Goal: Information Seeking & Learning: Find contact information

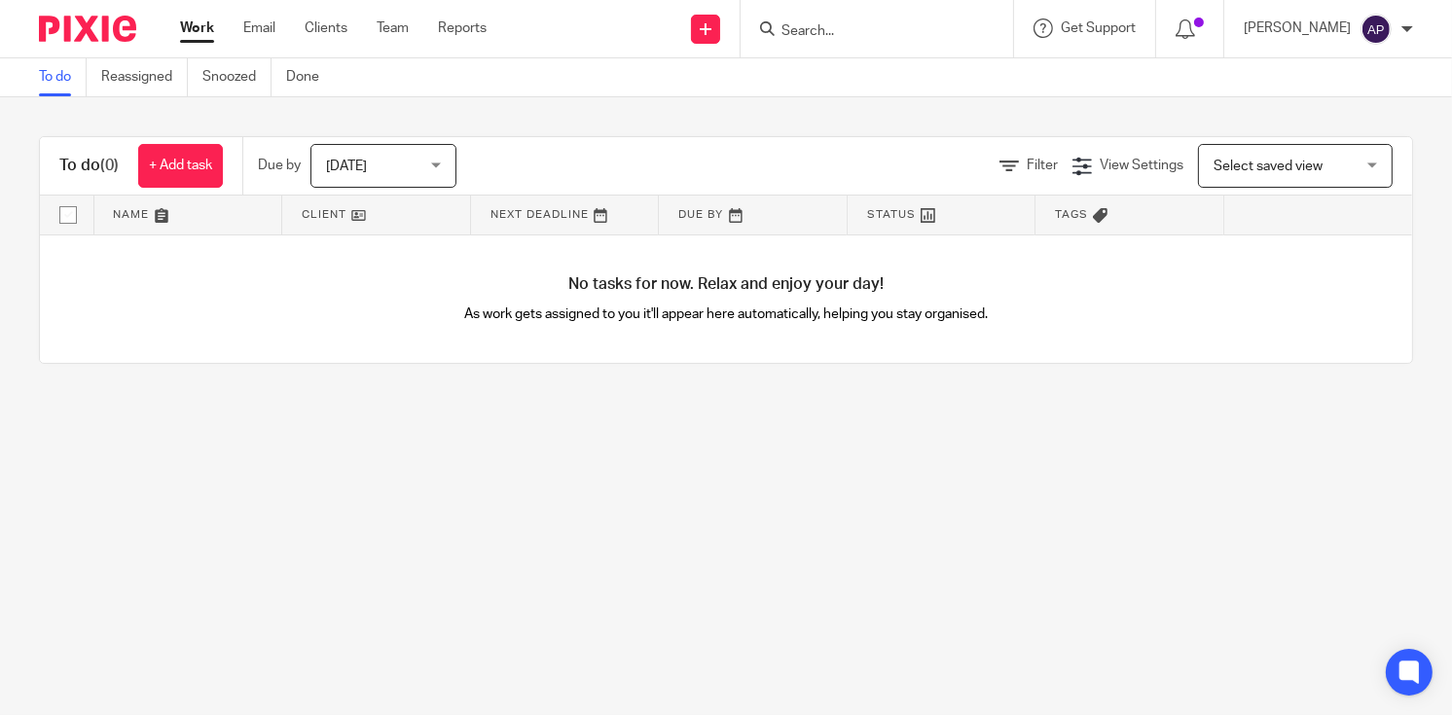
click at [823, 32] on input "Search" at bounding box center [867, 32] width 175 height 18
click at [862, 35] on input "Search" at bounding box center [867, 32] width 175 height 18
type input "POSTAL"
click at [927, 77] on link at bounding box center [896, 75] width 241 height 29
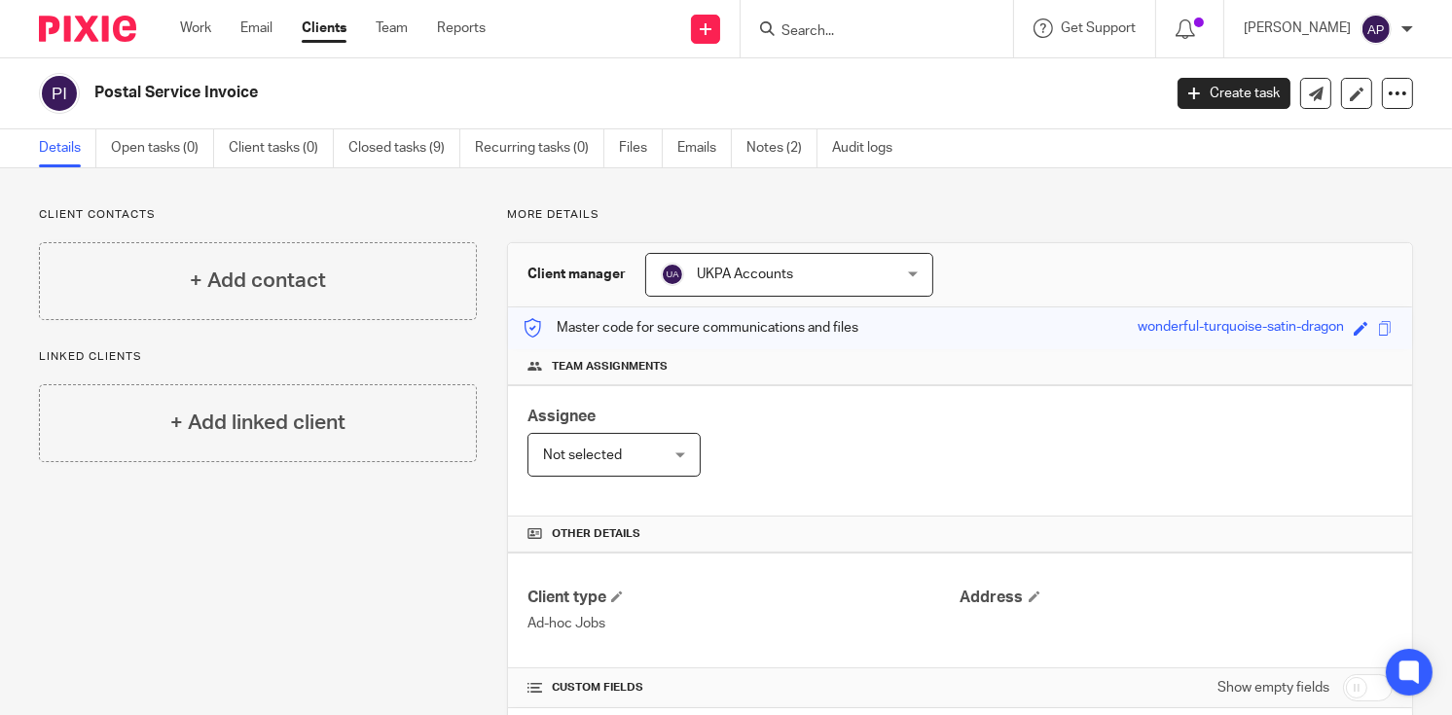
click at [833, 41] on div at bounding box center [877, 28] width 273 height 57
click at [832, 32] on input "Search" at bounding box center [867, 32] width 175 height 18
paste input "Vital Homes Group limited"
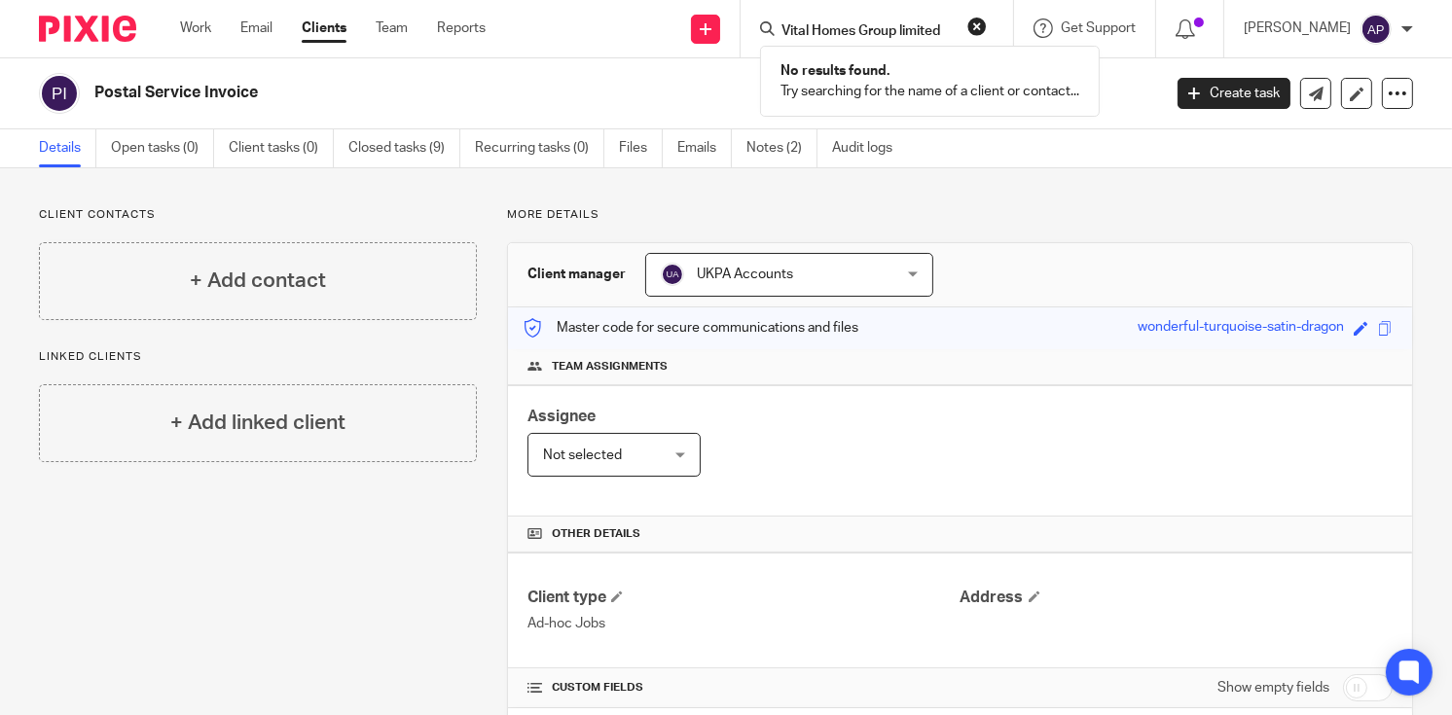
drag, startPoint x: 964, startPoint y: 30, endPoint x: 794, endPoint y: 28, distance: 170.3
click at [794, 28] on div "Vital Homes Group limited" at bounding box center [873, 29] width 227 height 24
type input "Vital Homes Group limited"
click at [987, 22] on button "reset" at bounding box center [976, 26] width 19 height 19
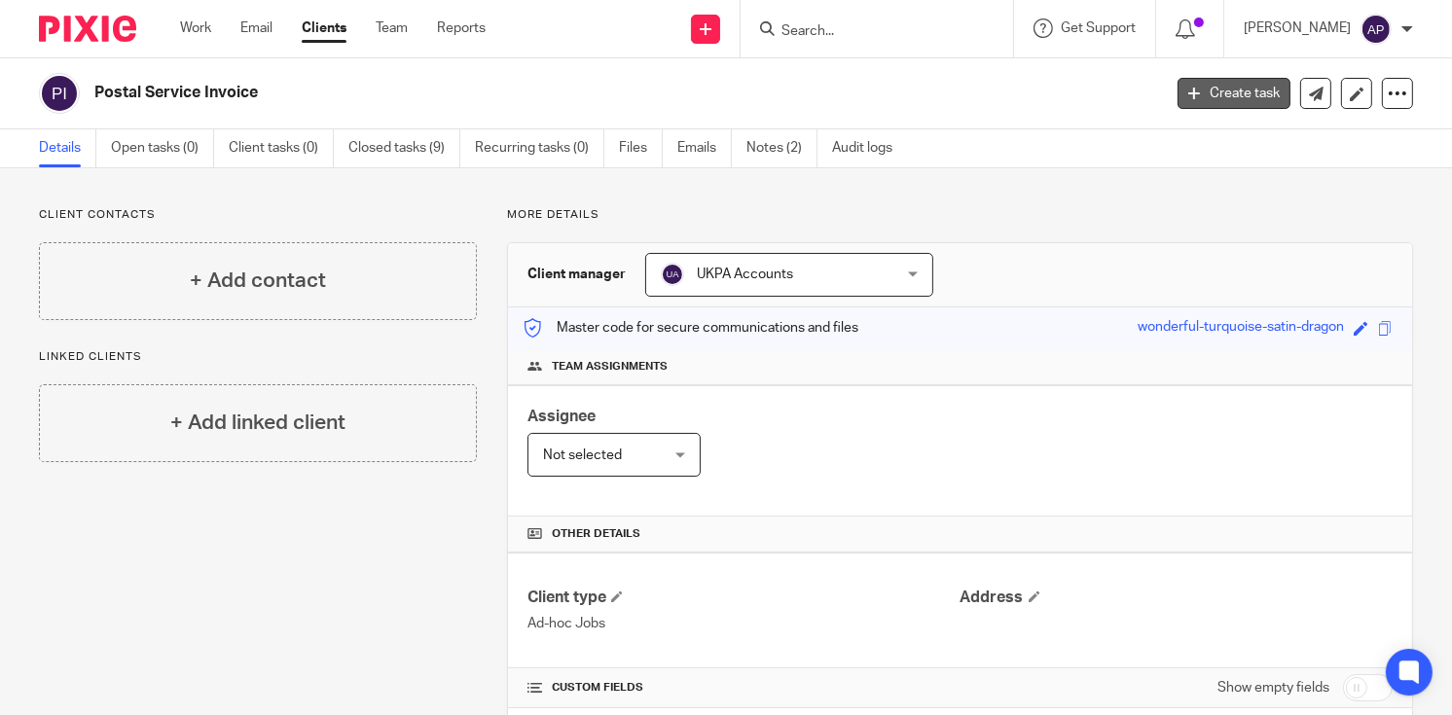
click at [1198, 88] on link "Create task" at bounding box center [1234, 93] width 113 height 31
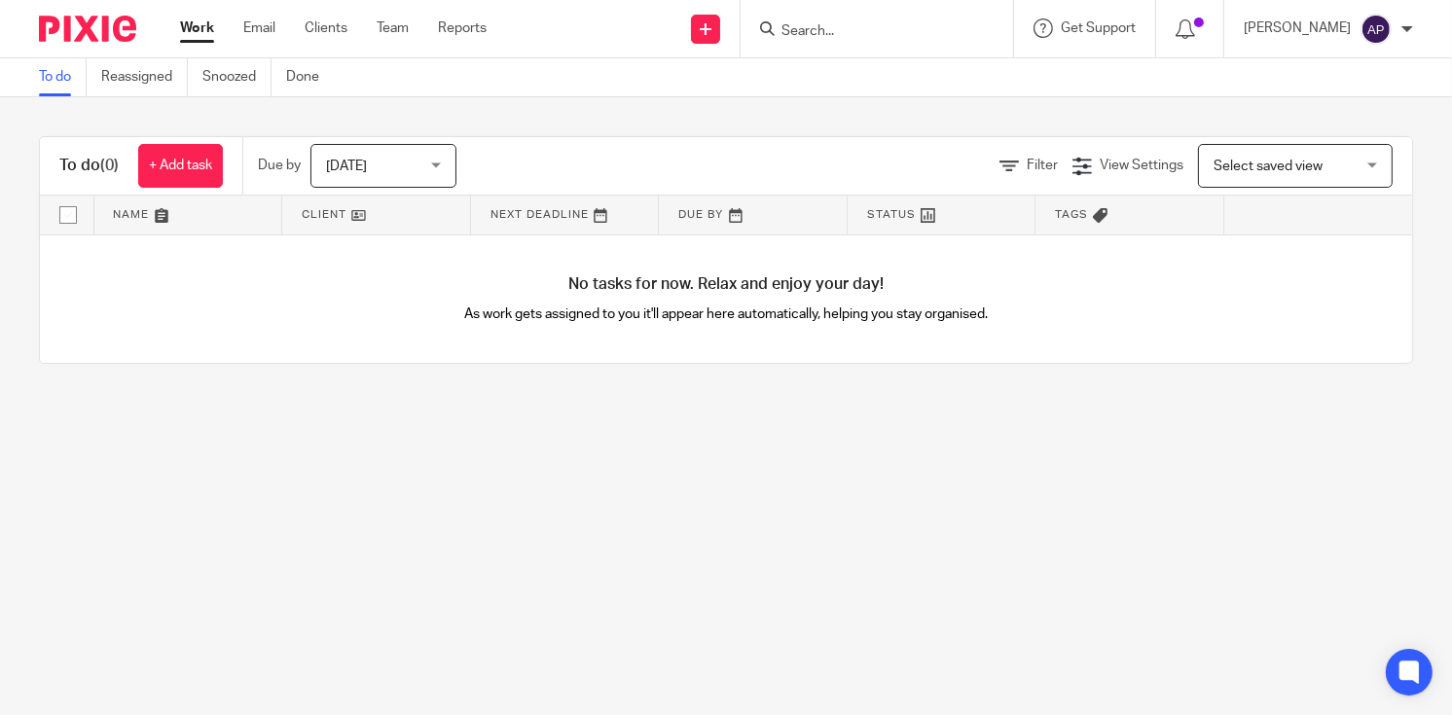
click at [810, 31] on input "Search" at bounding box center [867, 32] width 175 height 18
paste input "Vital Homes Group limited"
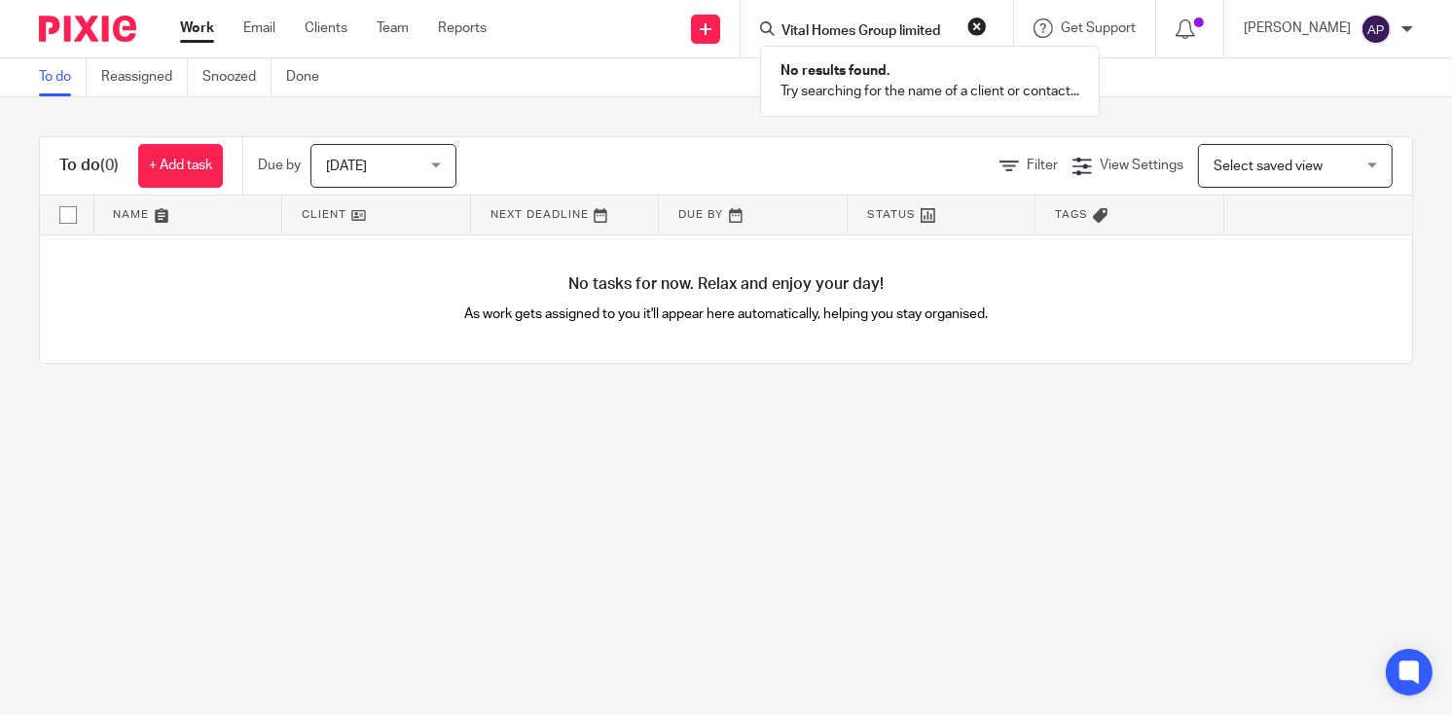
click at [906, 32] on input "Vital Homes Group limited" at bounding box center [867, 32] width 175 height 18
type input "Vital Homes Grp limited"
click at [987, 29] on button "reset" at bounding box center [976, 26] width 19 height 19
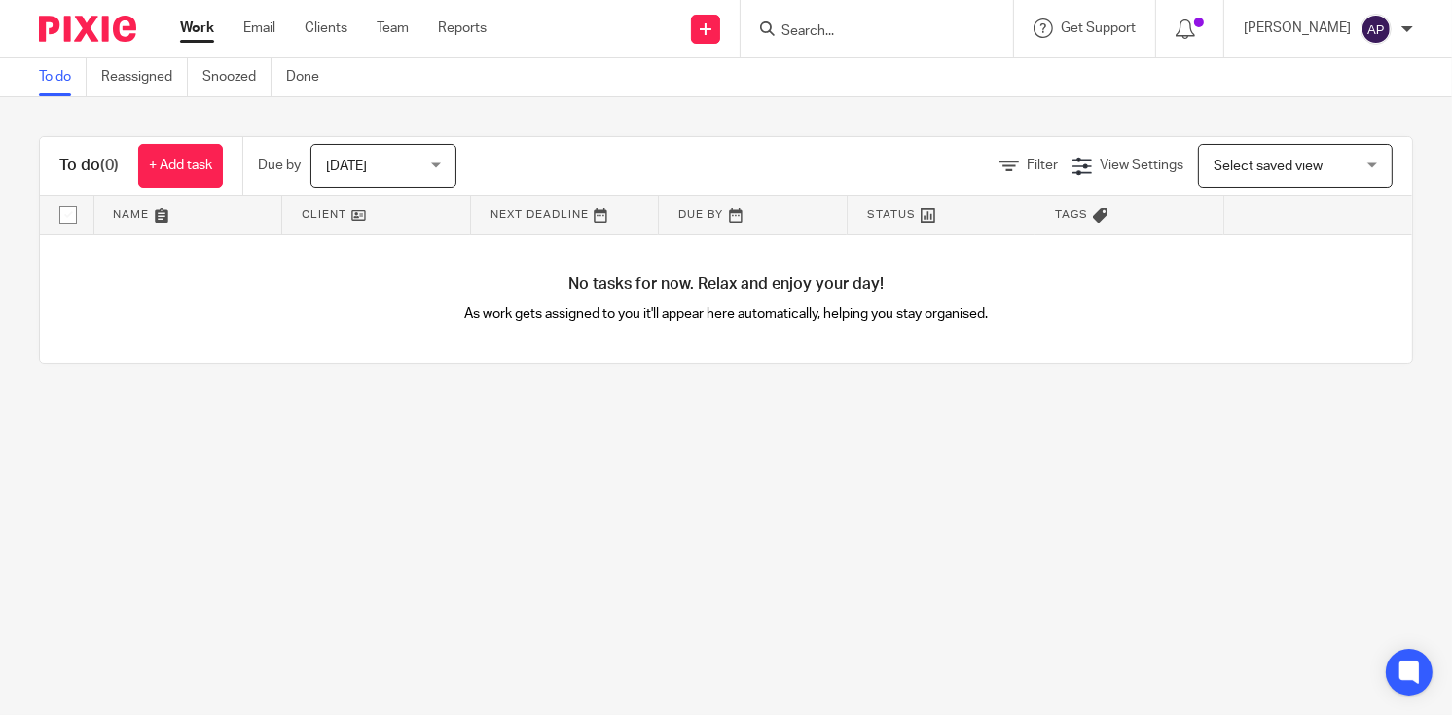
click at [842, 37] on input "Search" at bounding box center [867, 32] width 175 height 18
paste input "Elena Pashevkina <elena@vitalhomesgroup.com>"
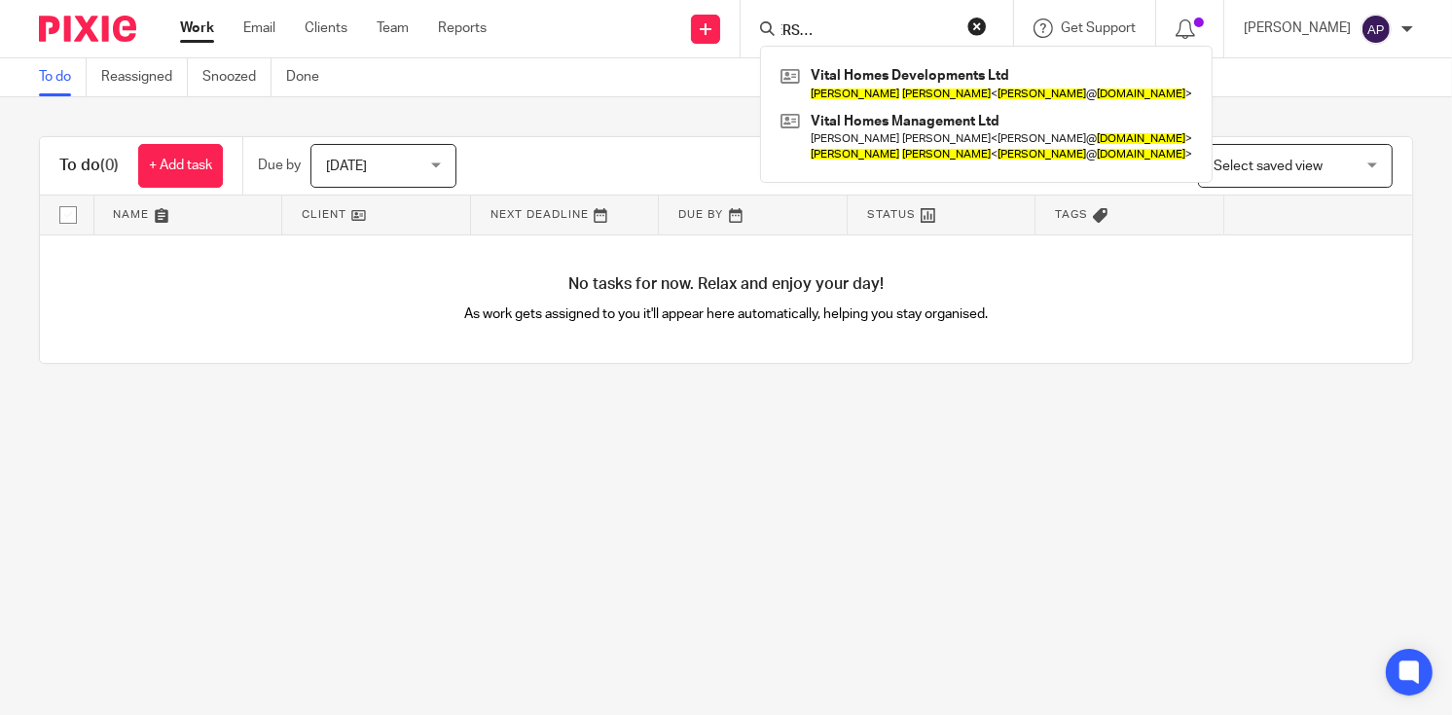
type input "Elena Pashevkina <elena@vitalhomesgroup.com>"
click at [987, 22] on button "reset" at bounding box center [976, 26] width 19 height 19
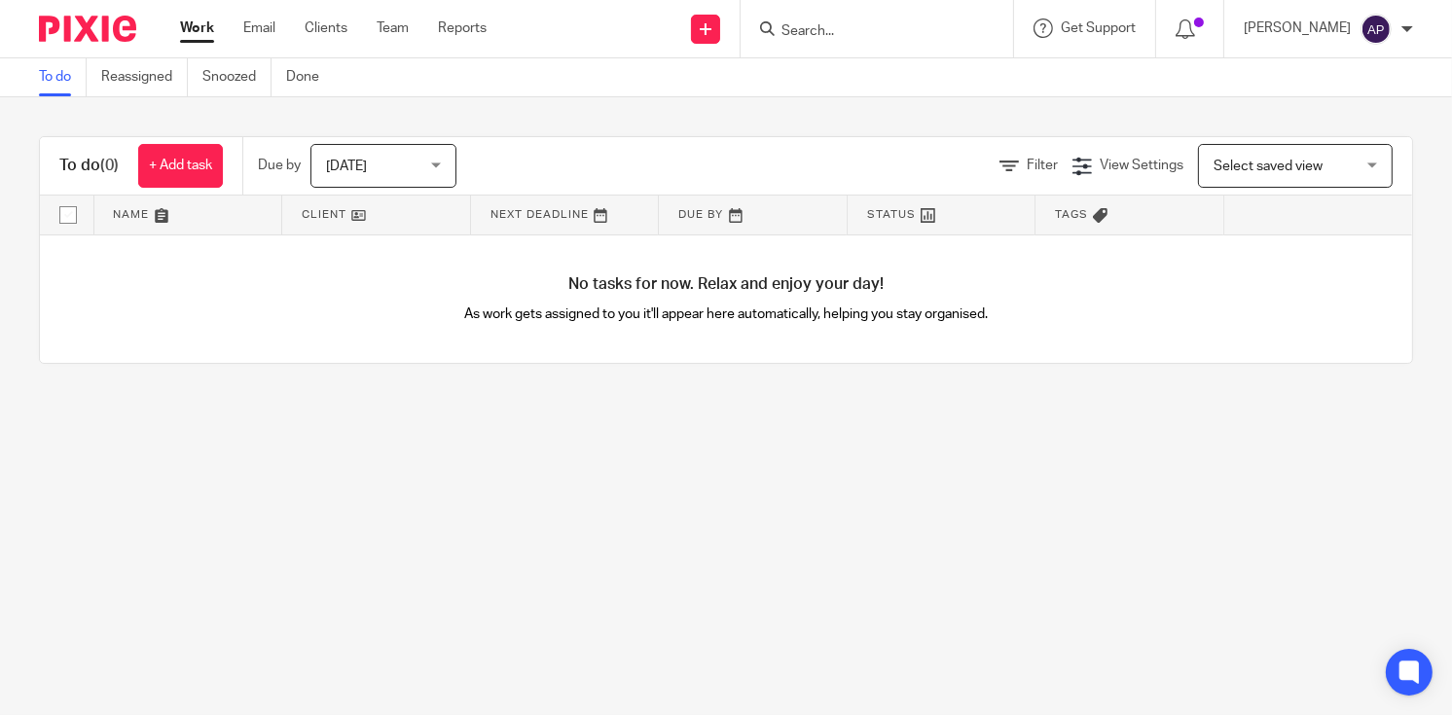
click at [878, 23] on input "Search" at bounding box center [867, 32] width 175 height 18
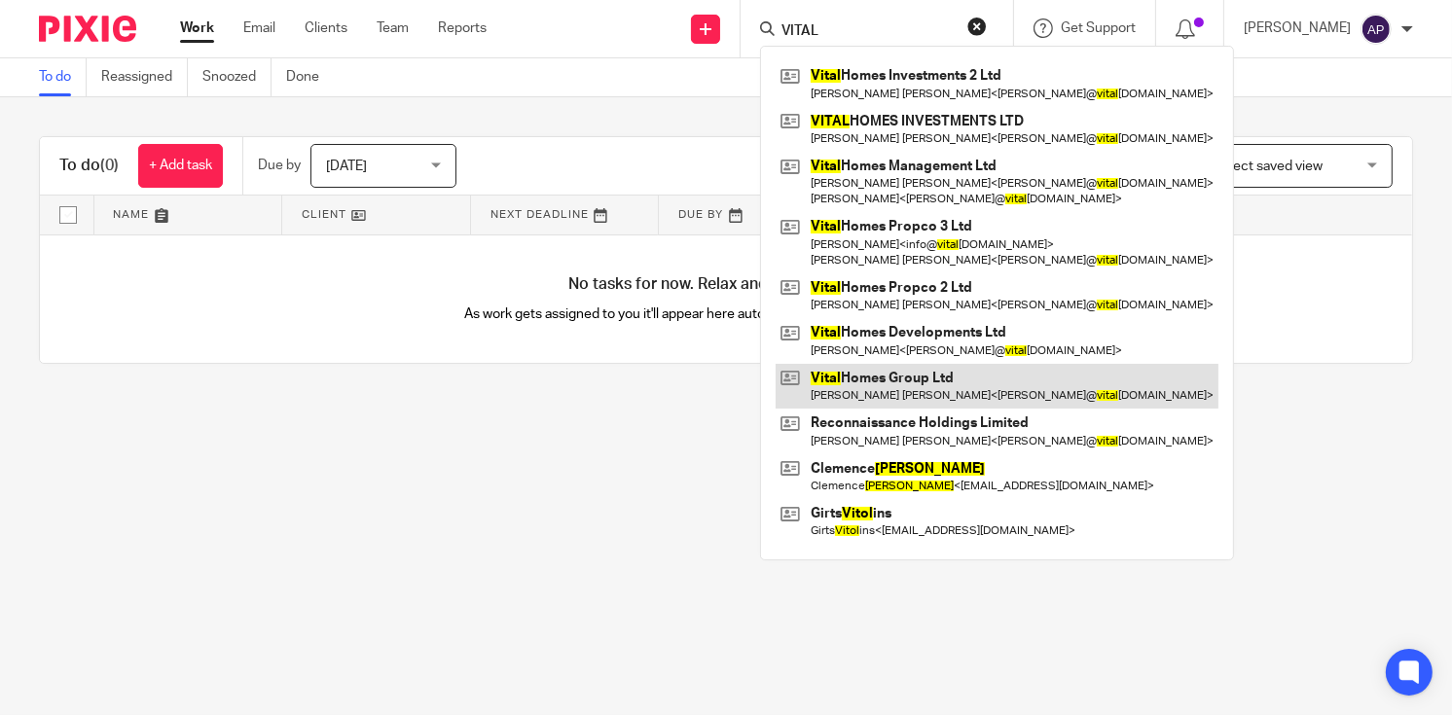
type input "VITAL"
click at [894, 380] on link at bounding box center [997, 386] width 443 height 45
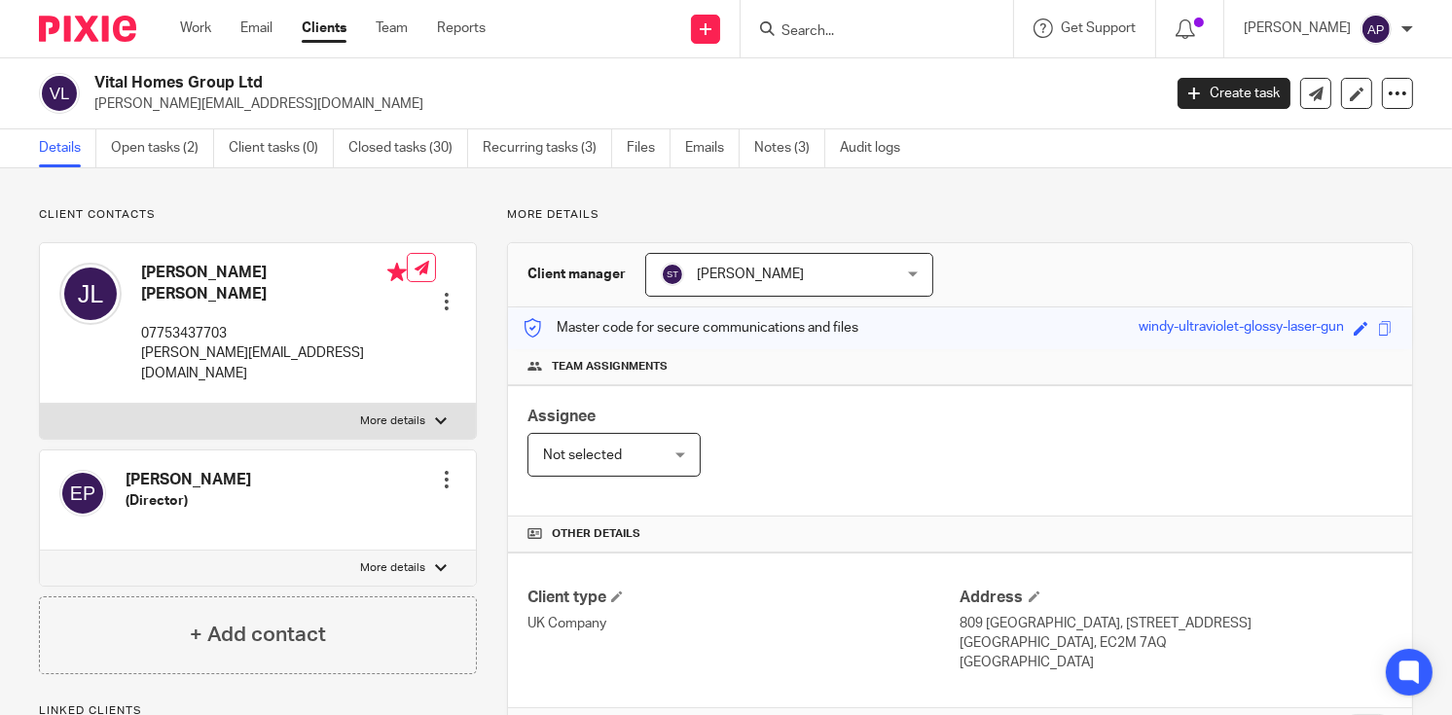
drag, startPoint x: 95, startPoint y: 82, endPoint x: 287, endPoint y: 81, distance: 191.7
click at [287, 81] on h2 "Vital Homes Group Ltd" at bounding box center [515, 83] width 843 height 20
copy h2 "Vital Homes Group Ltd"
click at [824, 25] on input "Search" at bounding box center [867, 32] width 175 height 18
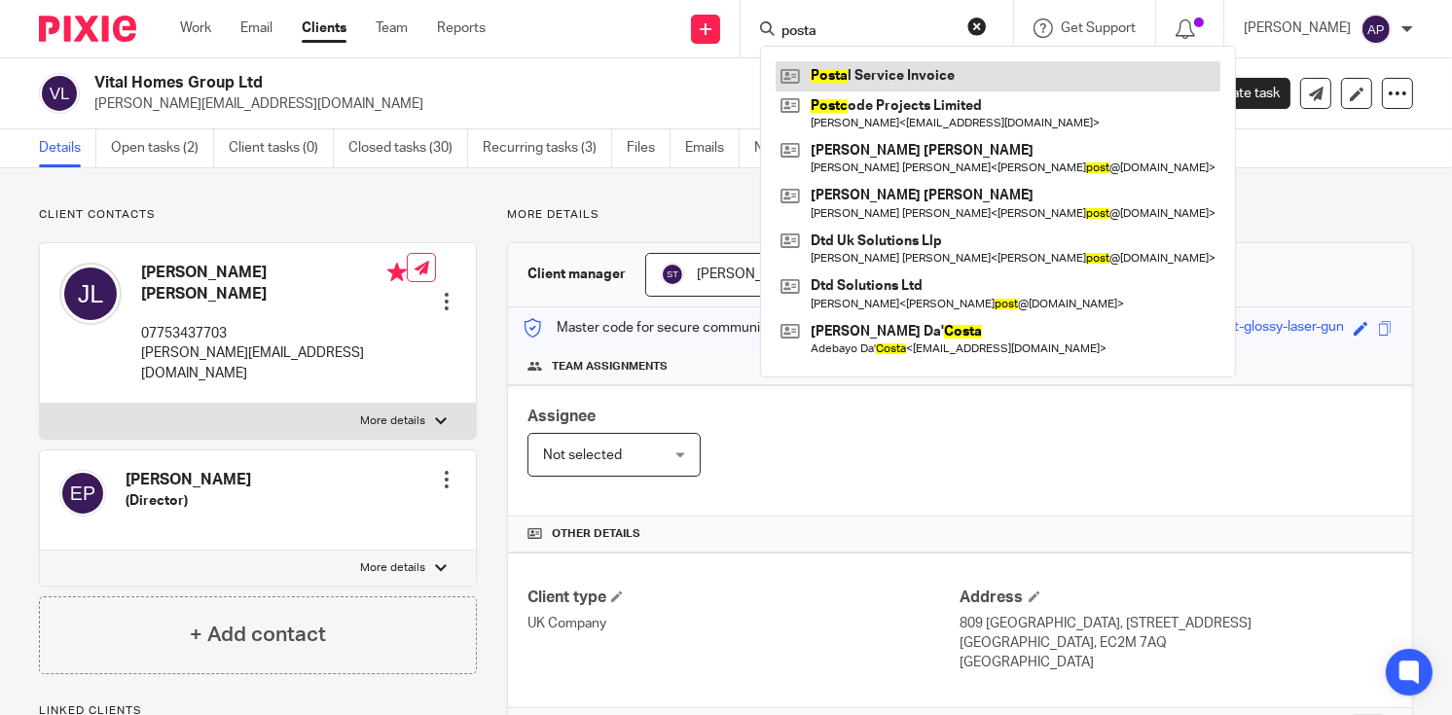
type input "posta"
click at [868, 69] on link at bounding box center [998, 75] width 445 height 29
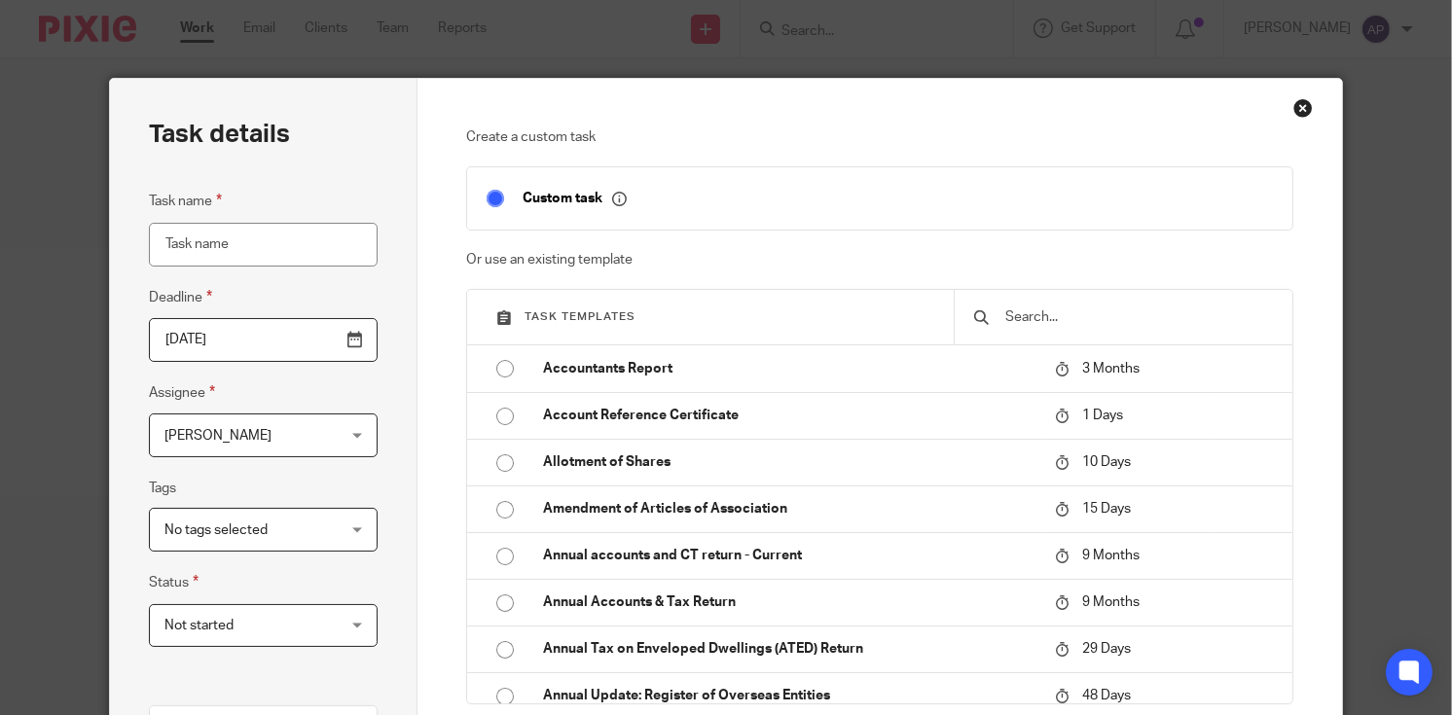
click at [242, 237] on input "Task name" at bounding box center [264, 245] width 230 height 44
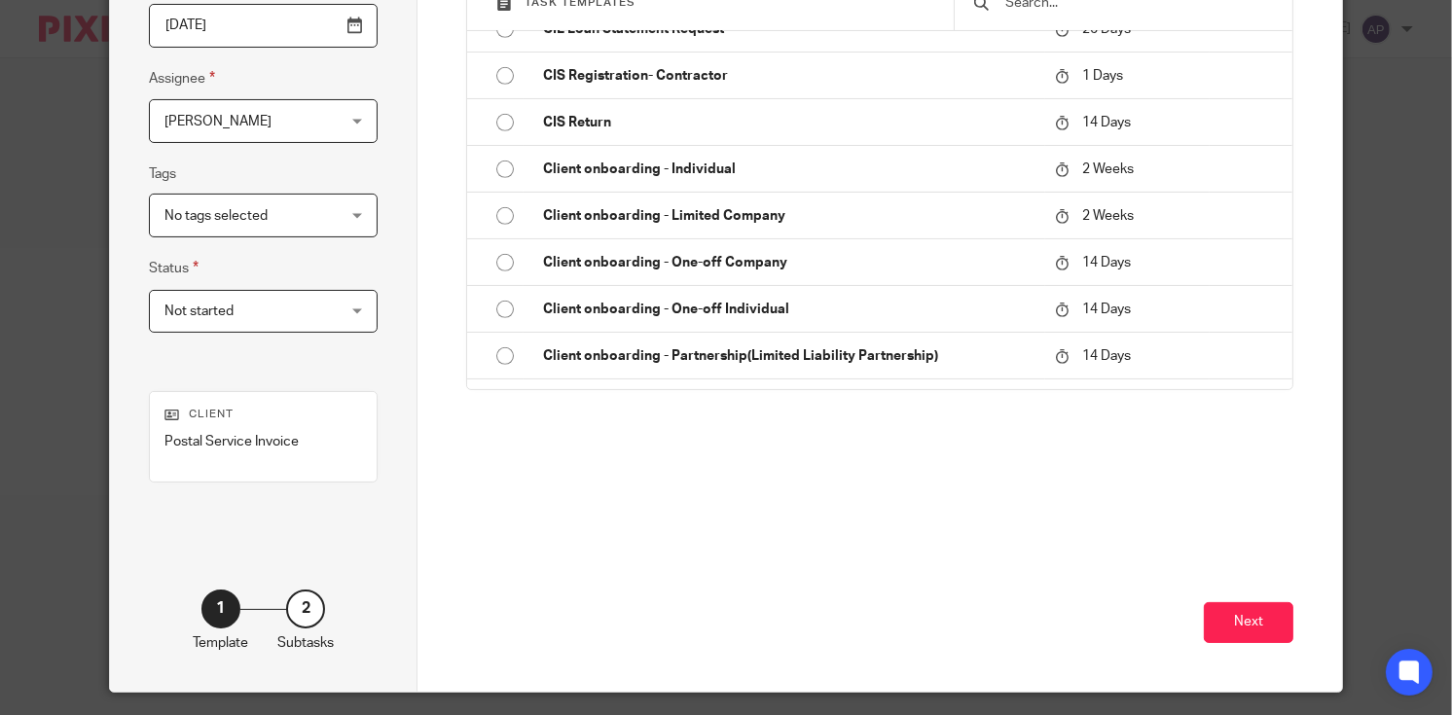
scroll to position [369, 0]
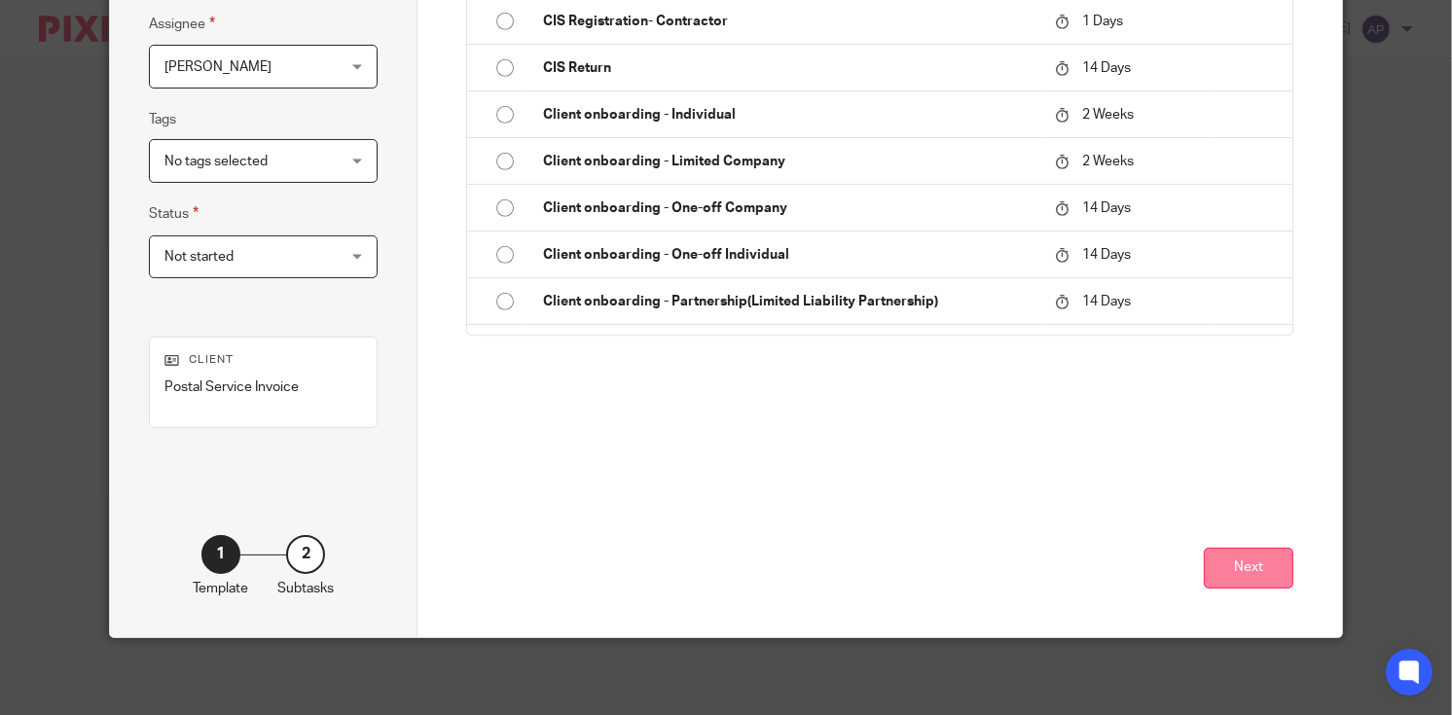
type input "Vital Homes Group Ltd"
click at [1254, 561] on button "Next" at bounding box center [1249, 569] width 90 height 42
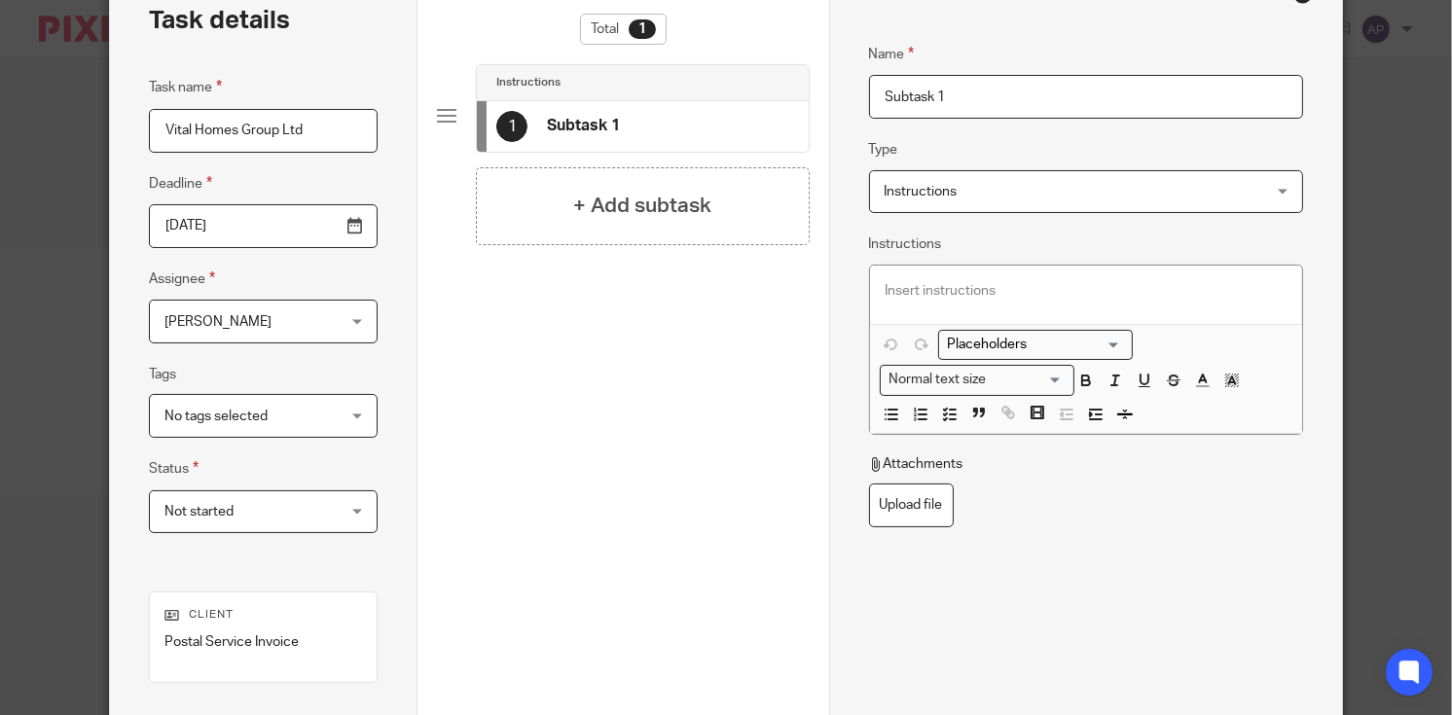
scroll to position [0, 0]
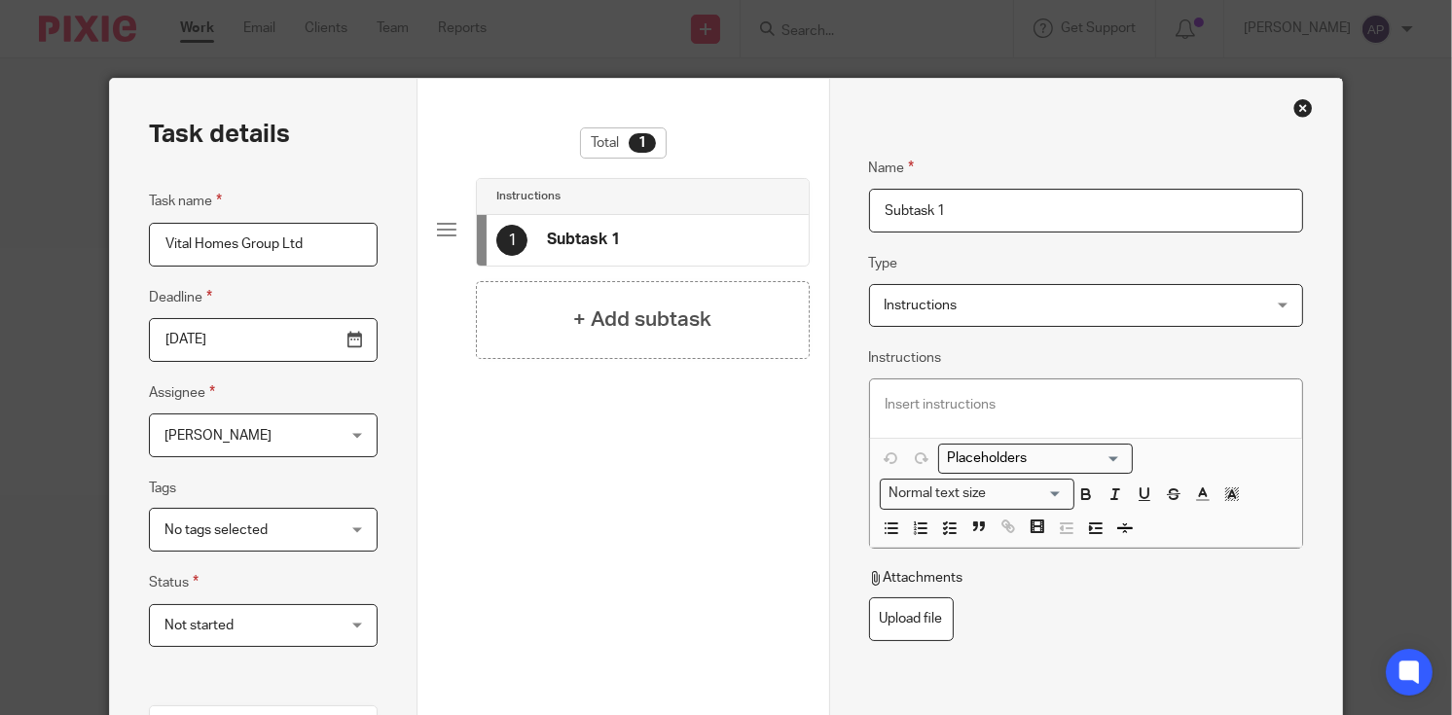
click at [964, 208] on input "Subtask 1" at bounding box center [1086, 211] width 435 height 44
type input "S"
paste input "Postal Document"
type input "Postal Document"
click at [620, 328] on h4 "+ Add subtask" at bounding box center [642, 320] width 138 height 30
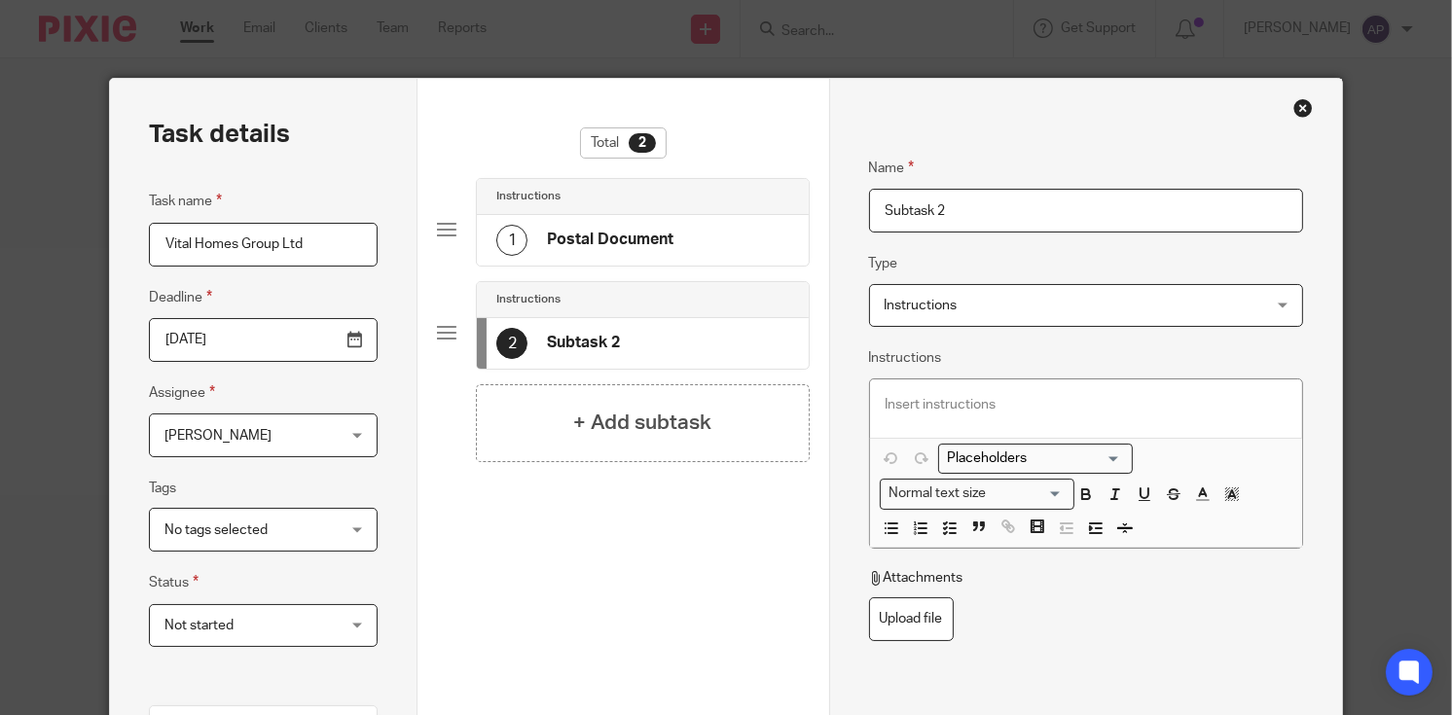
click at [967, 211] on input "Subtask 2" at bounding box center [1086, 211] width 435 height 44
type input "S"
type input "i"
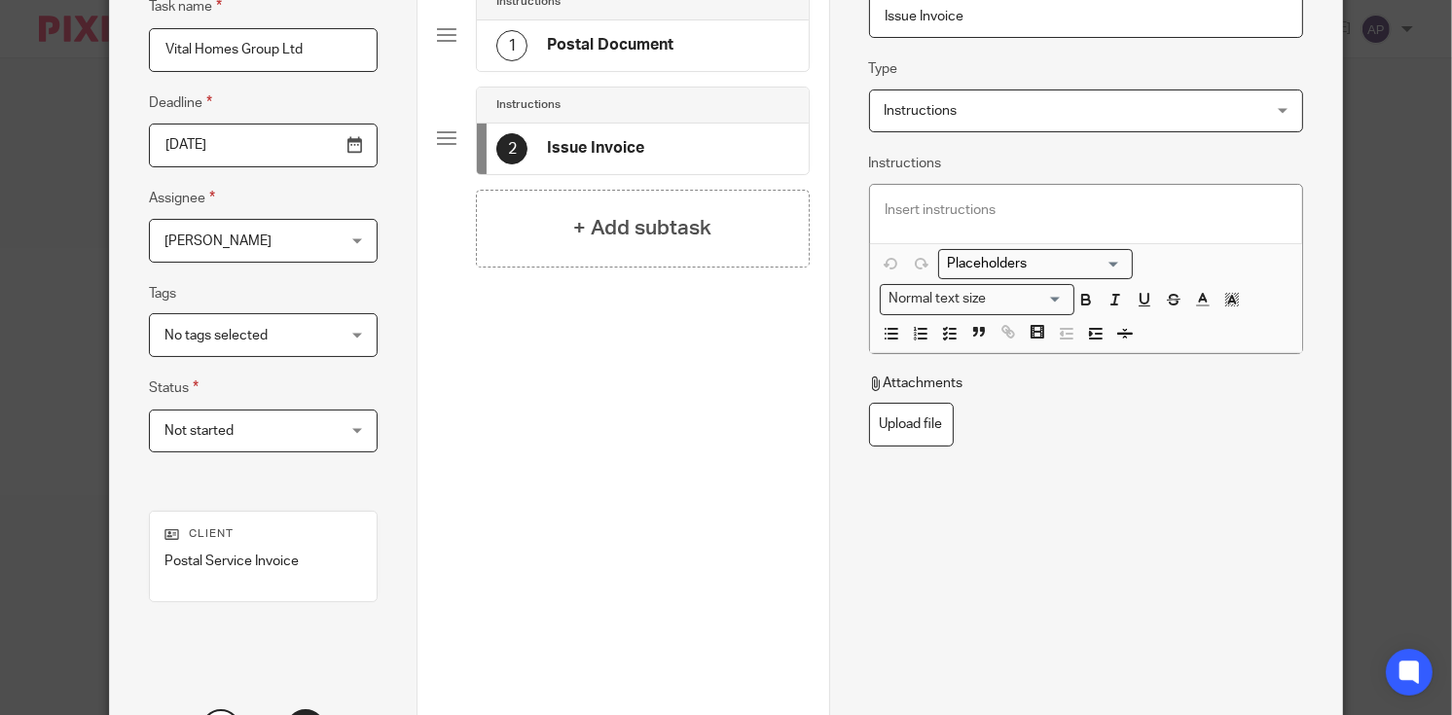
scroll to position [369, 0]
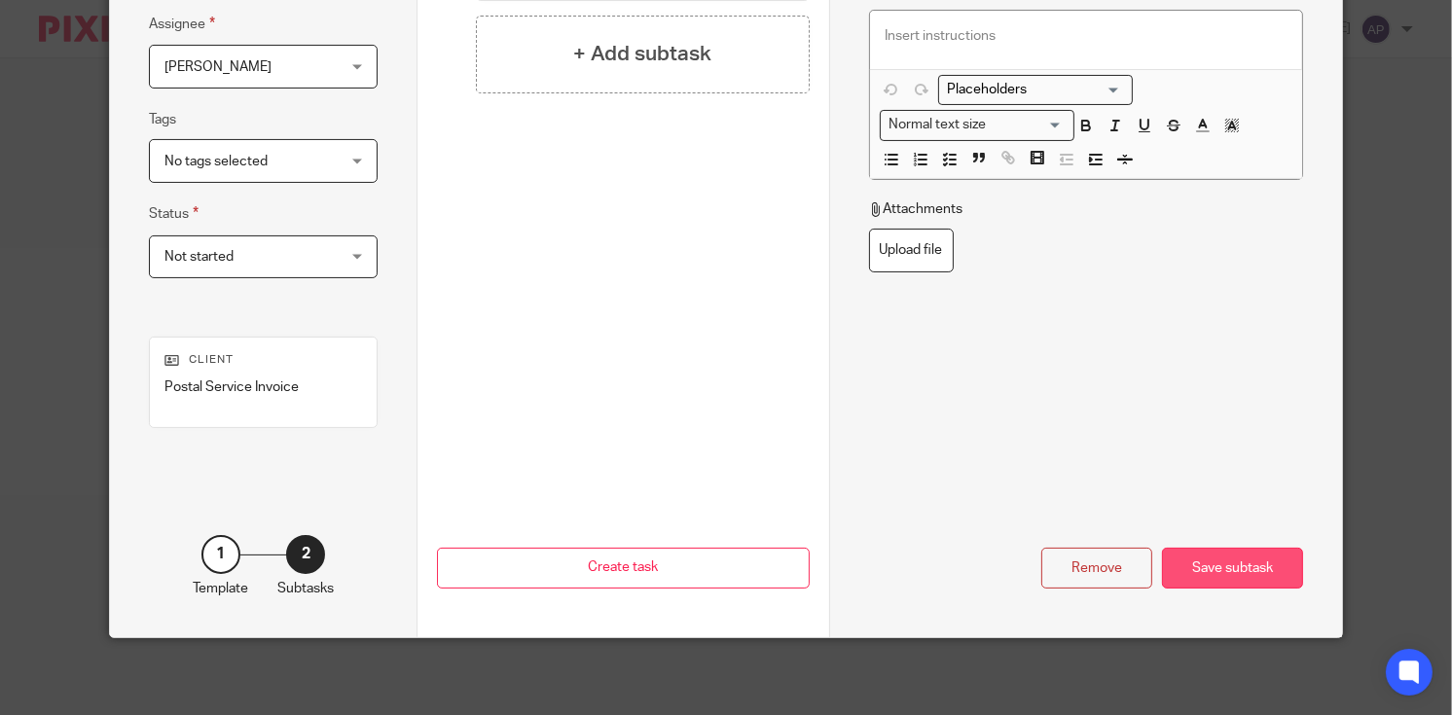
type input "Issue Invoice"
click at [1209, 571] on div "Save subtask" at bounding box center [1232, 569] width 141 height 42
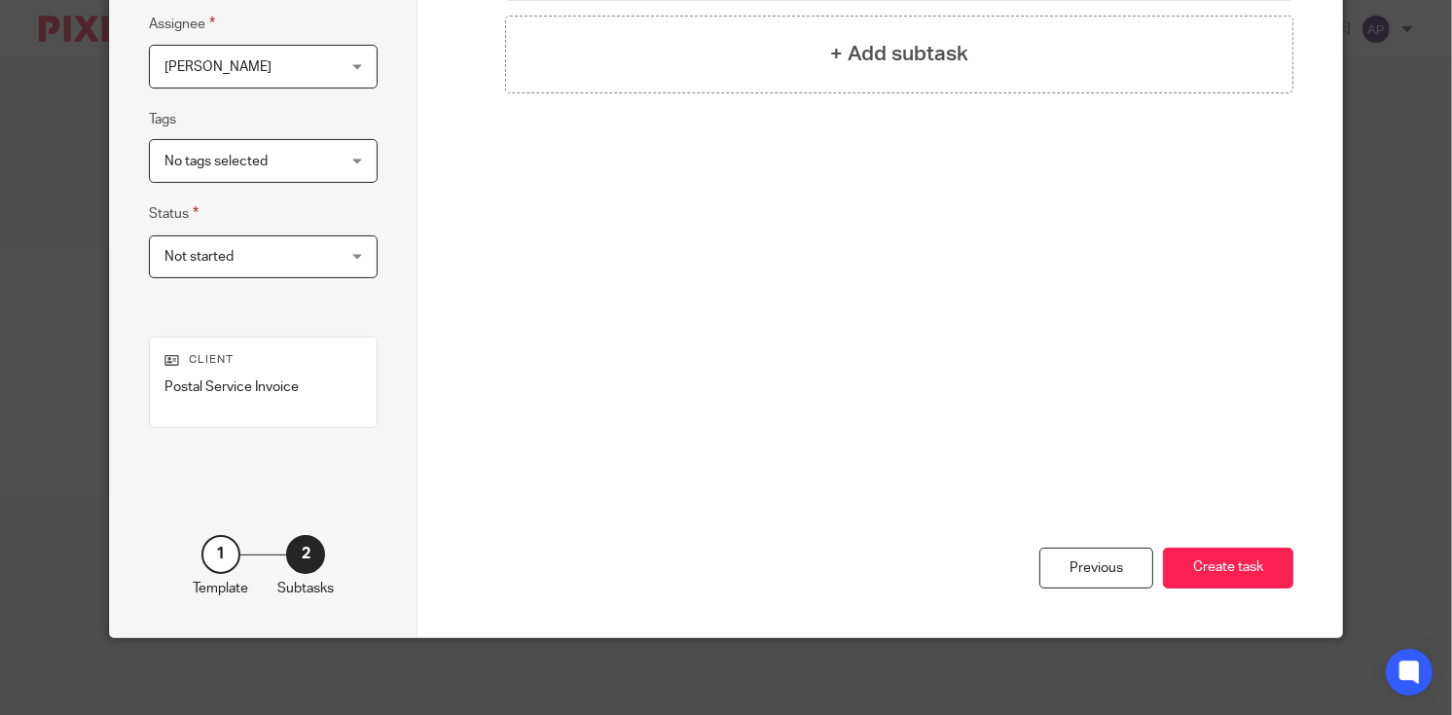
click at [1209, 571] on button "Create task" at bounding box center [1228, 569] width 130 height 42
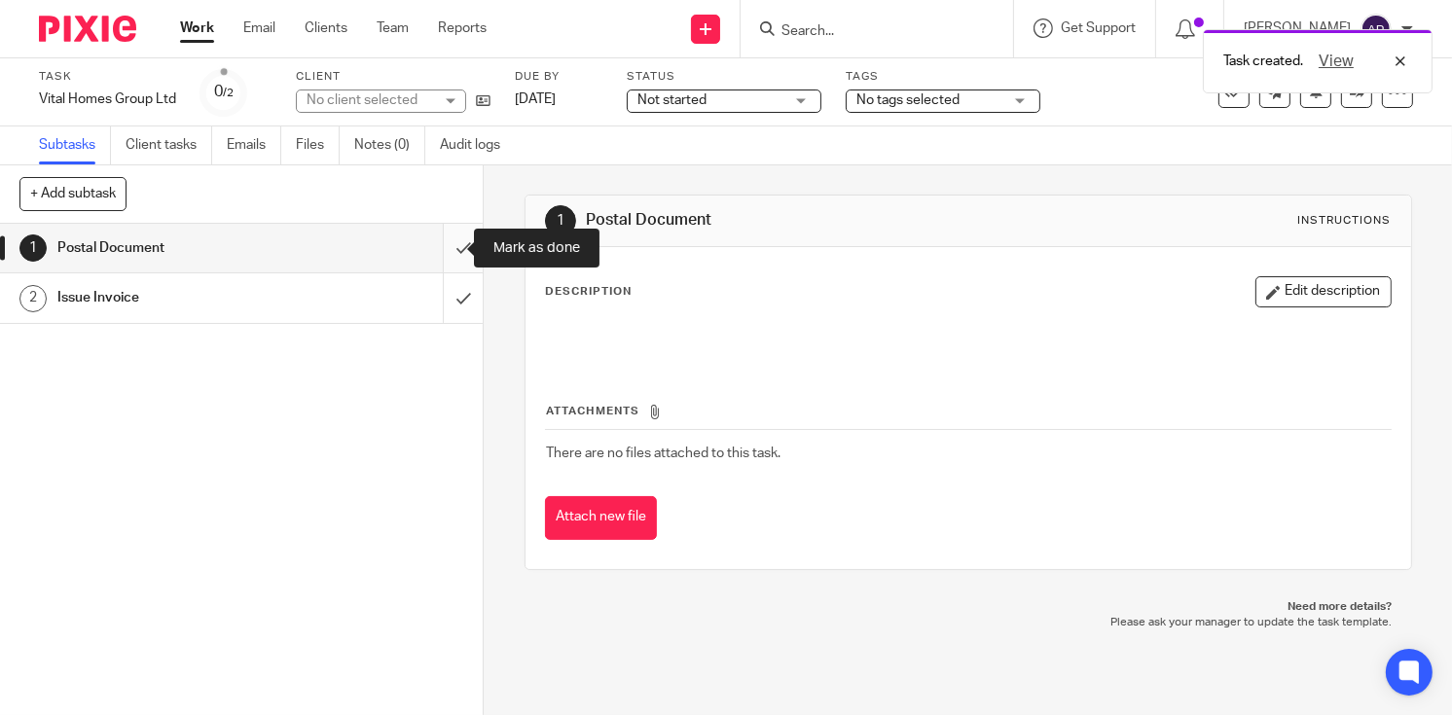
click at [443, 244] on input "submit" at bounding box center [241, 248] width 483 height 49
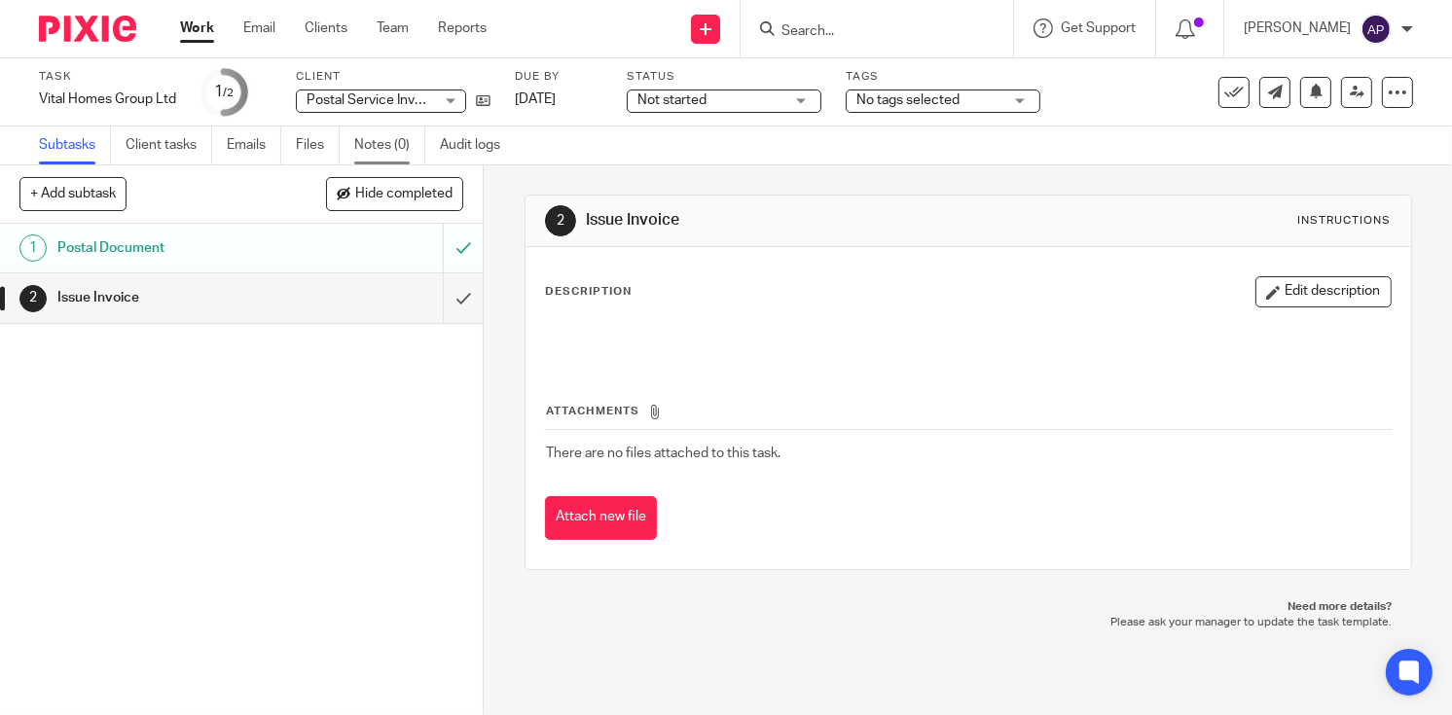
click at [384, 137] on link "Notes (0)" at bounding box center [389, 146] width 71 height 38
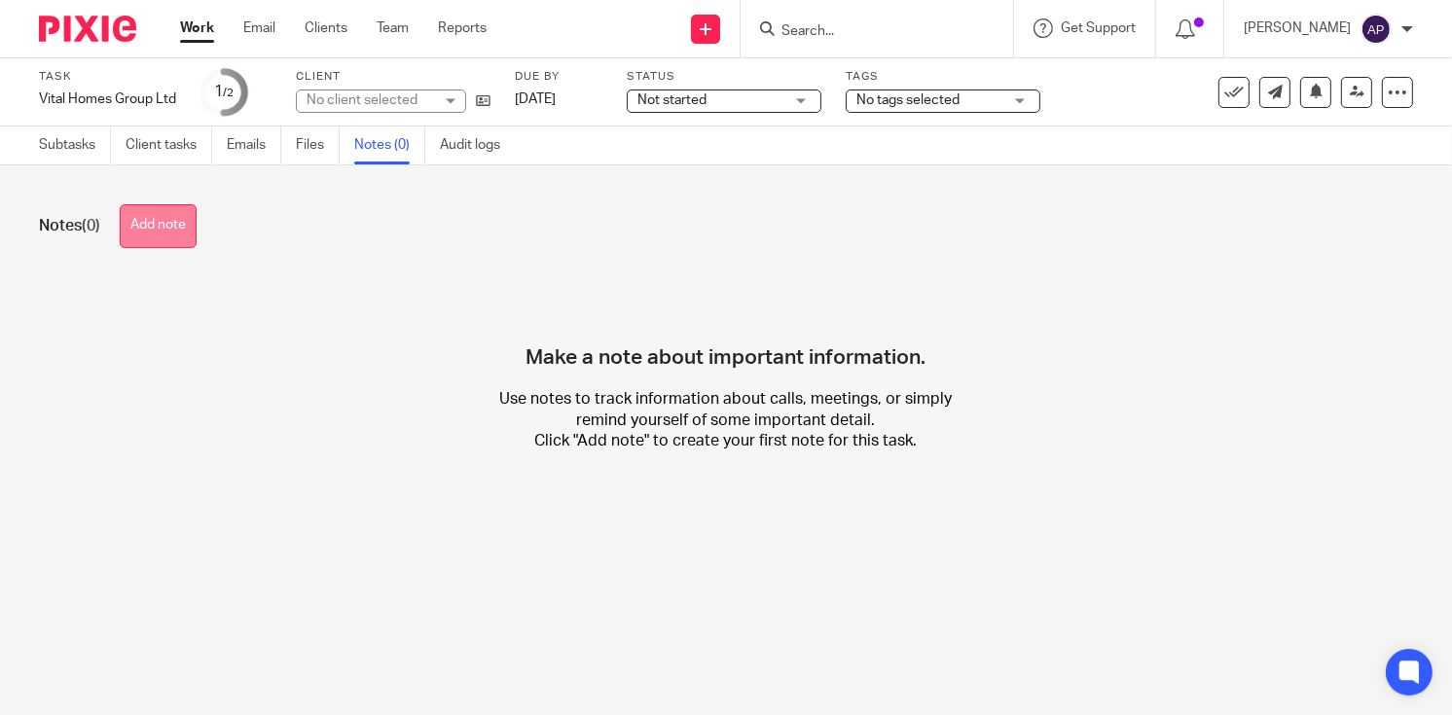
click at [168, 216] on button "Add note" at bounding box center [158, 226] width 77 height 44
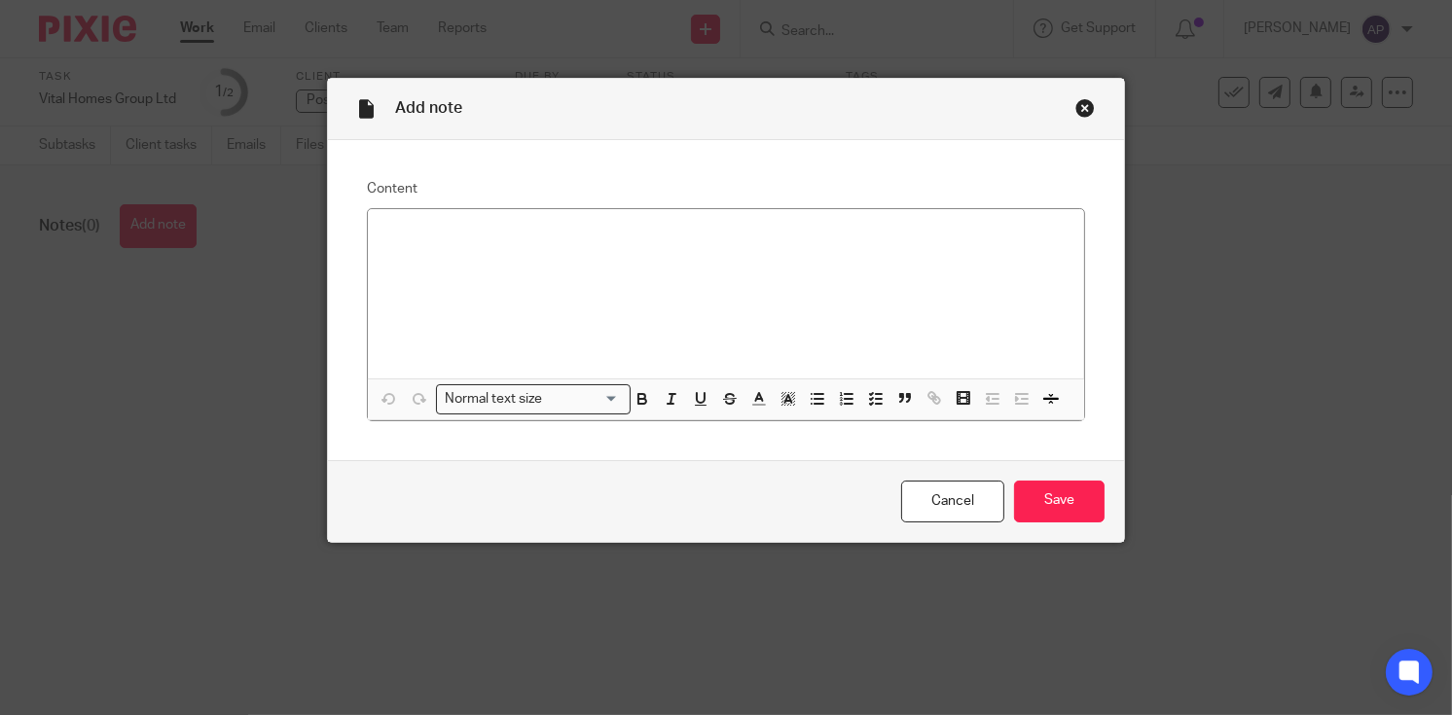
click at [383, 225] on p at bounding box center [726, 234] width 686 height 19
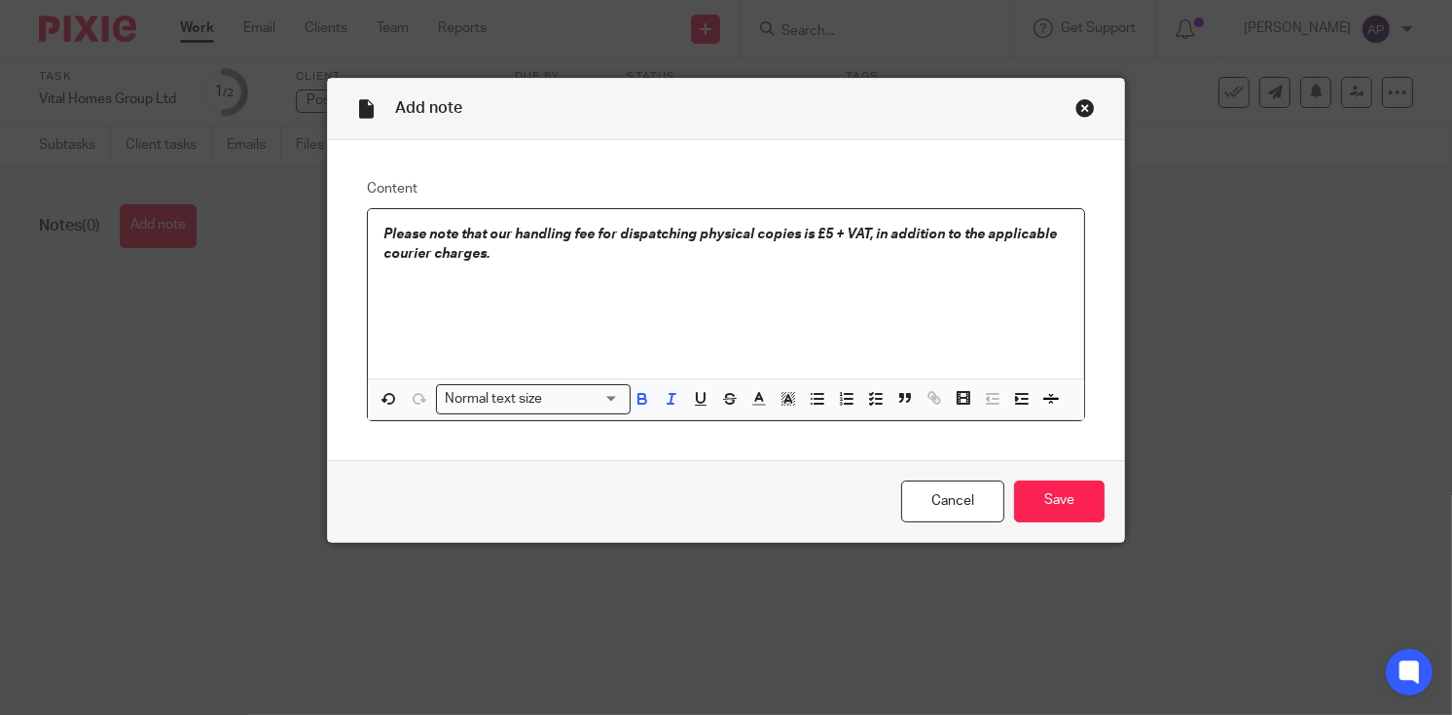
click at [802, 230] on em "Please note that our handling fee for dispatching physical copies is £5 + VAT, …" at bounding box center [721, 244] width 676 height 33
click at [476, 252] on em "Please note that our handling fee for dispatching physical copies is £5 + VAT, …" at bounding box center [721, 244] width 676 height 33
click at [815, 233] on em "Please note that our handling fee for dispatching physical copies is £5 + VAT, …" at bounding box center [721, 244] width 676 height 33
copy em "£"
click at [531, 251] on em "Please note that our handling fee for dispatching physical copies is £5 + VAT, …" at bounding box center [721, 244] width 676 height 33
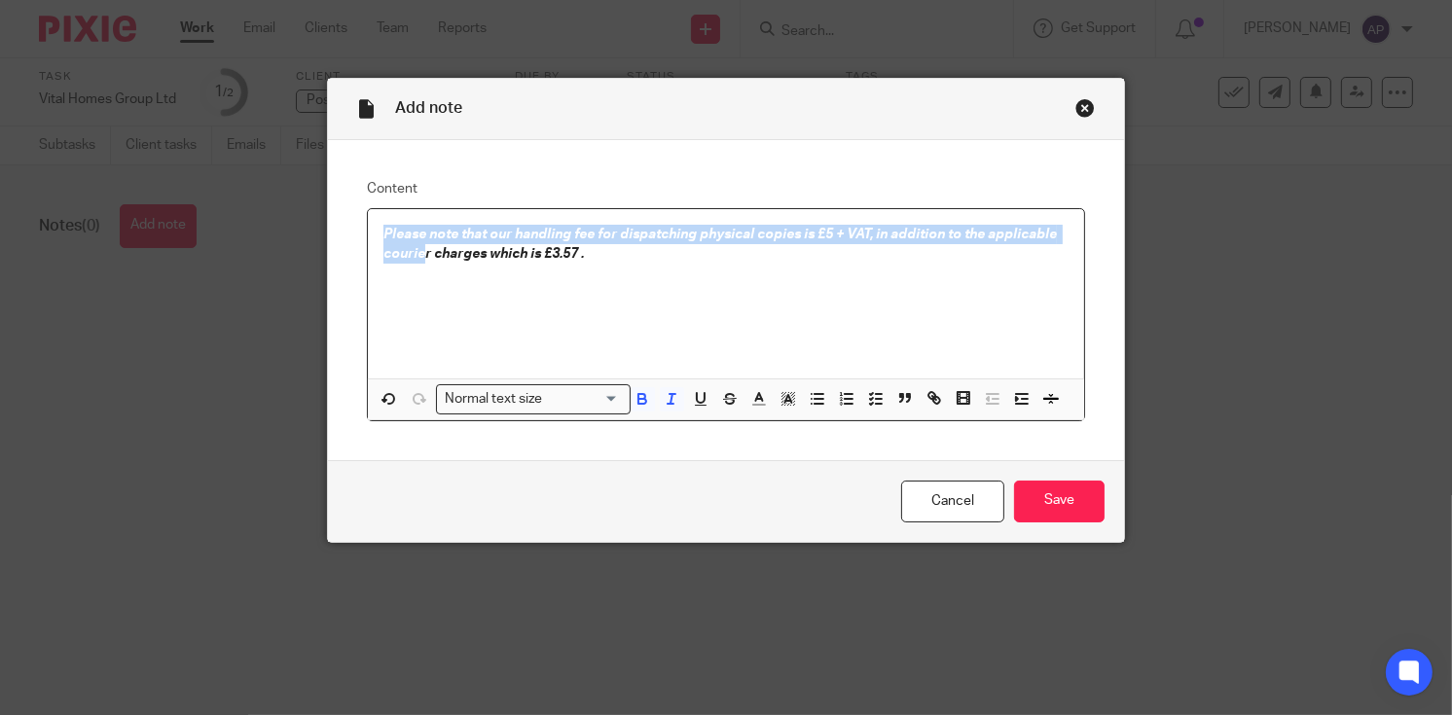
drag, startPoint x: 375, startPoint y: 228, endPoint x: 418, endPoint y: 245, distance: 47.2
click at [418, 245] on em "Please note that our handling fee for dispatching physical copies is £5 + VAT, …" at bounding box center [721, 244] width 676 height 33
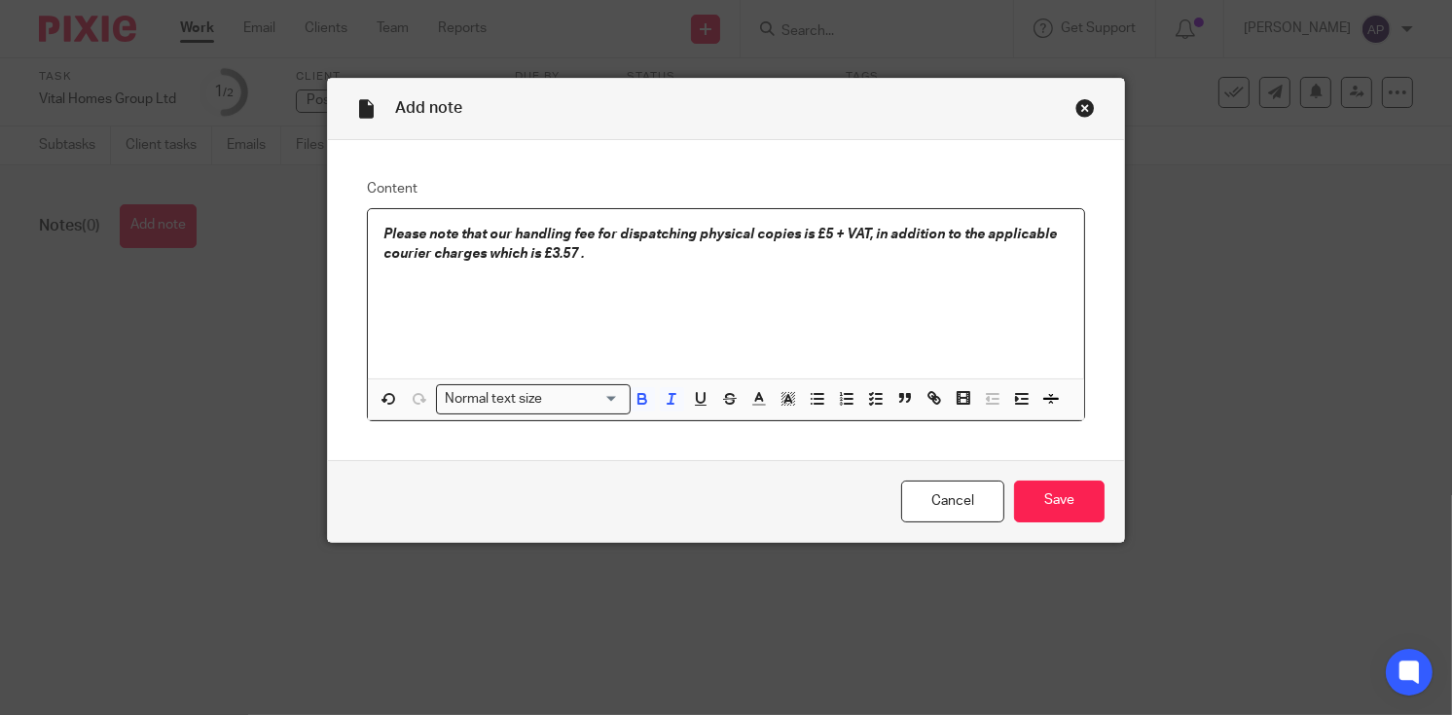
click at [529, 272] on p at bounding box center [726, 273] width 686 height 19
click at [569, 252] on em "Please note that our handling fee for dispatching physical copies is £5 + VAT, …" at bounding box center [721, 244] width 676 height 33
click at [527, 253] on em "Please note that our handling fee for dispatching physical copies is £5 + VAT, …" at bounding box center [721, 244] width 676 height 33
click at [604, 254] on p "Please note that our handling fee for dispatching physical copies is £5 + VAT, …" at bounding box center [726, 245] width 686 height 40
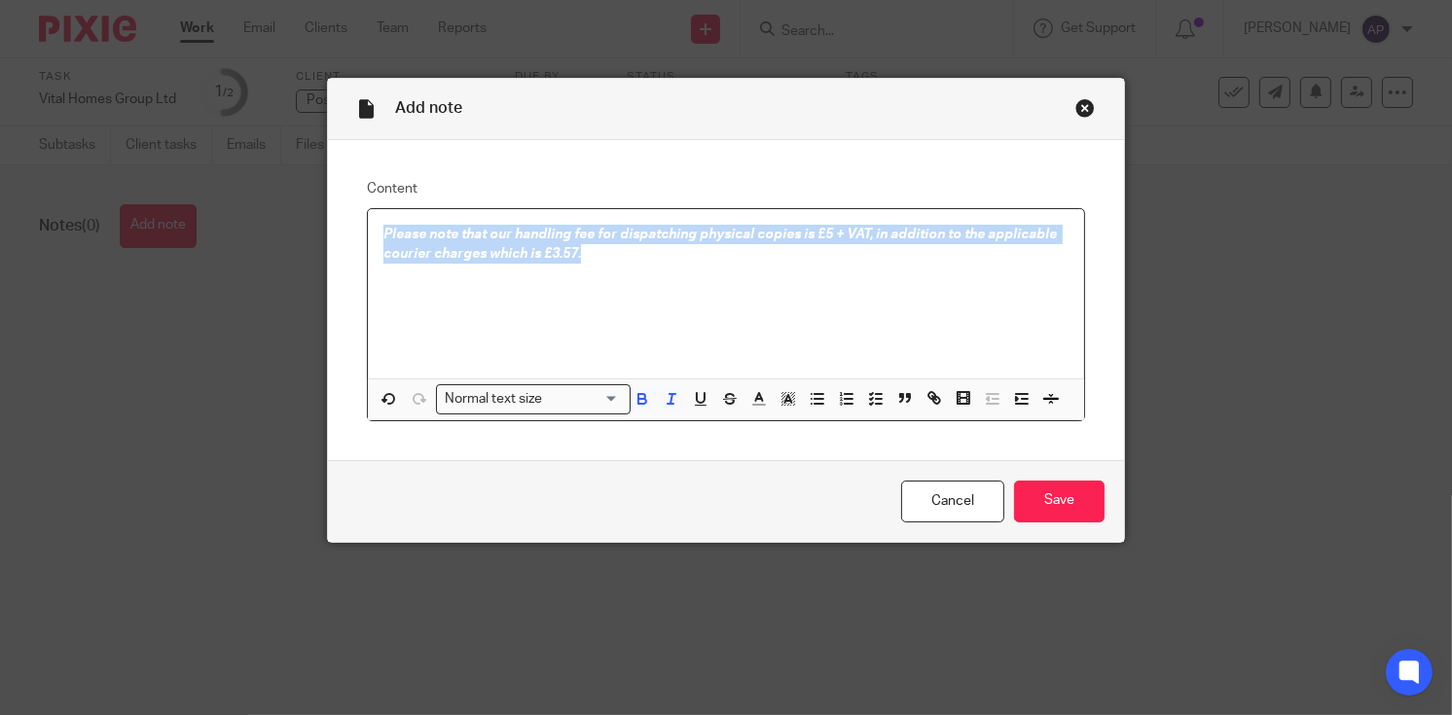
drag, startPoint x: 375, startPoint y: 231, endPoint x: 575, endPoint y: 254, distance: 201.8
click at [575, 254] on p "Please note that our handling fee for dispatching physical copies is £5 + VAT, …" at bounding box center [726, 245] width 686 height 40
click at [640, 398] on icon "button" at bounding box center [643, 399] width 18 height 18
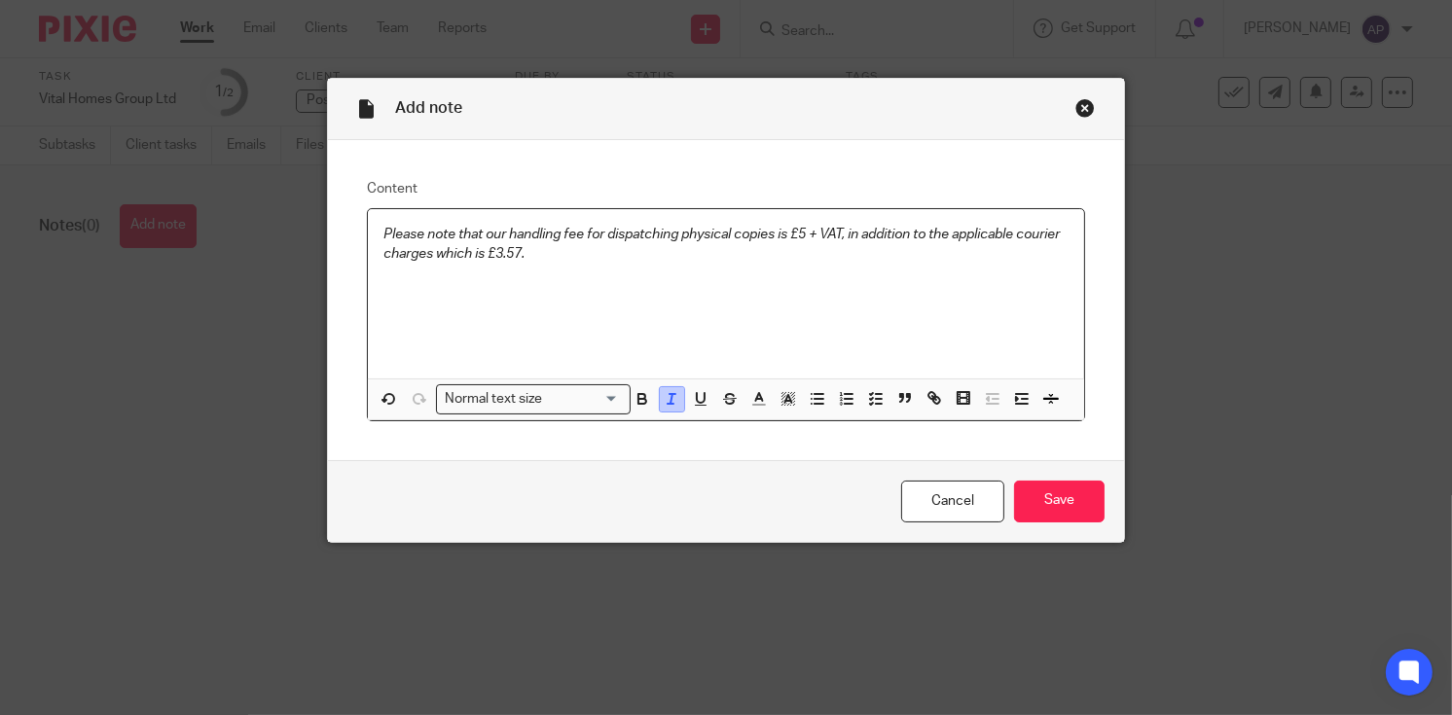
click at [663, 398] on icon "button" at bounding box center [672, 399] width 18 height 18
click at [543, 278] on p at bounding box center [726, 273] width 686 height 19
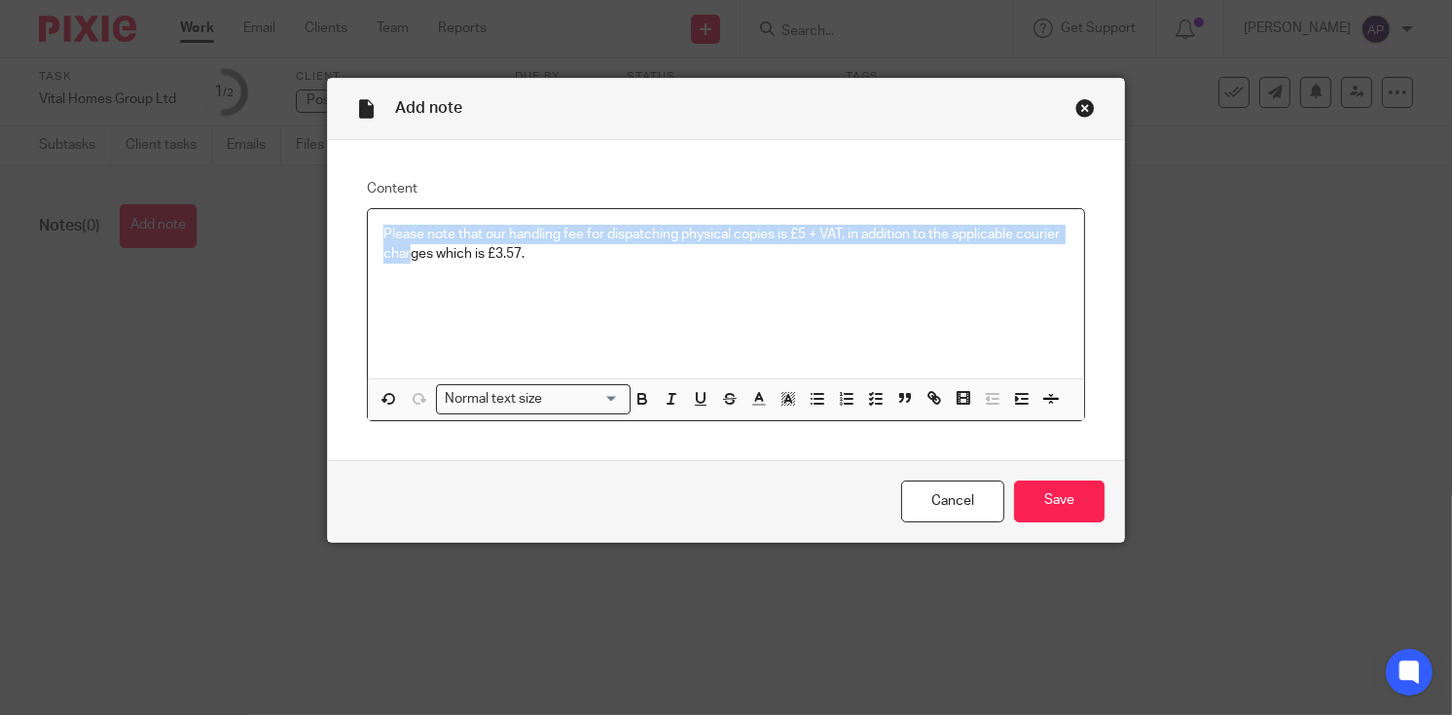
drag, startPoint x: 377, startPoint y: 231, endPoint x: 404, endPoint y: 244, distance: 30.5
click at [404, 244] on p "Please note that our handling fee for dispatching physical copies is £5 + VAT, …" at bounding box center [726, 245] width 686 height 40
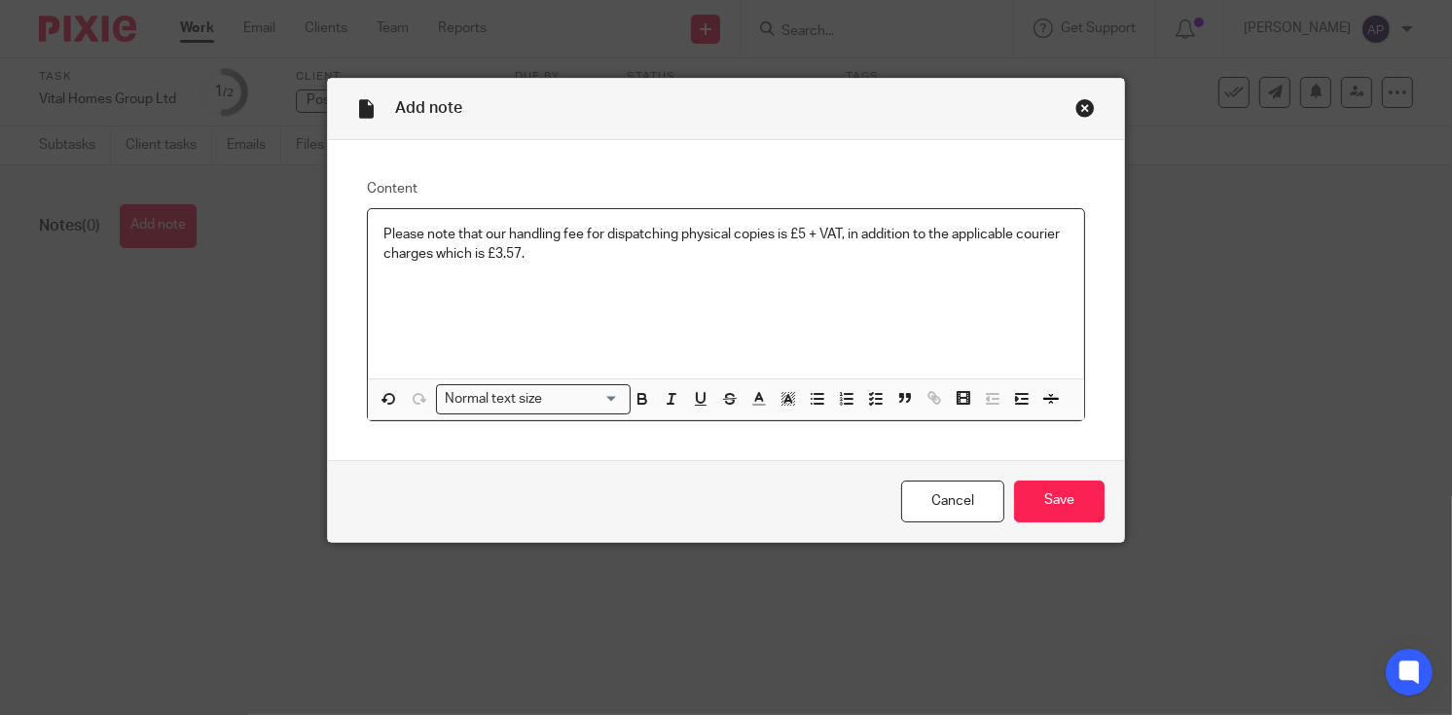
click at [516, 258] on p "Please note that our handling fee for dispatching physical copies is £5 + VAT, …" at bounding box center [726, 245] width 686 height 40
click at [525, 248] on p "Please note that our handling fee for dispatching physical copies is £5 + VAT, …" at bounding box center [726, 245] width 686 height 40
click at [839, 233] on p "Please note that our handling fee for dispatching physical copies is £5 + VAT, …" at bounding box center [726, 245] width 686 height 40
drag, startPoint x: 783, startPoint y: 231, endPoint x: 793, endPoint y: 232, distance: 9.8
click at [793, 232] on p "Please note that our handling fee for dispatching physical copies is £5 + VAT, …" at bounding box center [726, 245] width 686 height 40
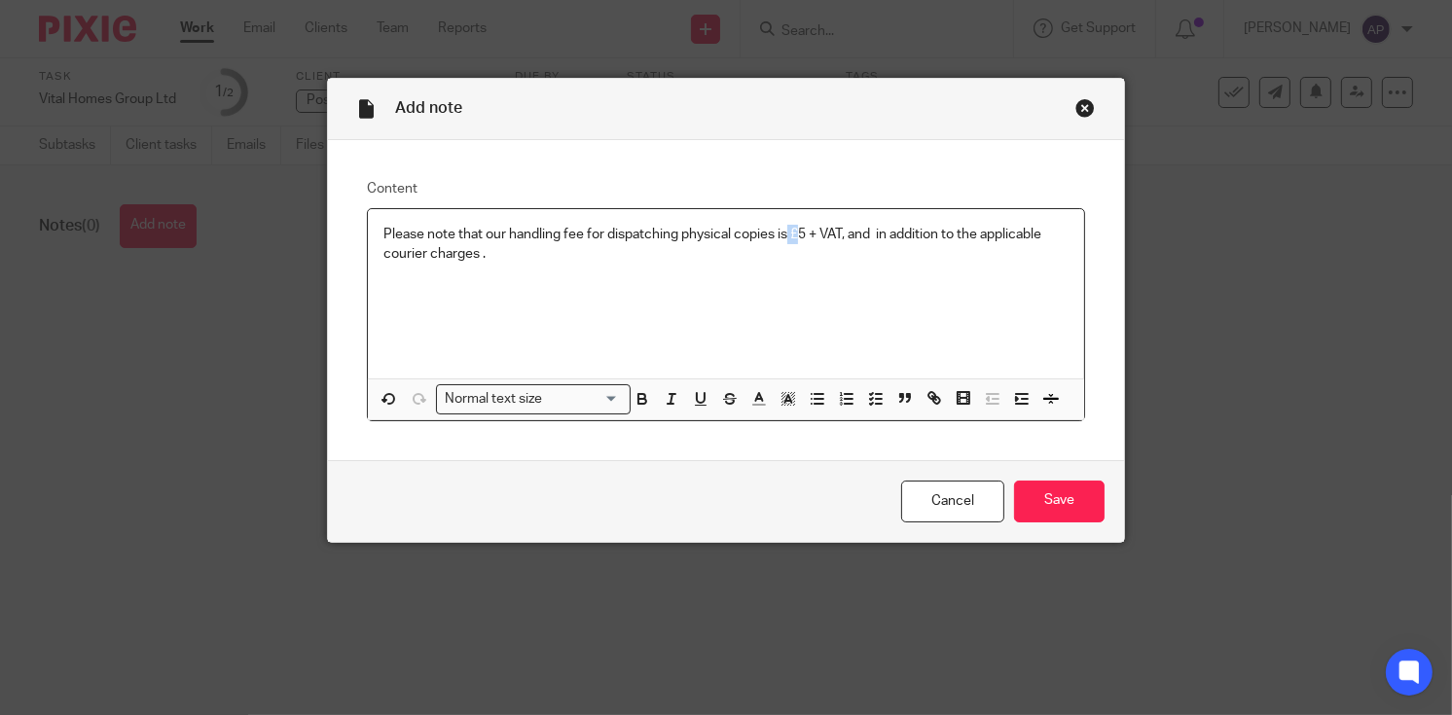
copy p "£"
click at [863, 233] on p "Please note that our handling fee for dispatching physical copies is £5 + VAT, …" at bounding box center [726, 245] width 686 height 40
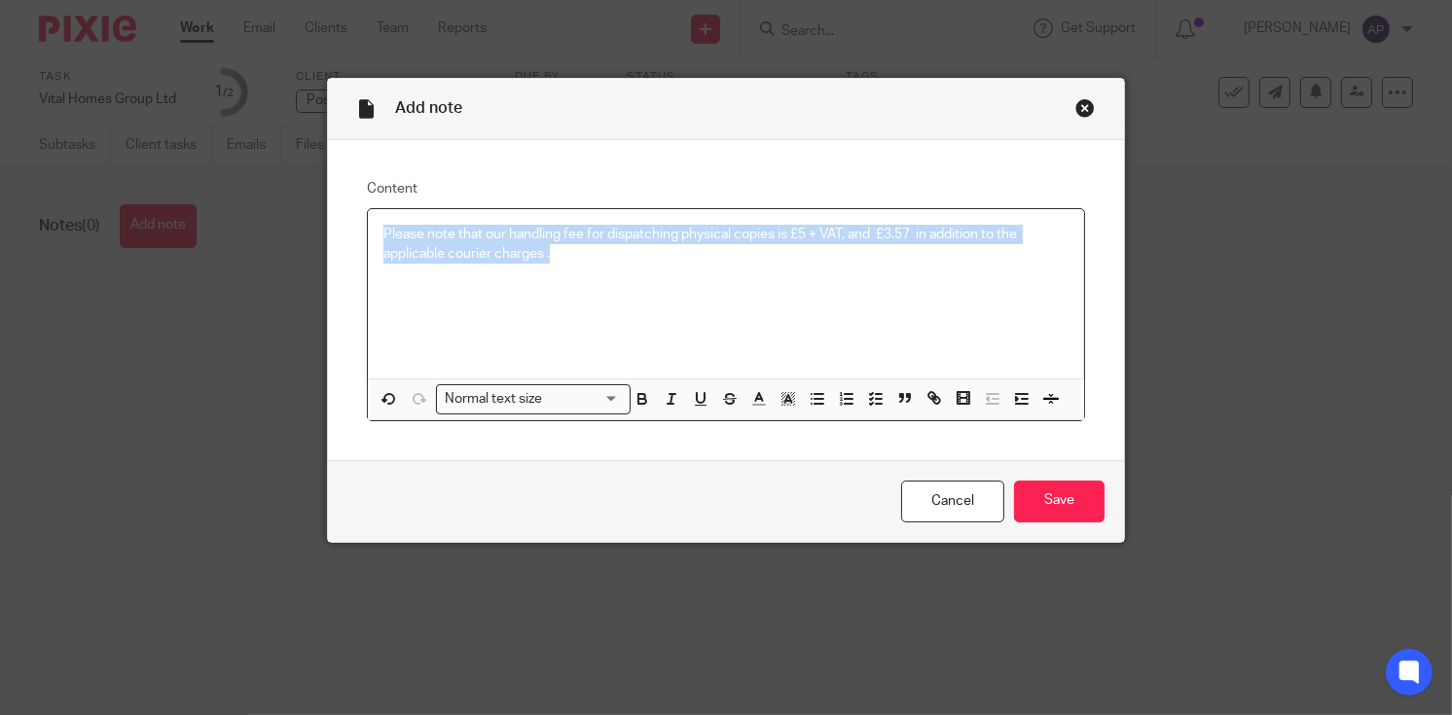
drag, startPoint x: 376, startPoint y: 231, endPoint x: 548, endPoint y: 261, distance: 174.9
click at [548, 261] on p "Please note that our handling fee for dispatching physical copies is £5 + VAT, …" at bounding box center [726, 245] width 686 height 40
copy p "Please note that our handling fee for dispatching physical copies is £5 + VAT, …"
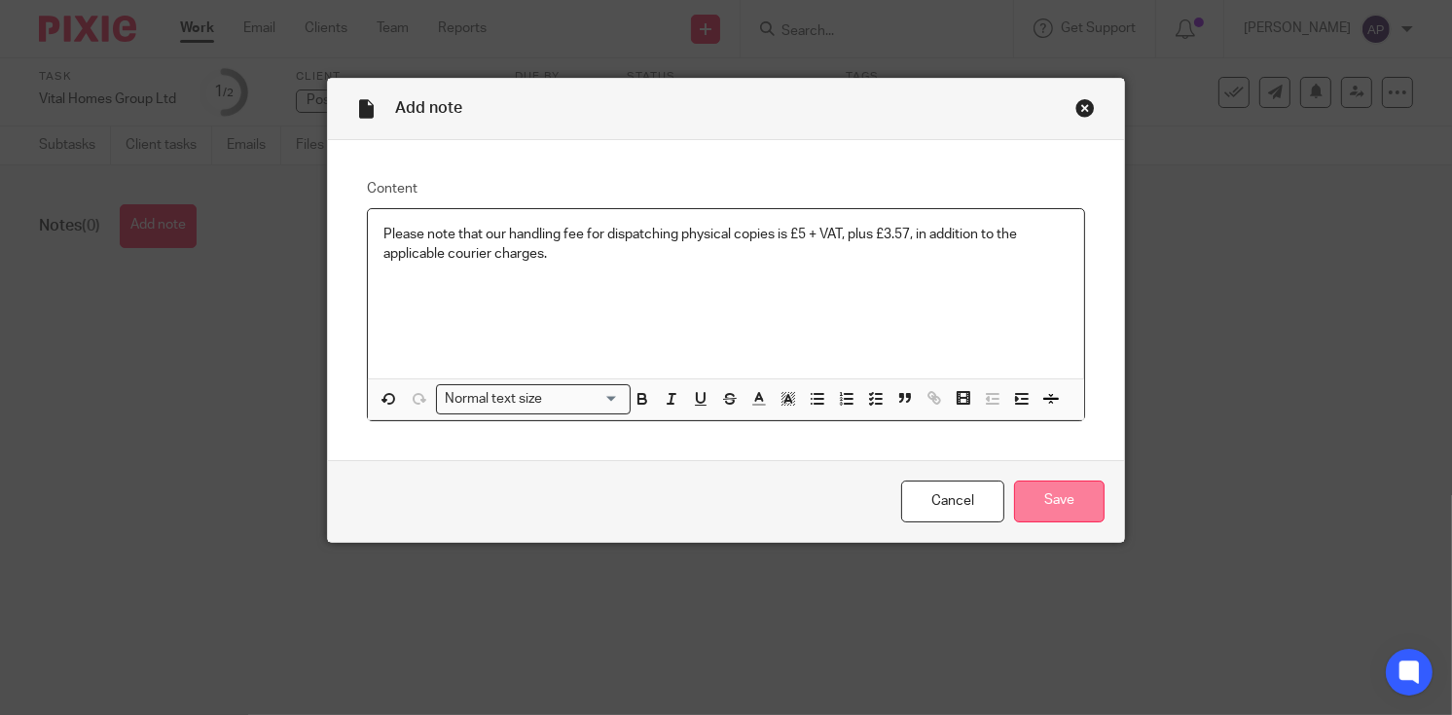
click at [1035, 504] on input "Save" at bounding box center [1059, 502] width 91 height 42
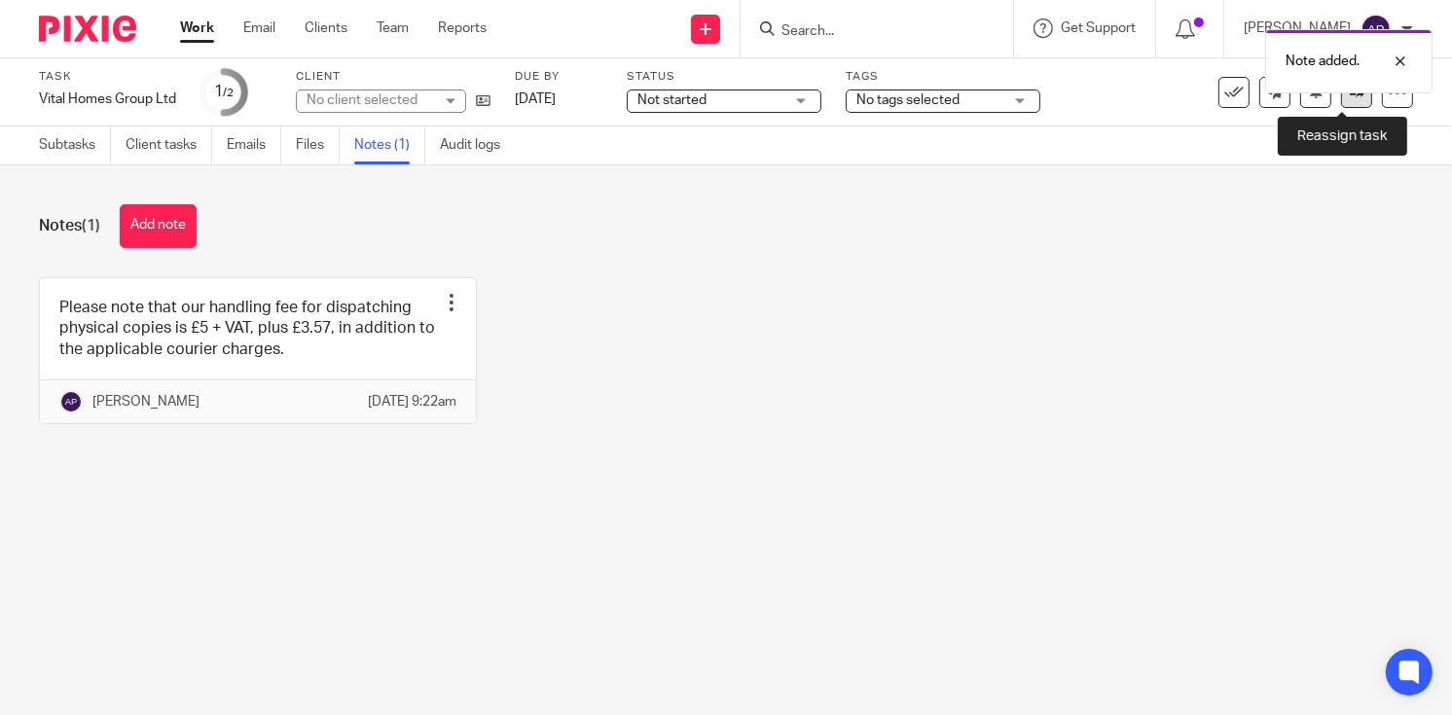
click at [1344, 99] on link at bounding box center [1356, 92] width 31 height 31
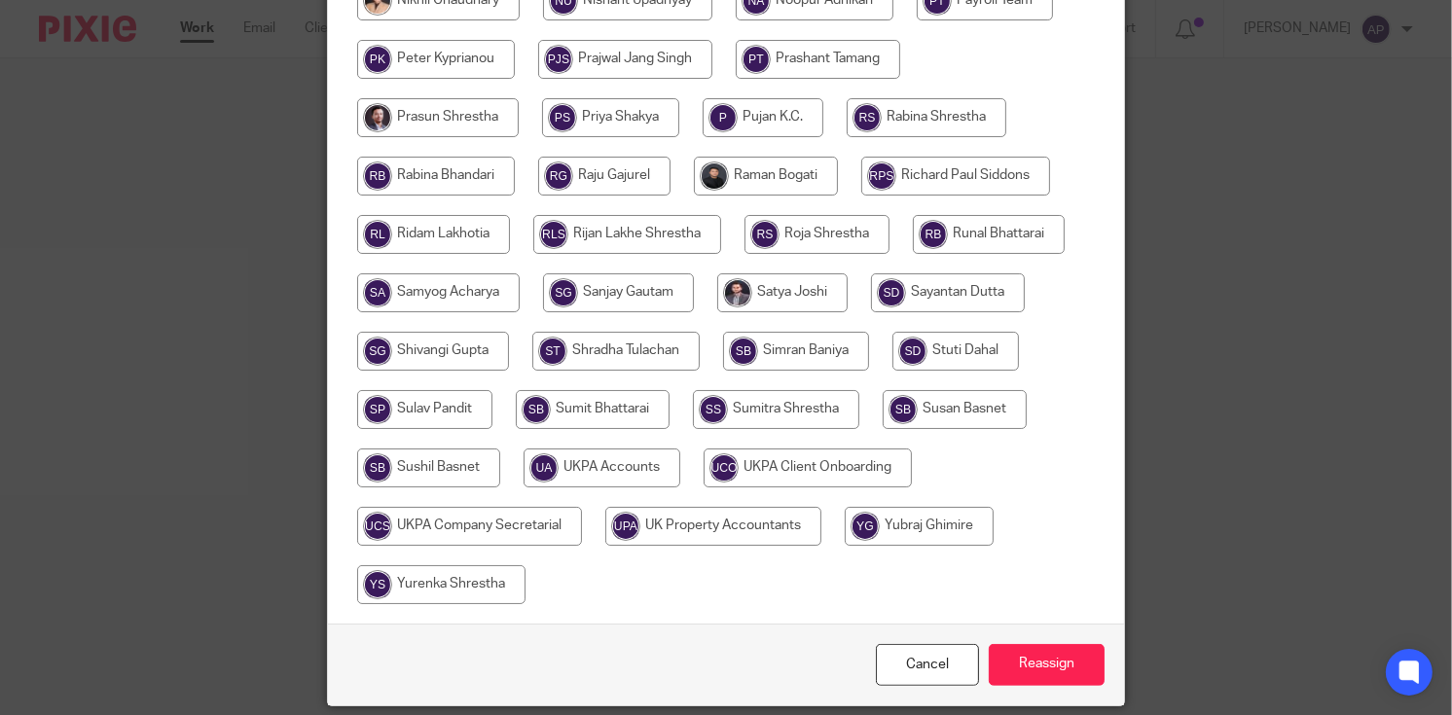
scroll to position [1023, 0]
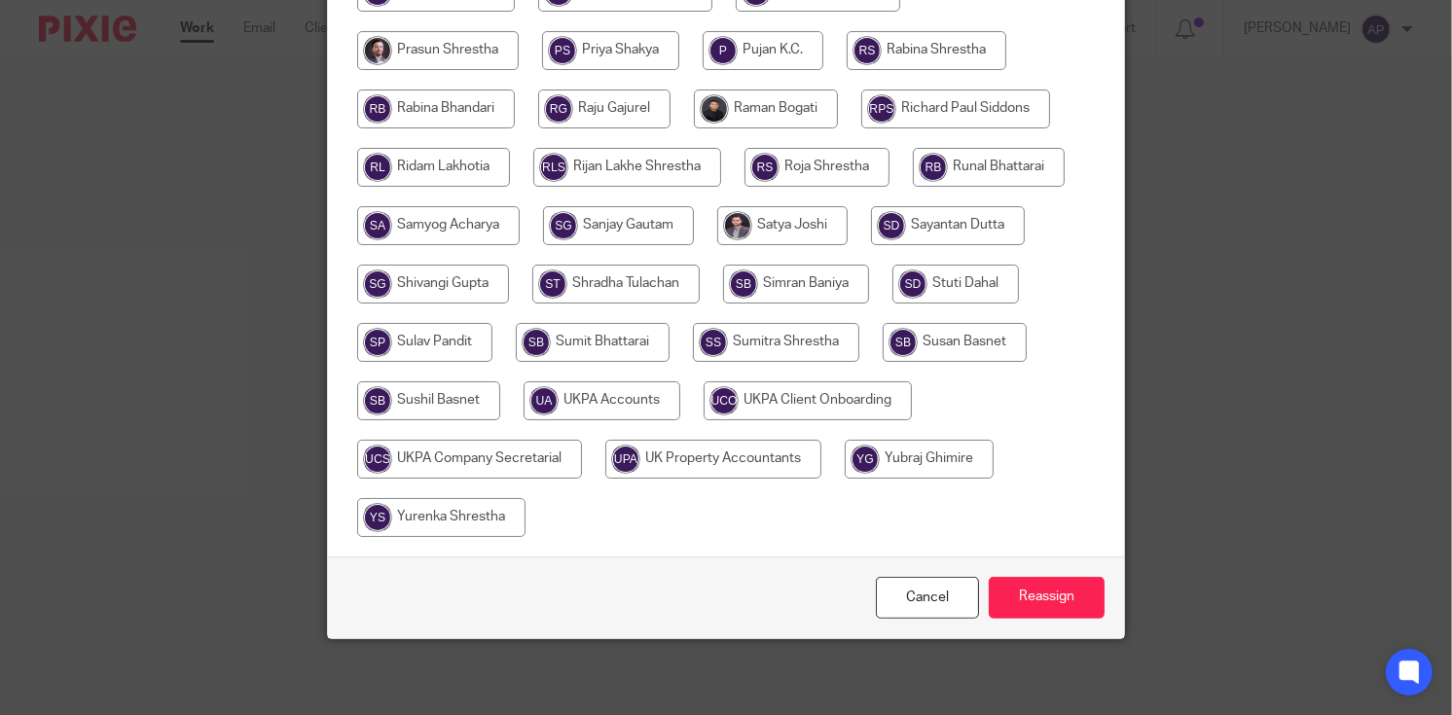
click at [629, 400] on input "radio" at bounding box center [602, 401] width 157 height 39
radio input "true"
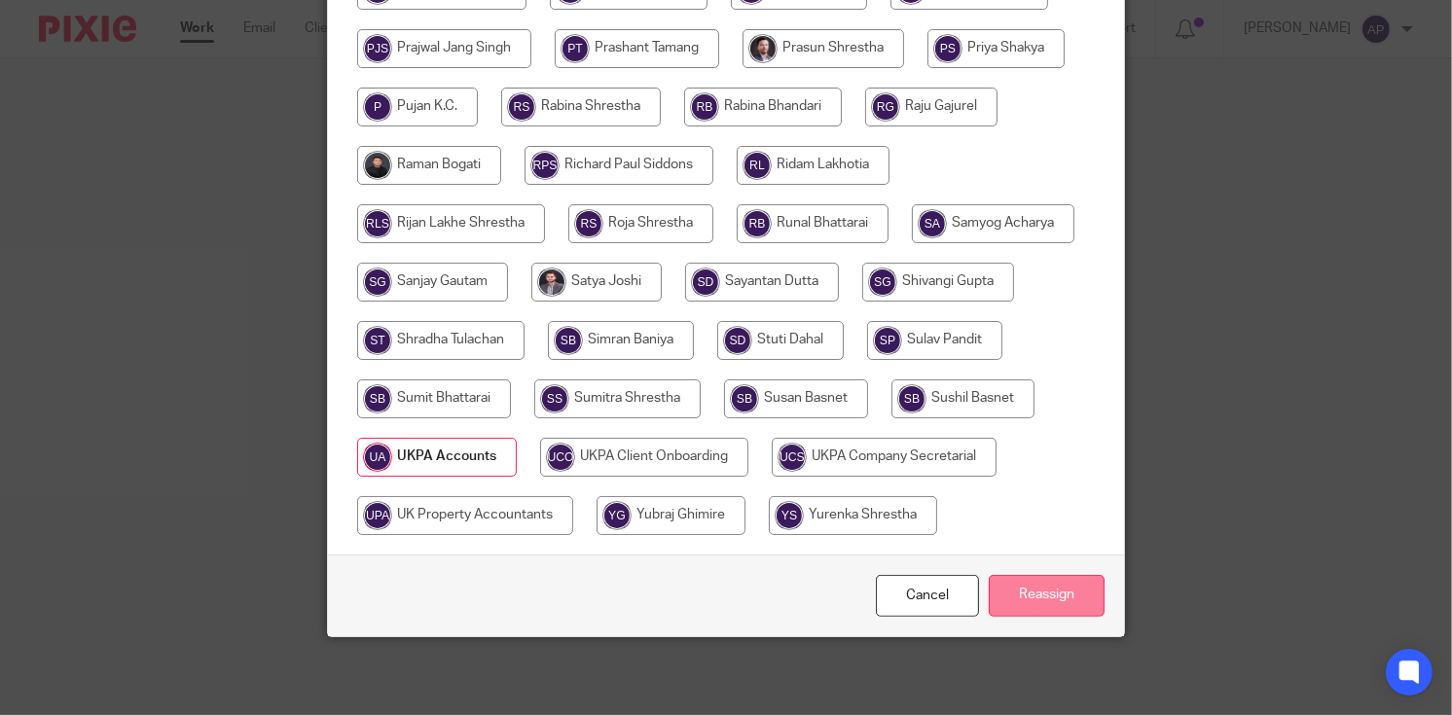
click at [1049, 604] on input "Reassign" at bounding box center [1047, 596] width 116 height 42
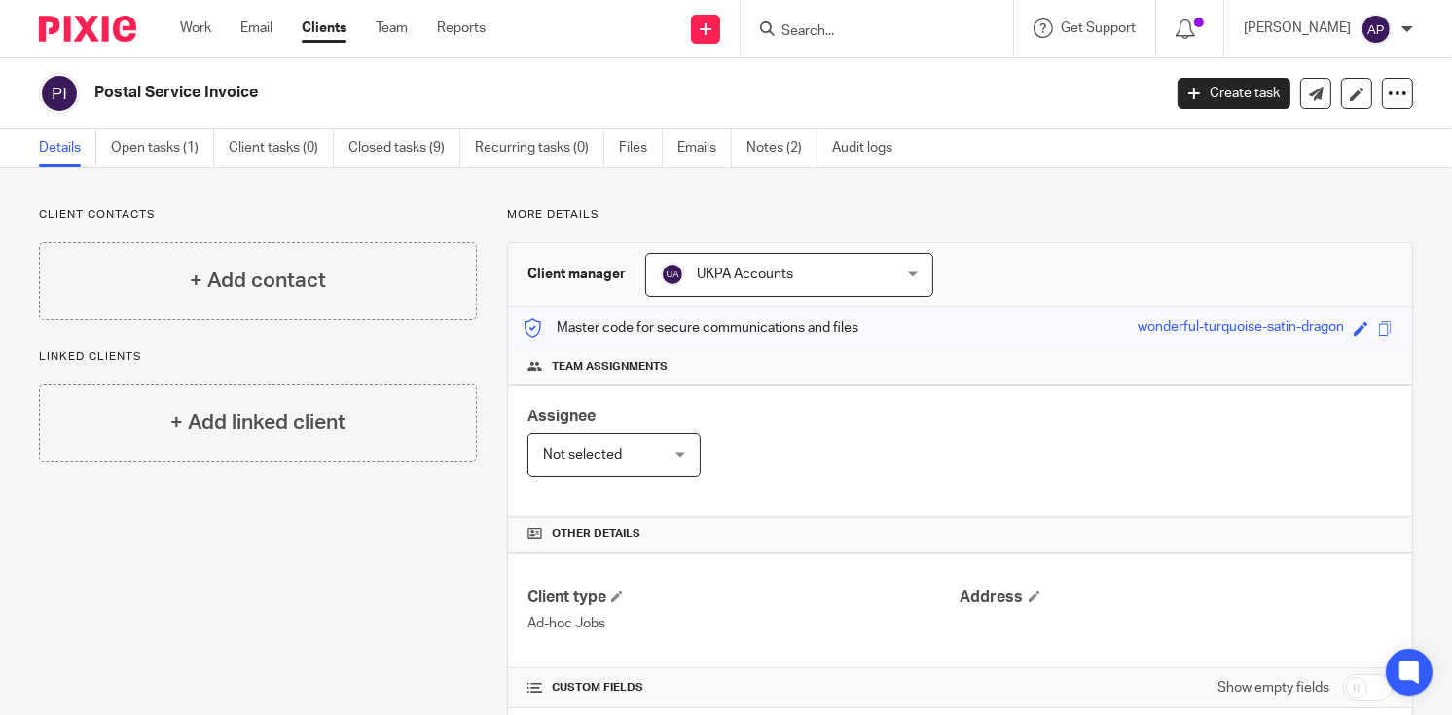
click at [836, 32] on input "Search" at bounding box center [867, 32] width 175 height 18
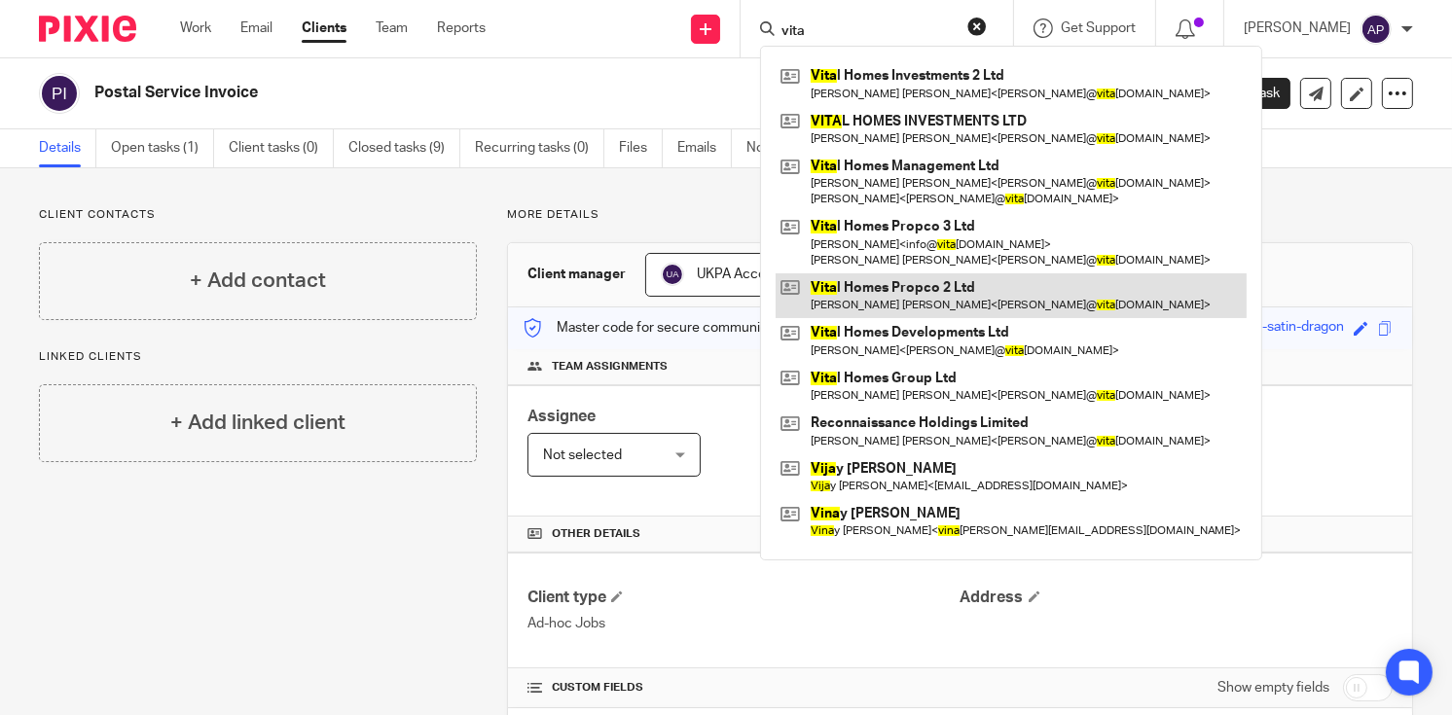
type input "vita"
click at [990, 302] on link at bounding box center [1011, 295] width 471 height 45
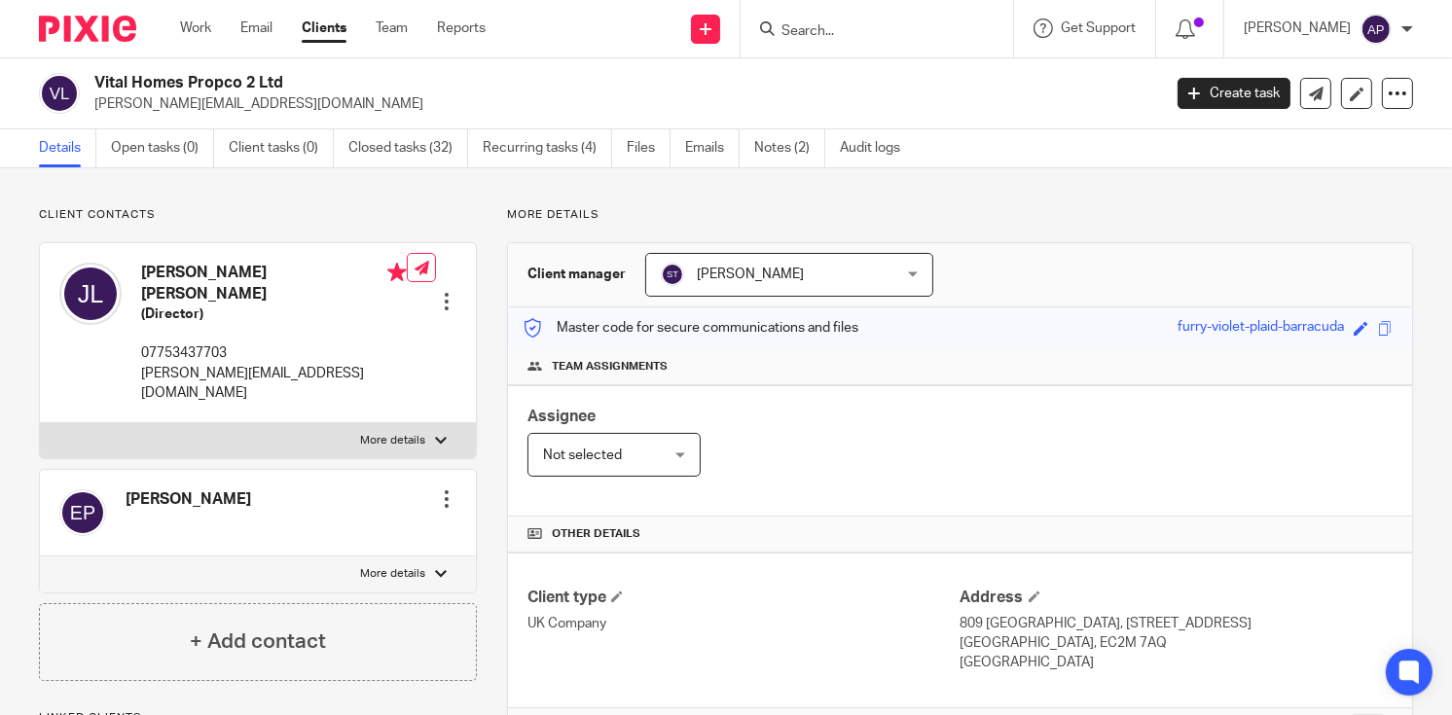
click at [819, 33] on input "Search" at bounding box center [867, 32] width 175 height 18
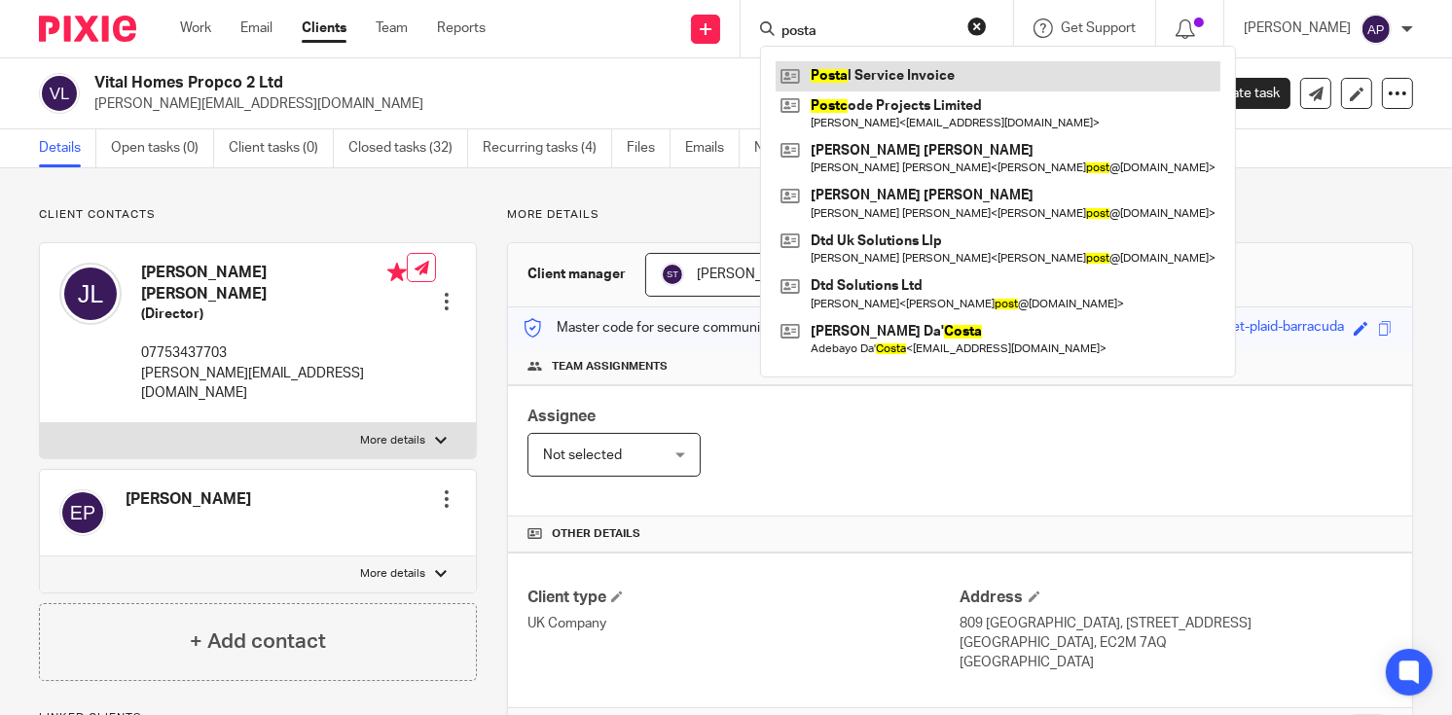
type input "posta"
drag, startPoint x: 91, startPoint y: 76, endPoint x: 281, endPoint y: 80, distance: 189.8
click at [281, 80] on div "Vital Homes Propco 2 Ltd james@vitalhomesgroup.com" at bounding box center [593, 93] width 1109 height 41
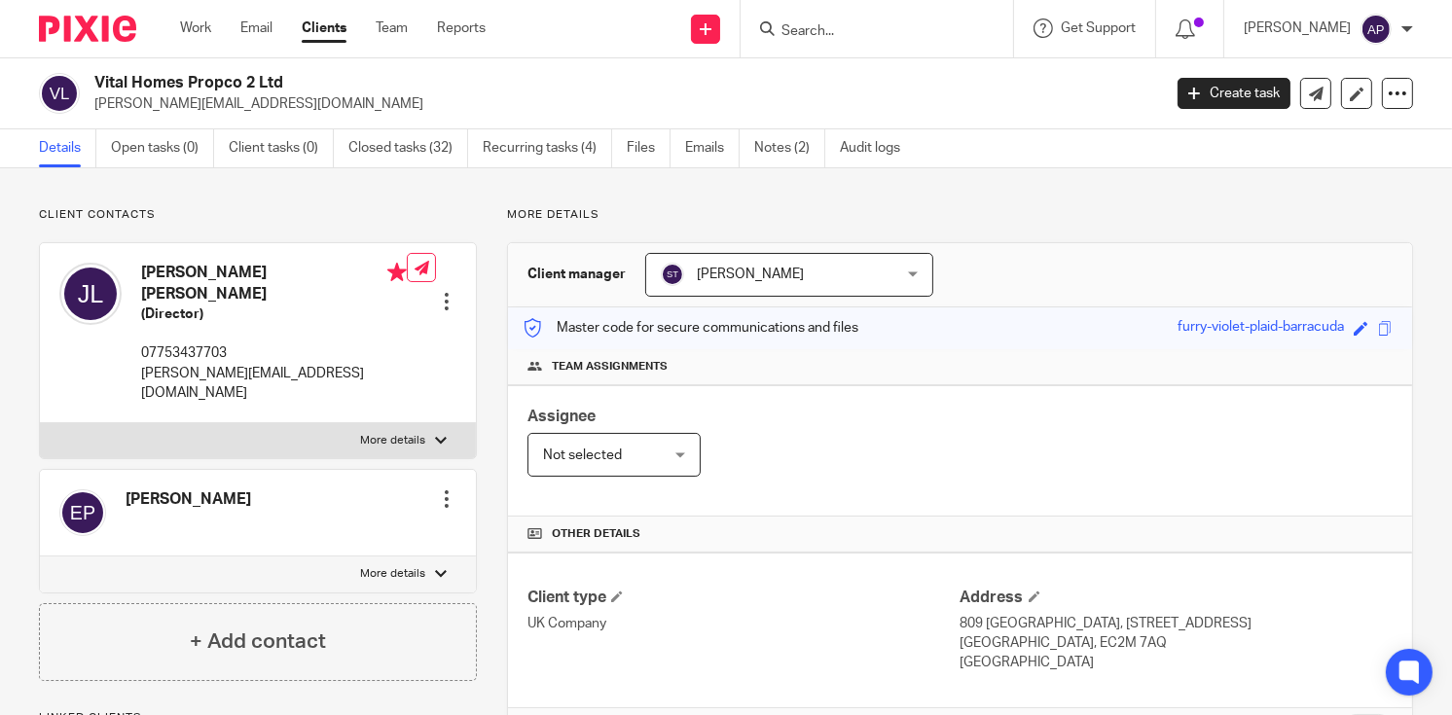
copy h2 "Vital Homes Propco 2 Ltd"
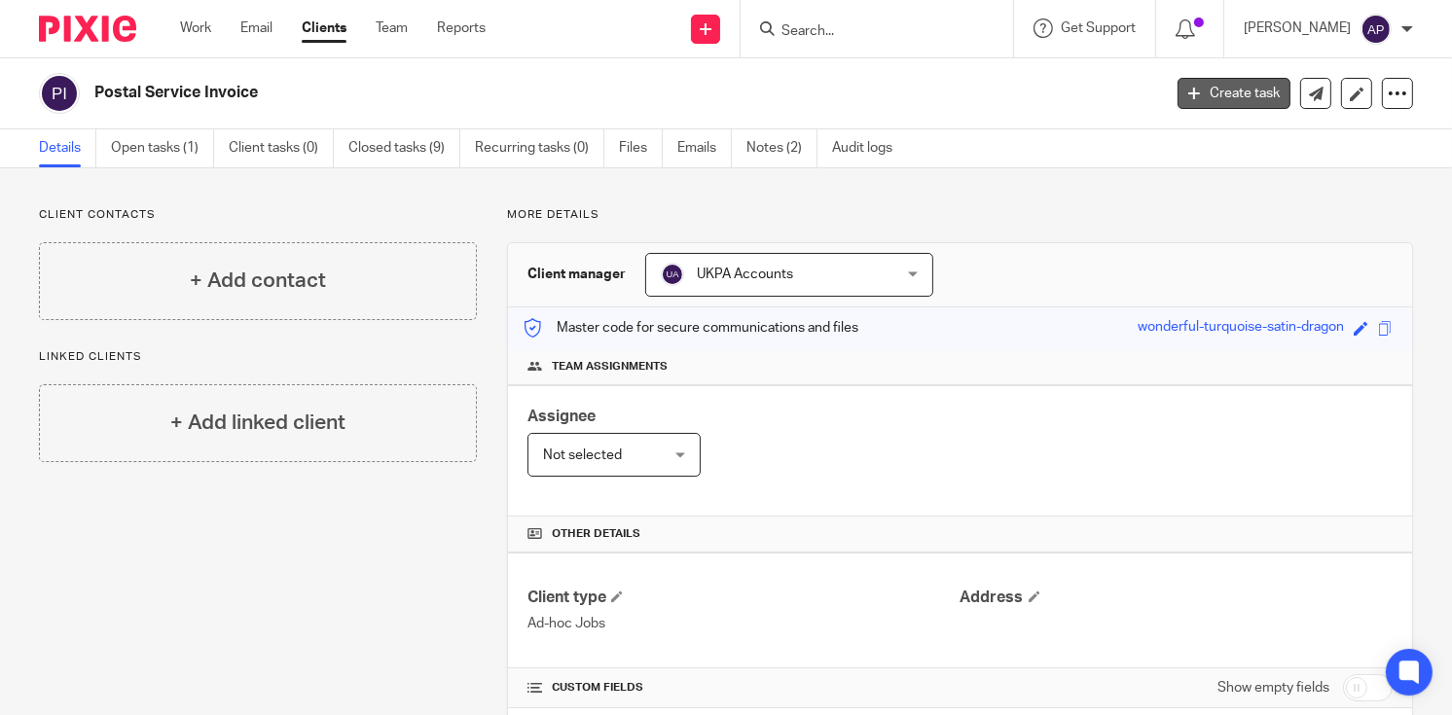
click at [1192, 88] on link "Create task" at bounding box center [1234, 93] width 113 height 31
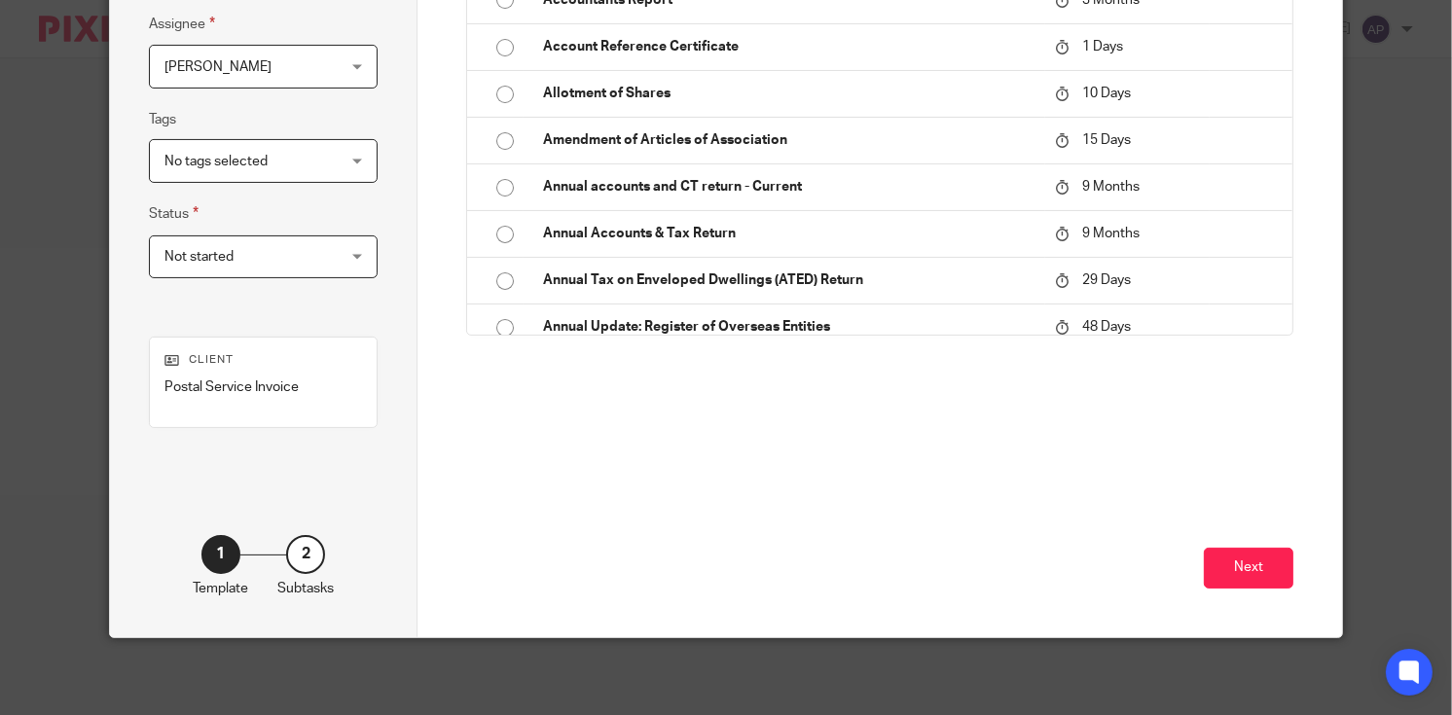
scroll to position [369, 0]
type input "Vital Homes Propco 2 Ltd"
click at [1237, 566] on button "Next" at bounding box center [1249, 569] width 90 height 42
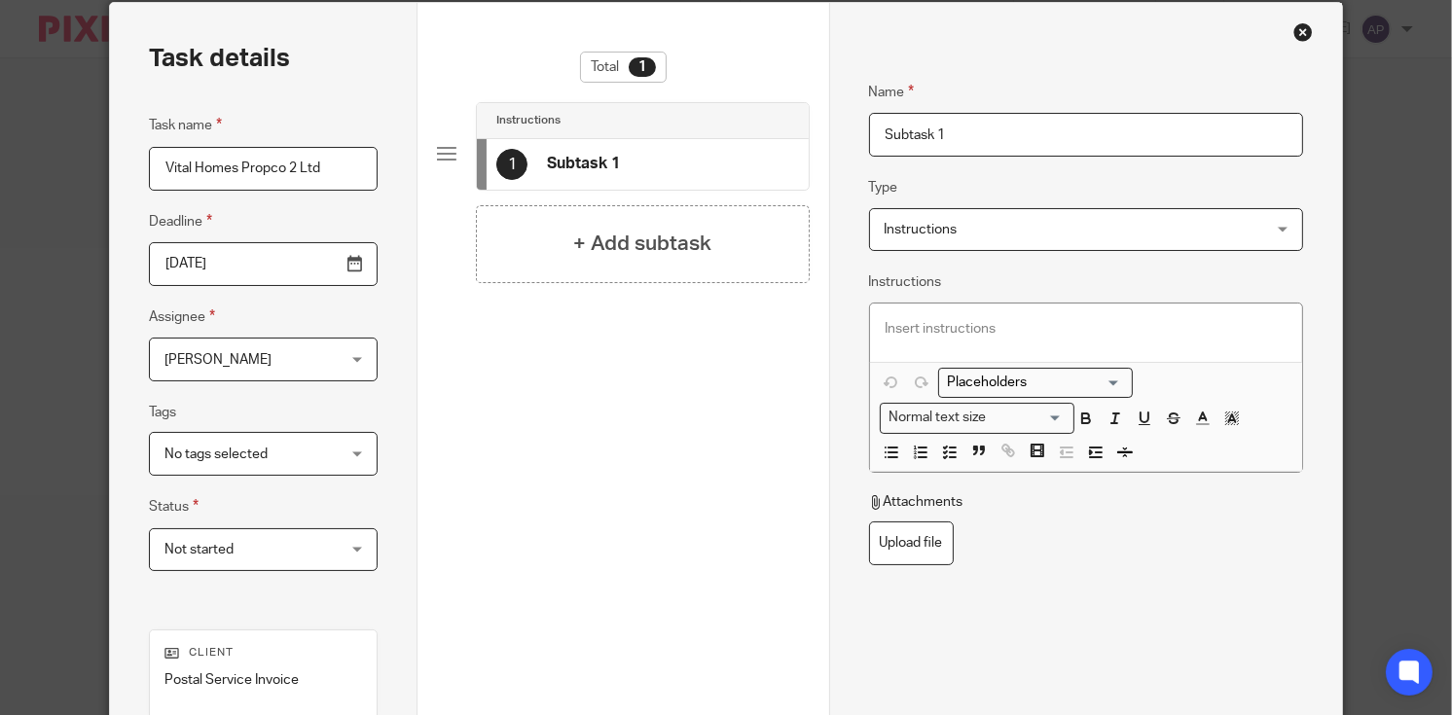
scroll to position [0, 0]
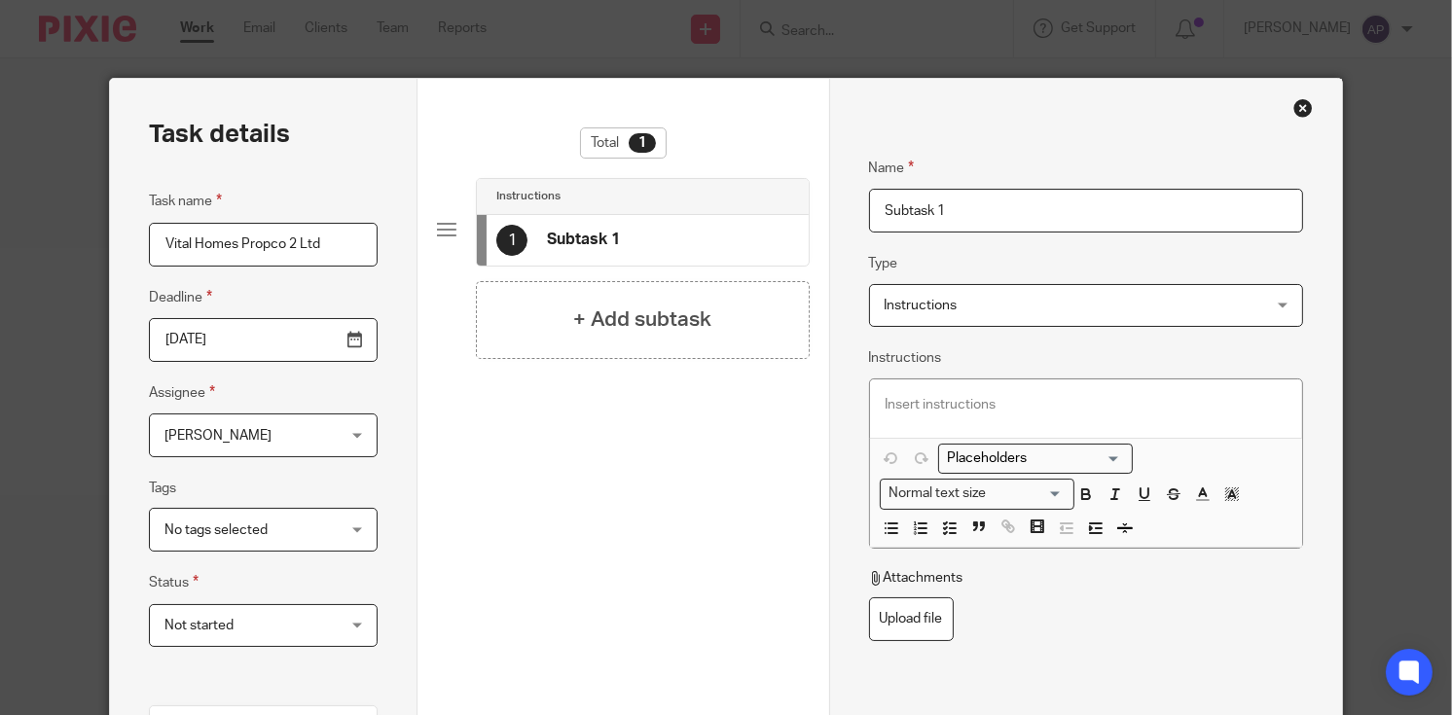
click at [955, 213] on input "Subtask 1" at bounding box center [1086, 211] width 435 height 44
type input "S"
click at [1076, 217] on input "Name" at bounding box center [1086, 211] width 435 height 44
paste input "Postal Document"
type input "Postal Document"
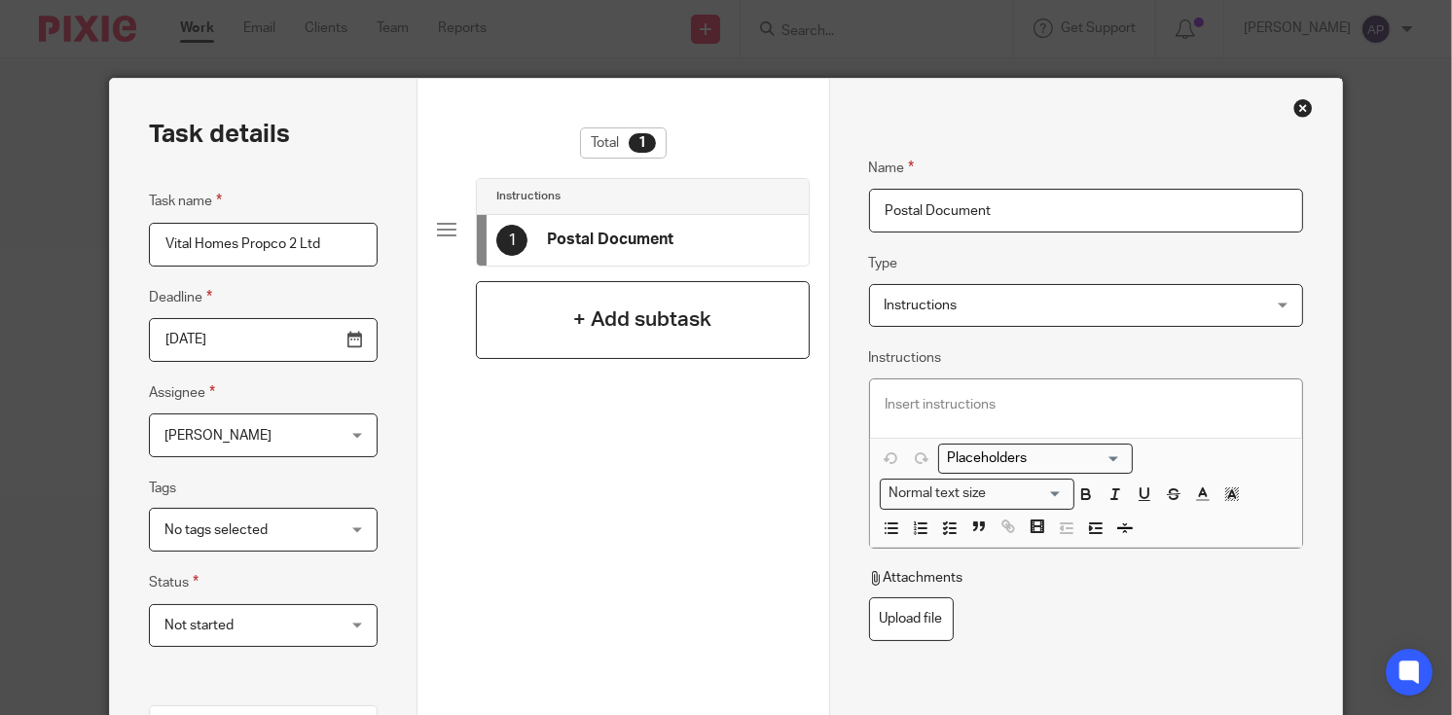
click at [621, 342] on div "+ Add subtask" at bounding box center [642, 320] width 333 height 78
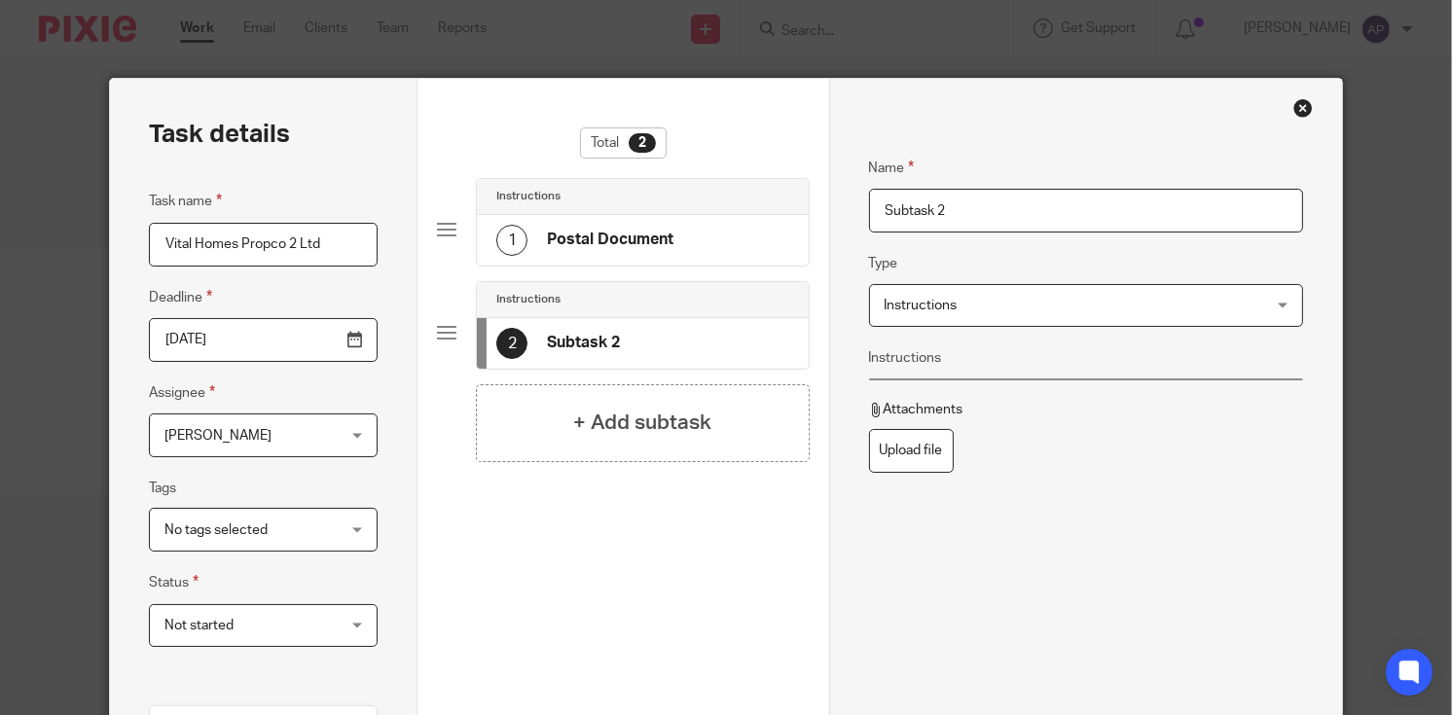
click at [969, 200] on input "Subtask 2" at bounding box center [1086, 211] width 435 height 44
type input "S"
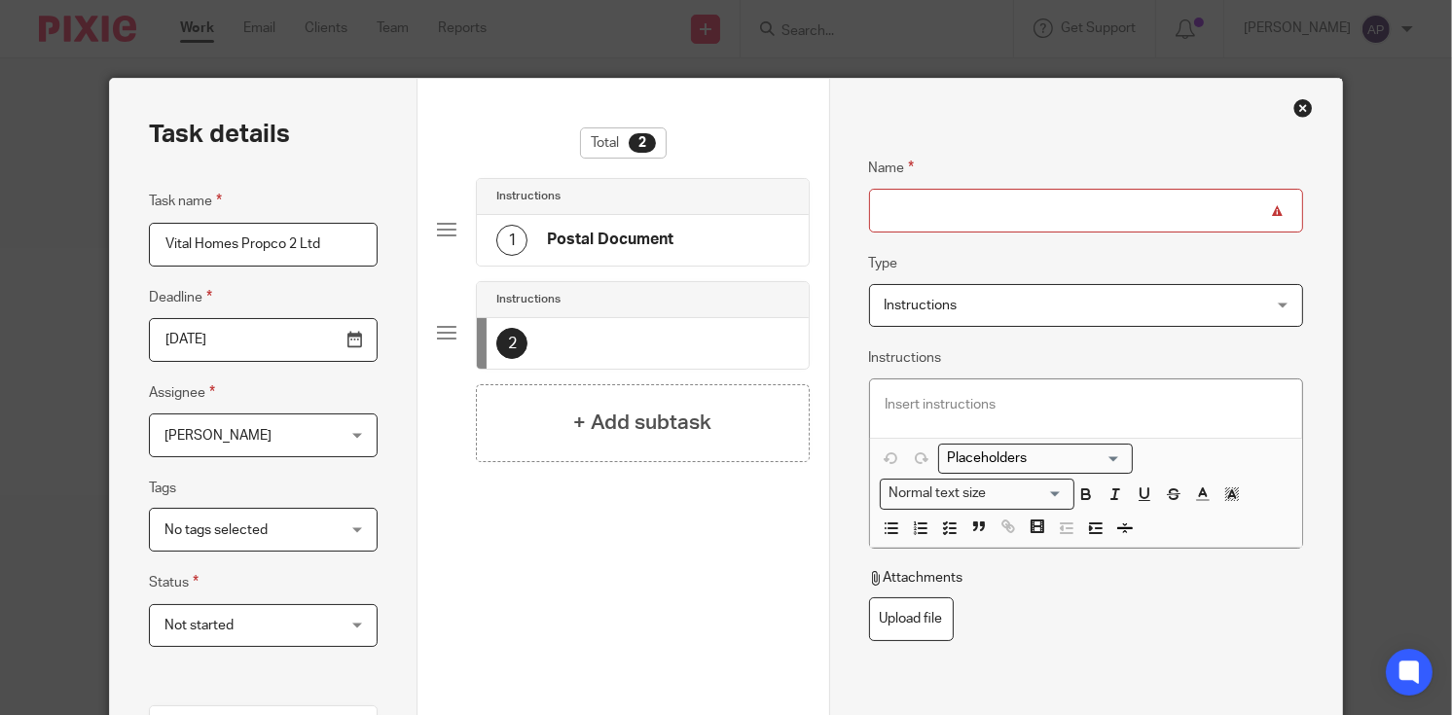
click at [930, 214] on input "Name" at bounding box center [1086, 211] width 435 height 44
paste input "Issue Invoice"
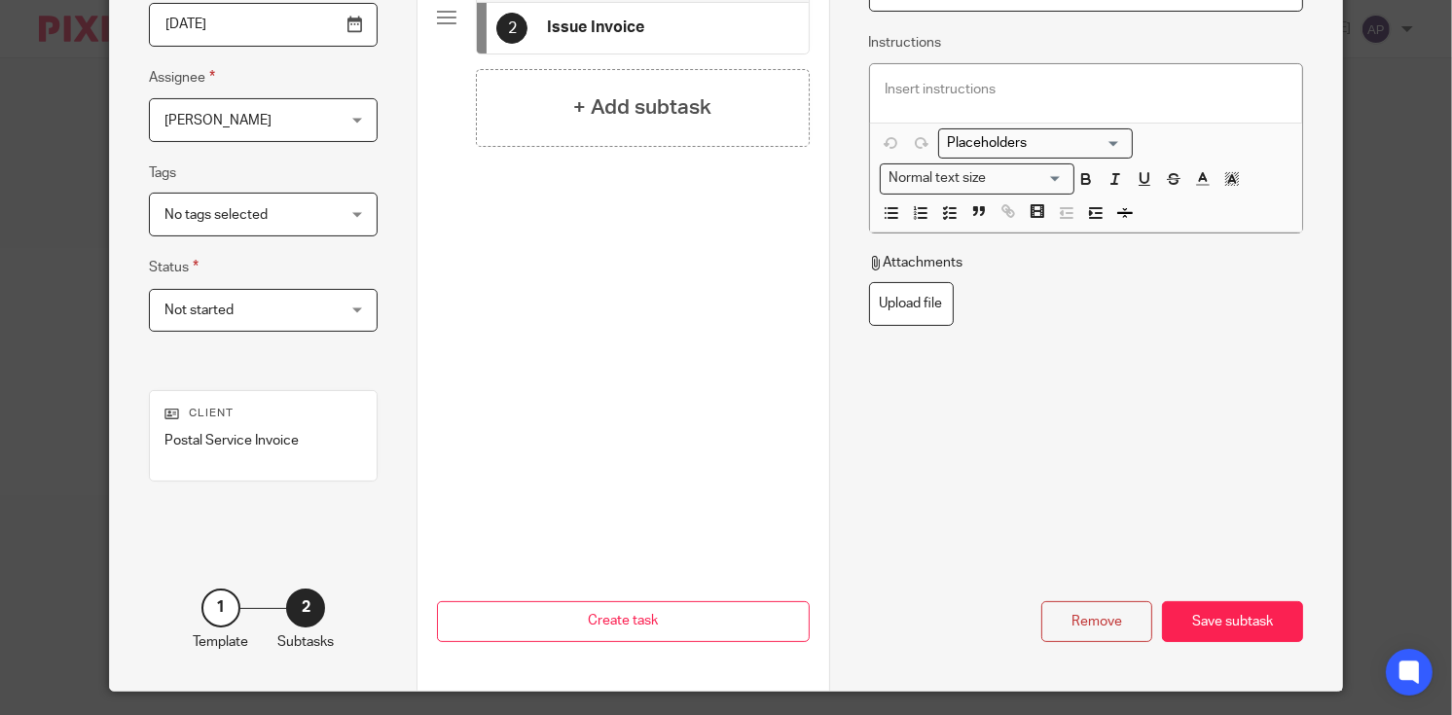
scroll to position [369, 0]
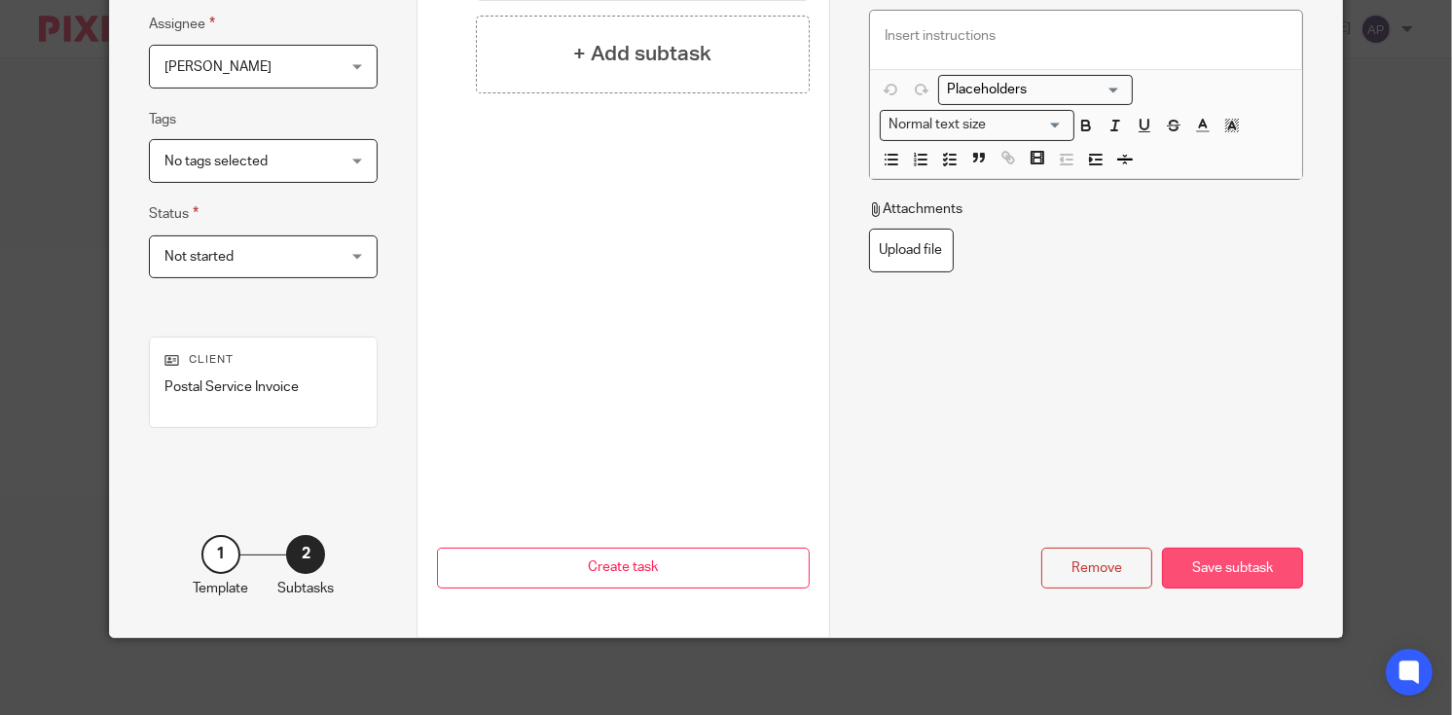
type input "Issue Invoice"
click at [1255, 557] on div "Save subtask" at bounding box center [1232, 569] width 141 height 42
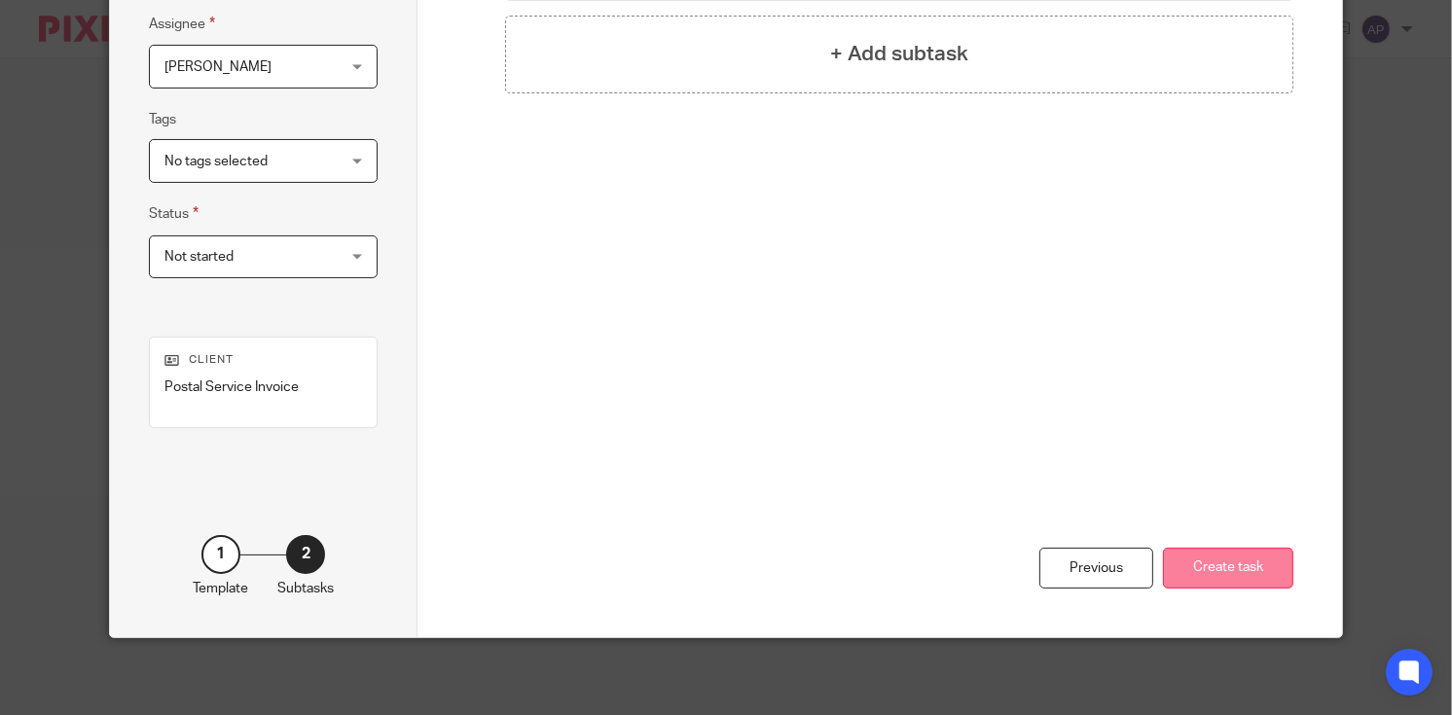
click at [1264, 565] on button "Create task" at bounding box center [1228, 569] width 130 height 42
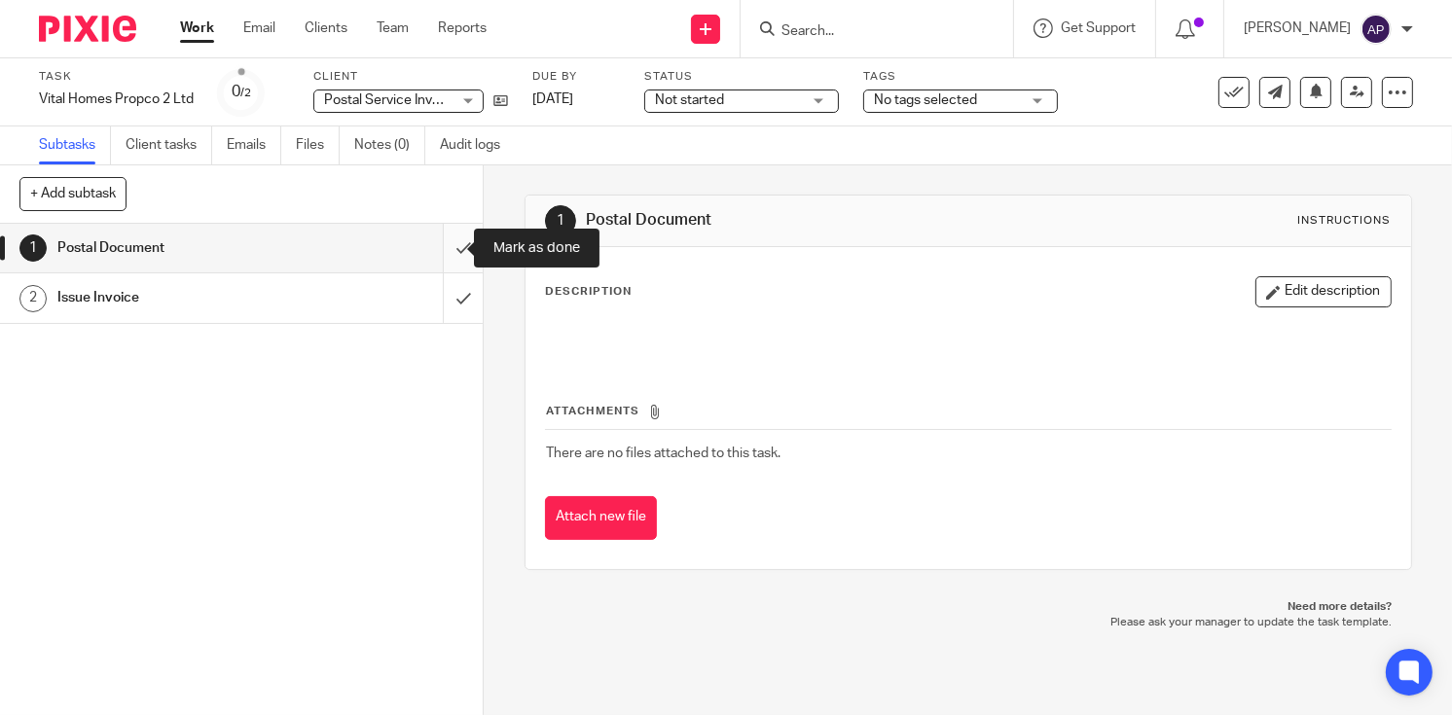
click at [443, 251] on input "submit" at bounding box center [241, 248] width 483 height 49
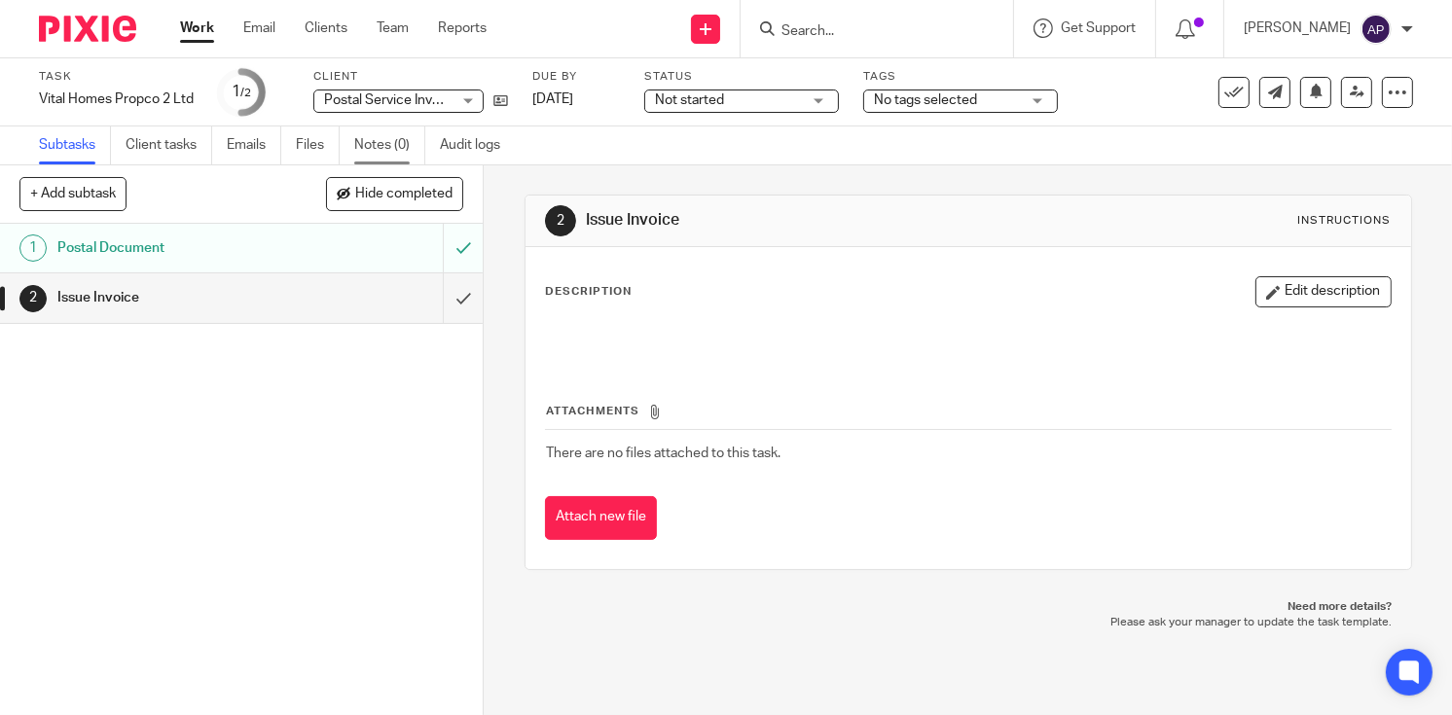
click at [376, 144] on link "Notes (0)" at bounding box center [389, 146] width 71 height 38
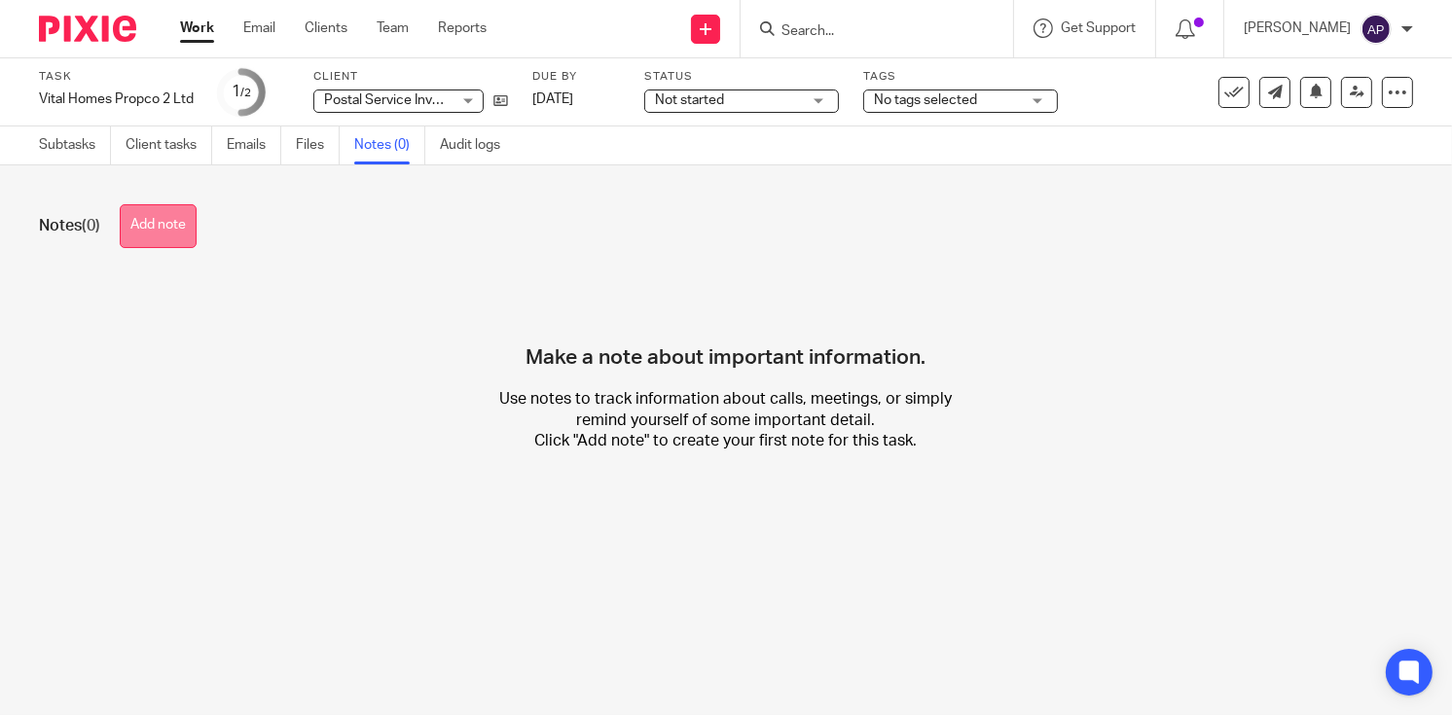
click at [168, 230] on button "Add note" at bounding box center [158, 226] width 77 height 44
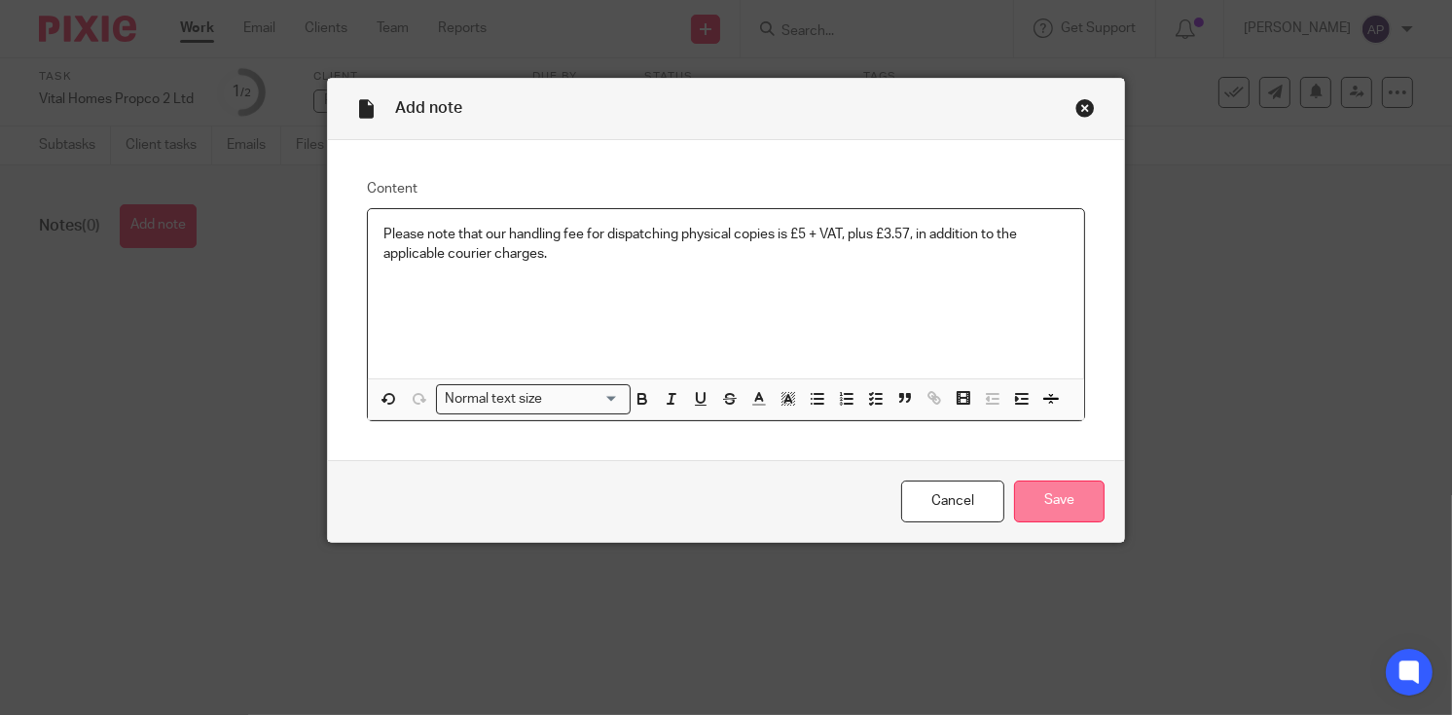
click at [1078, 504] on input "Save" at bounding box center [1059, 502] width 91 height 42
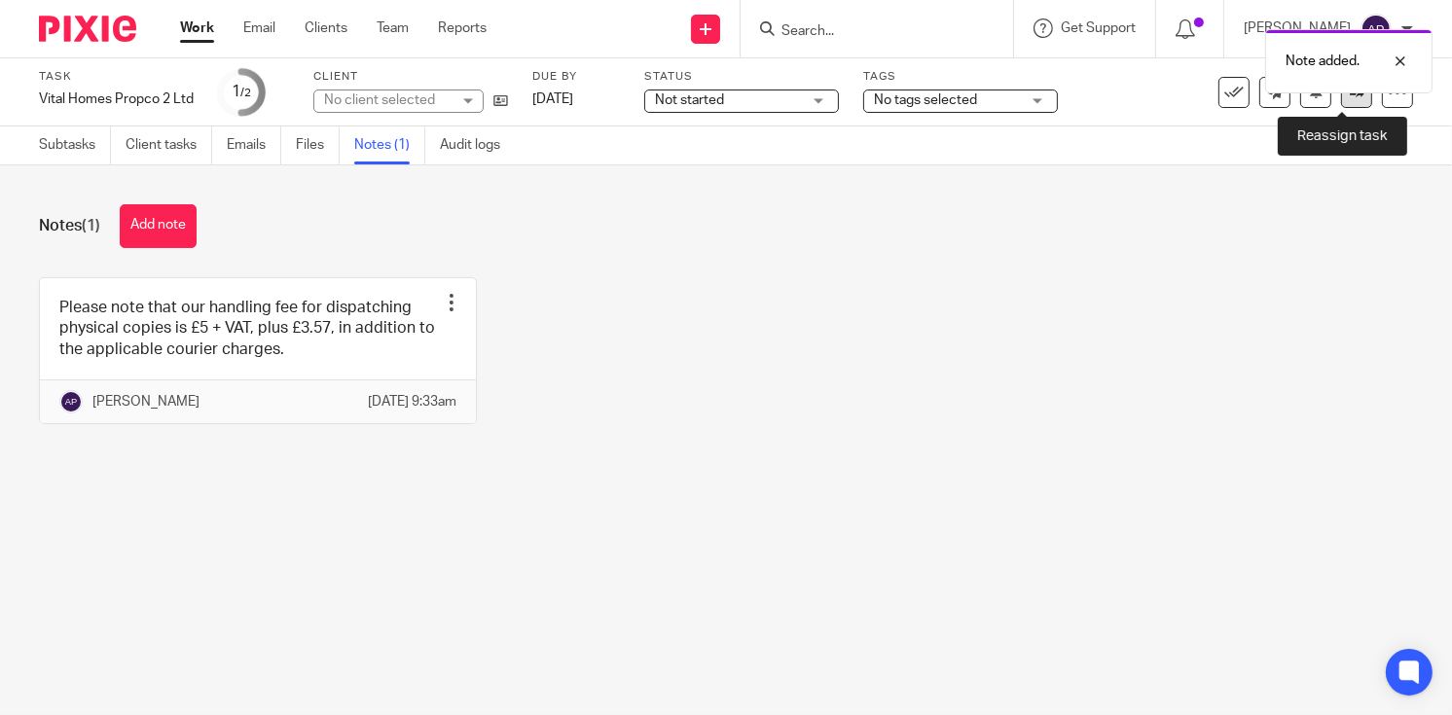
click at [1350, 93] on icon at bounding box center [1357, 92] width 15 height 15
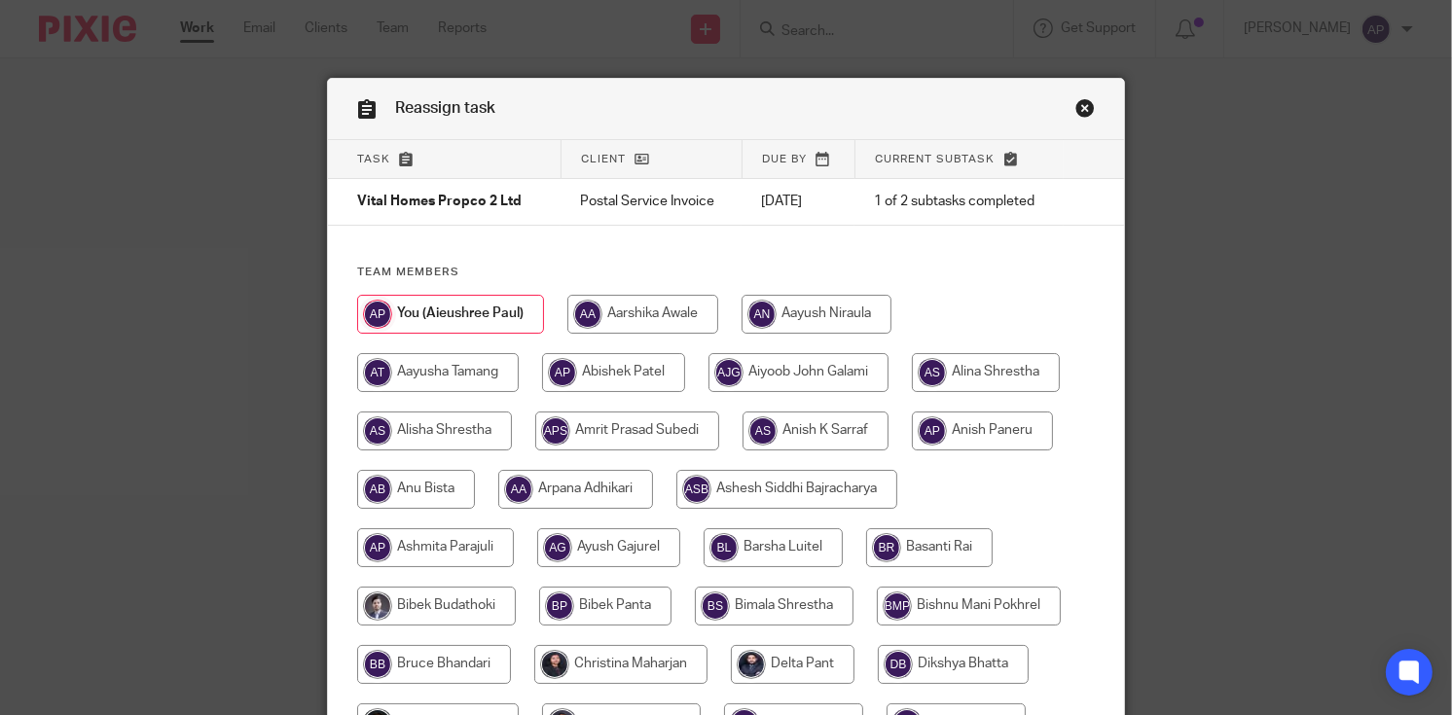
click at [667, 362] on input "radio" at bounding box center [613, 372] width 143 height 39
radio input "true"
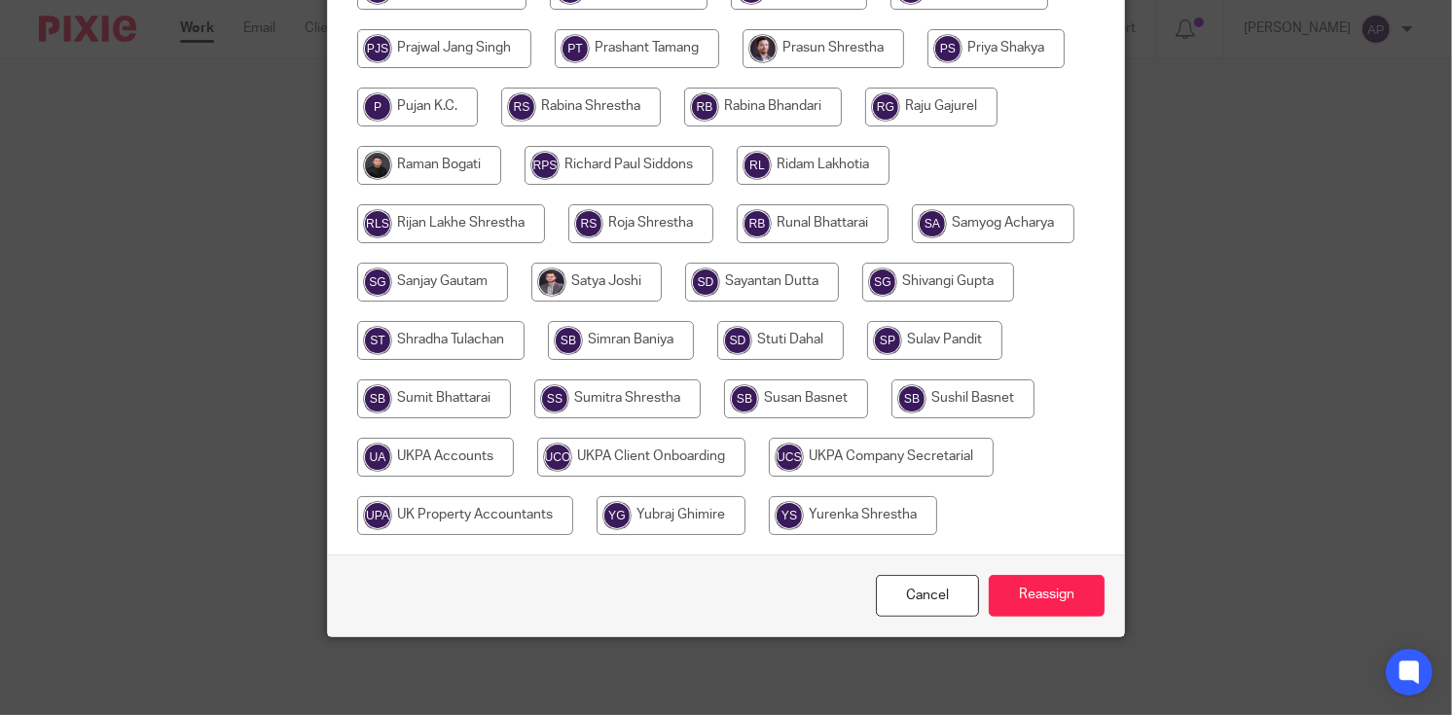
scroll to position [1023, 0]
click at [514, 438] on input "radio" at bounding box center [435, 457] width 157 height 39
radio input "true"
click at [1070, 598] on input "Reassign" at bounding box center [1047, 596] width 116 height 42
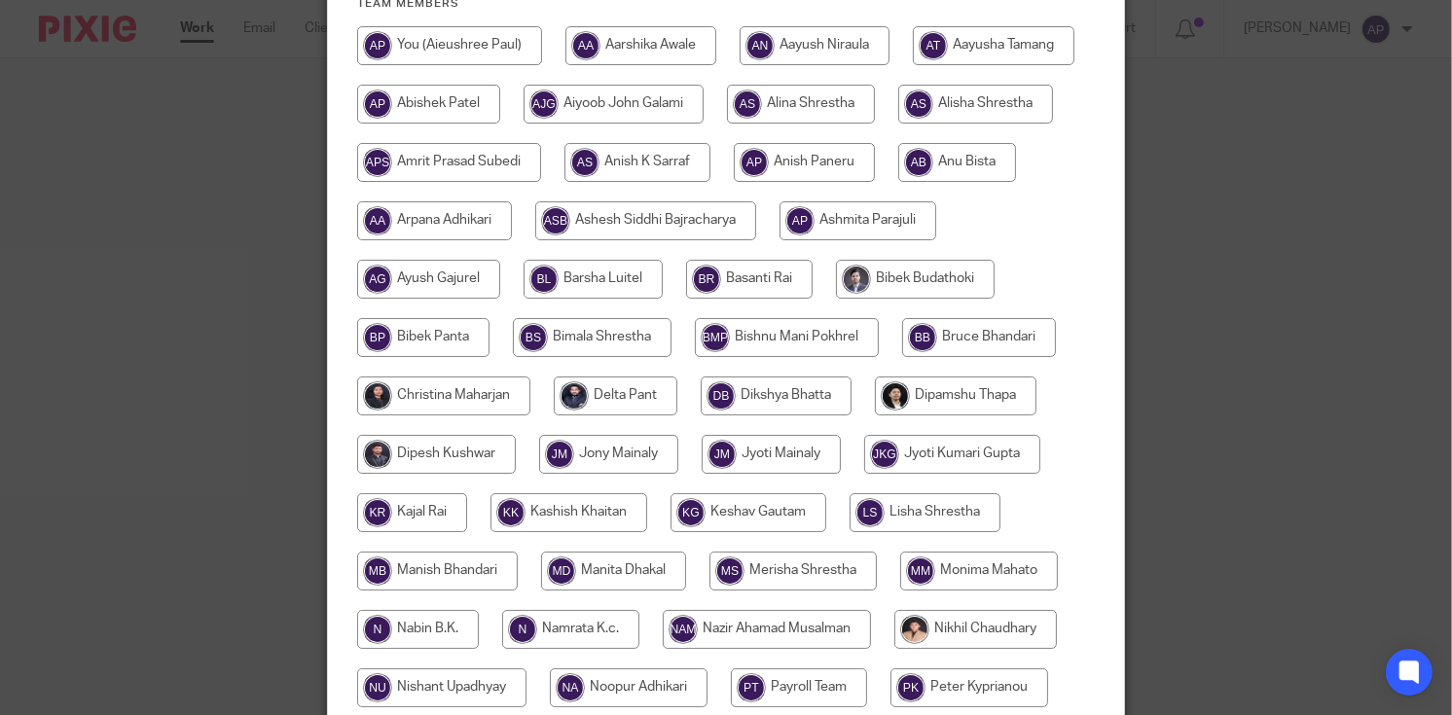
scroll to position [147, 0]
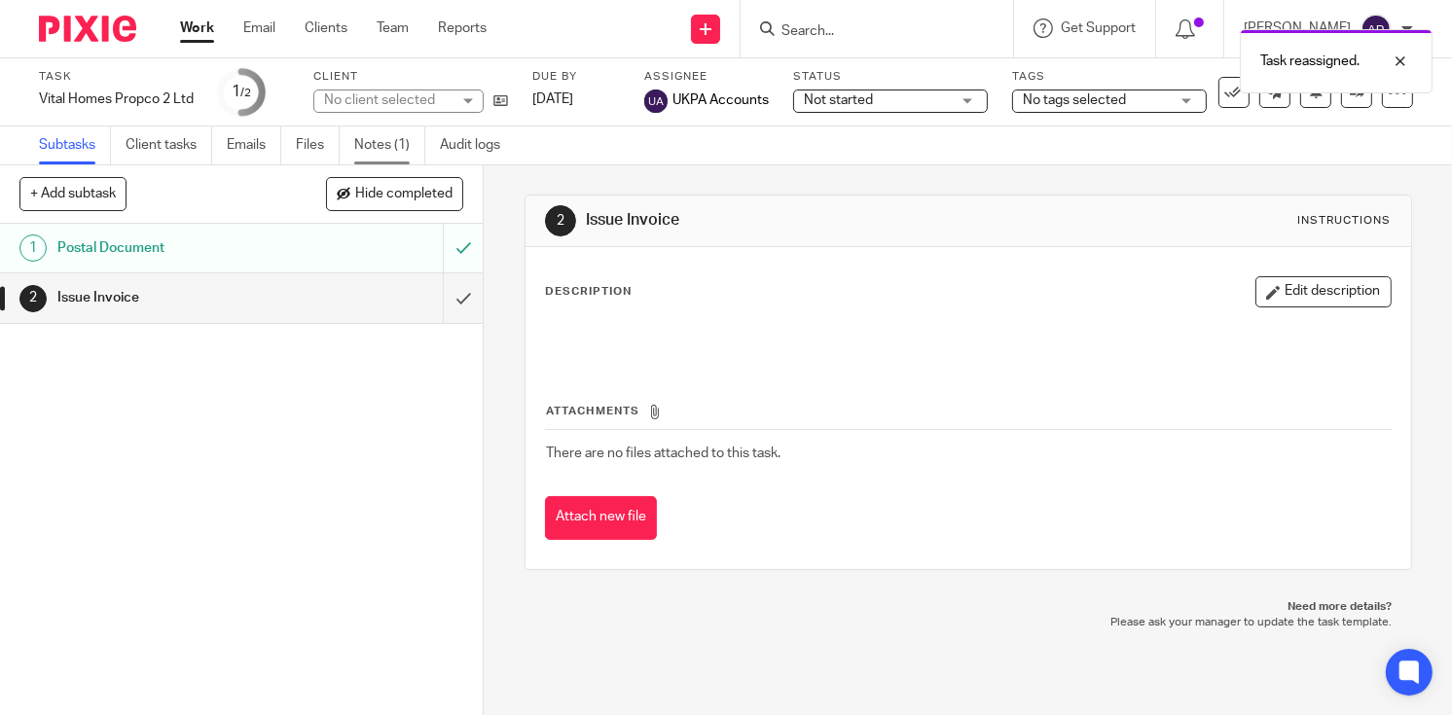
click at [399, 155] on link "Notes (1)" at bounding box center [389, 146] width 71 height 38
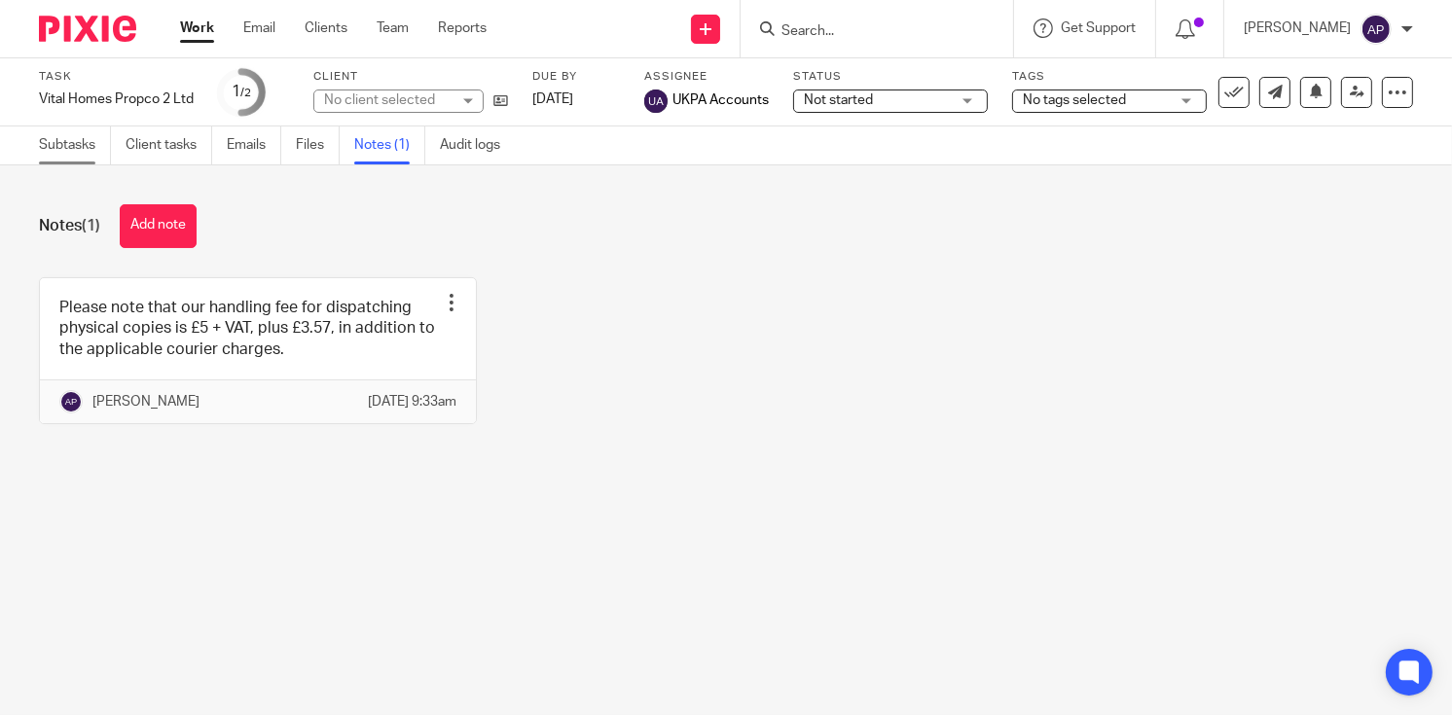
click at [49, 129] on link "Subtasks" at bounding box center [75, 146] width 72 height 38
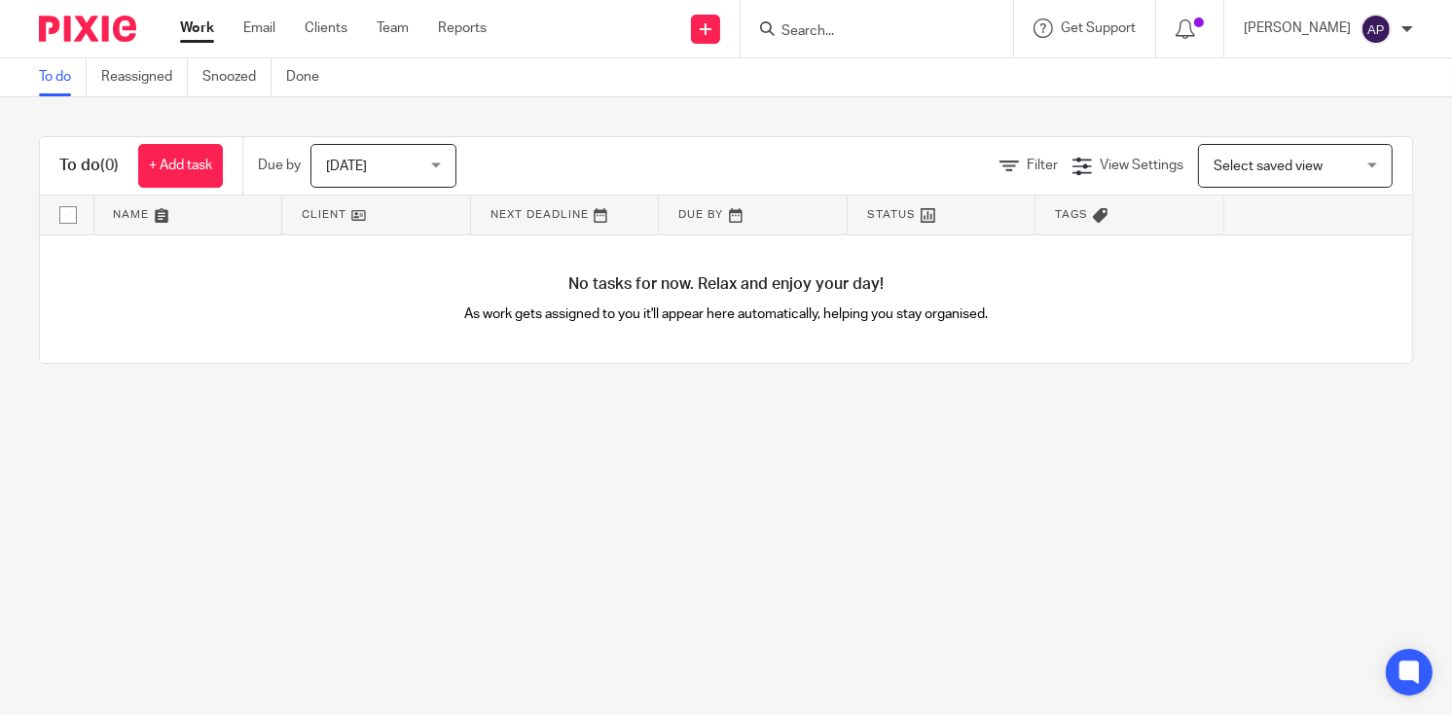
drag, startPoint x: 0, startPoint y: 0, endPoint x: 833, endPoint y: 38, distance: 834.0
click at [833, 38] on input "Search" at bounding box center [867, 32] width 175 height 18
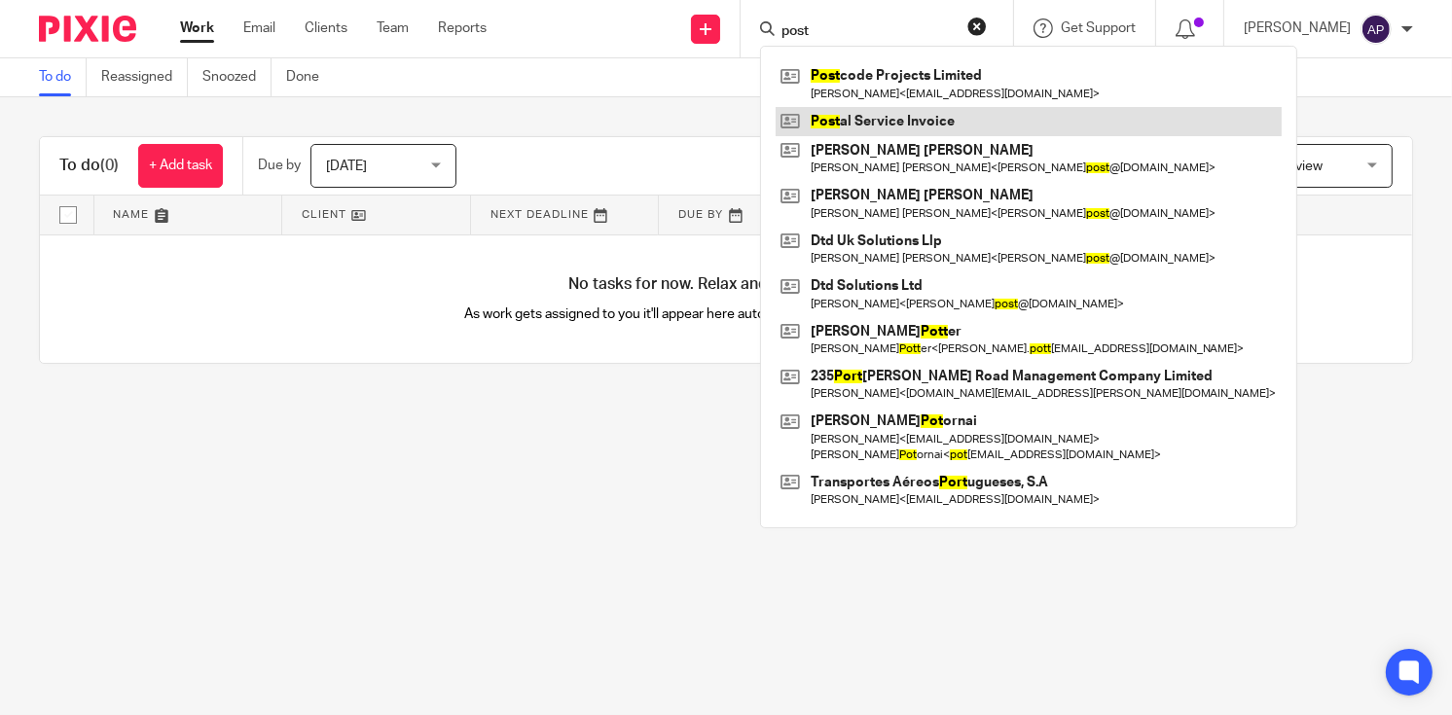
type input "post"
click at [938, 120] on link at bounding box center [1029, 121] width 506 height 29
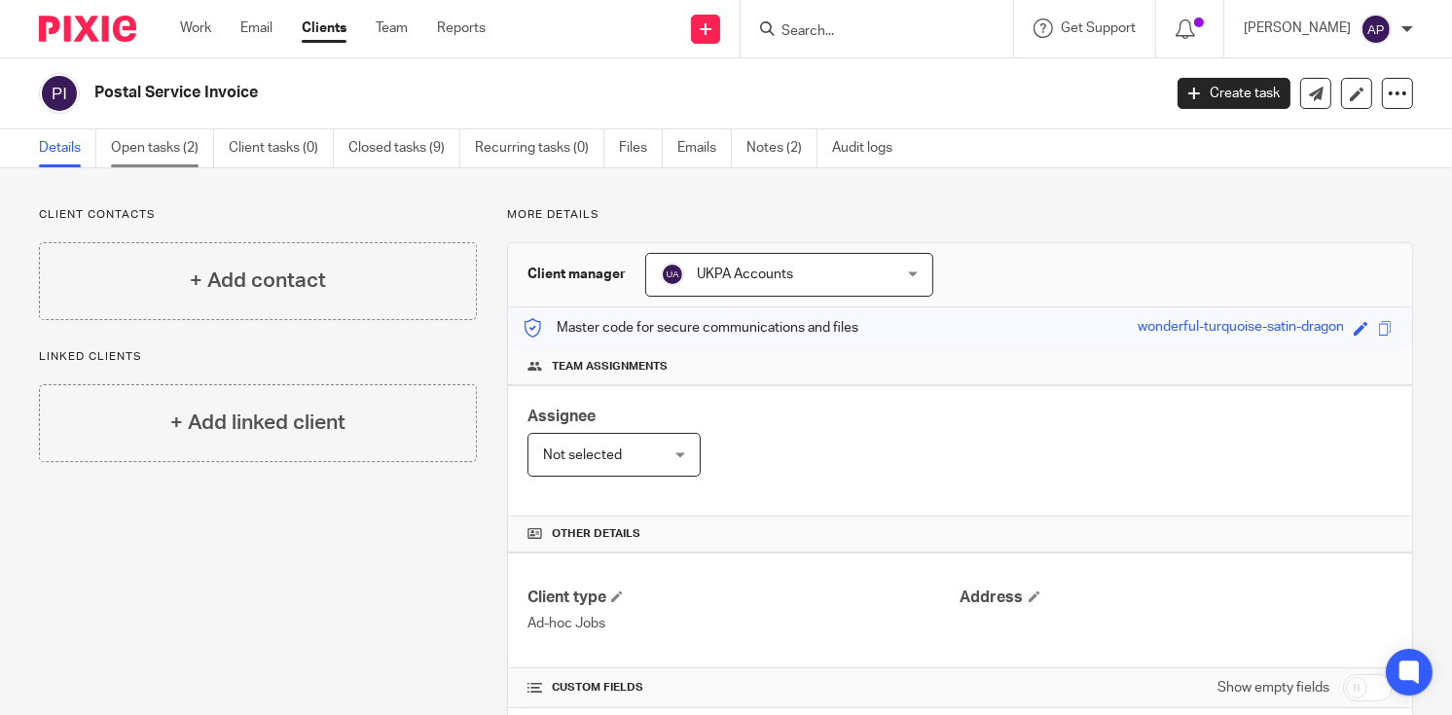
click at [130, 152] on link "Open tasks (2)" at bounding box center [162, 148] width 103 height 38
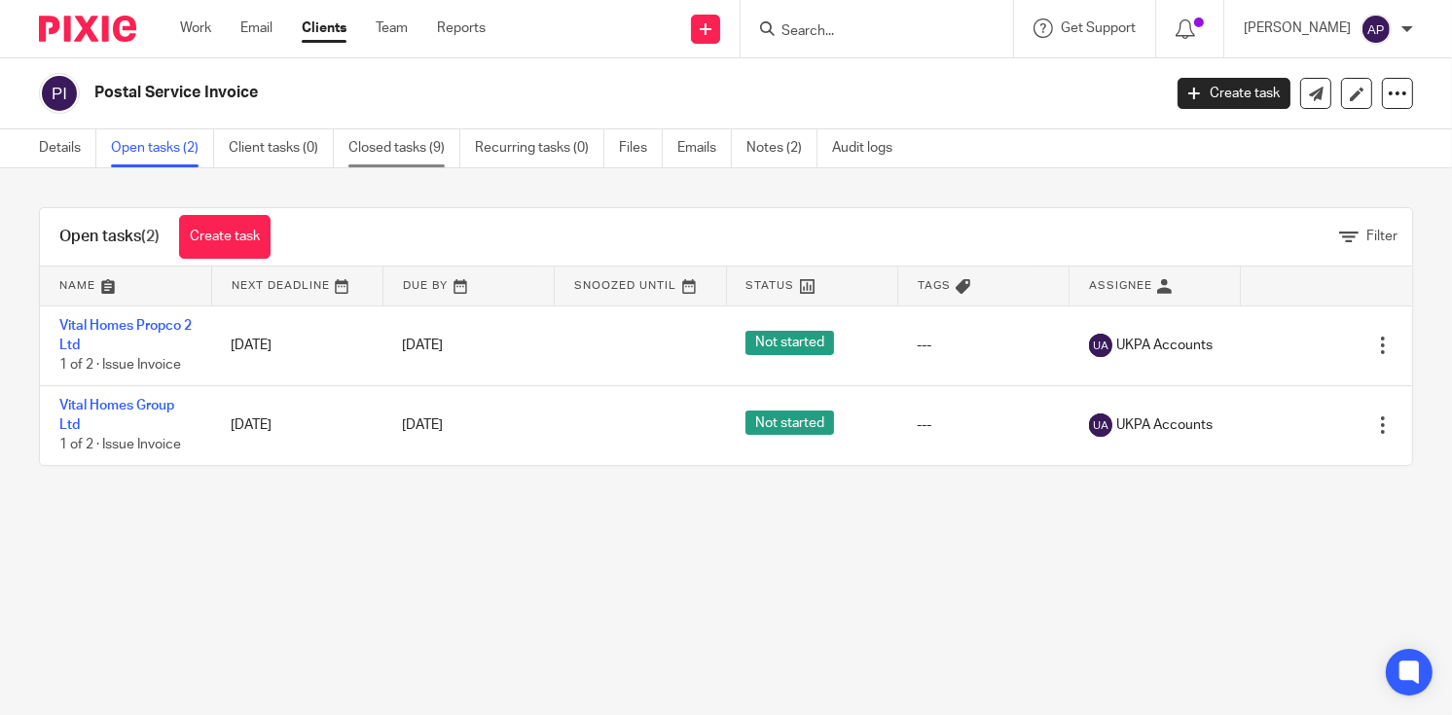
click at [396, 140] on link "Closed tasks (9)" at bounding box center [404, 148] width 112 height 38
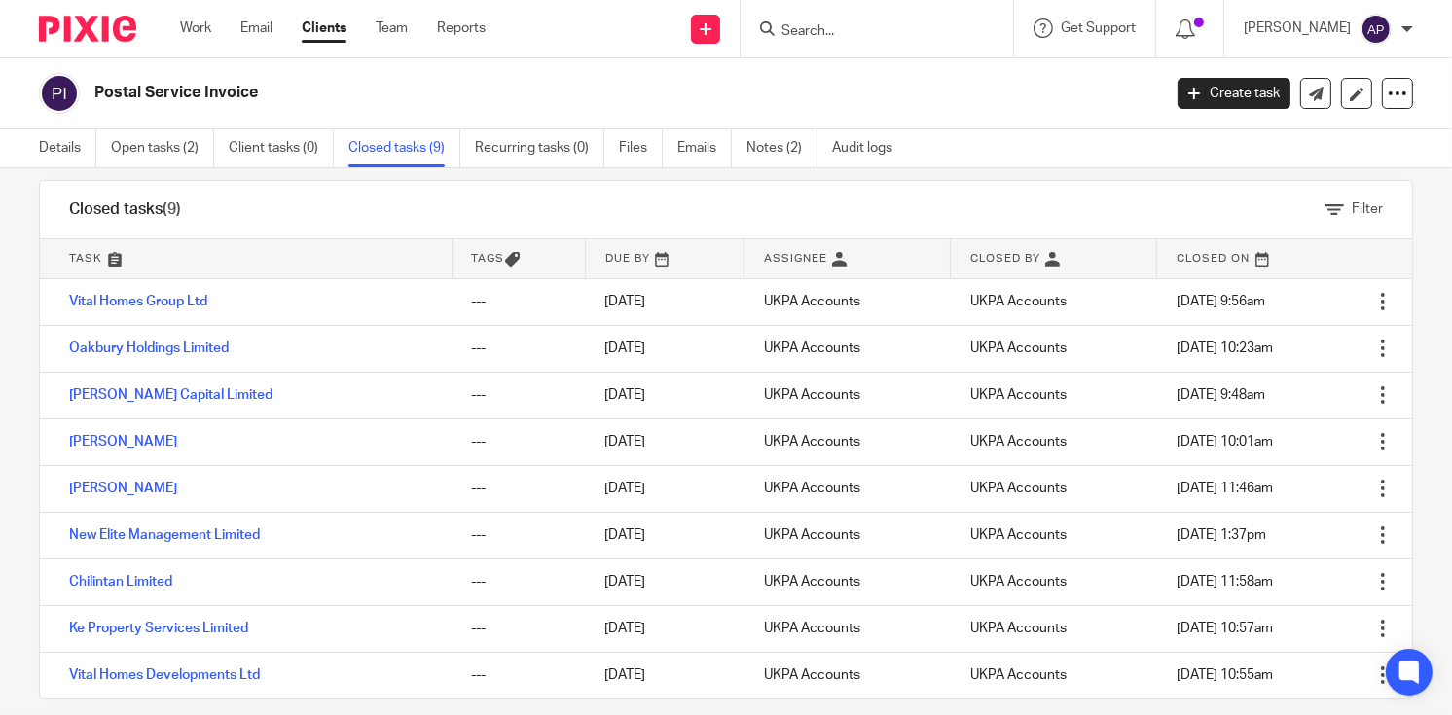
scroll to position [49, 0]
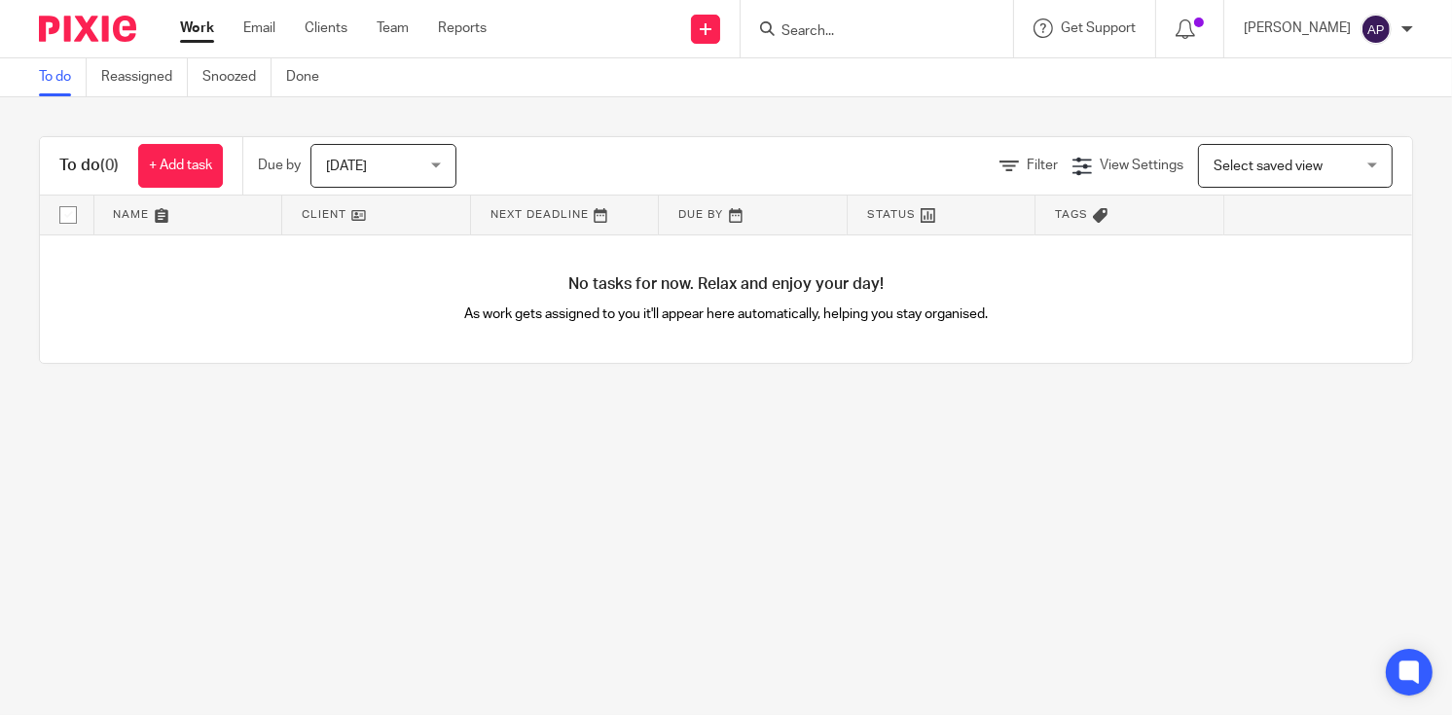
click at [803, 29] on input "Search" at bounding box center [867, 32] width 175 height 18
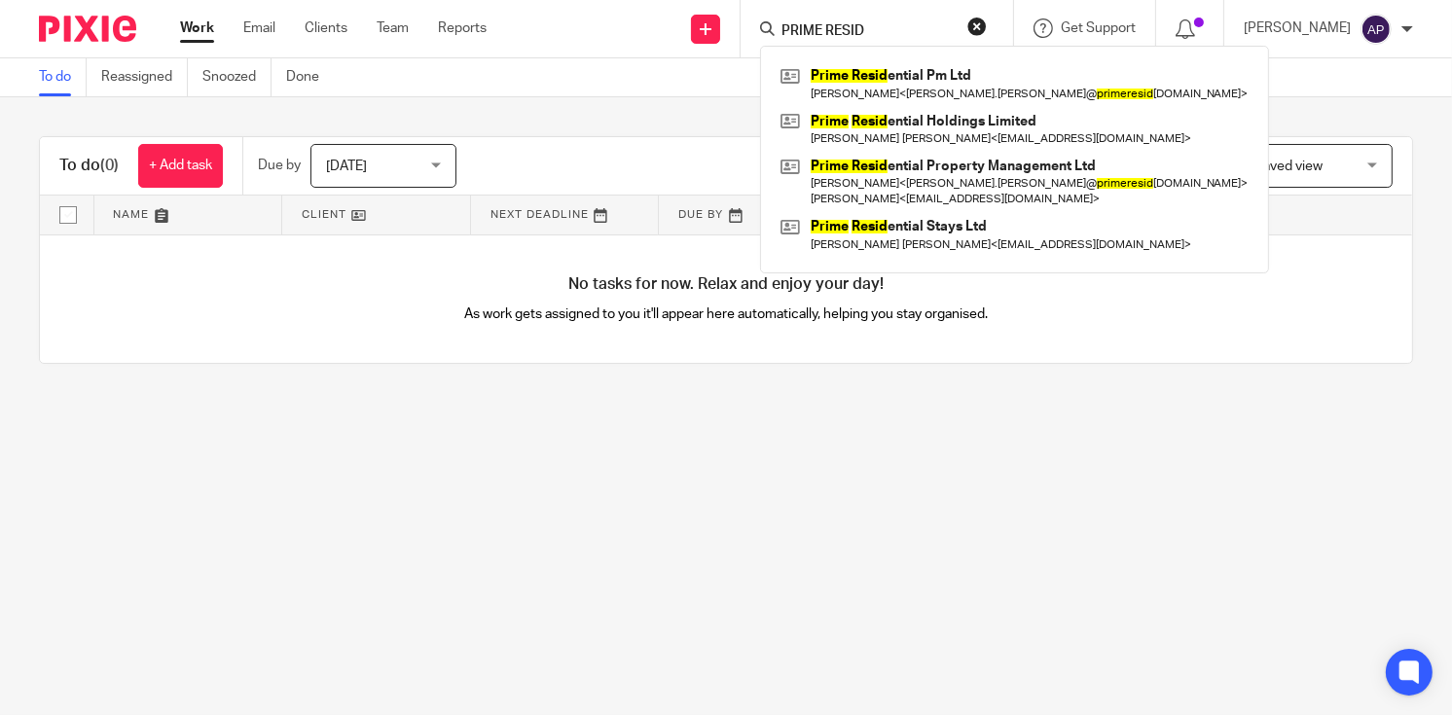
type input "PRIME RESID"
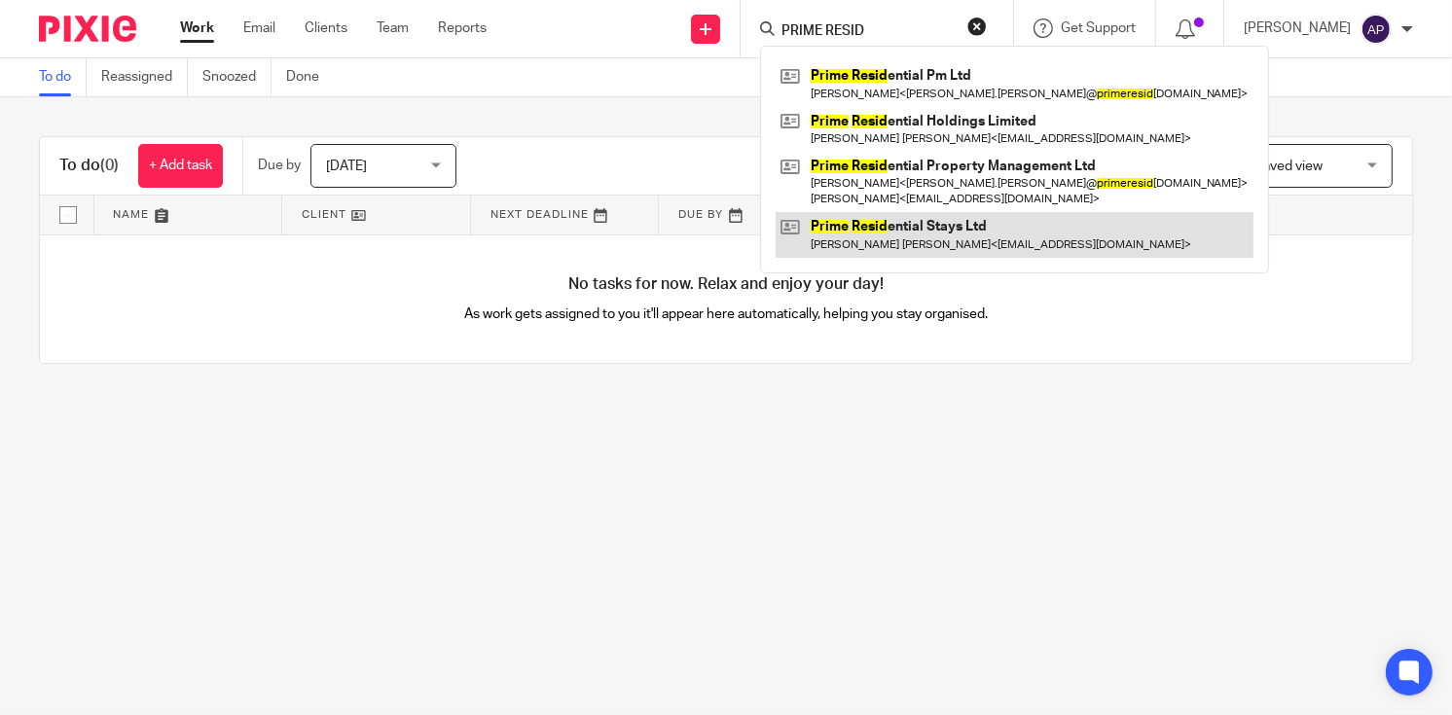
click at [912, 227] on link at bounding box center [1015, 234] width 478 height 45
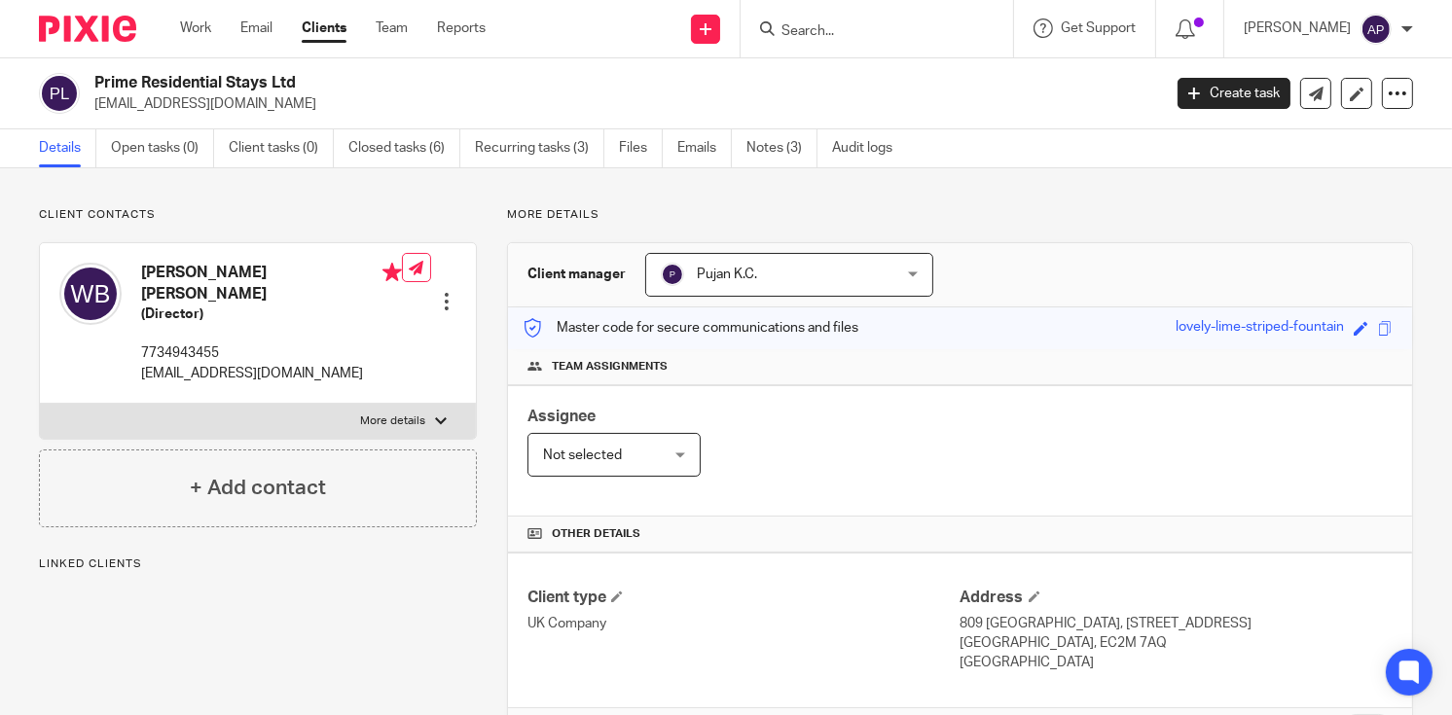
drag, startPoint x: 94, startPoint y: 76, endPoint x: 315, endPoint y: 77, distance: 220.9
click at [315, 77] on h2 "Prime Residential Stays Ltd" at bounding box center [515, 83] width 843 height 20
copy h2 "Prime Residential Stays Ltd"
click at [175, 273] on h4 "[PERSON_NAME] [PERSON_NAME]" at bounding box center [271, 284] width 261 height 42
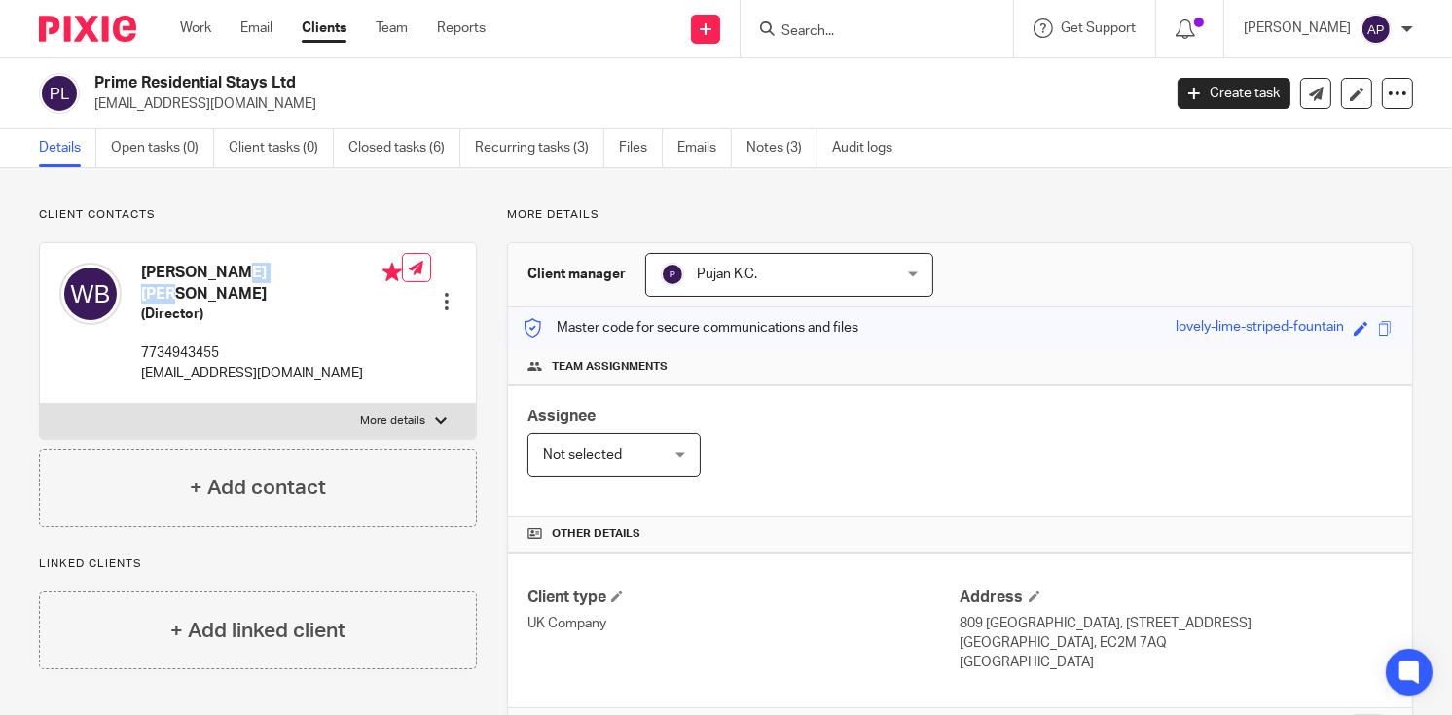
copy h4 "[PERSON_NAME]"
drag, startPoint x: 93, startPoint y: 101, endPoint x: 438, endPoint y: 101, distance: 344.5
click at [438, 101] on p "[EMAIL_ADDRESS][DOMAIN_NAME]" at bounding box center [621, 103] width 1054 height 19
copy p "[EMAIL_ADDRESS][DOMAIN_NAME]"
click at [825, 34] on input "Search" at bounding box center [867, 32] width 175 height 18
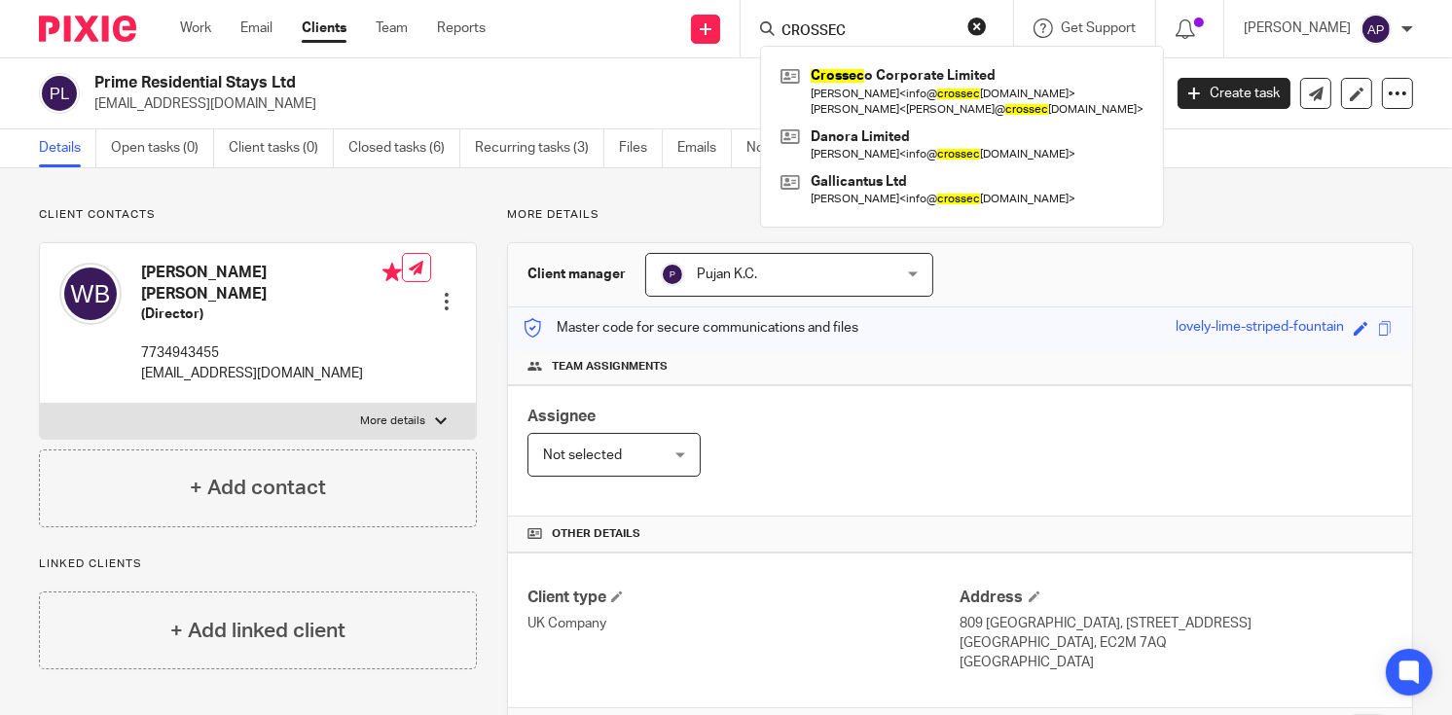
type input "CROSSEC"
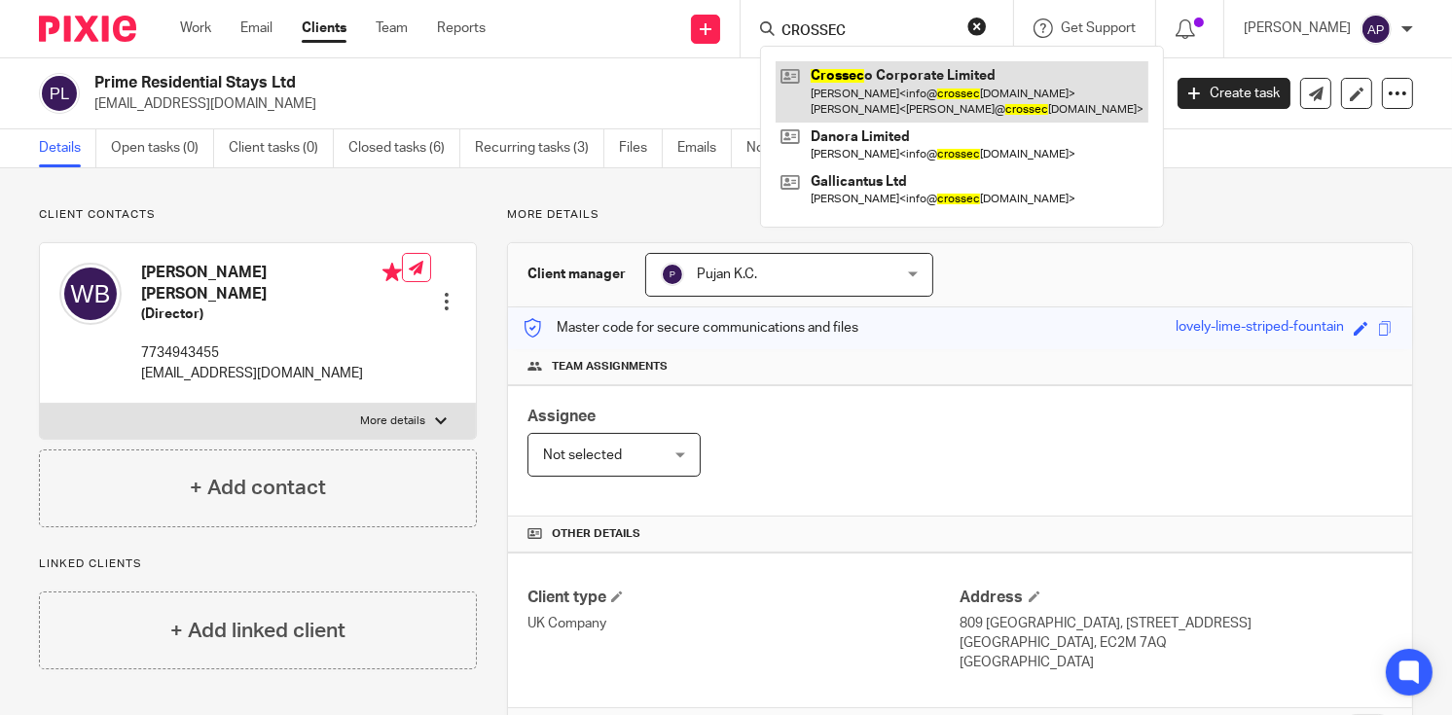
click at [875, 92] on link at bounding box center [962, 91] width 373 height 60
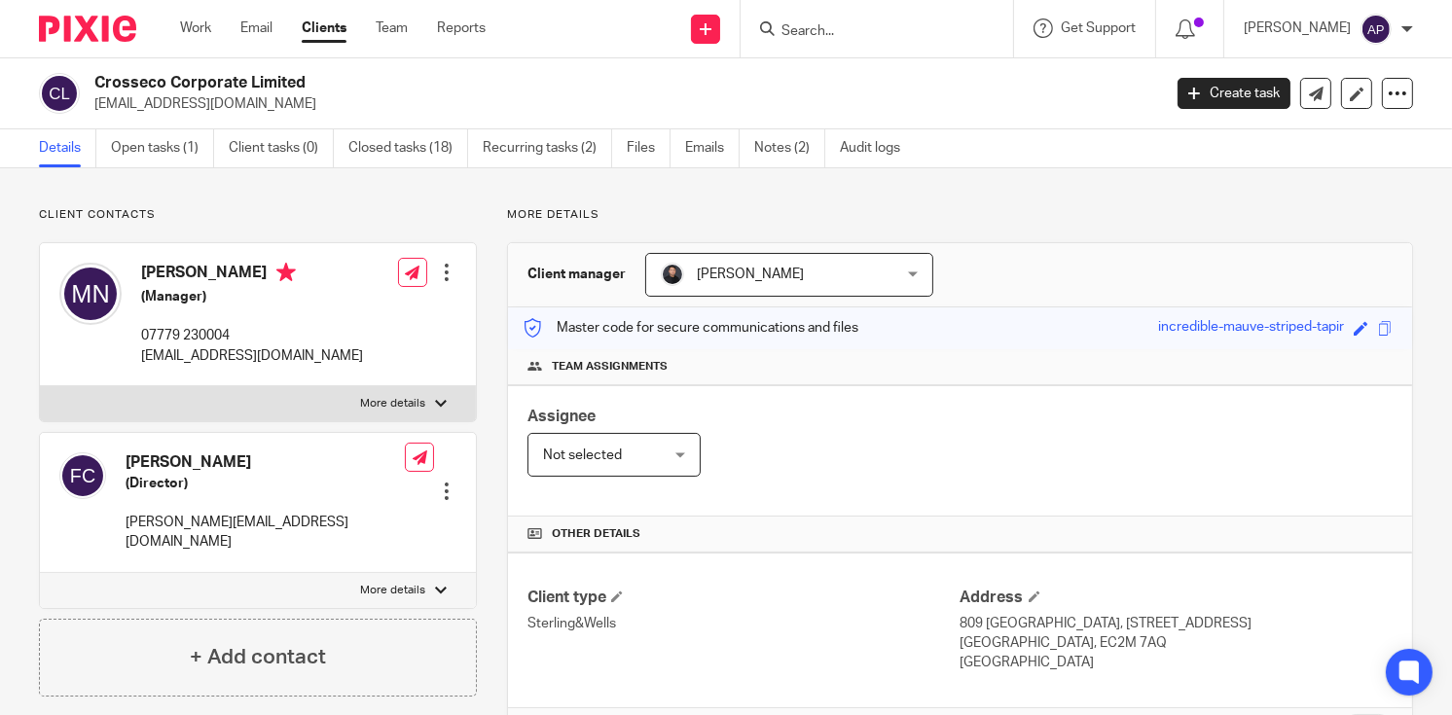
drag, startPoint x: 93, startPoint y: 80, endPoint x: 325, endPoint y: 74, distance: 231.7
click at [325, 74] on h2 "Crosseco Corporate Limited" at bounding box center [515, 83] width 843 height 20
copy h2 "Crosseco Corporate Limited"
click at [93, 102] on div "Crosseco Corporate Limited [EMAIL_ADDRESS][DOMAIN_NAME]" at bounding box center [593, 93] width 1109 height 41
drag, startPoint x: 92, startPoint y: 102, endPoint x: 301, endPoint y: 102, distance: 208.3
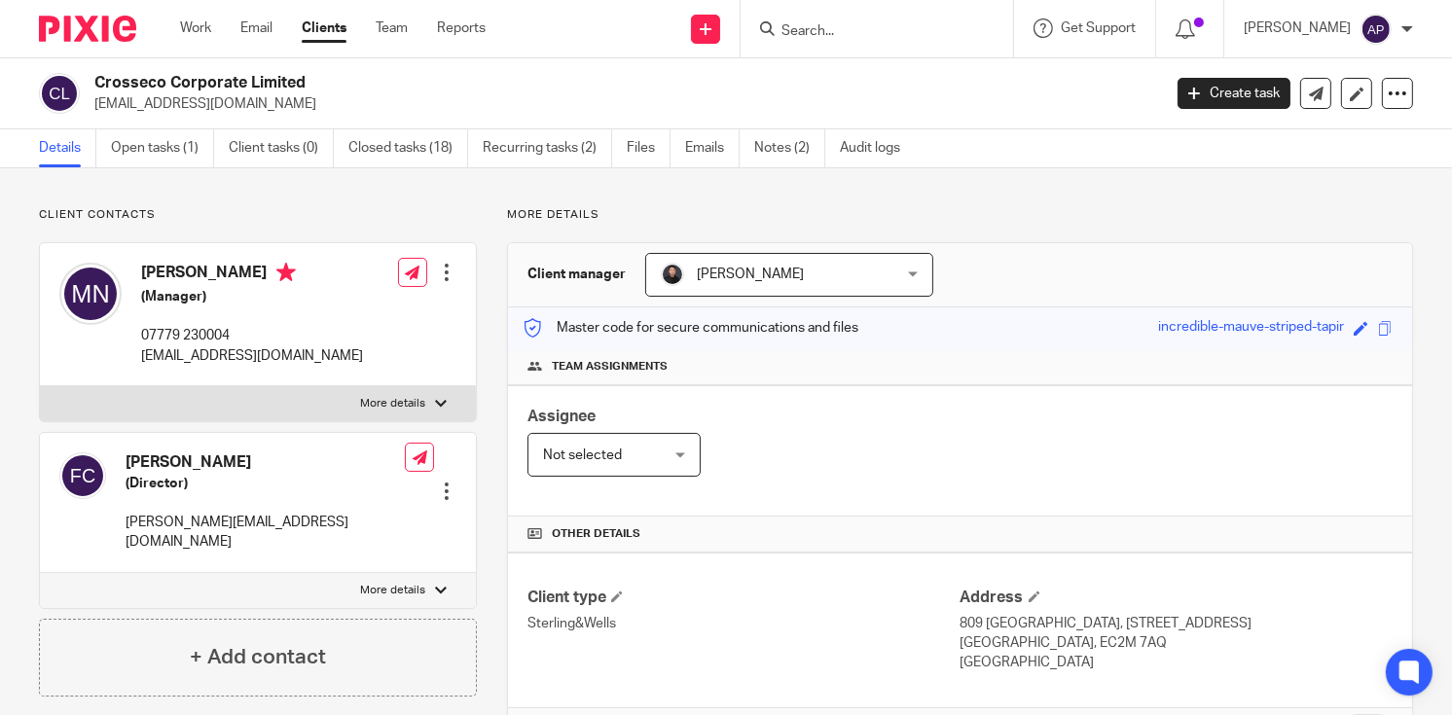
click at [301, 102] on div "Crosseco Corporate Limited [EMAIL_ADDRESS][DOMAIN_NAME]" at bounding box center [593, 93] width 1109 height 41
copy p "[EMAIL_ADDRESS][DOMAIN_NAME]"
click at [187, 271] on h4 "[PERSON_NAME]" at bounding box center [252, 275] width 222 height 24
copy h4 "Michela"
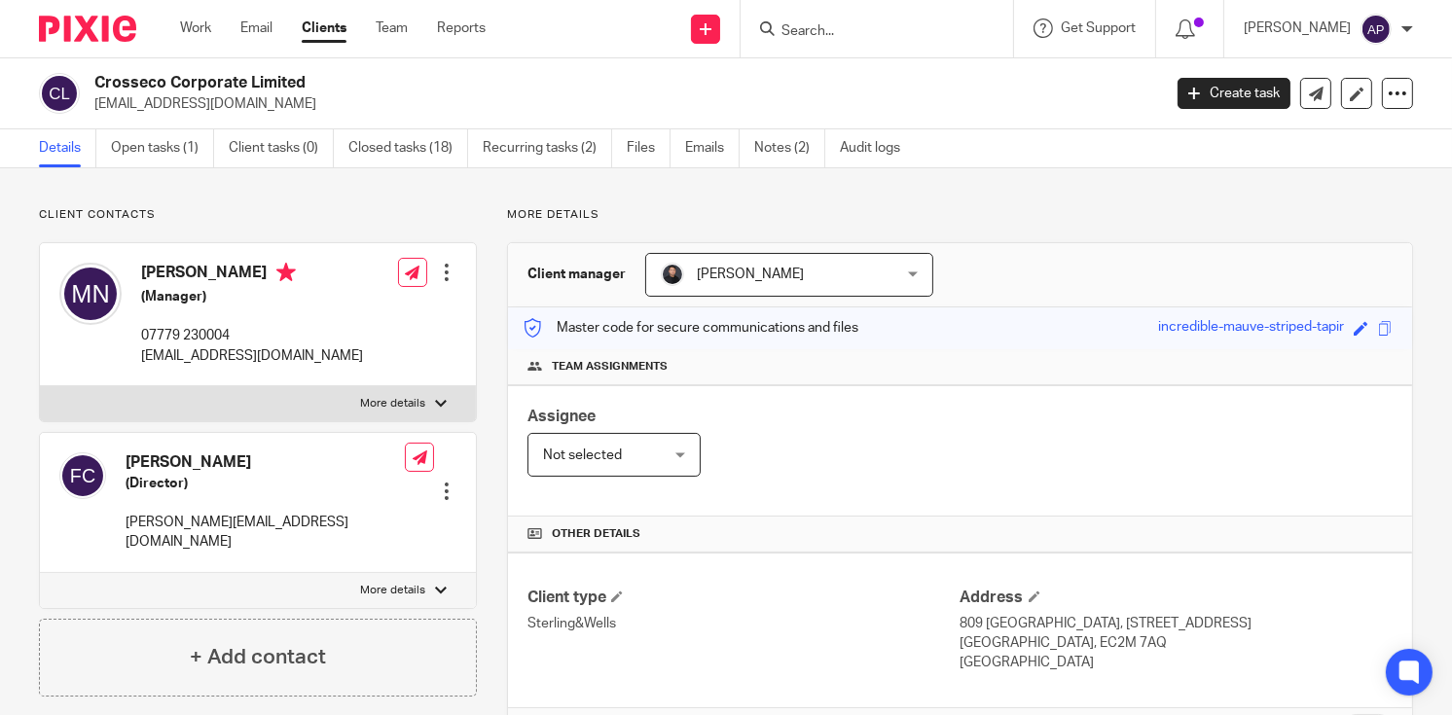
click at [173, 269] on h4 "[PERSON_NAME]" at bounding box center [252, 275] width 222 height 24
copy h4 "Michela"
click at [826, 50] on div at bounding box center [877, 28] width 273 height 57
click at [822, 32] on input "Search" at bounding box center [867, 32] width 175 height 18
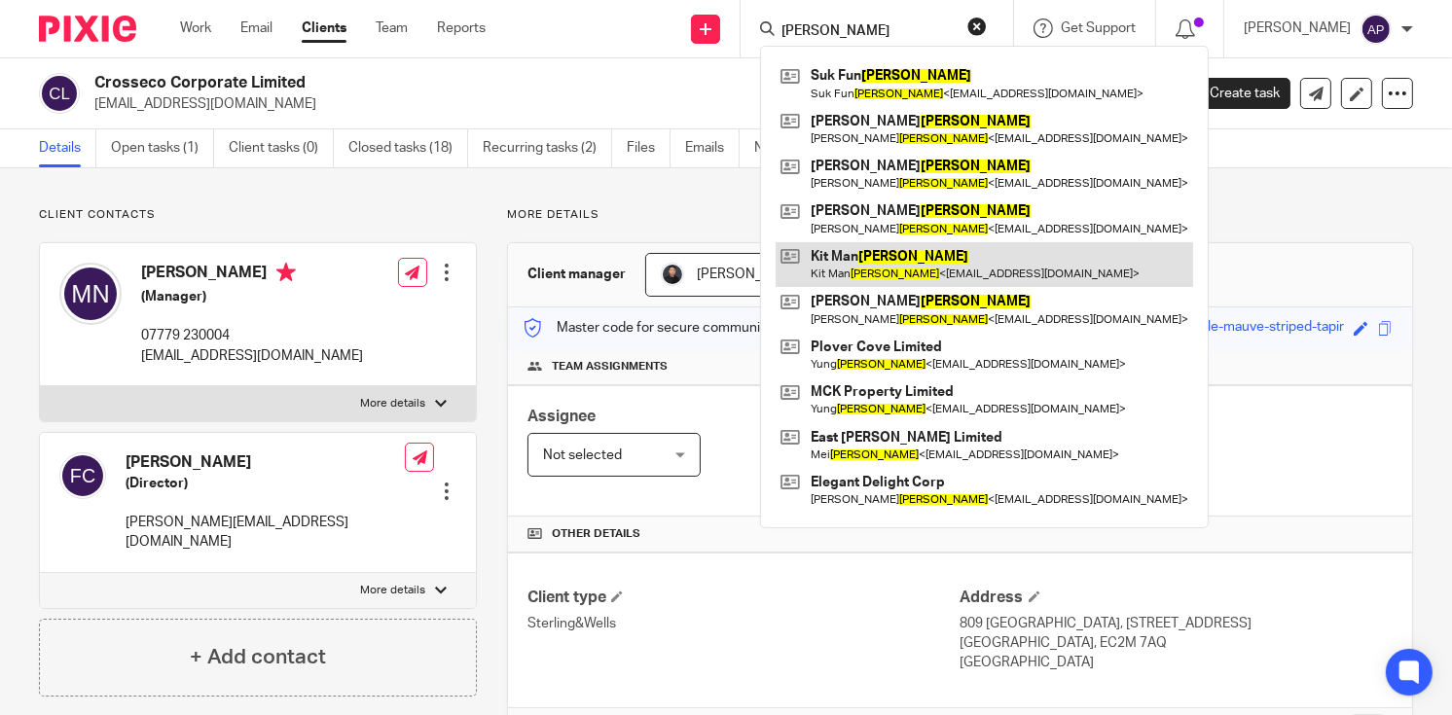
type input "WONG"
click at [881, 262] on link at bounding box center [985, 264] width 418 height 45
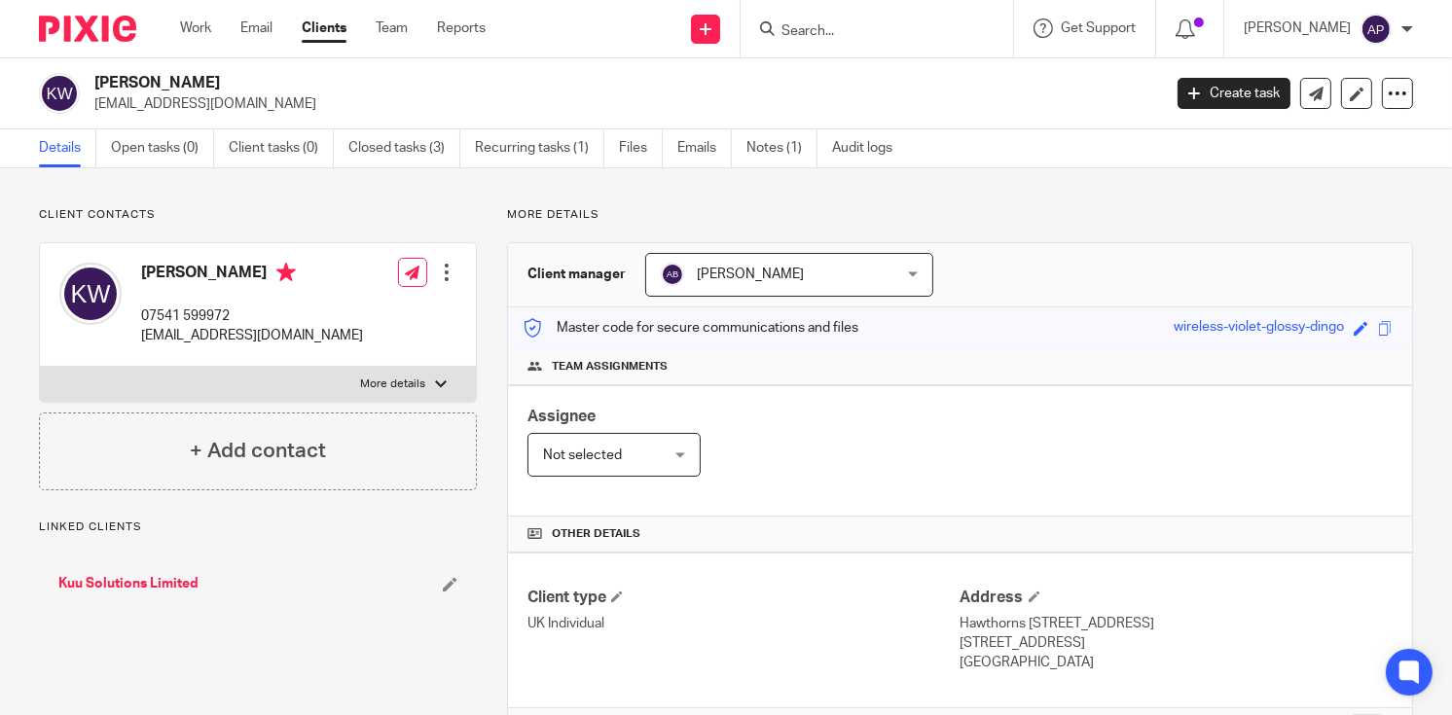
drag, startPoint x: 0, startPoint y: 0, endPoint x: 211, endPoint y: 77, distance: 224.8
click at [211, 77] on h2 "Kit Man Wong" at bounding box center [515, 83] width 843 height 20
copy h2 "Kit Man Wong"
click at [842, 35] on input "Search" at bounding box center [867, 32] width 175 height 18
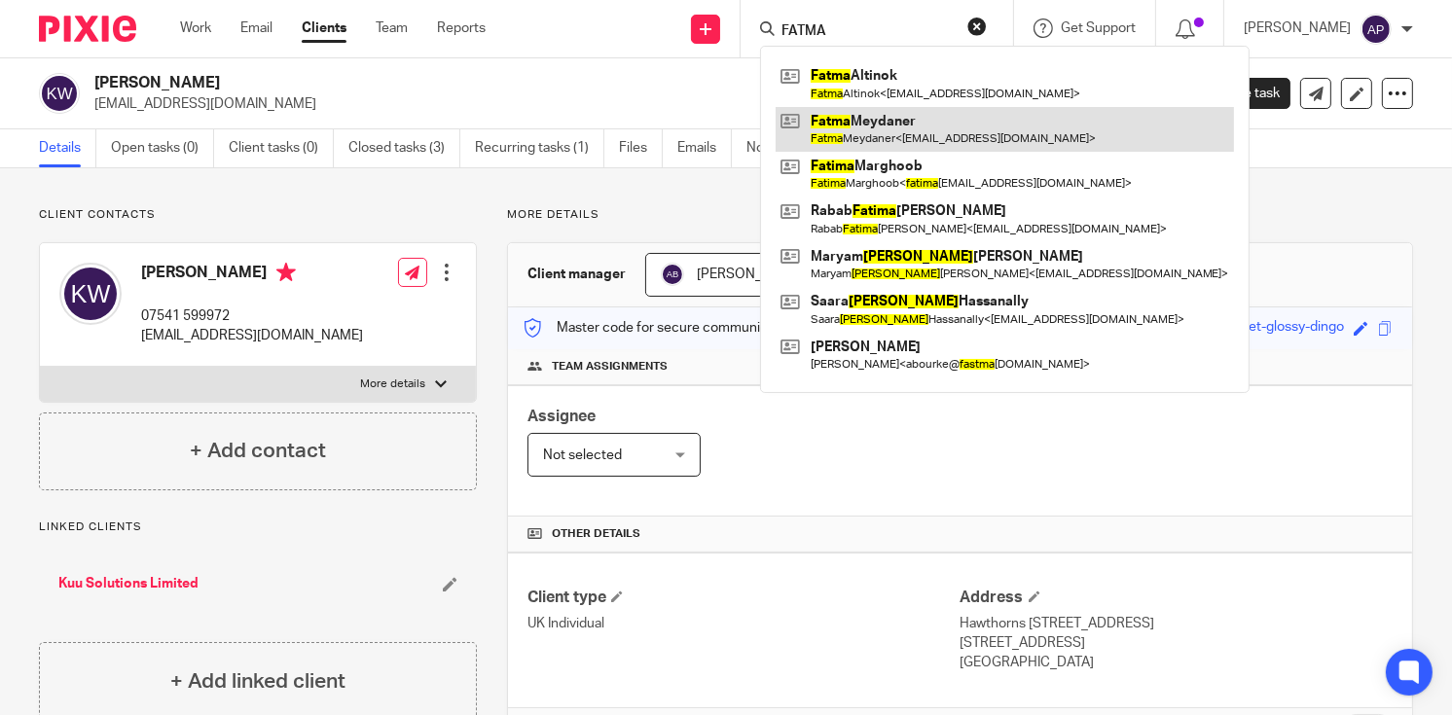
type input "FATMA"
click at [928, 126] on link at bounding box center [1005, 129] width 458 height 45
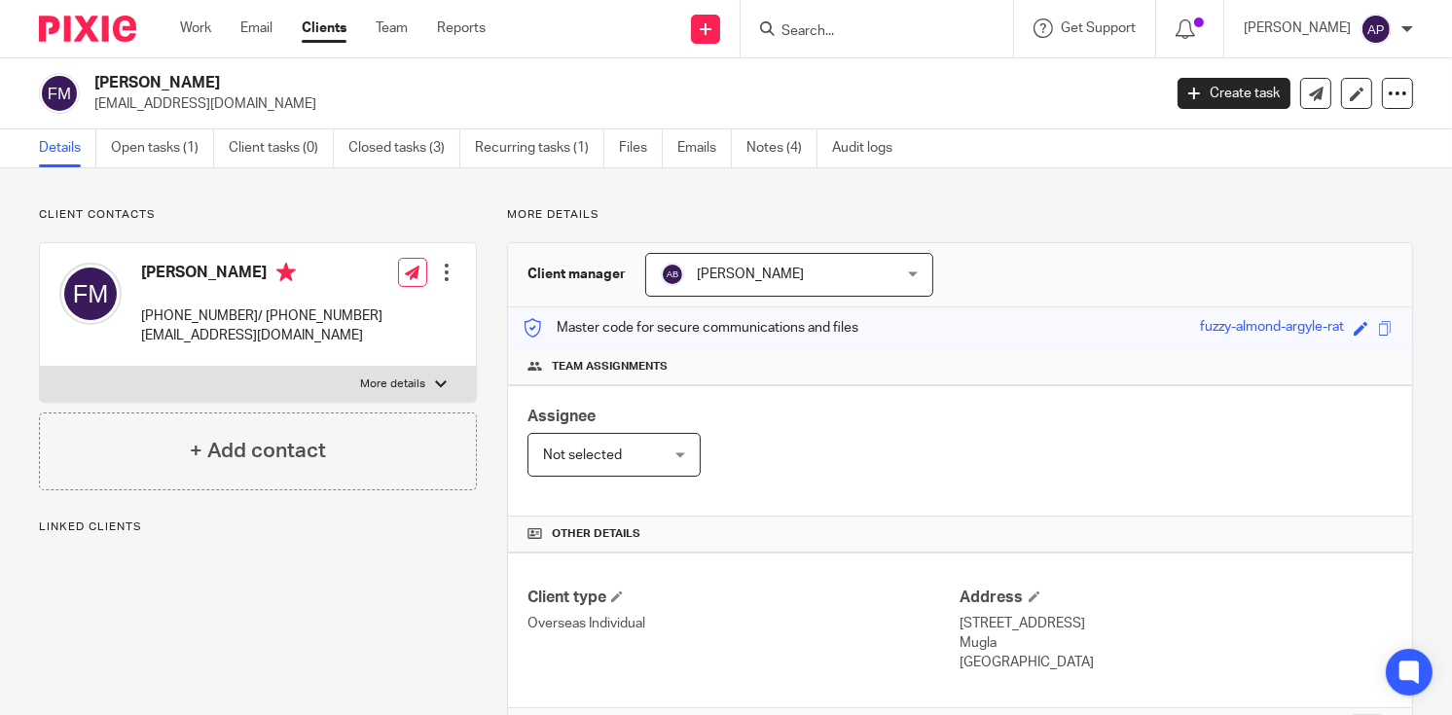
drag, startPoint x: 94, startPoint y: 81, endPoint x: 235, endPoint y: 80, distance: 140.1
click at [235, 80] on h2 "[PERSON_NAME]" at bounding box center [515, 83] width 843 height 20
copy h2 "[PERSON_NAME]"
click at [826, 25] on input "Search" at bounding box center [867, 32] width 175 height 18
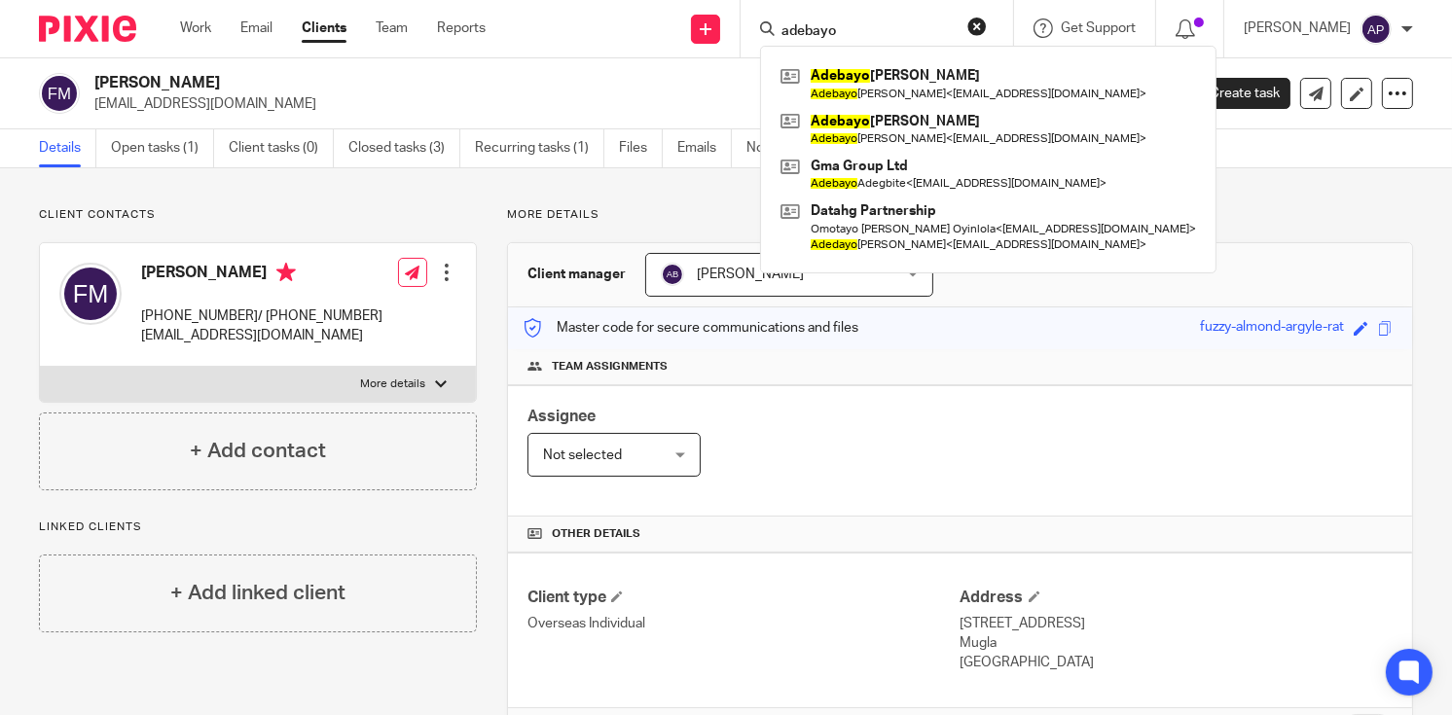
type input "adebayo"
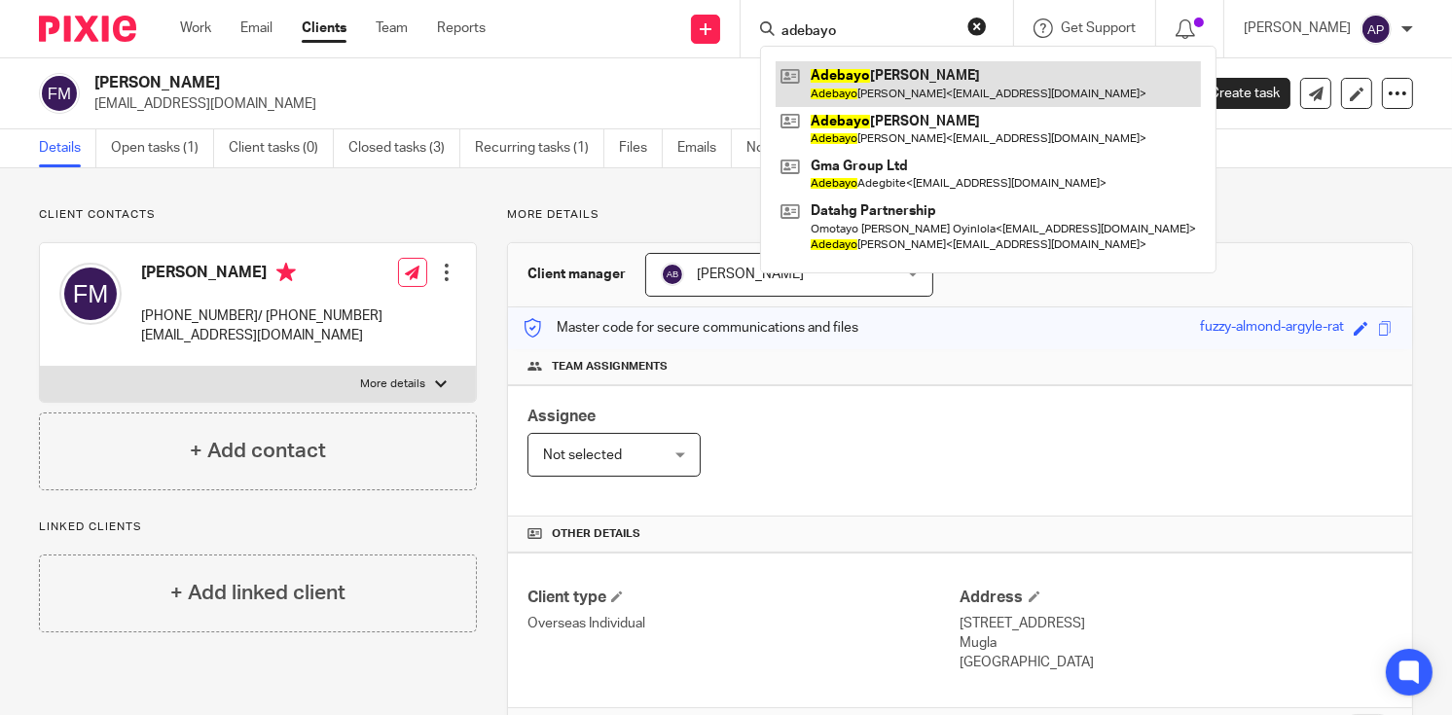
click at [930, 72] on link at bounding box center [988, 83] width 425 height 45
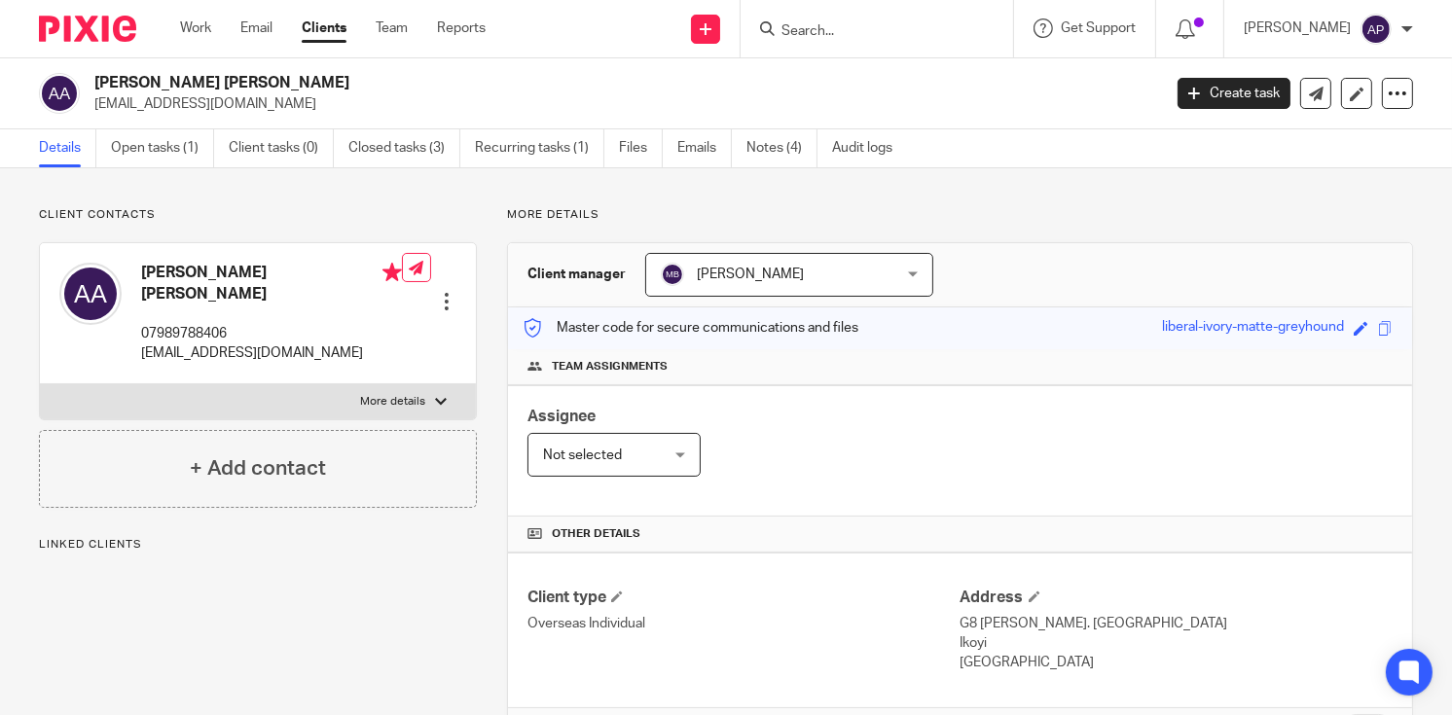
drag, startPoint x: 90, startPoint y: 80, endPoint x: 274, endPoint y: 82, distance: 184.9
click at [274, 82] on div "Adebayo Rafiu Adeleke badeleke@yahoo.com" at bounding box center [593, 93] width 1109 height 41
copy h2 "Adebayo Rafiu Adeleke"
click at [823, 29] on input "Search" at bounding box center [867, 32] width 175 height 18
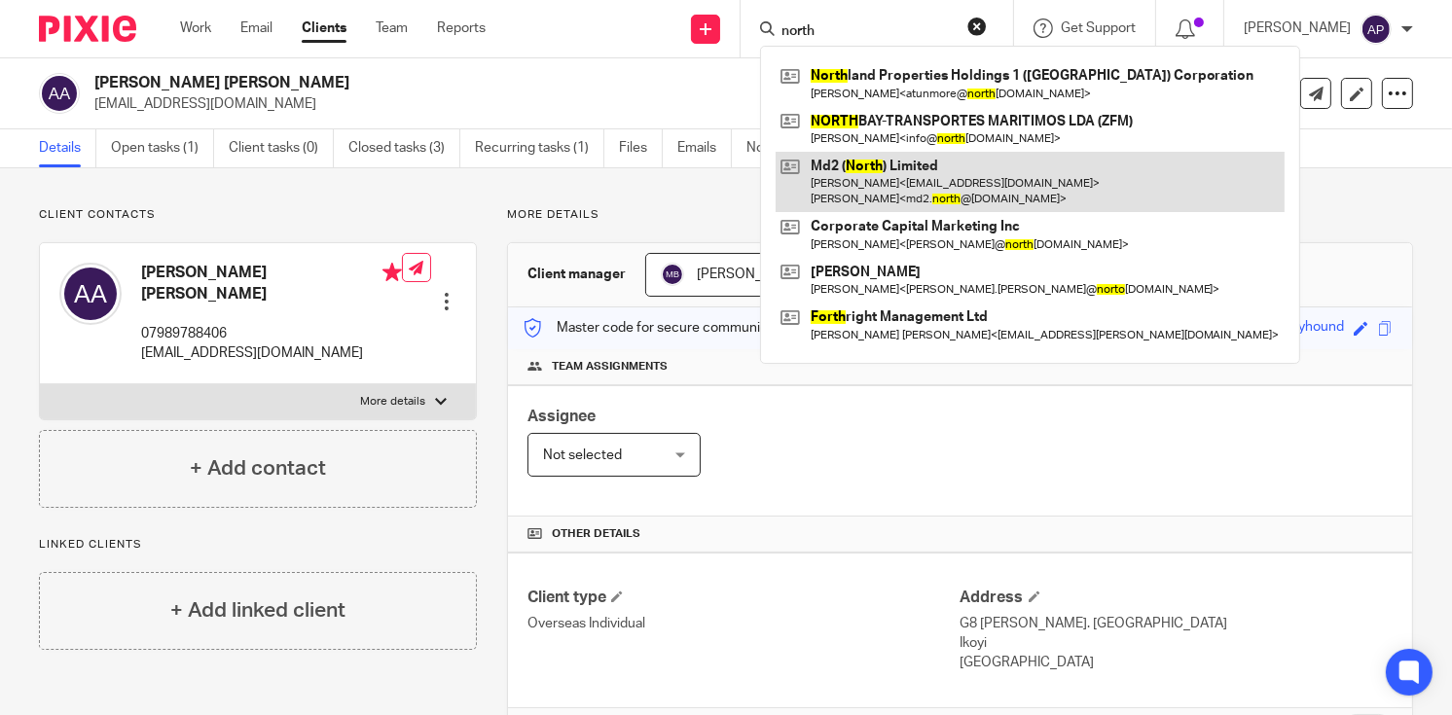
type input "north"
click at [924, 175] on link at bounding box center [1030, 182] width 509 height 60
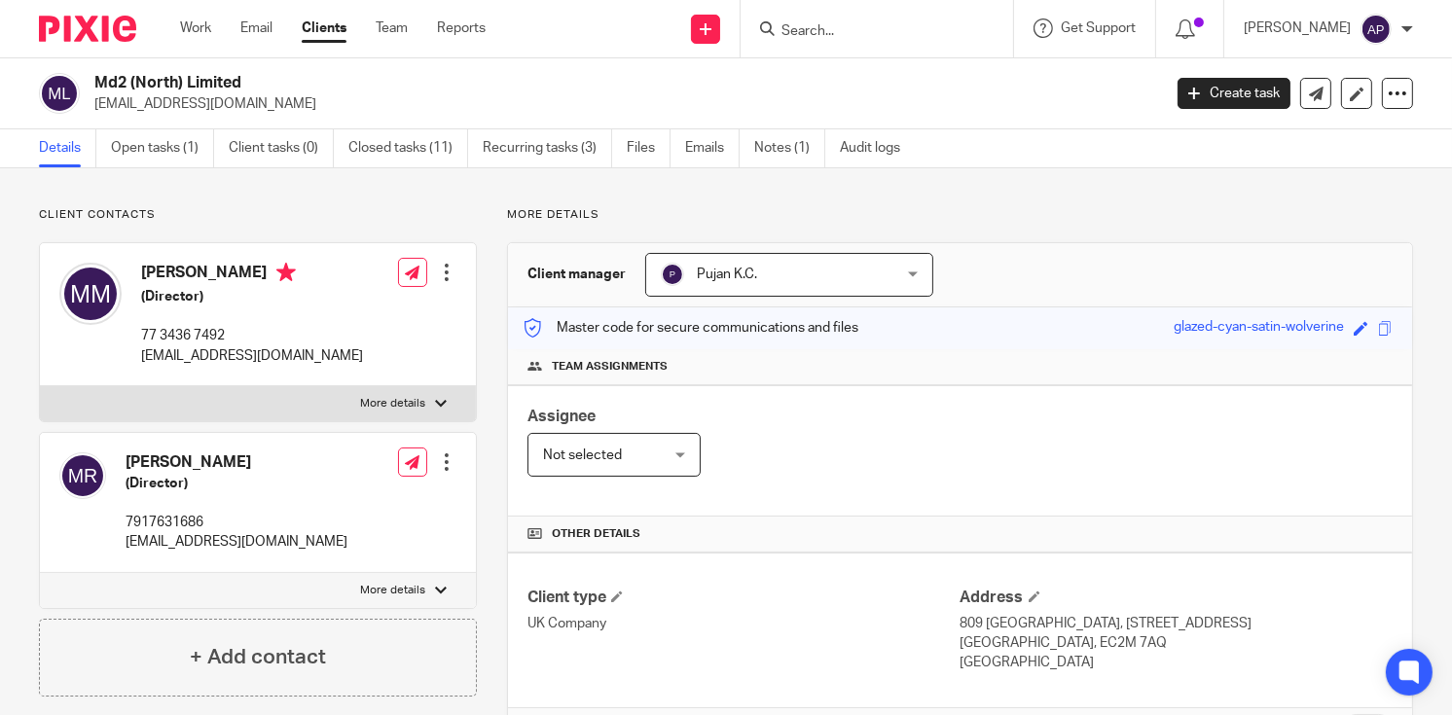
drag, startPoint x: 96, startPoint y: 81, endPoint x: 248, endPoint y: 83, distance: 151.8
click at [248, 83] on h2 "Md2 (North) Limited" at bounding box center [515, 83] width 843 height 20
copy h2 "Md2 (North) Limited"
drag, startPoint x: 93, startPoint y: 102, endPoint x: 249, endPoint y: 99, distance: 155.7
click at [249, 99] on p "[EMAIL_ADDRESS][DOMAIN_NAME]" at bounding box center [621, 103] width 1054 height 19
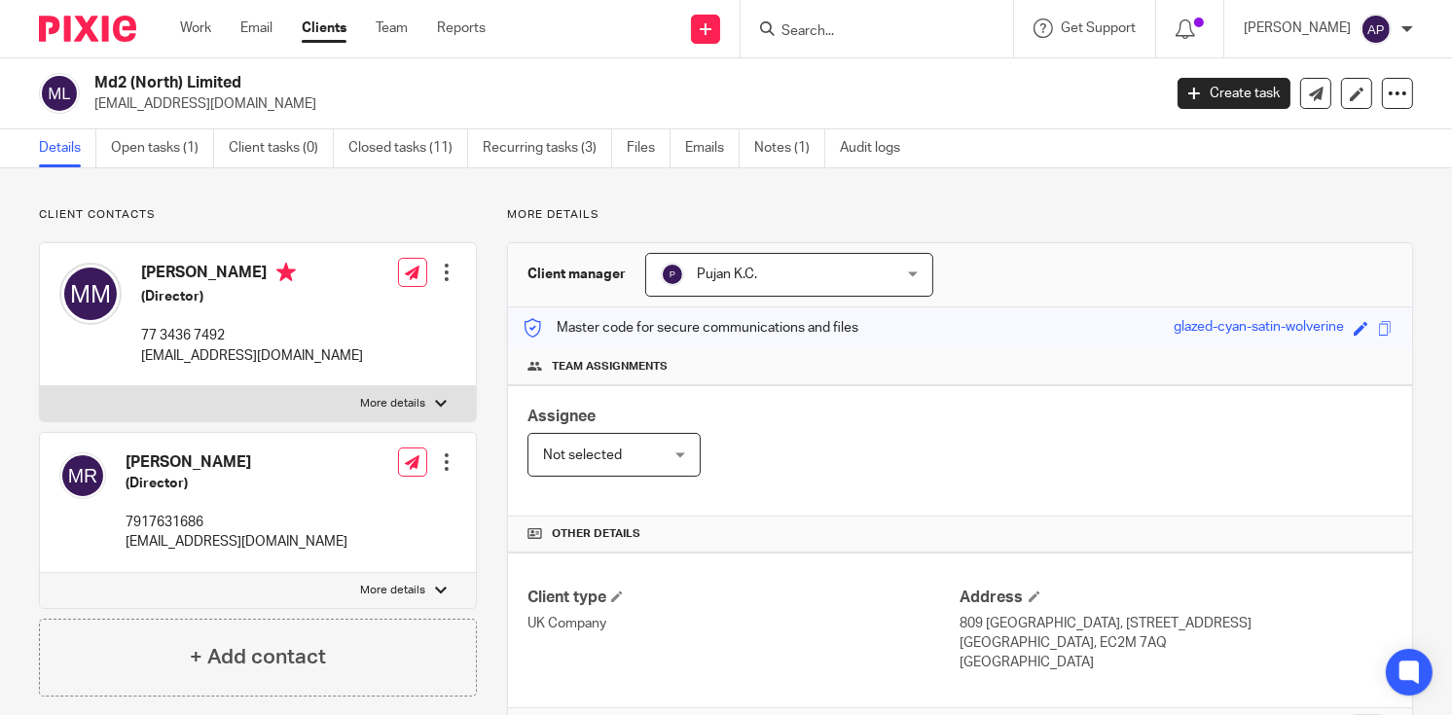
copy p "[EMAIL_ADDRESS][DOMAIN_NAME]"
click at [166, 268] on h4 "[PERSON_NAME]" at bounding box center [252, 275] width 222 height 24
copy h4 "[PERSON_NAME]"
click at [821, 32] on input "Search" at bounding box center [867, 32] width 175 height 18
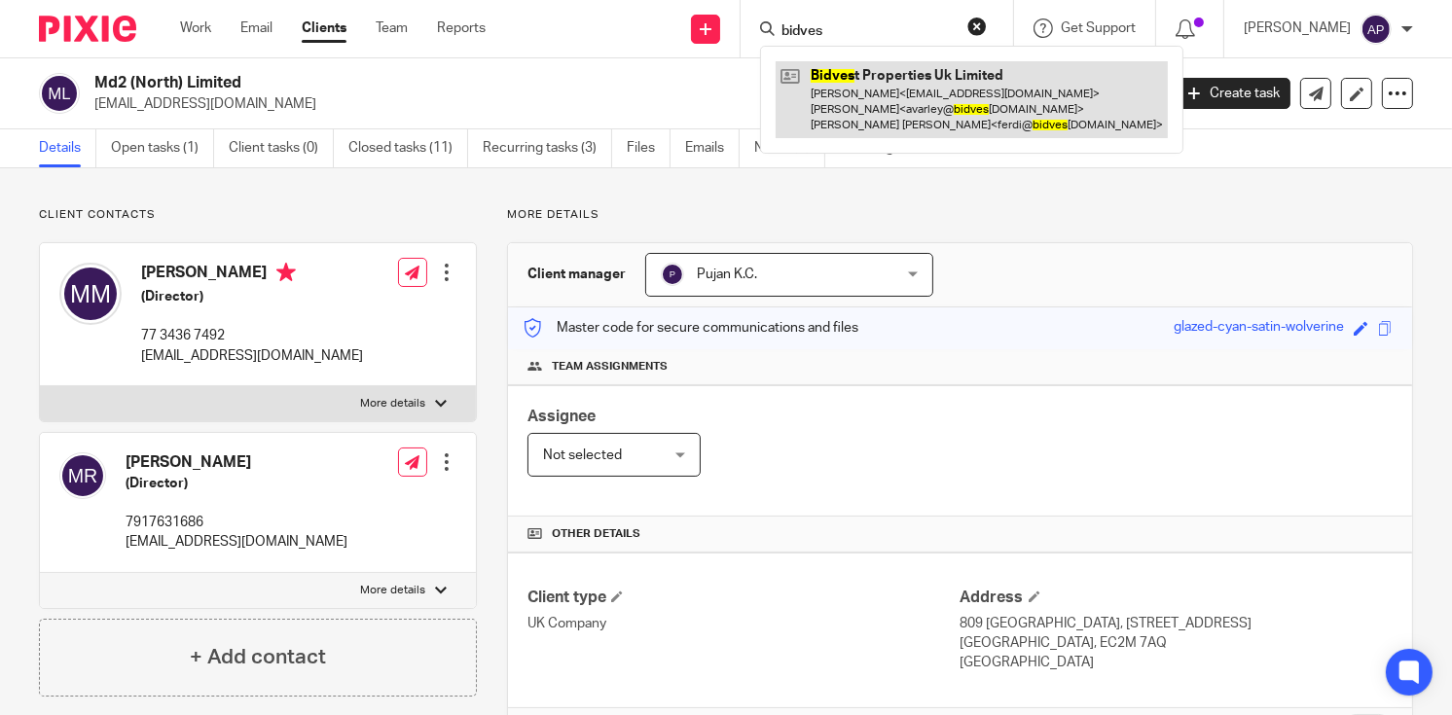
type input "bidves"
click at [981, 105] on link at bounding box center [972, 99] width 392 height 77
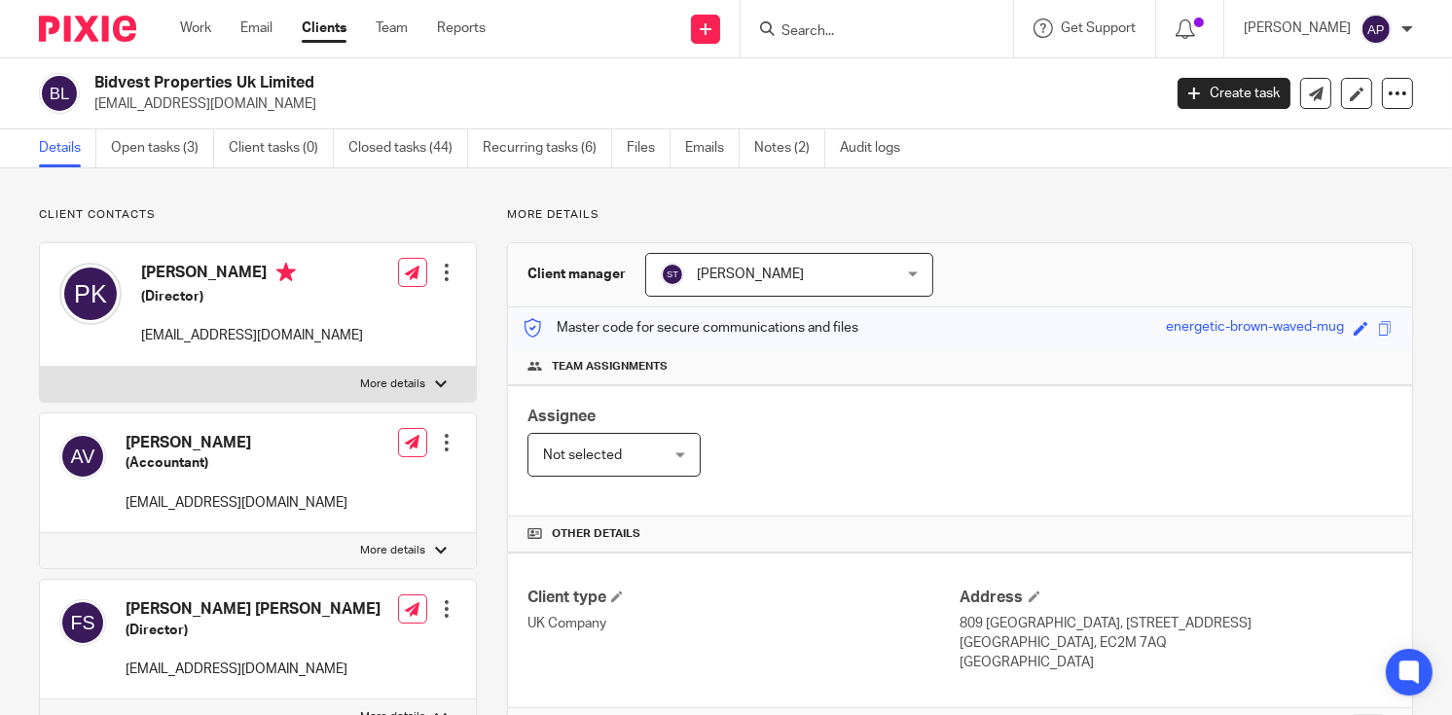
drag, startPoint x: 91, startPoint y: 76, endPoint x: 340, endPoint y: 75, distance: 249.1
click at [340, 75] on div "Bidvest Properties Uk Limited bidprop@ukpa.co.uk" at bounding box center [593, 93] width 1109 height 41
copy h2 "Bidvest Properties Uk Limited"
drag, startPoint x: 95, startPoint y: 103, endPoint x: 234, endPoint y: 103, distance: 138.2
click at [234, 103] on p "bidprop@ukpa.co.uk" at bounding box center [621, 103] width 1054 height 19
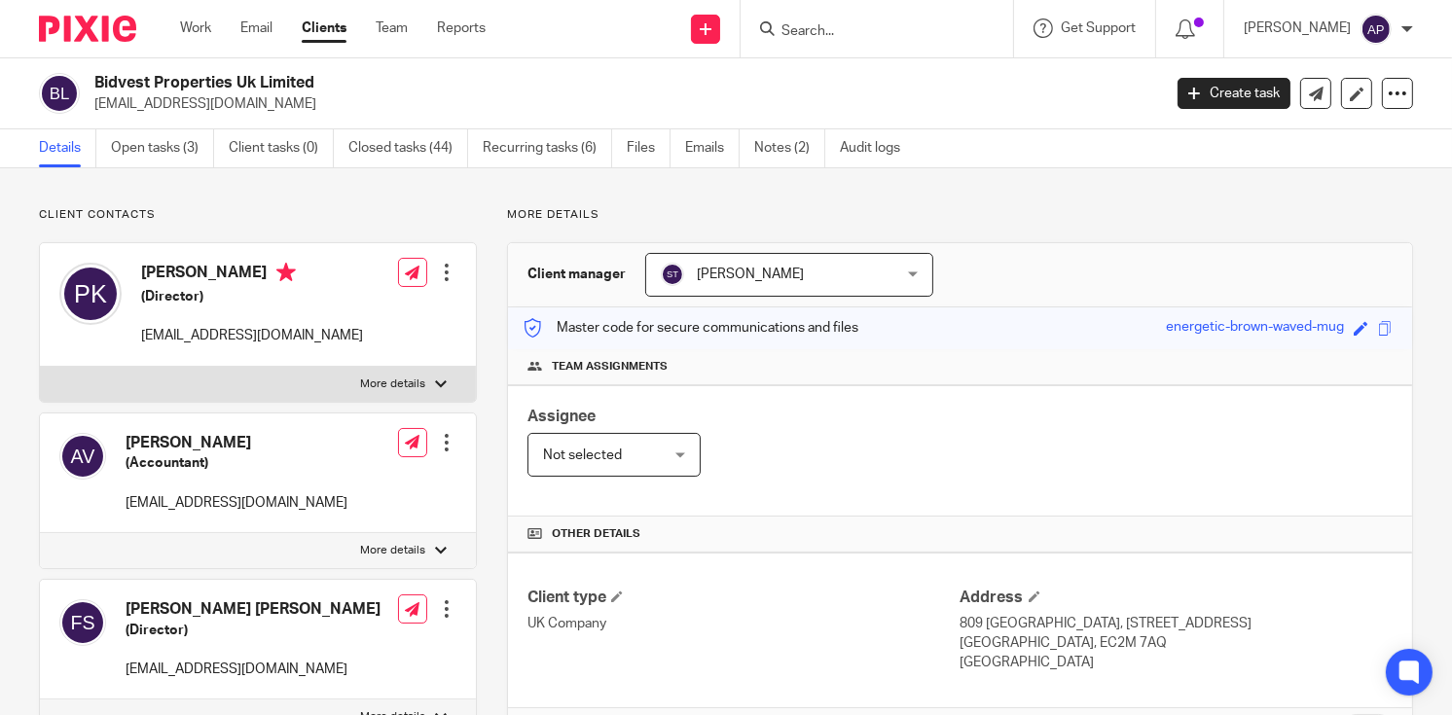
copy p "bidprop@ukpa.co.uk"
click at [837, 32] on input "Search" at bounding box center [867, 32] width 175 height 18
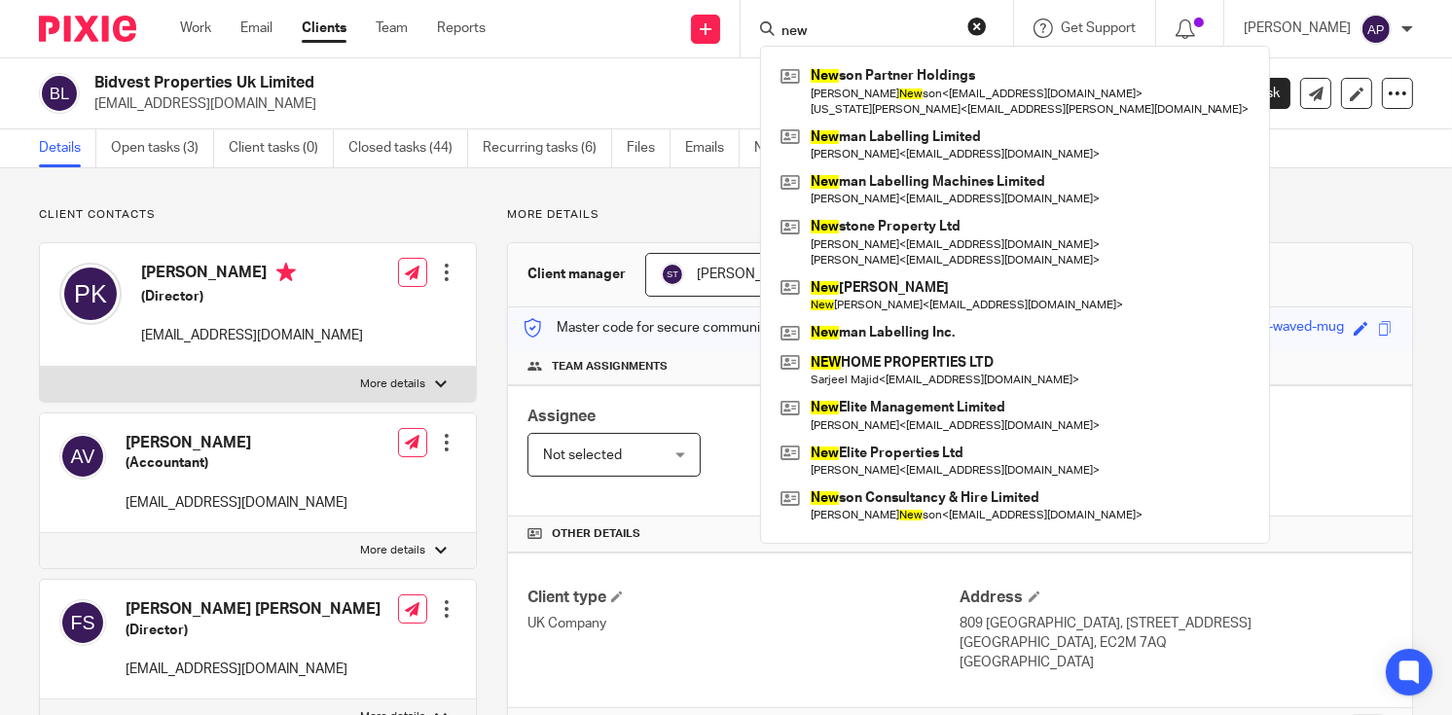
type input "new"
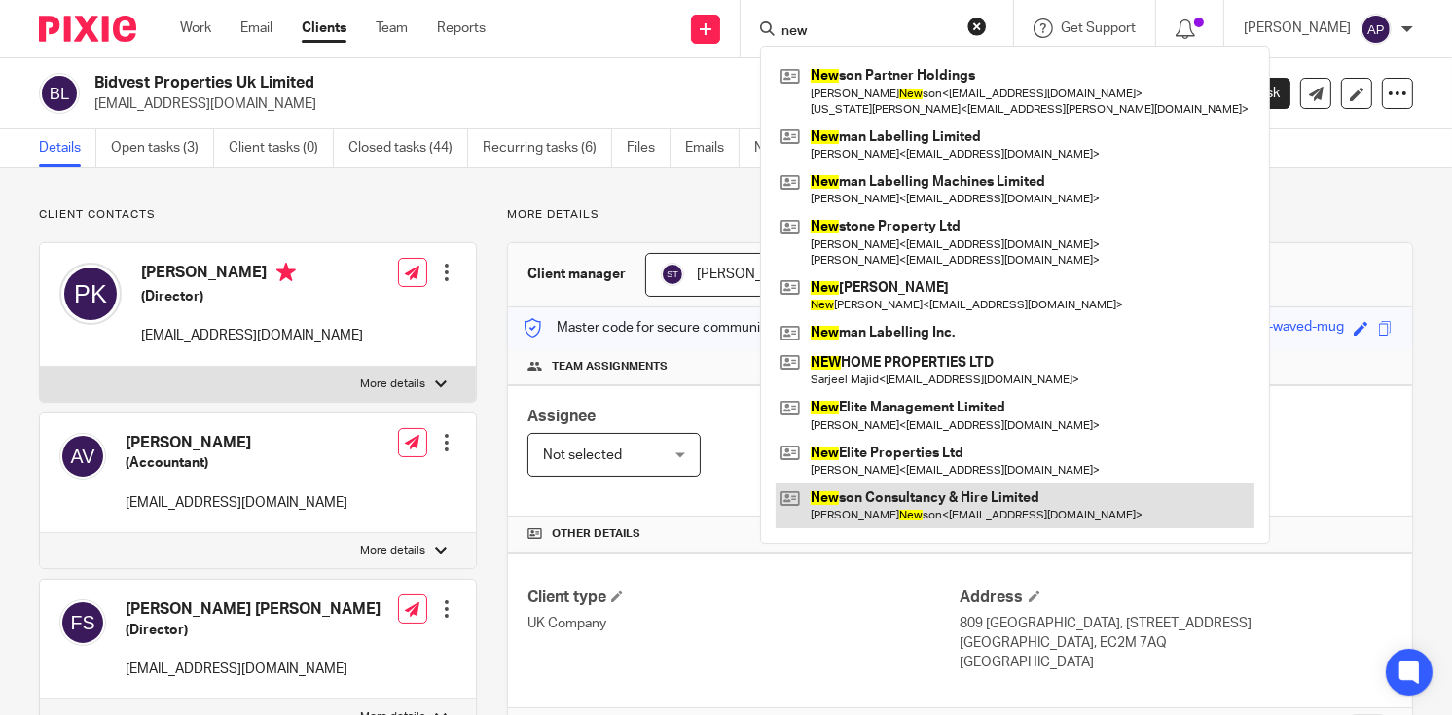
click at [983, 508] on link at bounding box center [1015, 506] width 479 height 45
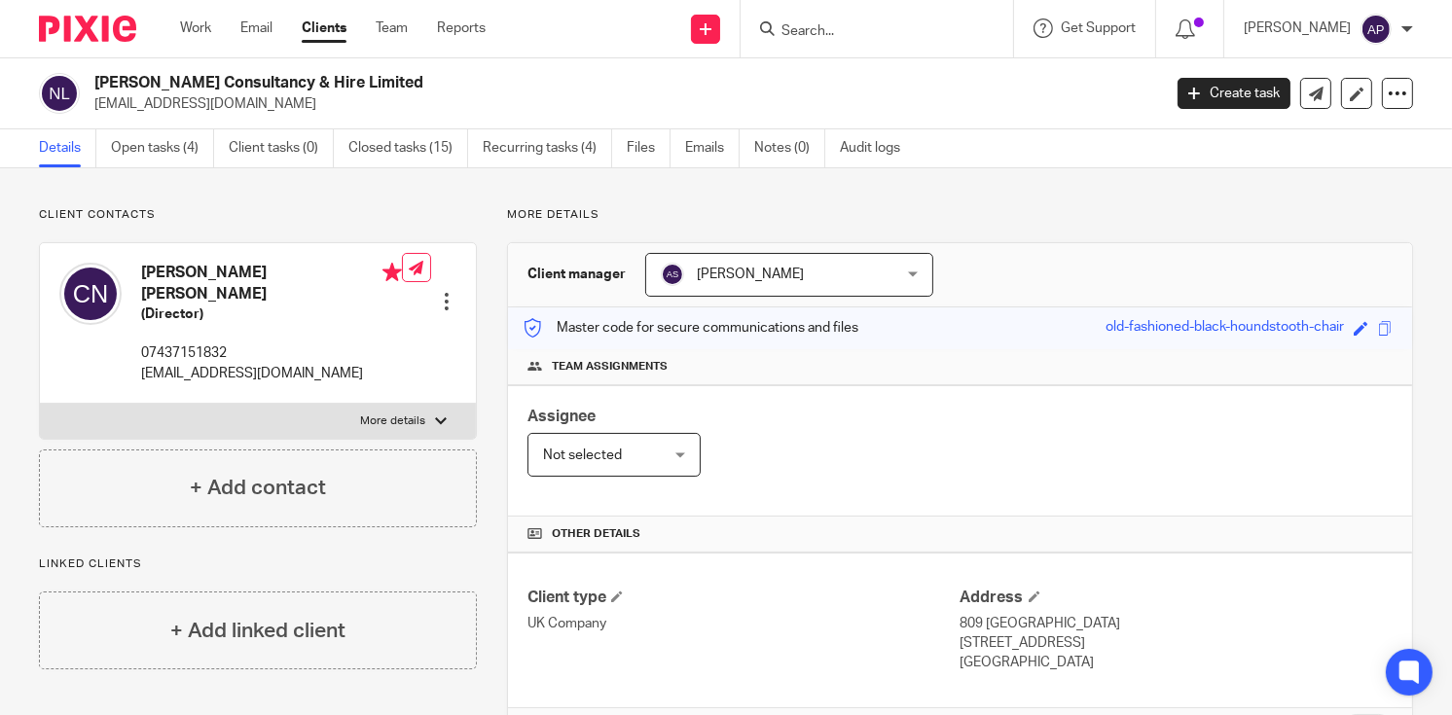
drag, startPoint x: 96, startPoint y: 81, endPoint x: 372, endPoint y: 81, distance: 275.4
click at [372, 81] on h2 "[PERSON_NAME] Consultancy & Hire Limited" at bounding box center [515, 83] width 843 height 20
copy h2 "[PERSON_NAME] Consultancy & Hire Limited"
drag, startPoint x: 94, startPoint y: 100, endPoint x: 267, endPoint y: 101, distance: 172.3
click at [267, 101] on p "[EMAIL_ADDRESS][DOMAIN_NAME]" at bounding box center [621, 103] width 1054 height 19
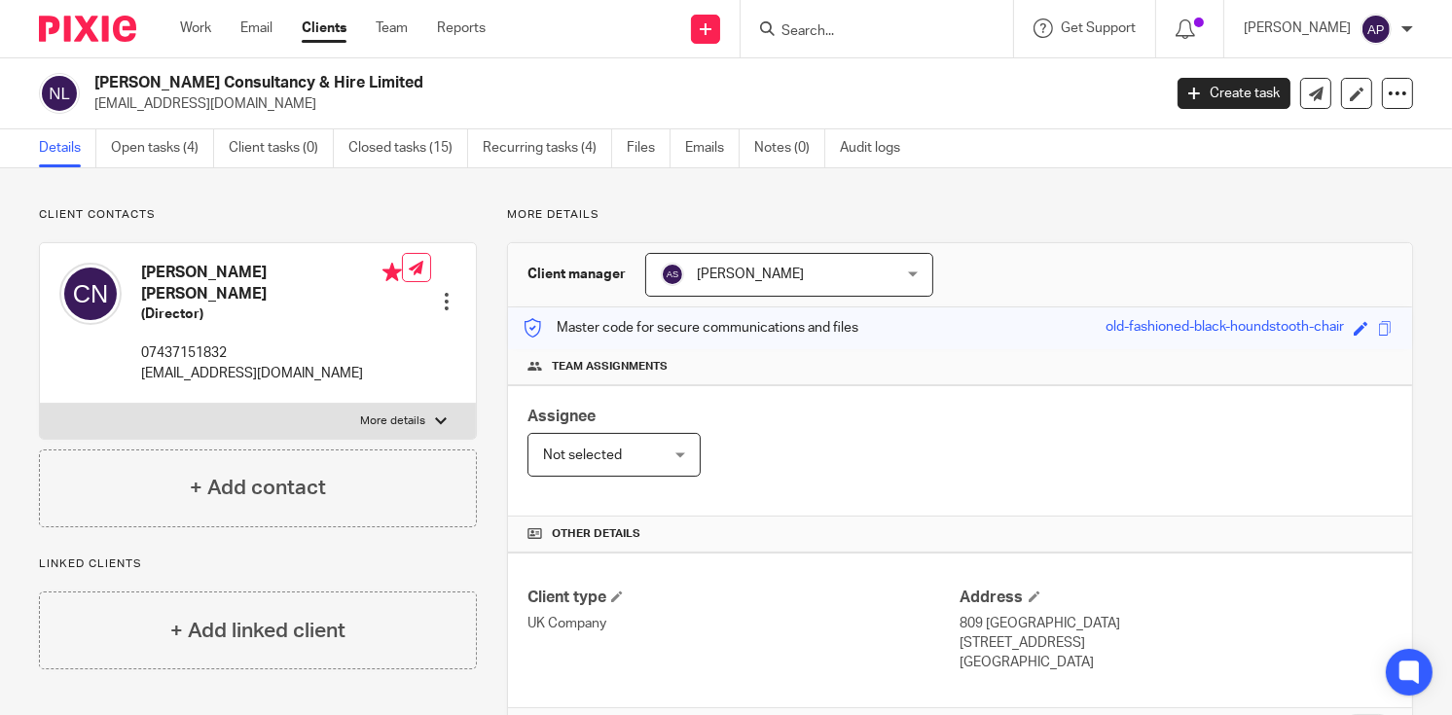
copy p "[EMAIL_ADDRESS][DOMAIN_NAME]"
click at [825, 36] on input "Search" at bounding box center [867, 32] width 175 height 18
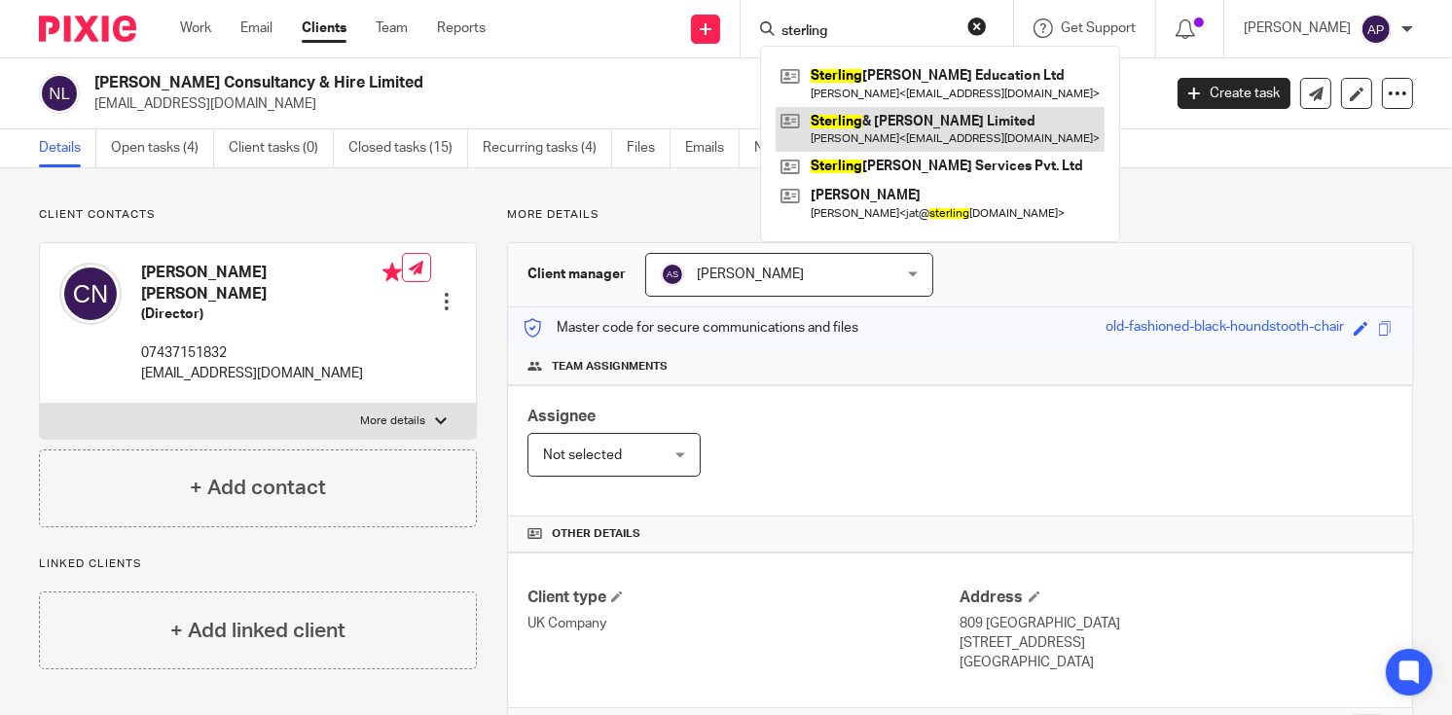
type input "sterling"
click at [961, 136] on link at bounding box center [940, 129] width 329 height 45
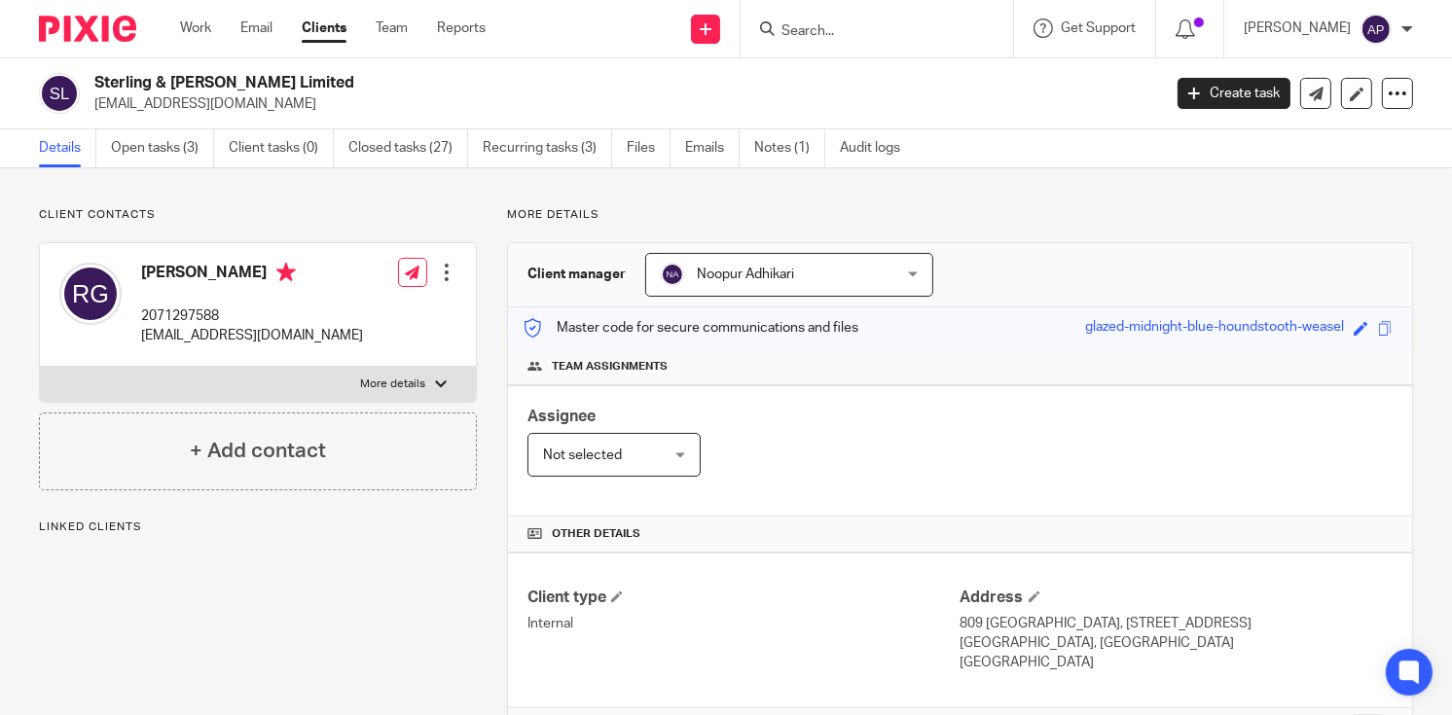
drag, startPoint x: 94, startPoint y: 78, endPoint x: 281, endPoint y: 78, distance: 186.9
click at [281, 78] on h2 "Sterling & [PERSON_NAME] Limited" at bounding box center [515, 83] width 843 height 20
copy h2 "Sterling & [PERSON_NAME] Limited"
click at [917, 37] on input "Search" at bounding box center [867, 32] width 175 height 18
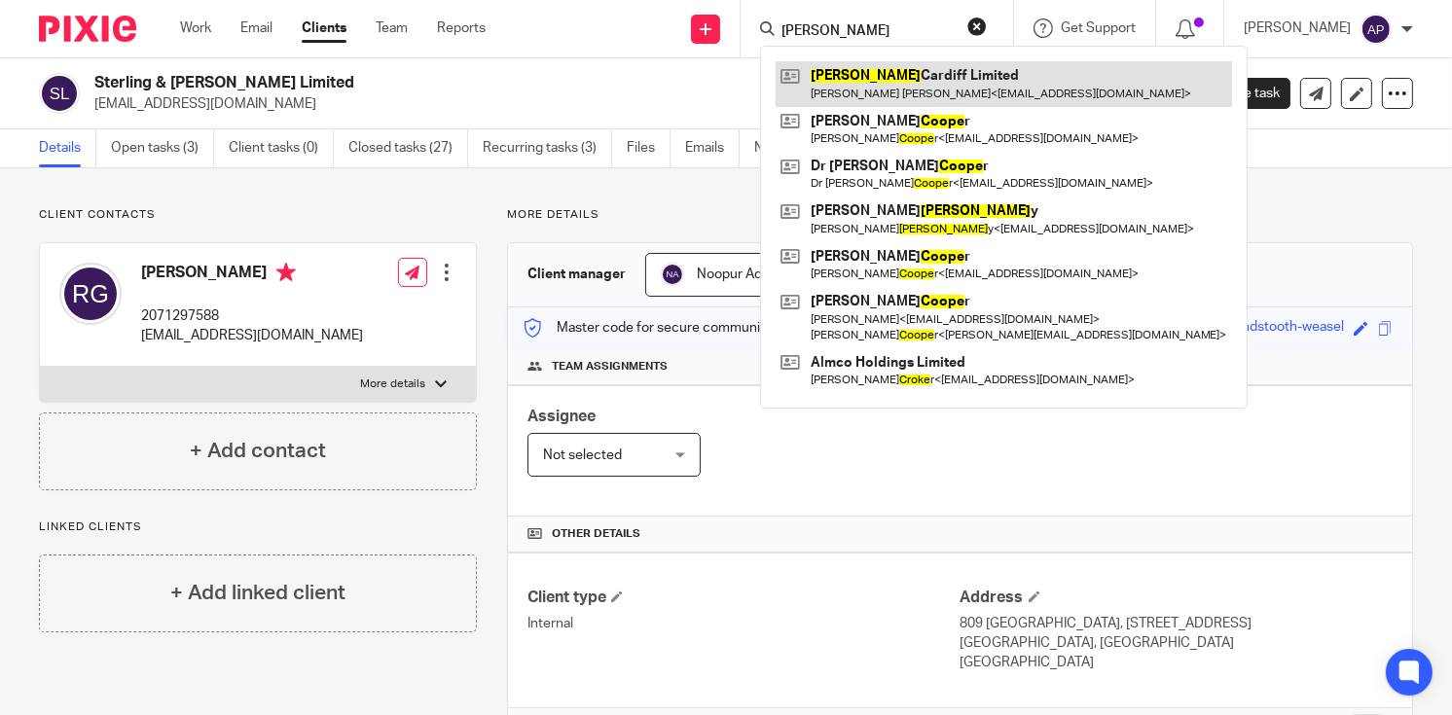
type input "[PERSON_NAME]"
click at [914, 91] on link at bounding box center [1004, 83] width 456 height 45
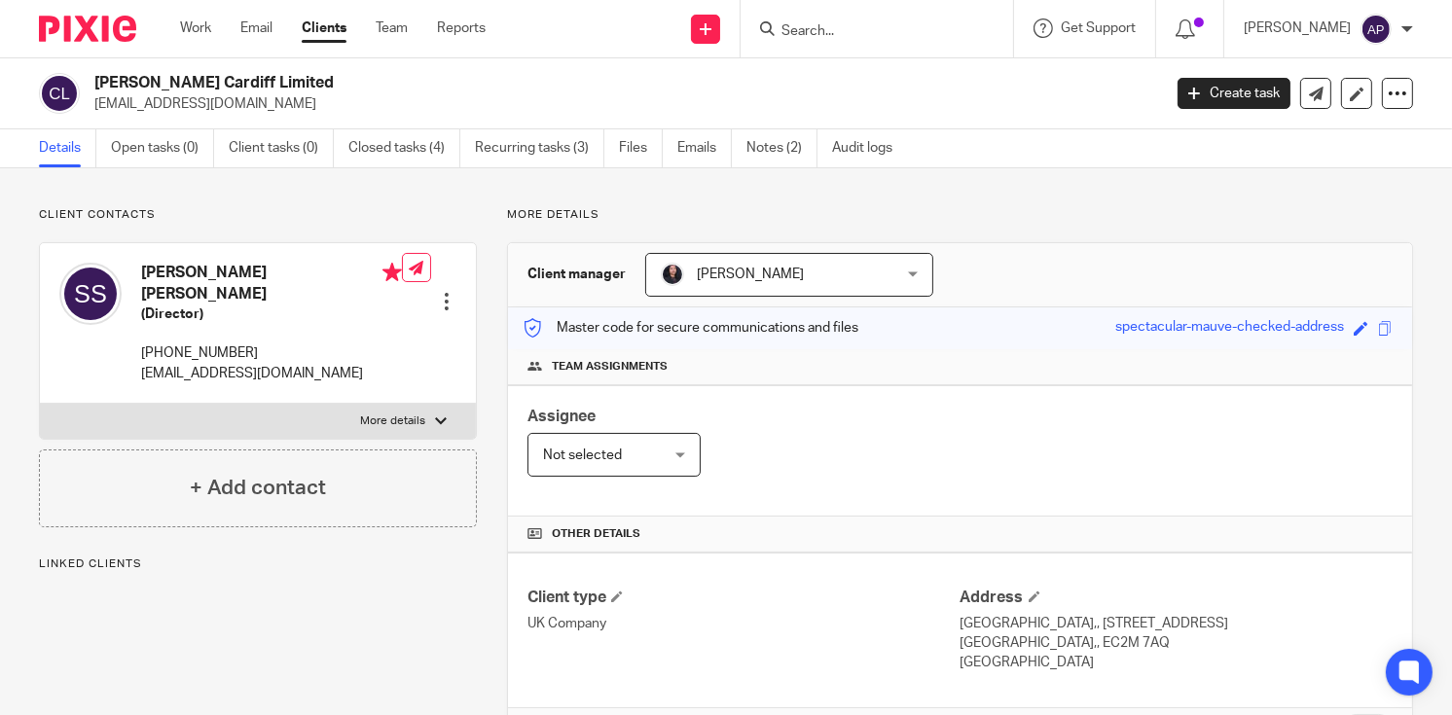
click at [262, 80] on h2 "[PERSON_NAME] Cardiff Limited" at bounding box center [515, 83] width 843 height 20
click at [818, 25] on input "Search" at bounding box center [867, 32] width 175 height 18
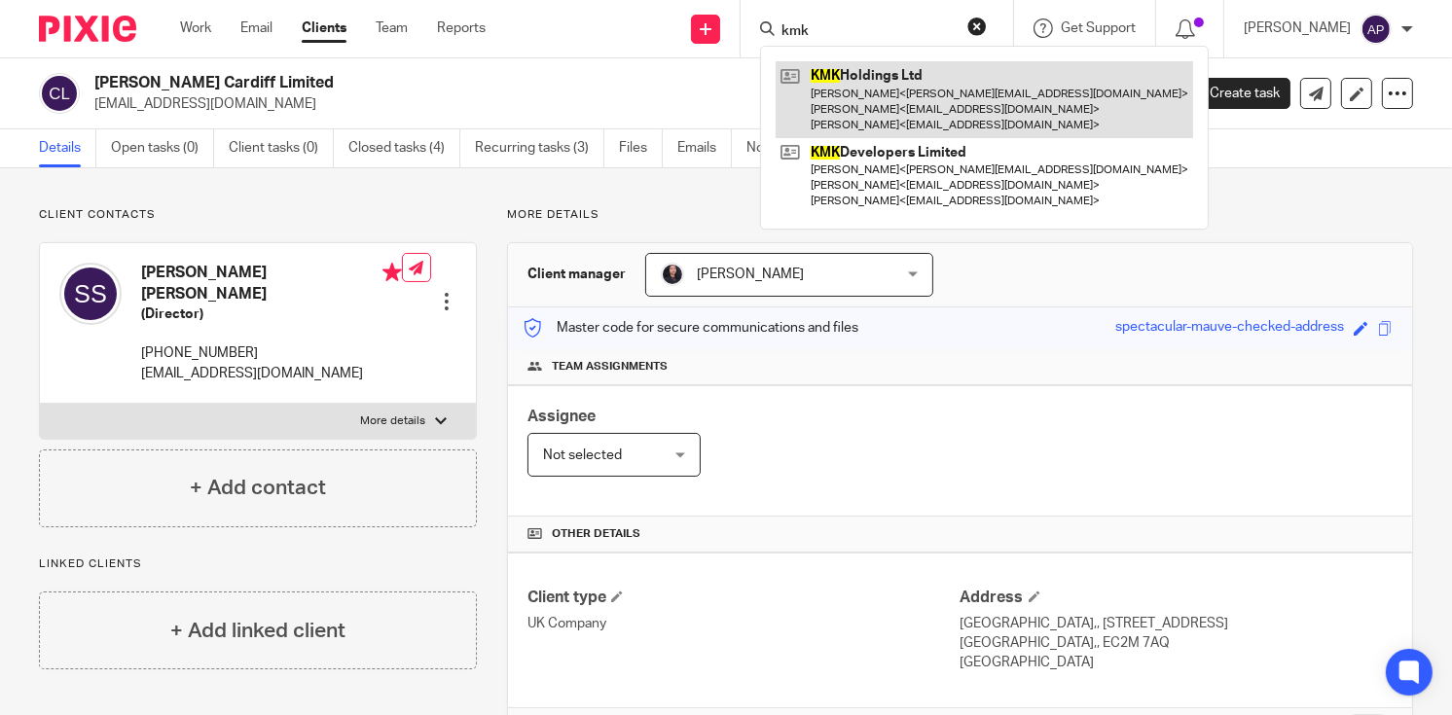
type input "kmk"
click at [927, 95] on link at bounding box center [985, 99] width 418 height 77
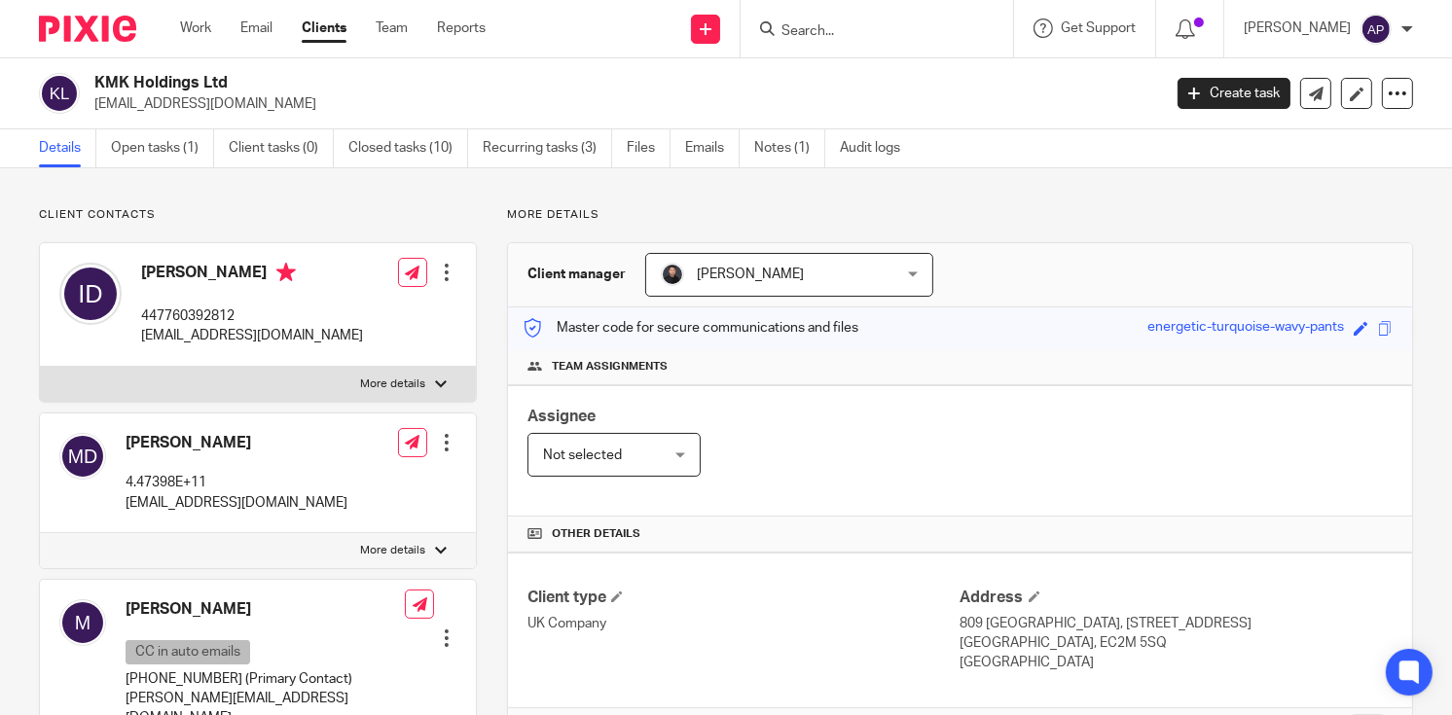
drag, startPoint x: 92, startPoint y: 78, endPoint x: 244, endPoint y: 79, distance: 151.8
click at [244, 79] on div "KMK Holdings Ltd [EMAIL_ADDRESS][DOMAIN_NAME]" at bounding box center [593, 93] width 1109 height 41
copy h2 "KMK Holdings Ltd"
click at [96, 100] on p "[EMAIL_ADDRESS][DOMAIN_NAME]" at bounding box center [621, 103] width 1054 height 19
drag, startPoint x: 93, startPoint y: 77, endPoint x: 247, endPoint y: 77, distance: 153.8
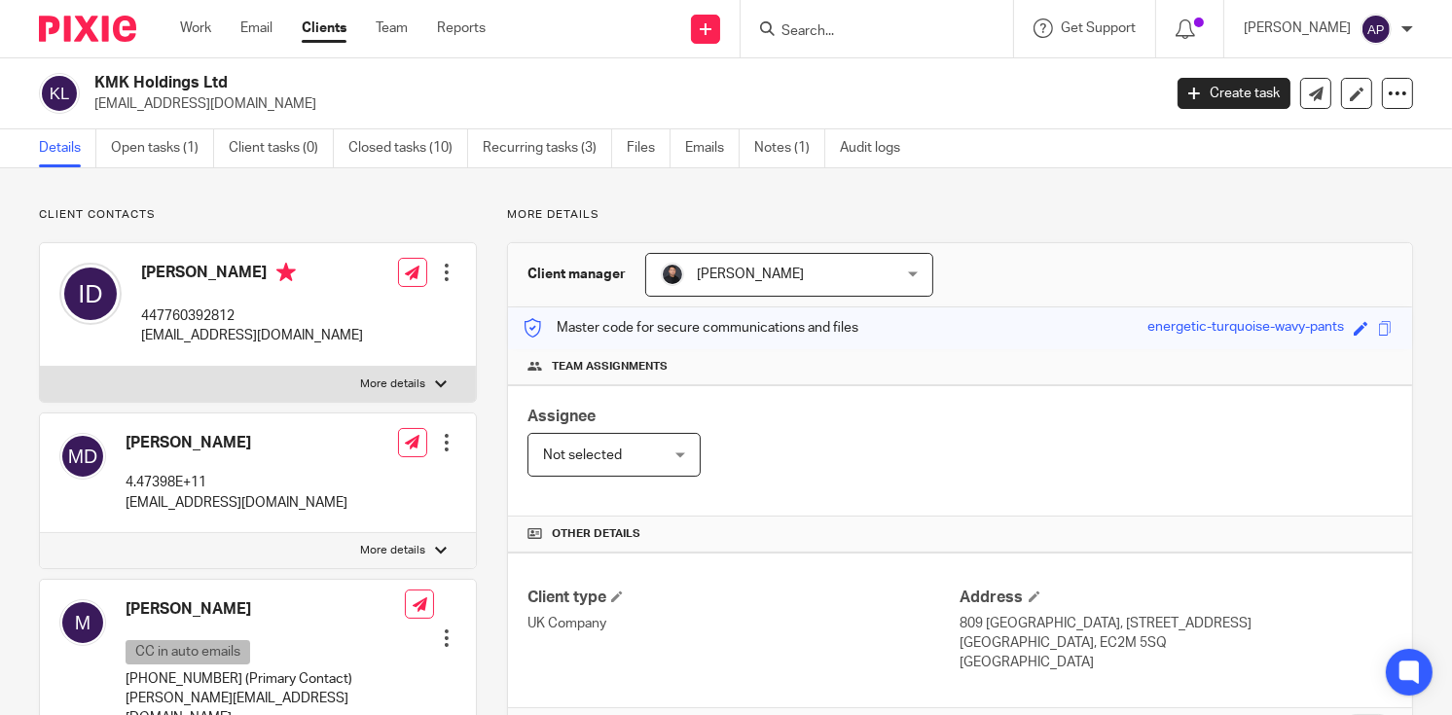
click at [247, 77] on div "KMK Holdings Ltd [EMAIL_ADDRESS][DOMAIN_NAME]" at bounding box center [593, 93] width 1109 height 41
copy h2 "KMK Holdings Ltd"
click at [95, 101] on p "[EMAIL_ADDRESS][DOMAIN_NAME]" at bounding box center [621, 103] width 1054 height 19
click at [820, 27] on input "Search" at bounding box center [867, 32] width 175 height 18
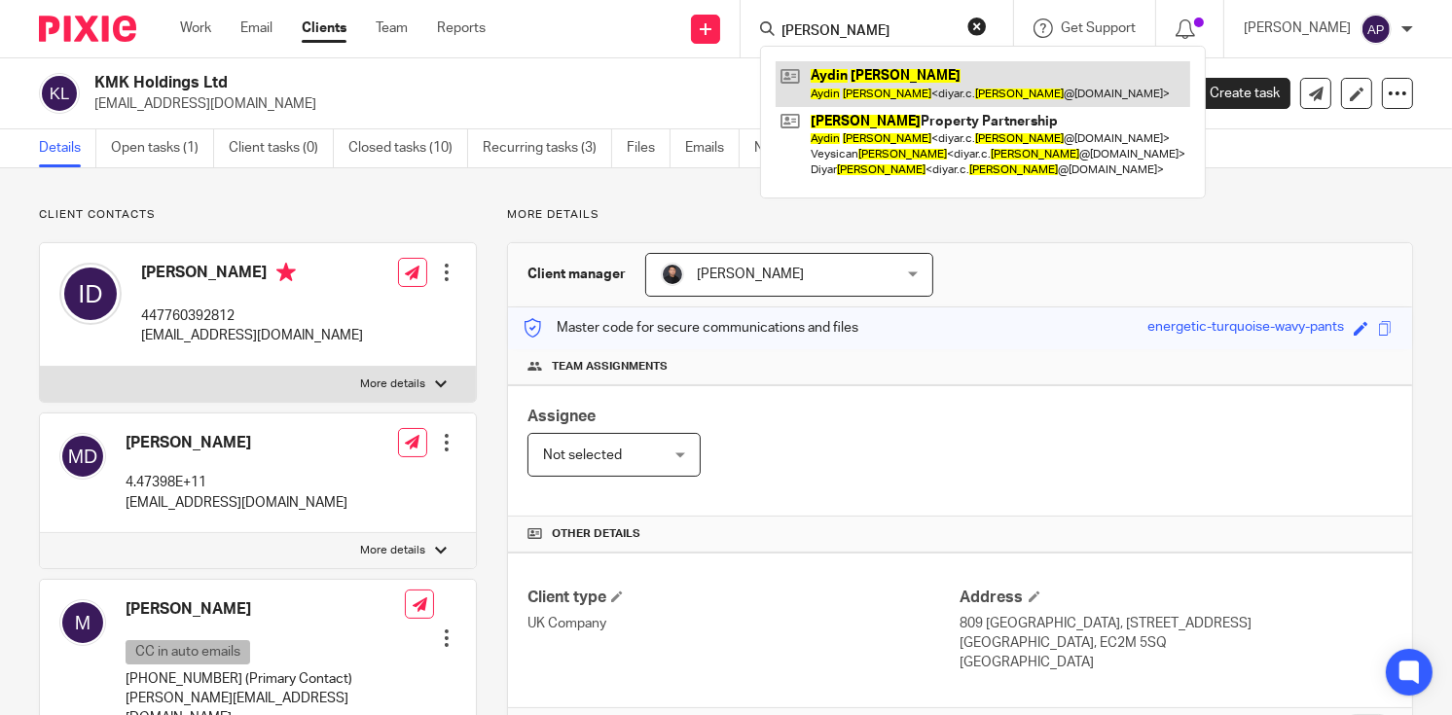
type input "[PERSON_NAME]"
click at [909, 81] on link at bounding box center [983, 83] width 415 height 45
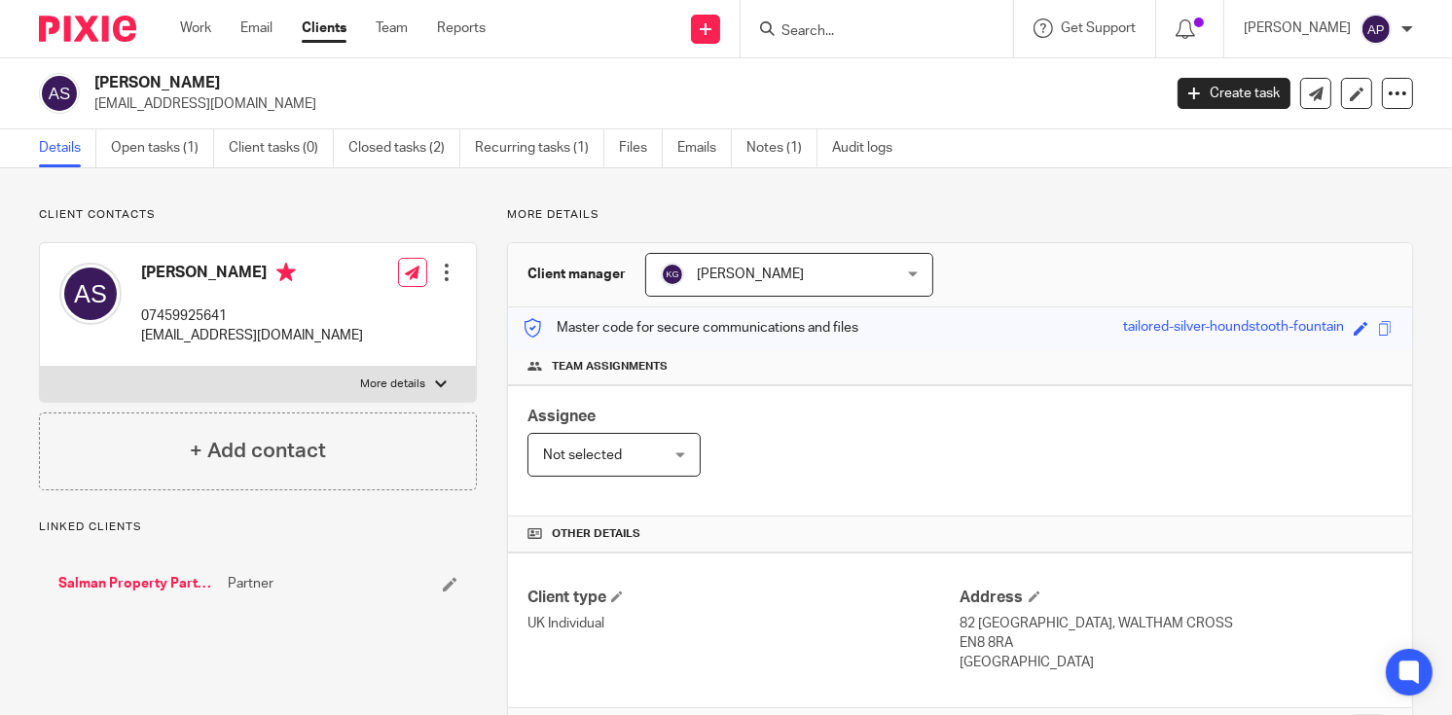
drag, startPoint x: 97, startPoint y: 81, endPoint x: 200, endPoint y: 77, distance: 103.2
click at [200, 77] on h2 "Aydin Salman" at bounding box center [515, 83] width 843 height 20
copy h2 "Aydin Salman"
click at [825, 32] on input "Search" at bounding box center [867, 32] width 175 height 18
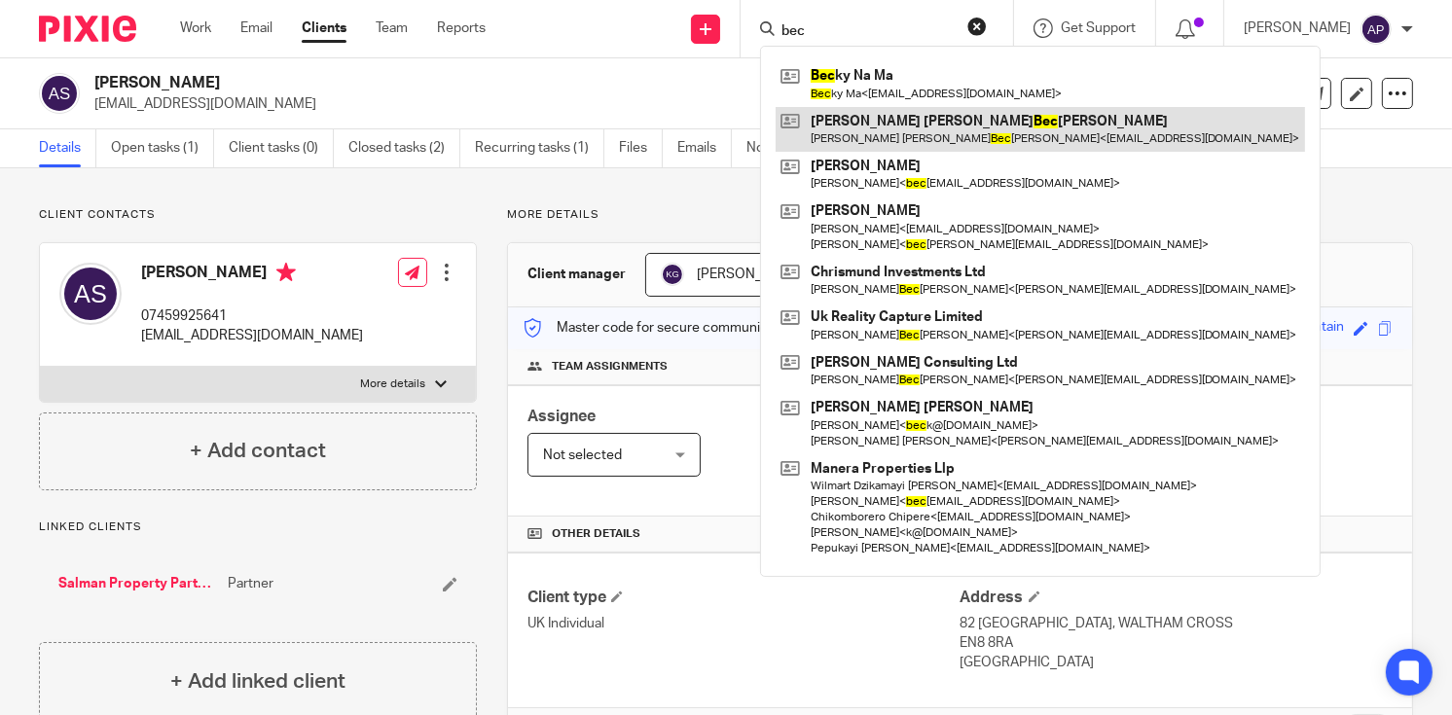
type input "bec"
click at [891, 117] on link at bounding box center [1040, 129] width 529 height 45
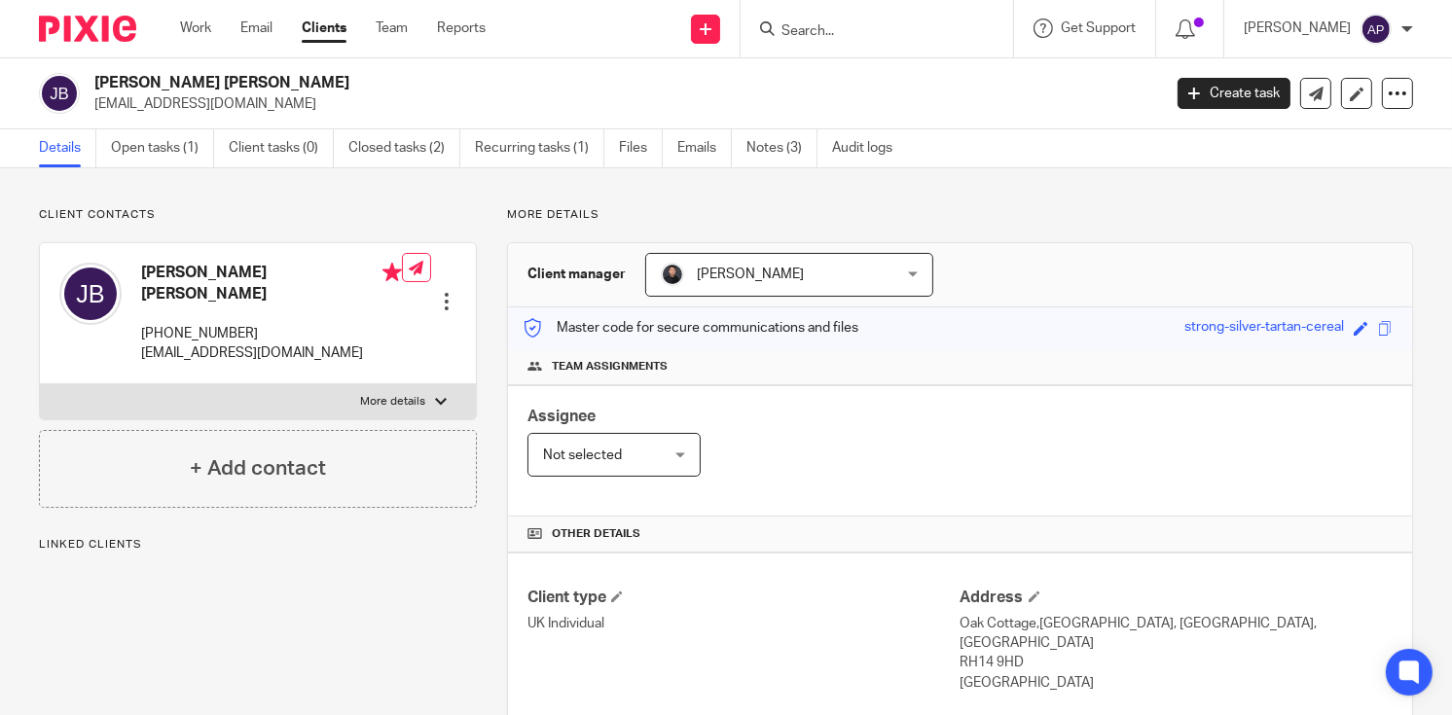
drag, startPoint x: 96, startPoint y: 83, endPoint x: 309, endPoint y: 77, distance: 212.2
click at [309, 77] on h2 "[PERSON_NAME] [PERSON_NAME]" at bounding box center [515, 83] width 843 height 20
copy h2 "[PERSON_NAME] [PERSON_NAME]"
click at [807, 23] on input "Search" at bounding box center [867, 32] width 175 height 18
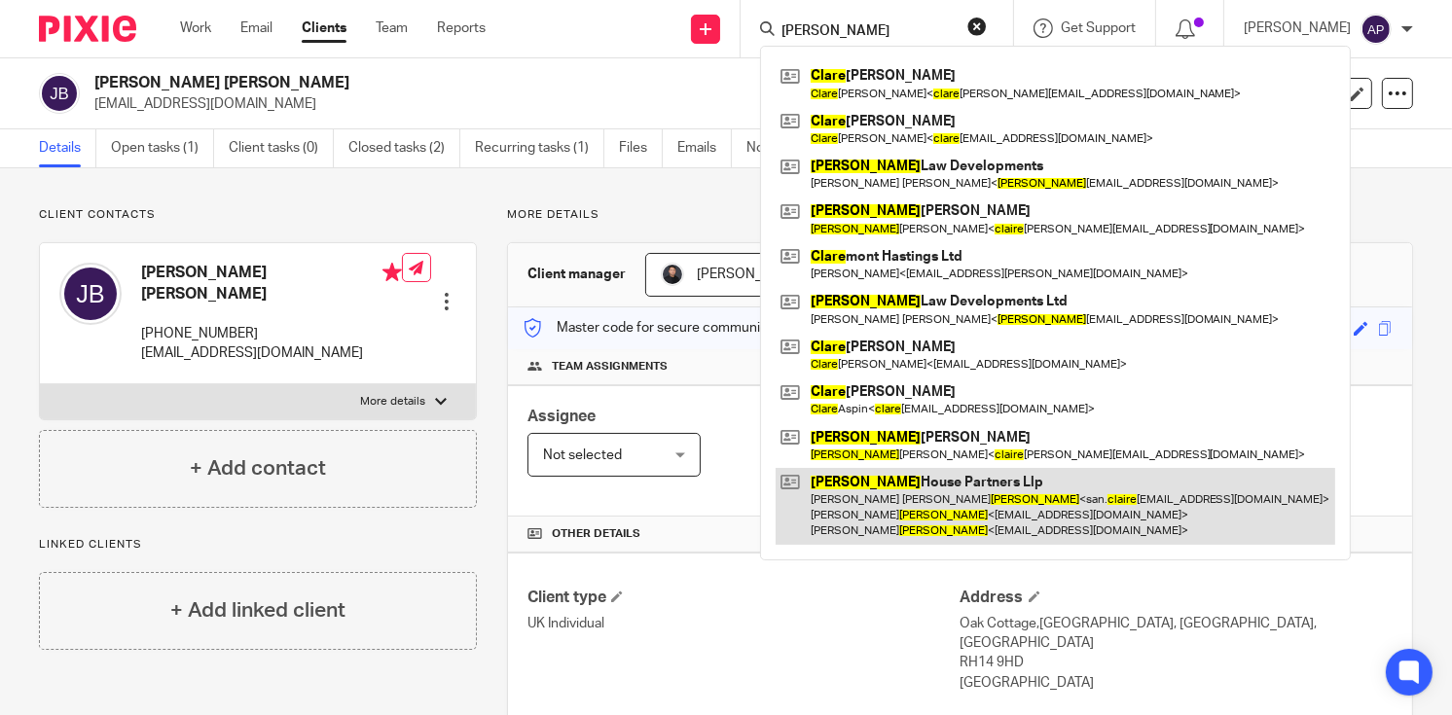
type input "[PERSON_NAME]"
click at [917, 493] on link at bounding box center [1056, 506] width 560 height 77
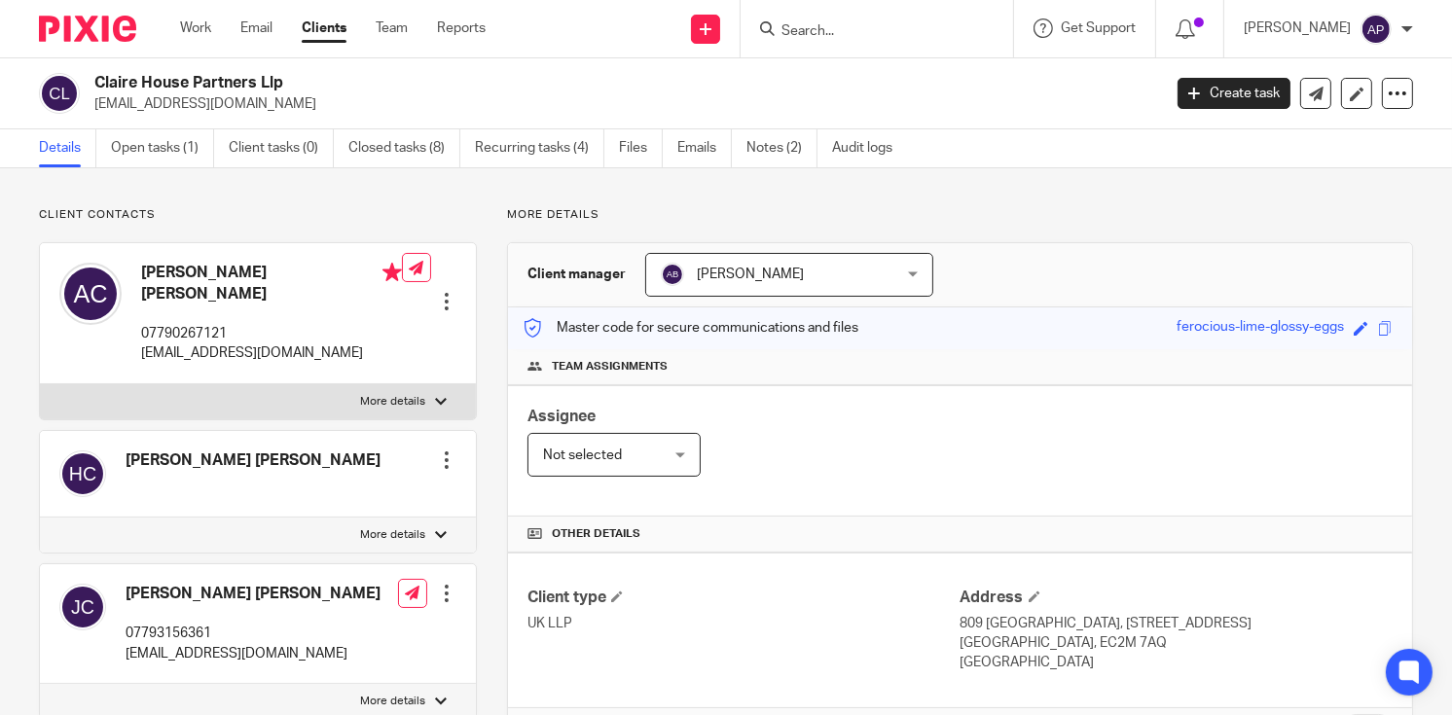
drag, startPoint x: 92, startPoint y: 84, endPoint x: 329, endPoint y: 80, distance: 236.5
click at [329, 80] on div "Claire House Partners Llp san.claireuk@gmail.com" at bounding box center [593, 93] width 1109 height 41
copy h2 "Claire House Partners Llp"
drag, startPoint x: 93, startPoint y: 99, endPoint x: 266, endPoint y: 99, distance: 172.3
click at [266, 99] on p "san.claireuk@gmail.com" at bounding box center [621, 103] width 1054 height 19
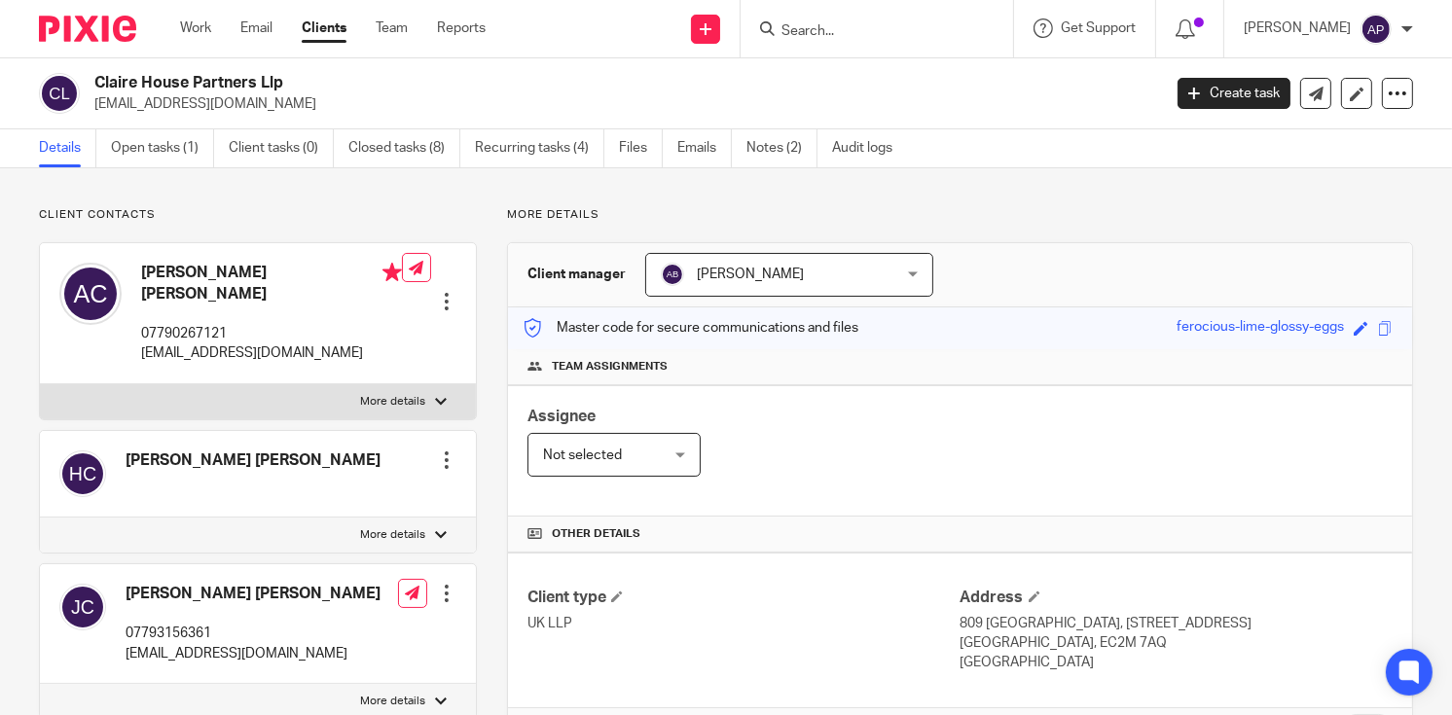
copy p "san.claireuk@gmail.com"
click at [187, 272] on h4 "Amardeep Jason Singh Claire" at bounding box center [271, 284] width 261 height 42
copy h4 "Amardeep"
click at [840, 26] on input "Search" at bounding box center [867, 32] width 175 height 18
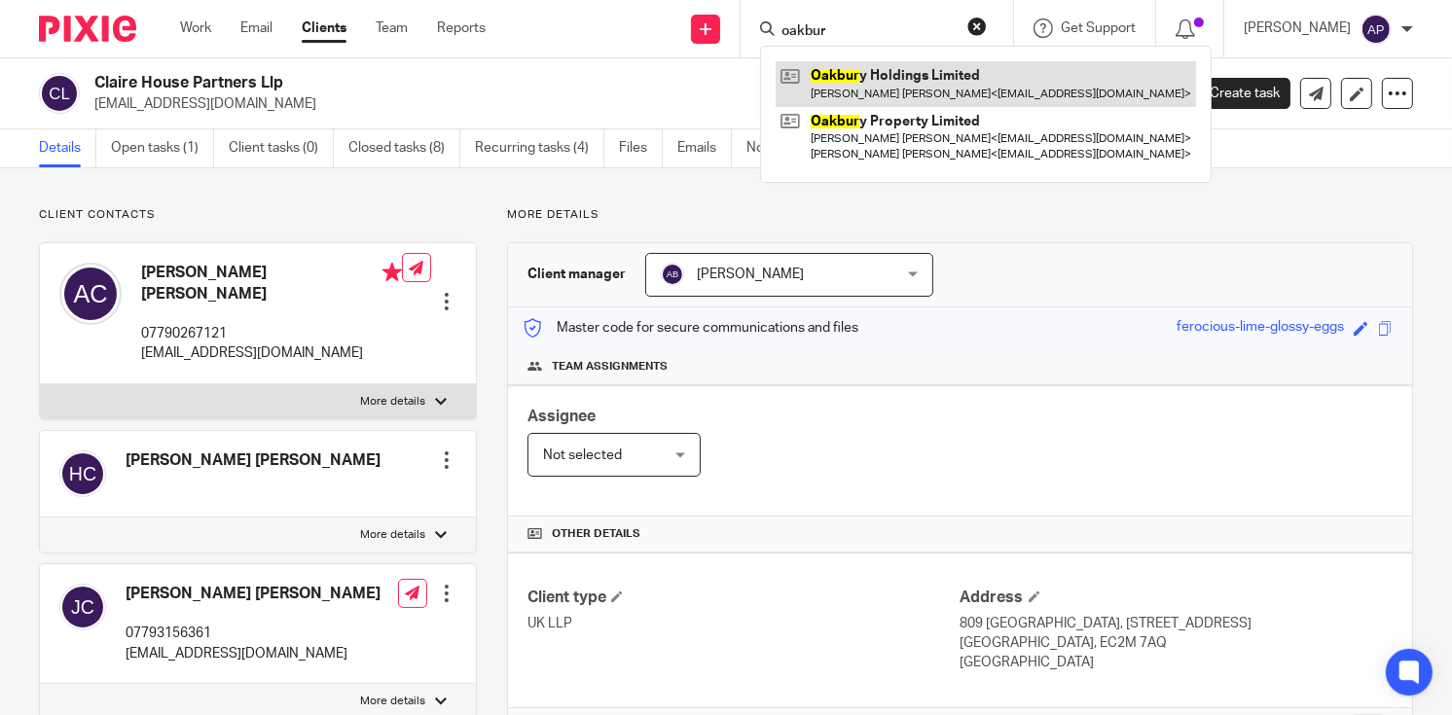
type input "oakbur"
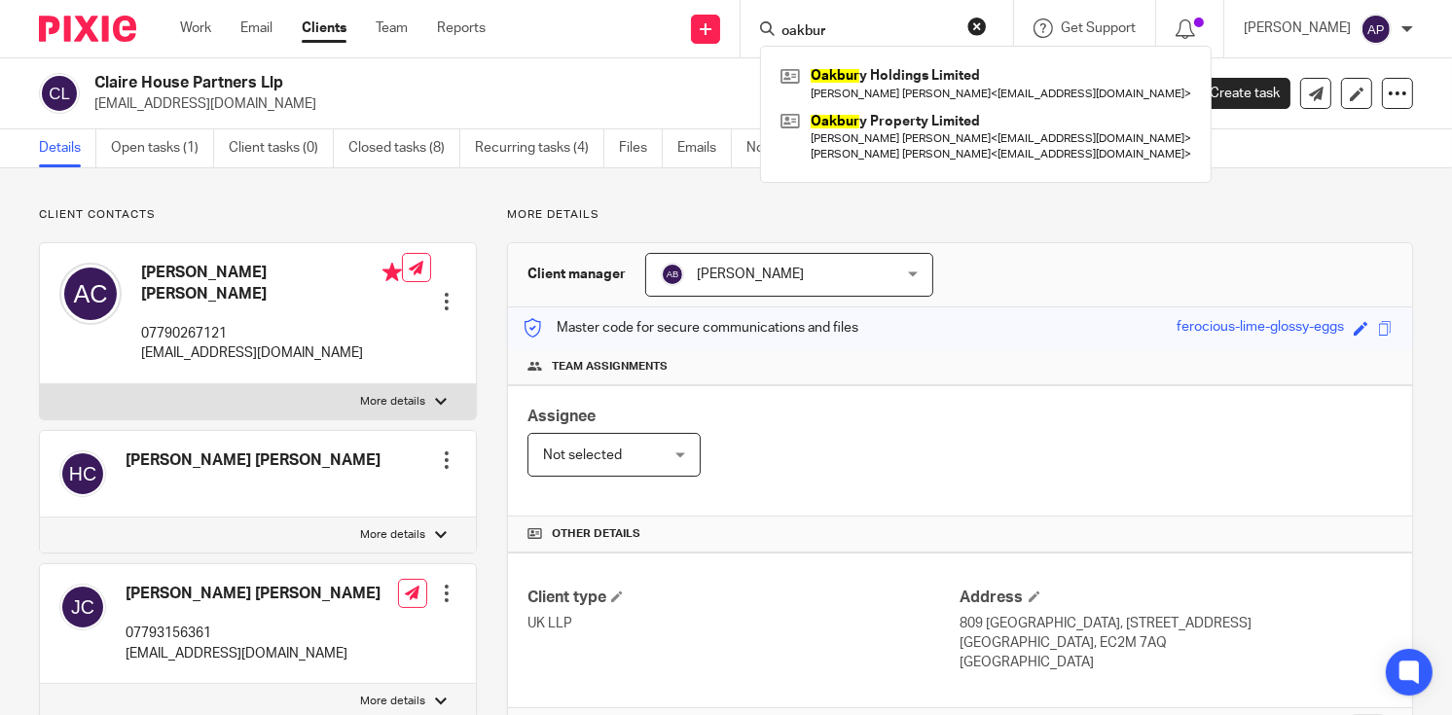
click at [987, 26] on button "reset" at bounding box center [976, 26] width 19 height 19
click at [854, 31] on input "Search" at bounding box center [855, 32] width 175 height 18
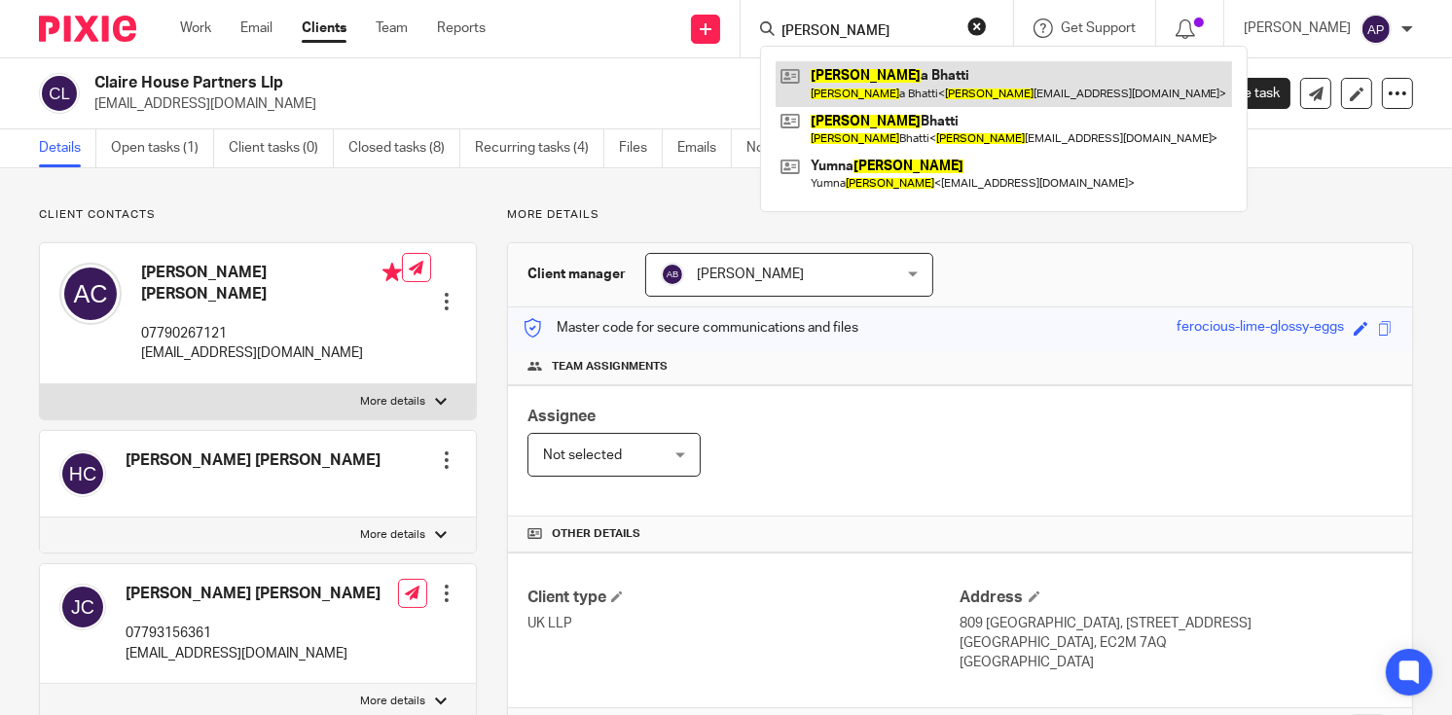
type input "rizwan"
click at [898, 68] on link at bounding box center [1004, 83] width 456 height 45
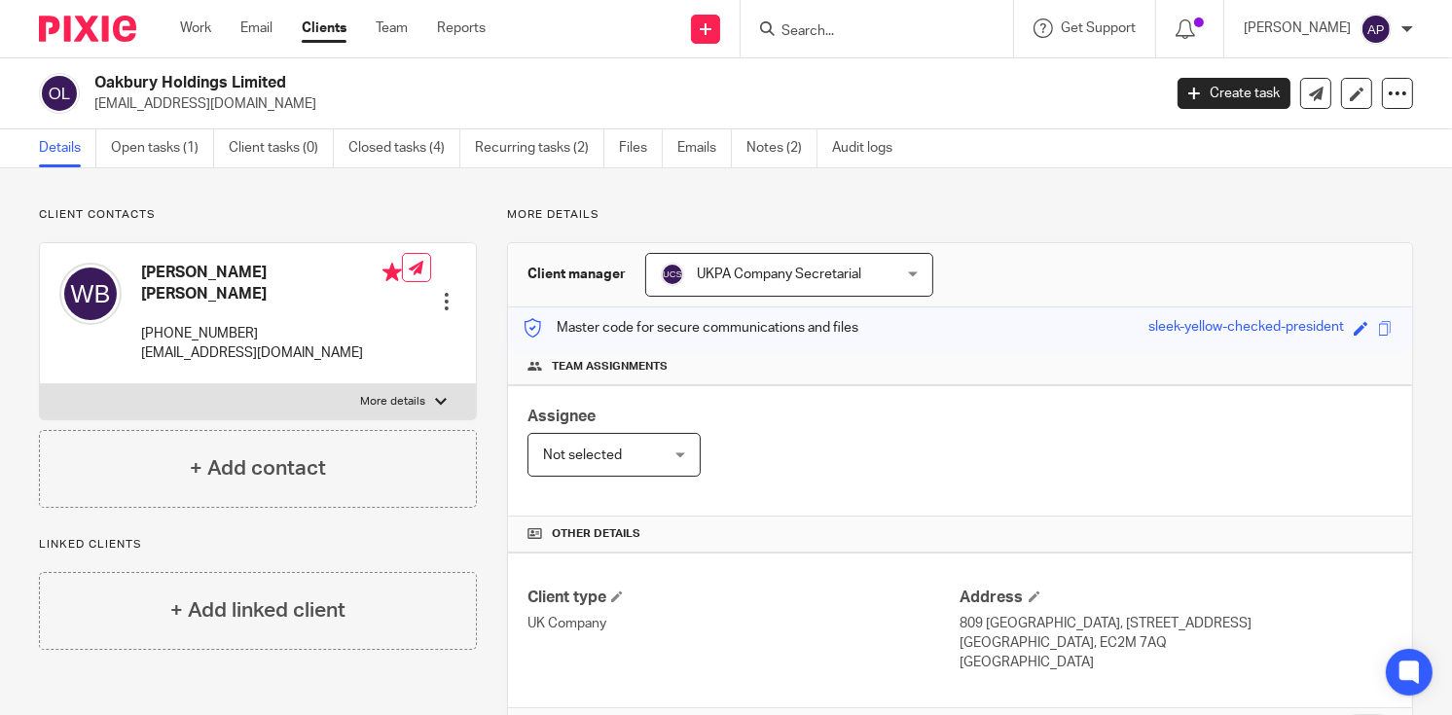
drag, startPoint x: 93, startPoint y: 98, endPoint x: 273, endPoint y: 107, distance: 180.3
click at [273, 107] on p "[EMAIL_ADDRESS][DOMAIN_NAME]" at bounding box center [621, 103] width 1054 height 19
copy p "[EMAIL_ADDRESS][DOMAIN_NAME]"
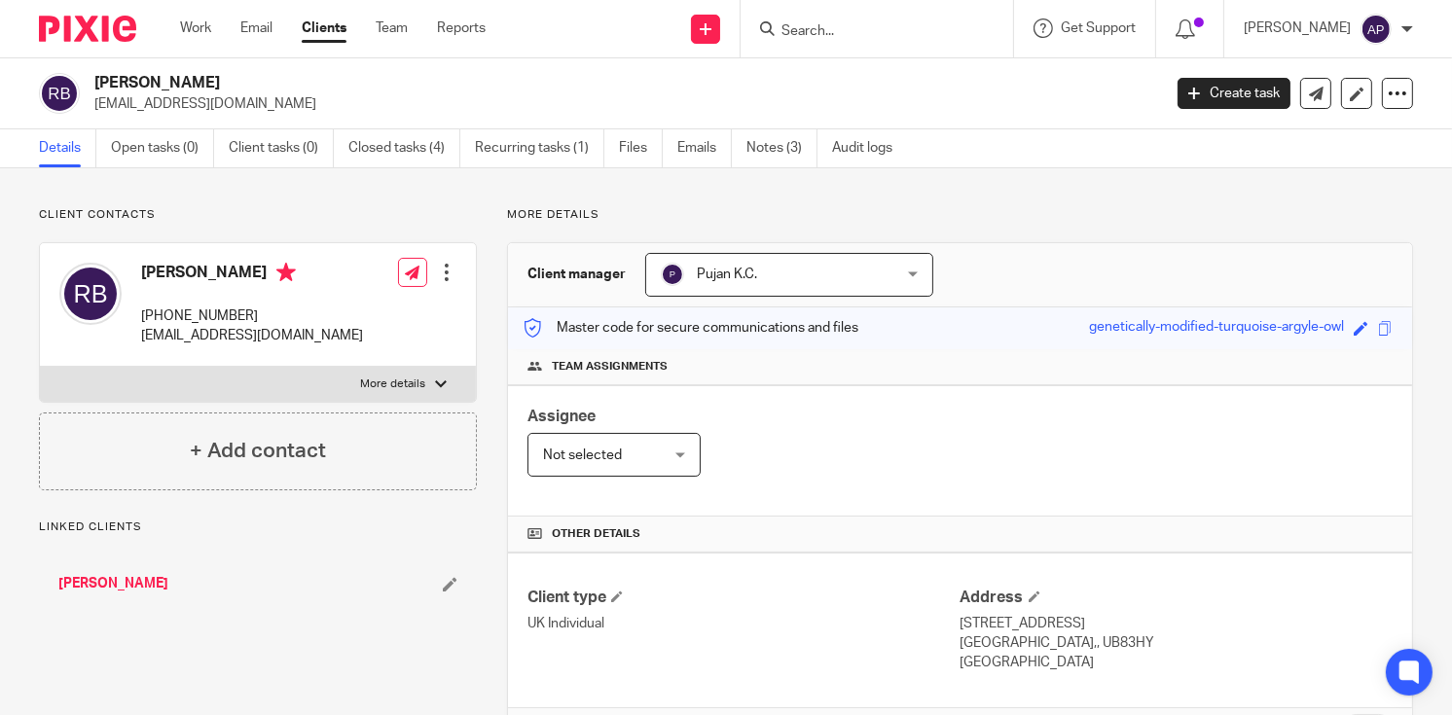
drag, startPoint x: 94, startPoint y: 81, endPoint x: 209, endPoint y: 81, distance: 114.8
click at [209, 81] on h2 "Rizwana Bhatti" at bounding box center [515, 83] width 843 height 20
copy h2 "Rizwana Bhatti"
click at [807, 28] on input "Search" at bounding box center [867, 32] width 175 height 18
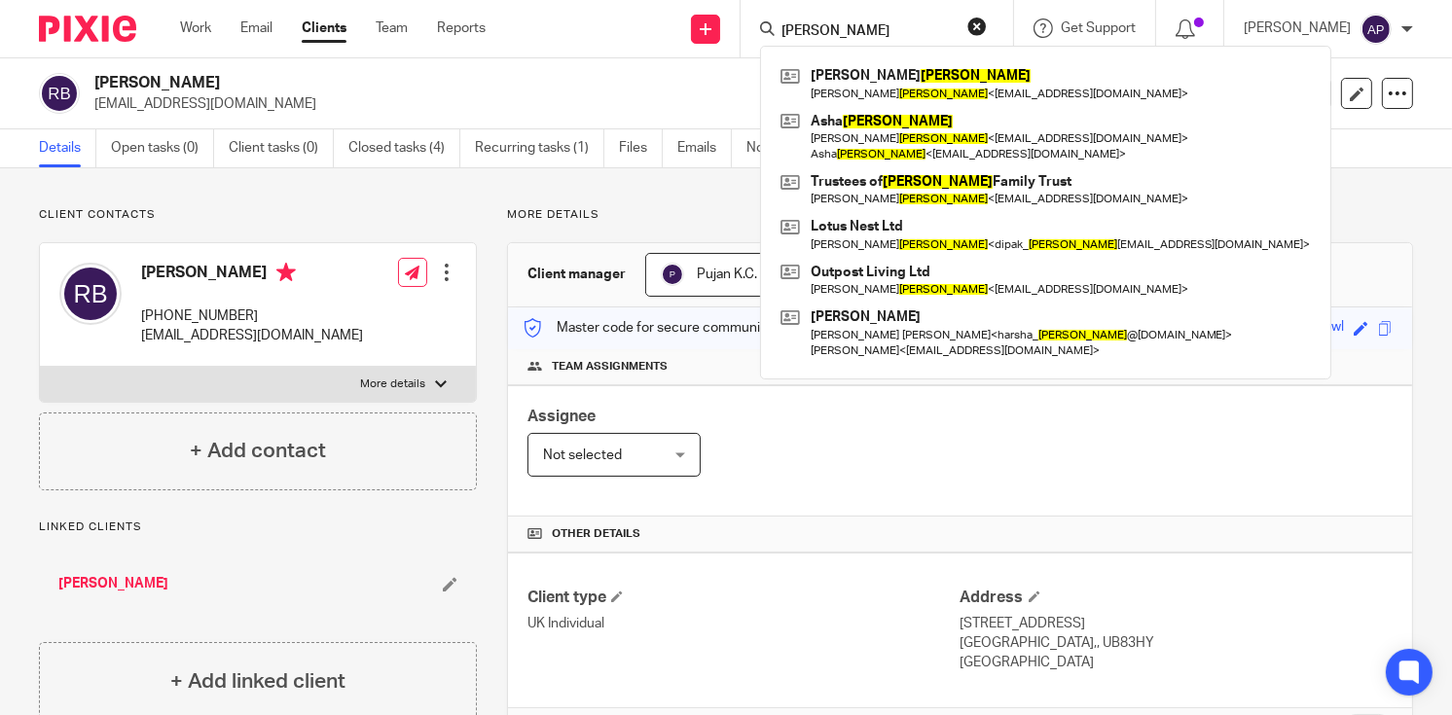
click at [795, 25] on input "mistry" at bounding box center [867, 32] width 175 height 18
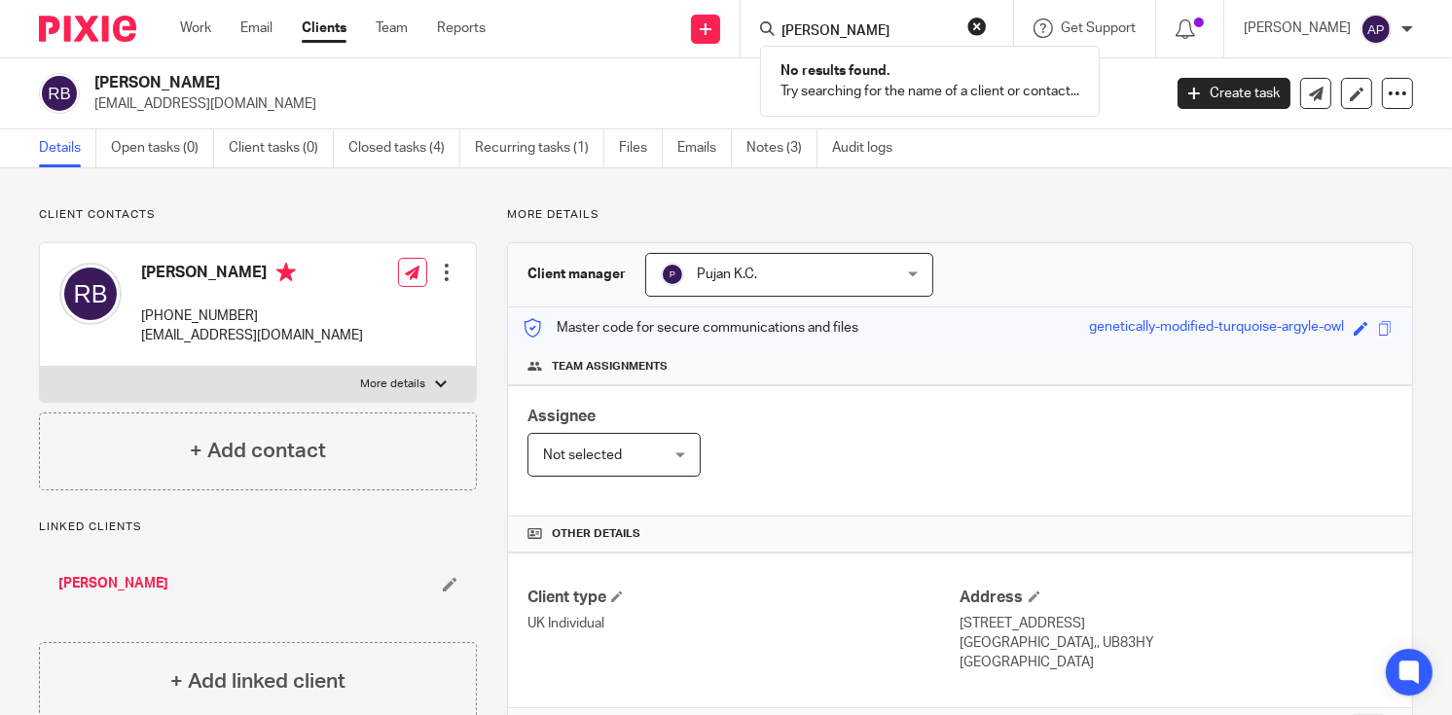
type input "M H mistry"
click at [987, 32] on button "reset" at bounding box center [976, 26] width 19 height 19
click at [837, 24] on input "Search" at bounding box center [867, 32] width 175 height 18
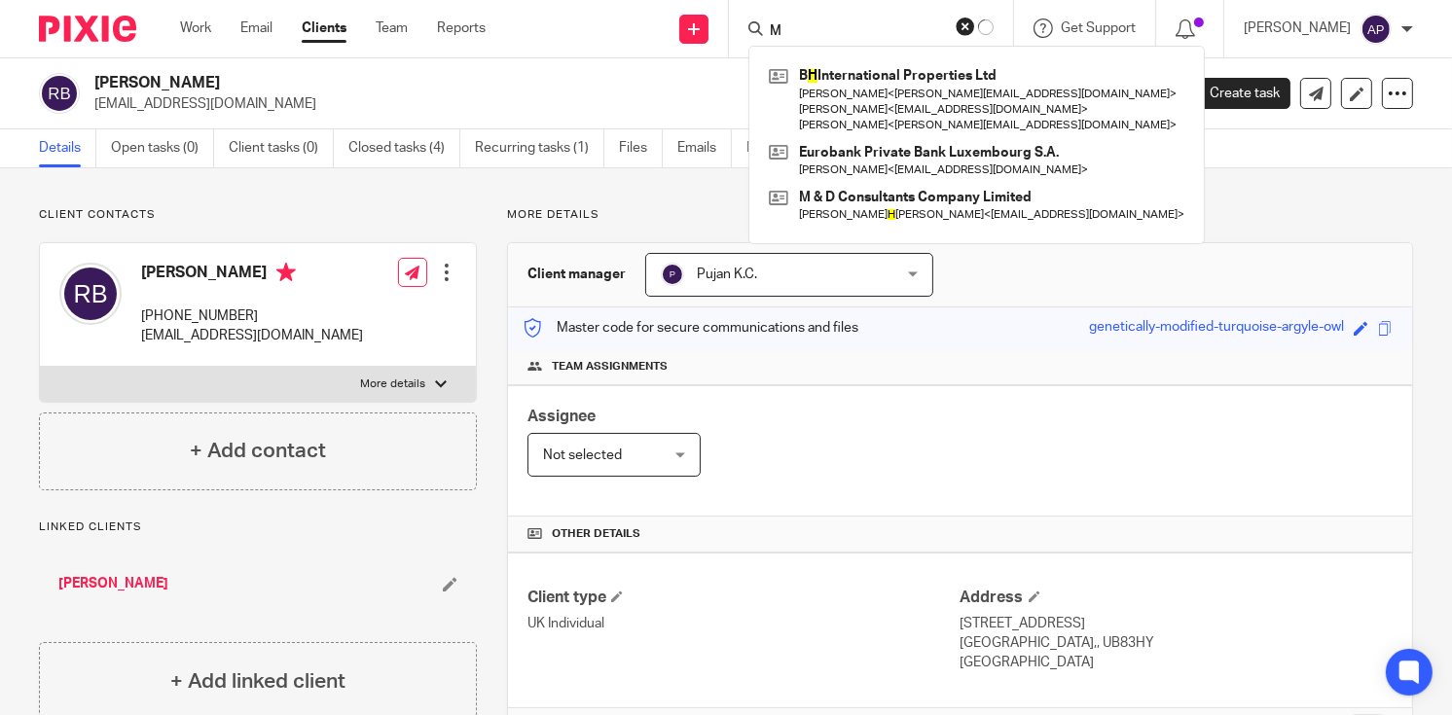
type input "M"
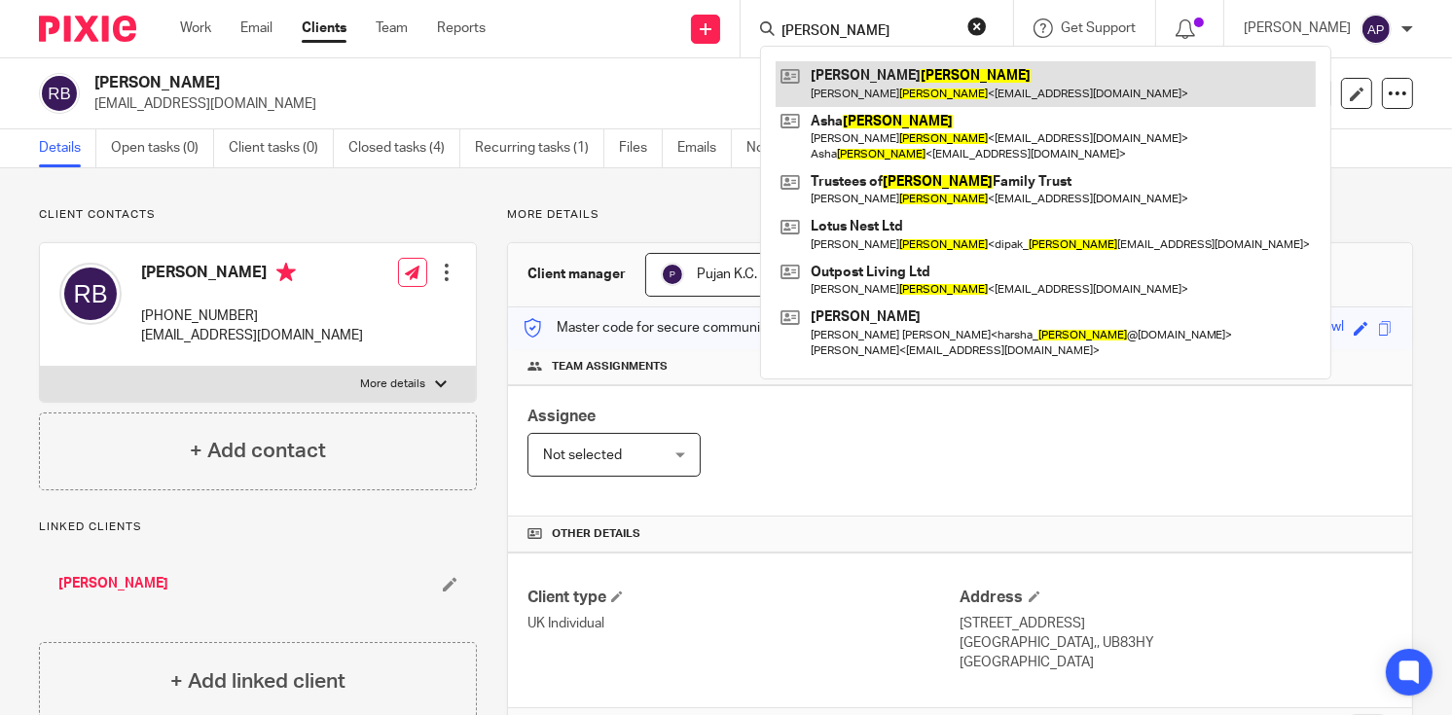
type input "mistry"
click at [864, 74] on link at bounding box center [1046, 83] width 540 height 45
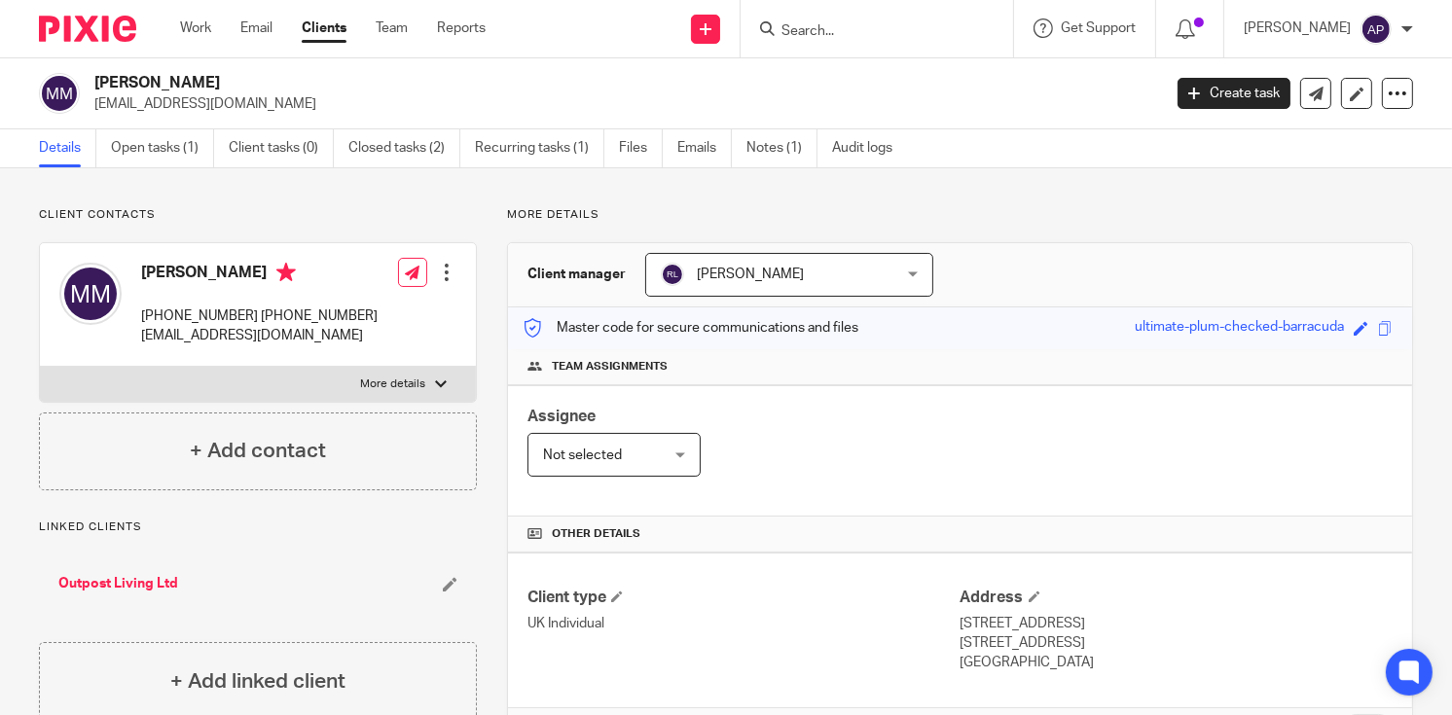
drag, startPoint x: 93, startPoint y: 78, endPoint x: 217, endPoint y: 70, distance: 123.8
click at [217, 70] on div "Mitesh Mistry 7oaktrees@proton.me Create task Update from Companies House Expor…" at bounding box center [726, 93] width 1452 height 71
copy h2 "Mitesh Mistry"
click at [845, 27] on input "Search" at bounding box center [867, 32] width 175 height 18
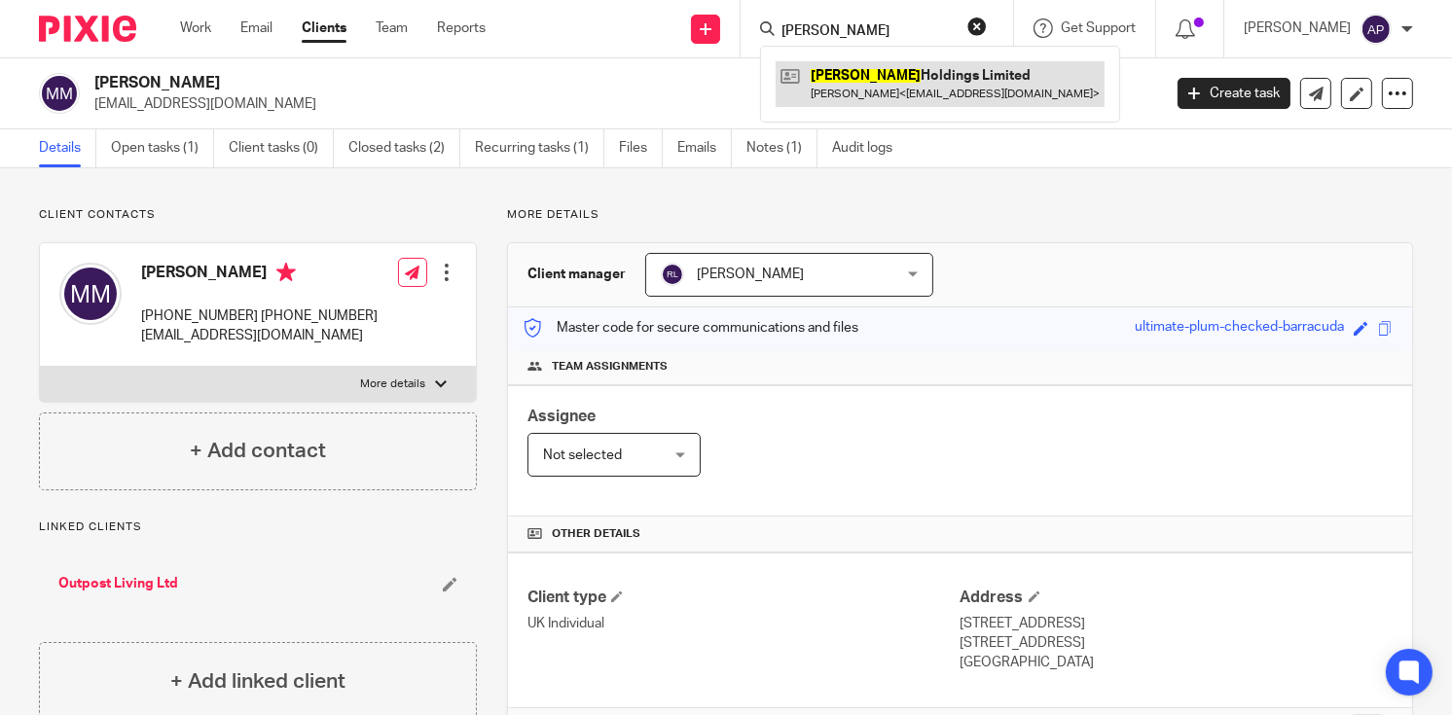
type input "gargan"
click at [924, 91] on link at bounding box center [940, 83] width 329 height 45
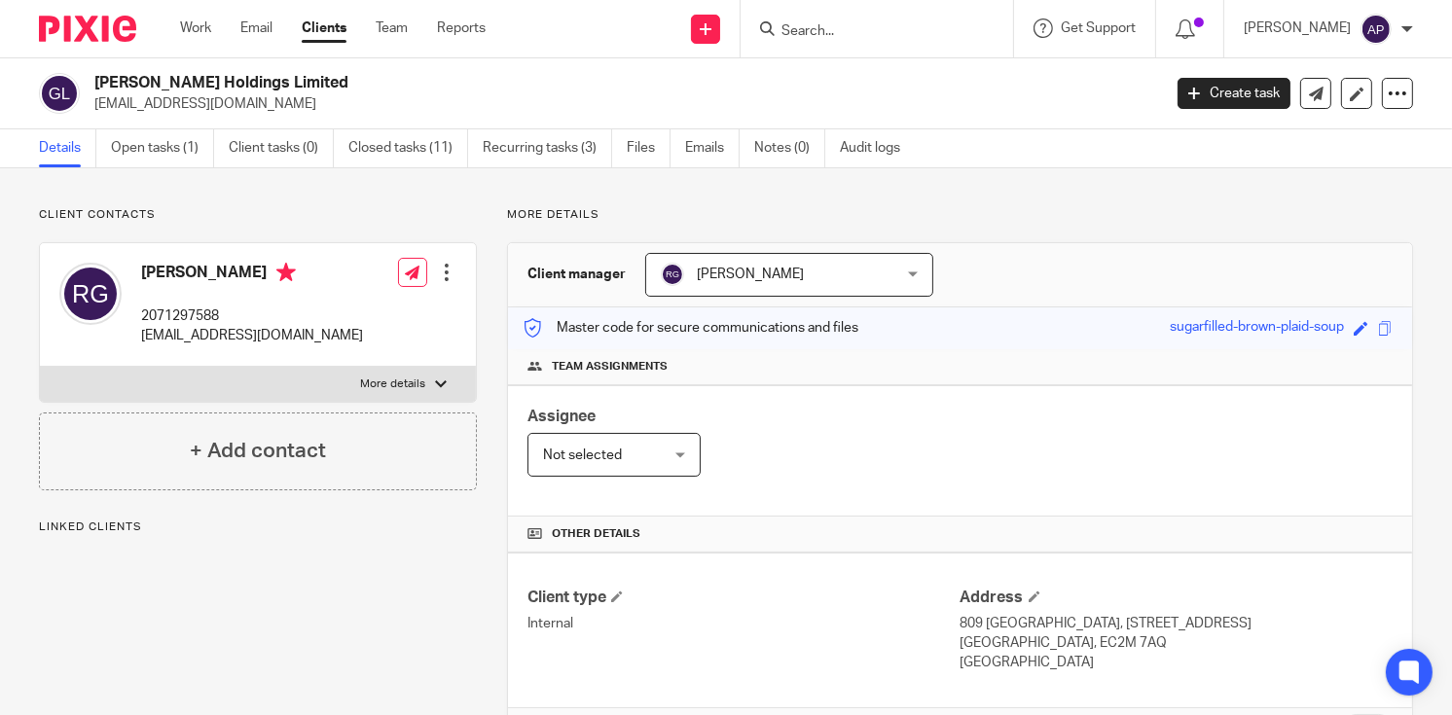
drag, startPoint x: 95, startPoint y: 81, endPoint x: 298, endPoint y: 77, distance: 202.5
click at [298, 77] on h2 "Gargan Holdings Limited" at bounding box center [515, 83] width 843 height 20
copy h2 "Gargan Holdings Limited"
click at [830, 27] on input "Search" at bounding box center [867, 32] width 175 height 18
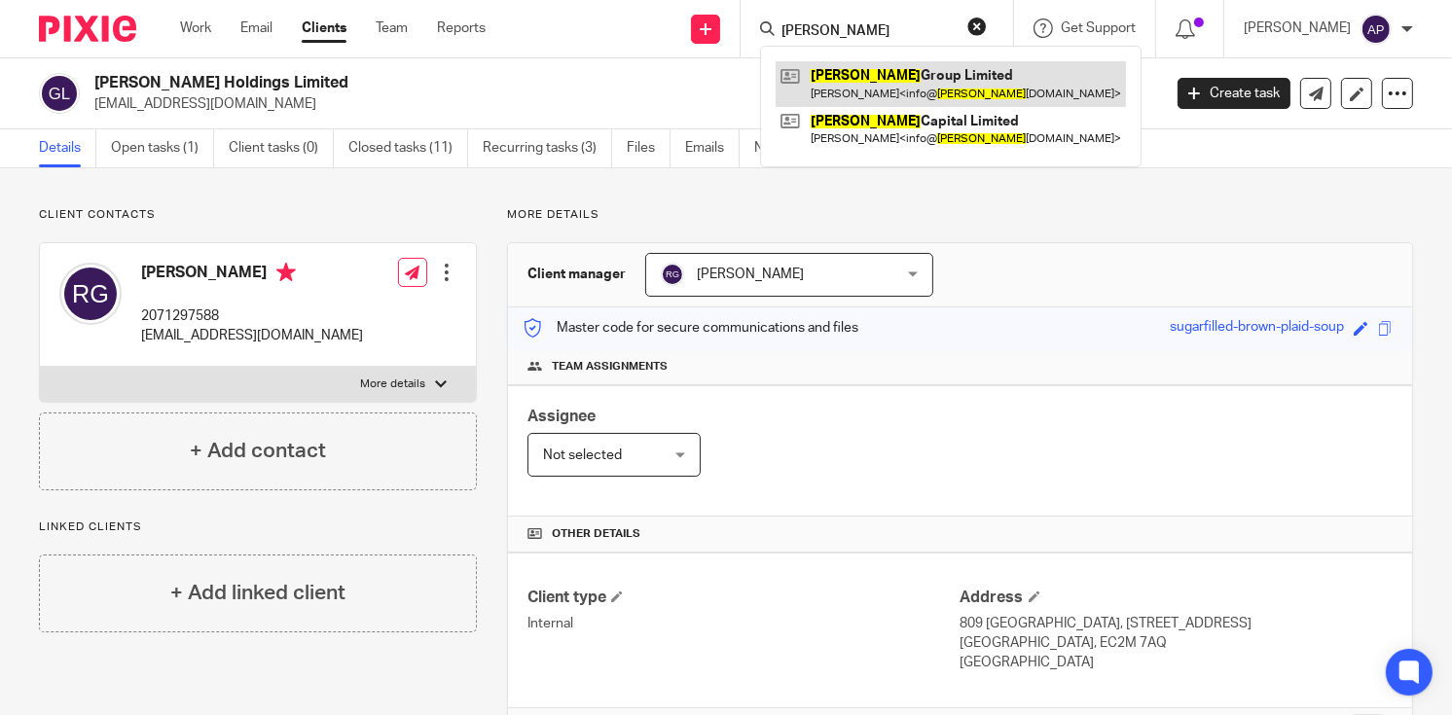
type input "husson"
click at [883, 75] on link at bounding box center [951, 83] width 350 height 45
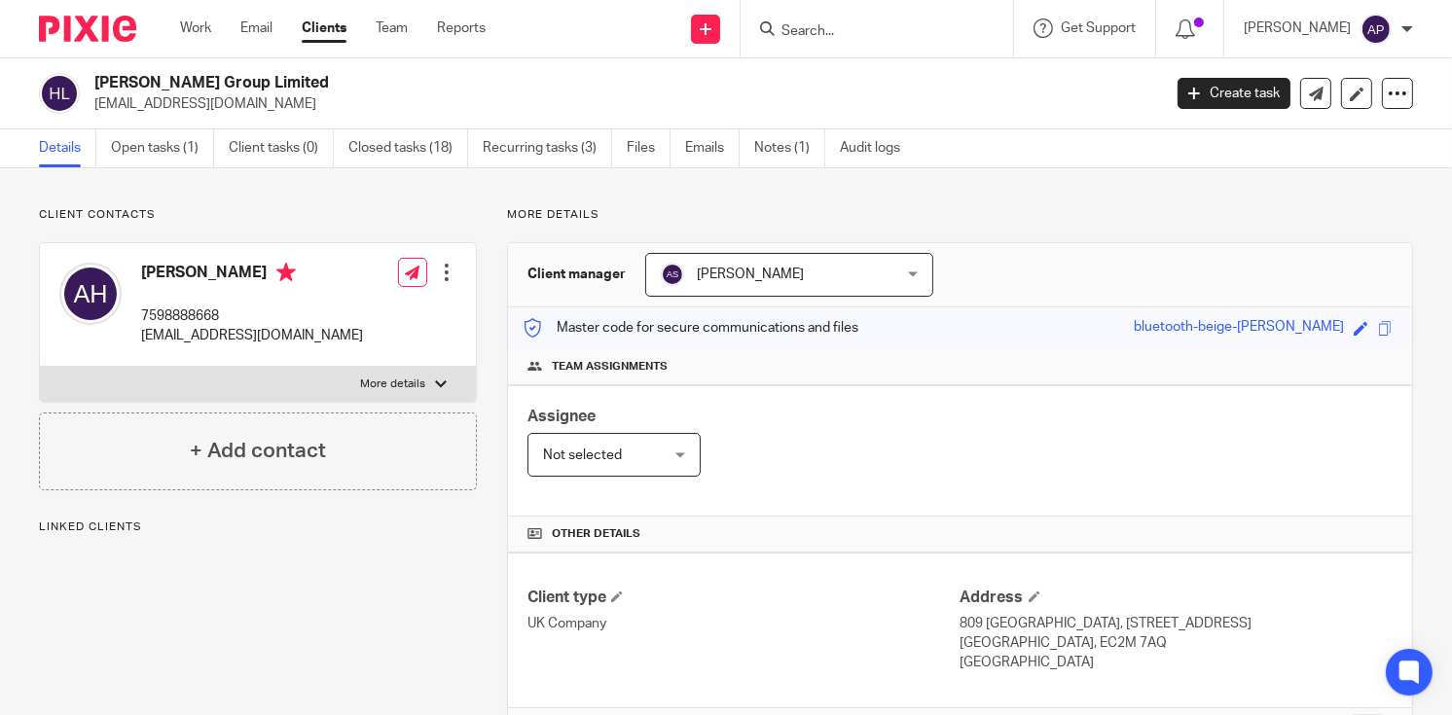
drag, startPoint x: 95, startPoint y: 79, endPoint x: 280, endPoint y: 79, distance: 184.9
click at [280, 79] on h2 "[PERSON_NAME] Group Limited" at bounding box center [515, 83] width 843 height 20
copy h2 "Husson Group Limited"
drag, startPoint x: 91, startPoint y: 99, endPoint x: 288, endPoint y: 102, distance: 197.6
click at [288, 102] on div "Husson Group Limited info@hussongroup.com" at bounding box center [593, 93] width 1109 height 41
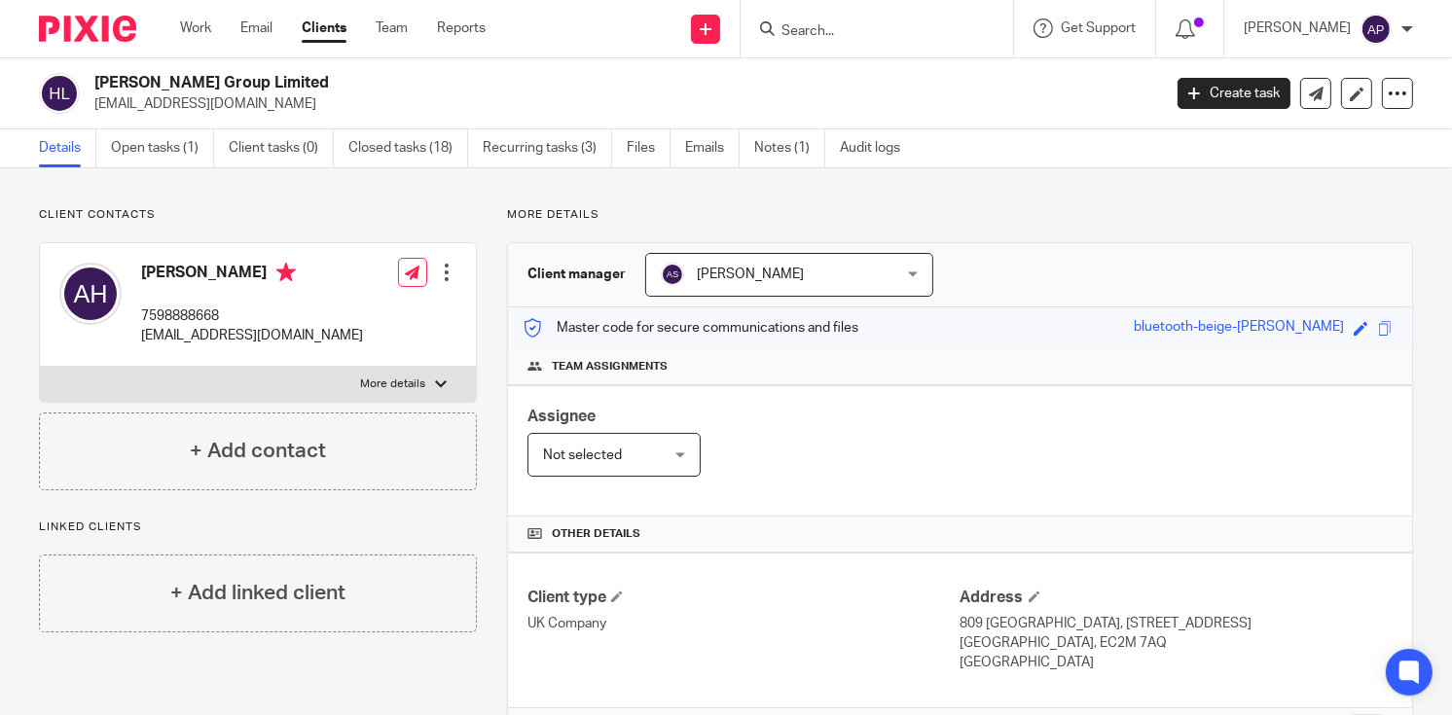
copy p "info@hussongroup.com"
click at [159, 269] on h4 "[PERSON_NAME]" at bounding box center [252, 275] width 222 height 24
copy h4 "Abdi"
click at [830, 24] on input "Search" at bounding box center [867, 32] width 175 height 18
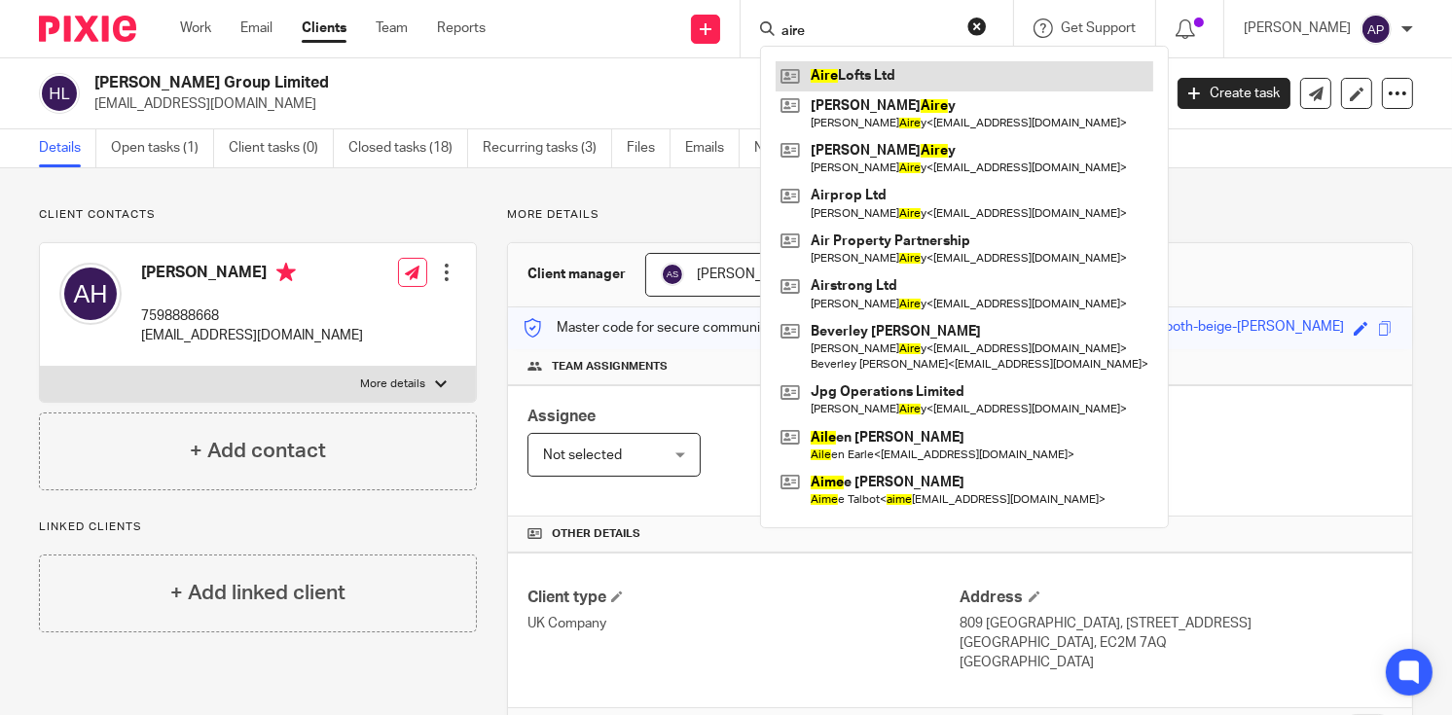
type input "aire"
click at [856, 70] on link at bounding box center [965, 75] width 378 height 29
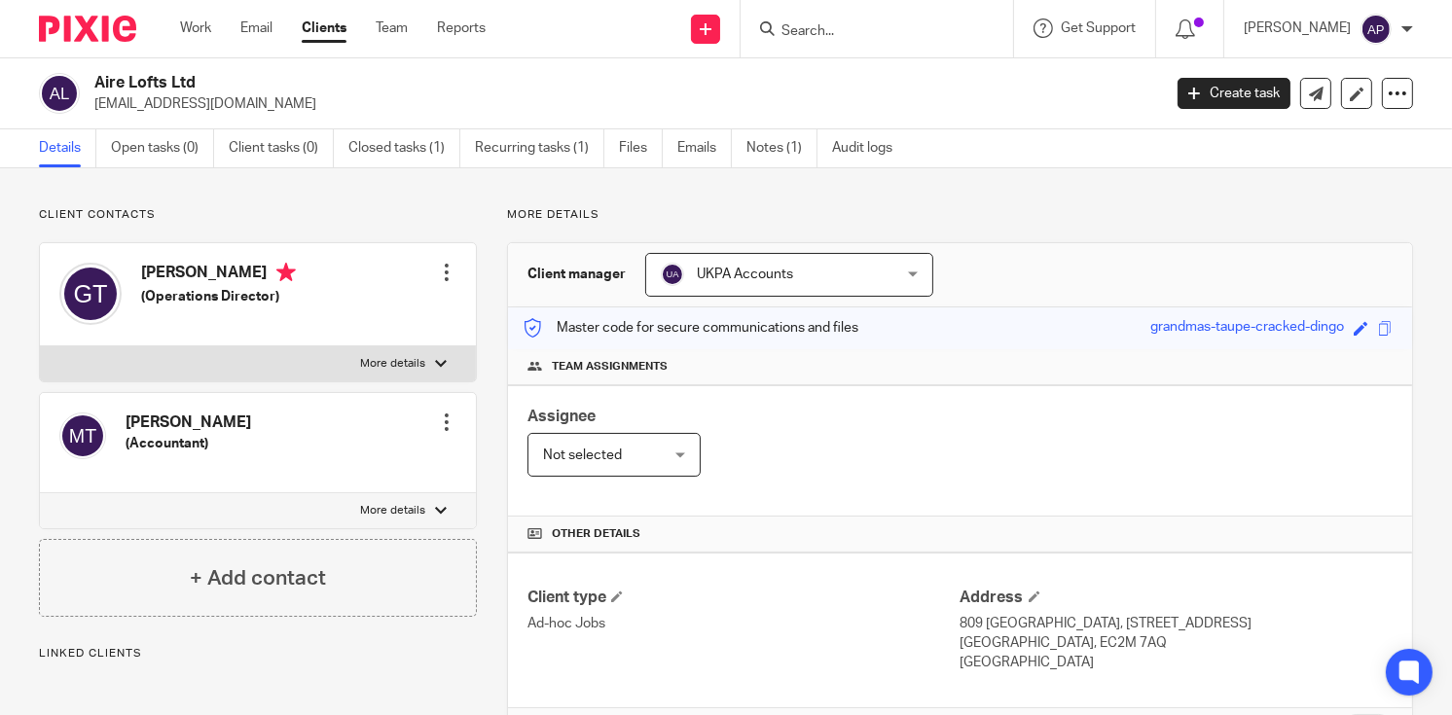
drag, startPoint x: 91, startPoint y: 79, endPoint x: 232, endPoint y: 77, distance: 140.2
click at [232, 77] on div "Aire Lofts Ltd [EMAIL_ADDRESS][DOMAIN_NAME]" at bounding box center [593, 93] width 1109 height 41
copy h2 "Aire Lofts Ltd"
drag, startPoint x: 93, startPoint y: 103, endPoint x: 264, endPoint y: 102, distance: 170.3
click at [264, 103] on p "[EMAIL_ADDRESS][DOMAIN_NAME]" at bounding box center [621, 103] width 1054 height 19
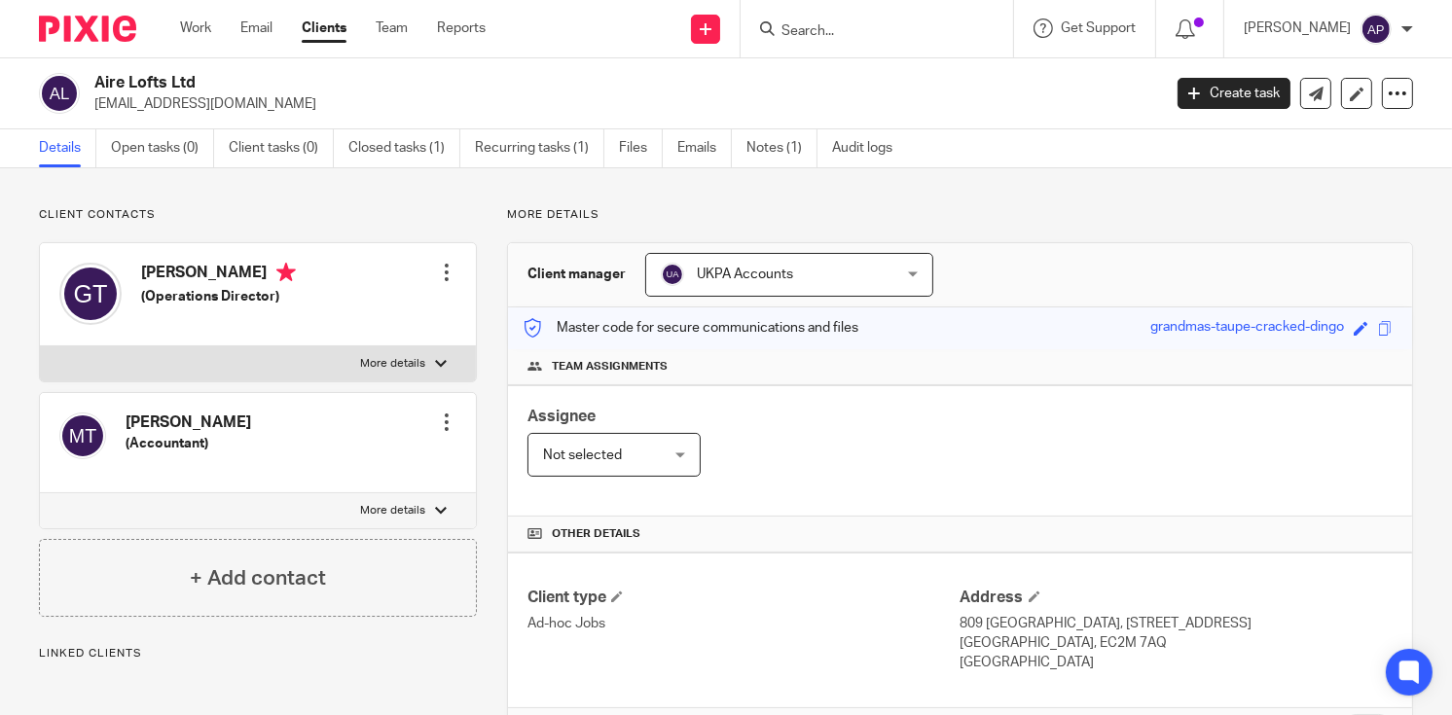
copy p "[EMAIL_ADDRESS][DOMAIN_NAME]"
drag, startPoint x: 162, startPoint y: 272, endPoint x: 186, endPoint y: 228, distance: 50.1
click at [162, 272] on h4 "[PERSON_NAME]" at bounding box center [218, 275] width 155 height 24
copy h4 "Geeta"
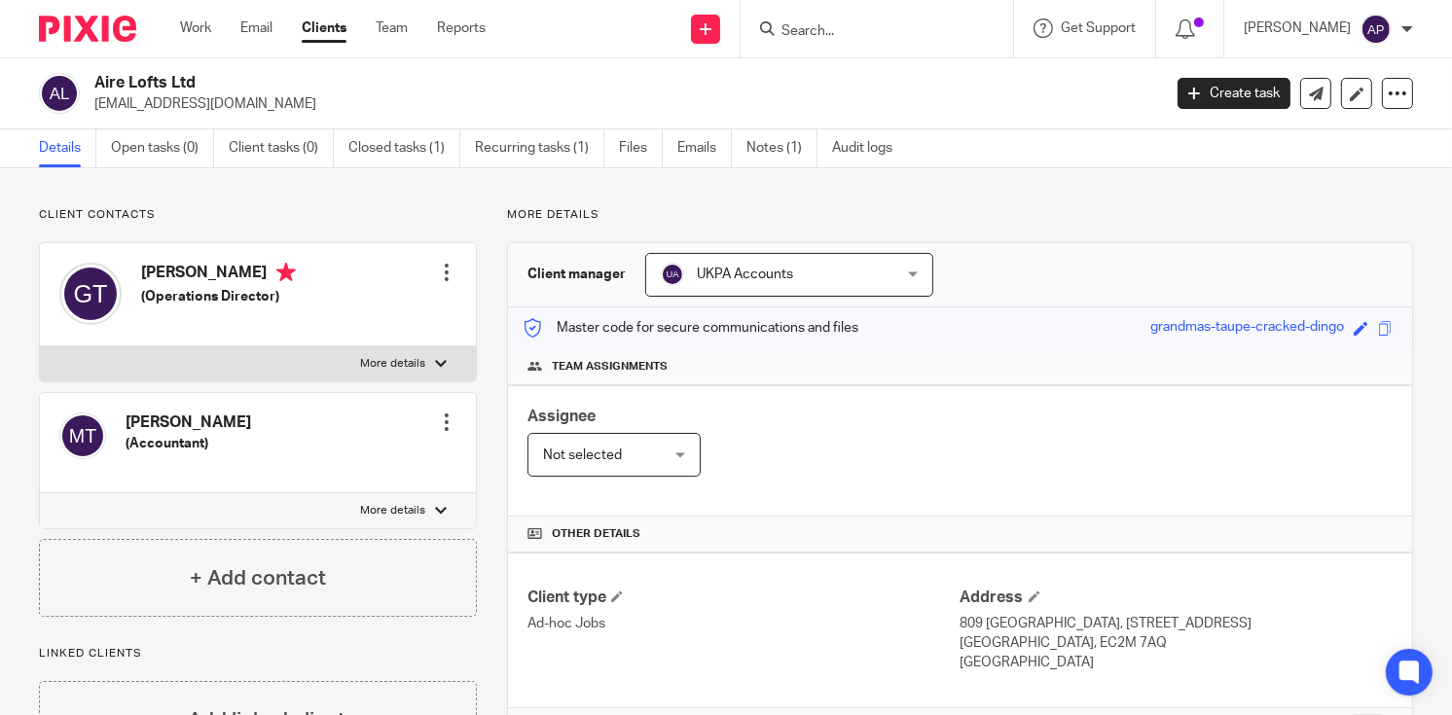
click at [823, 28] on input "Search" at bounding box center [867, 32] width 175 height 18
type input "o"
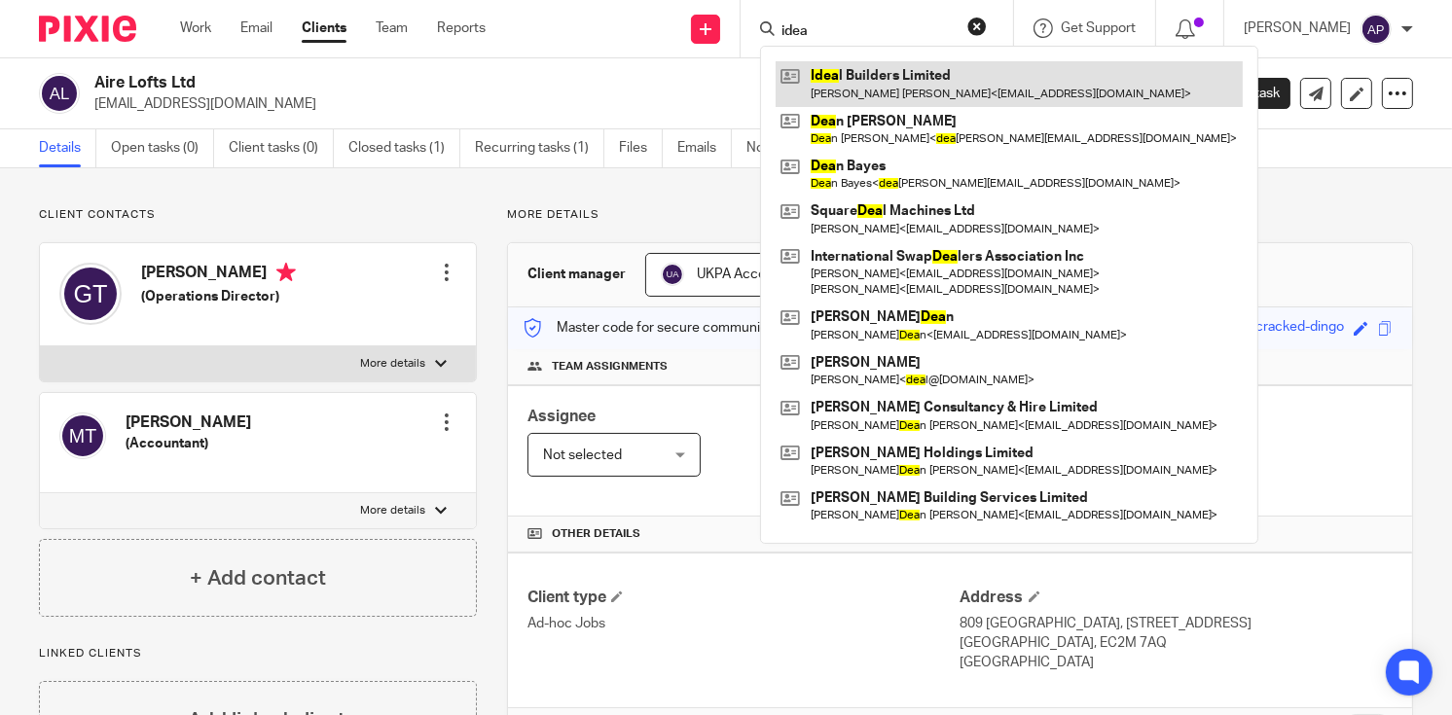
type input "idea"
click at [871, 74] on link at bounding box center [1009, 83] width 467 height 45
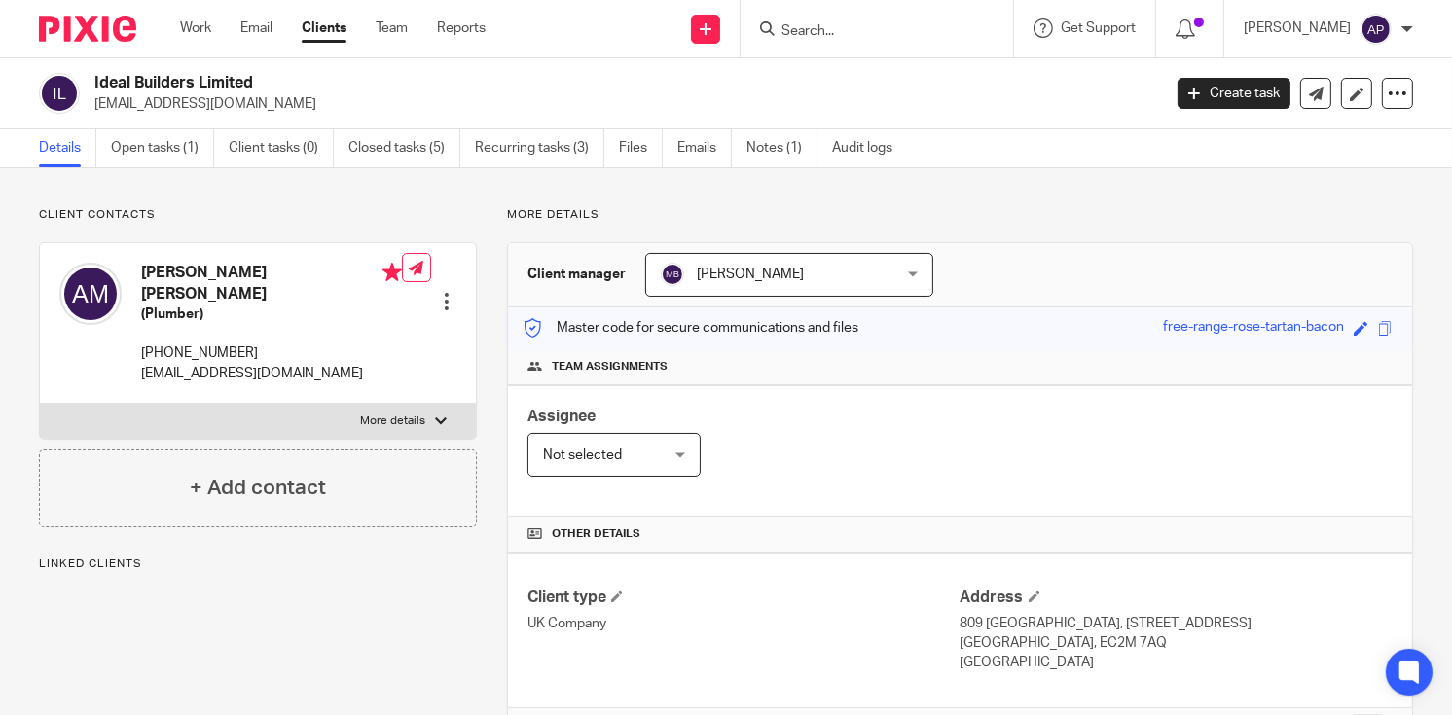
drag, startPoint x: 90, startPoint y: 78, endPoint x: 264, endPoint y: 75, distance: 174.2
click at [264, 75] on div "Ideal Builders Limited [EMAIL_ADDRESS][DOMAIN_NAME]" at bounding box center [593, 93] width 1109 height 41
copy h2 "Ideal Builders Limited"
drag, startPoint x: 91, startPoint y: 100, endPoint x: 317, endPoint y: 116, distance: 226.3
click at [316, 118] on div "Ideal Builders Limited innovationbuilder234@gmail.com Create task Update from C…" at bounding box center [726, 93] width 1452 height 71
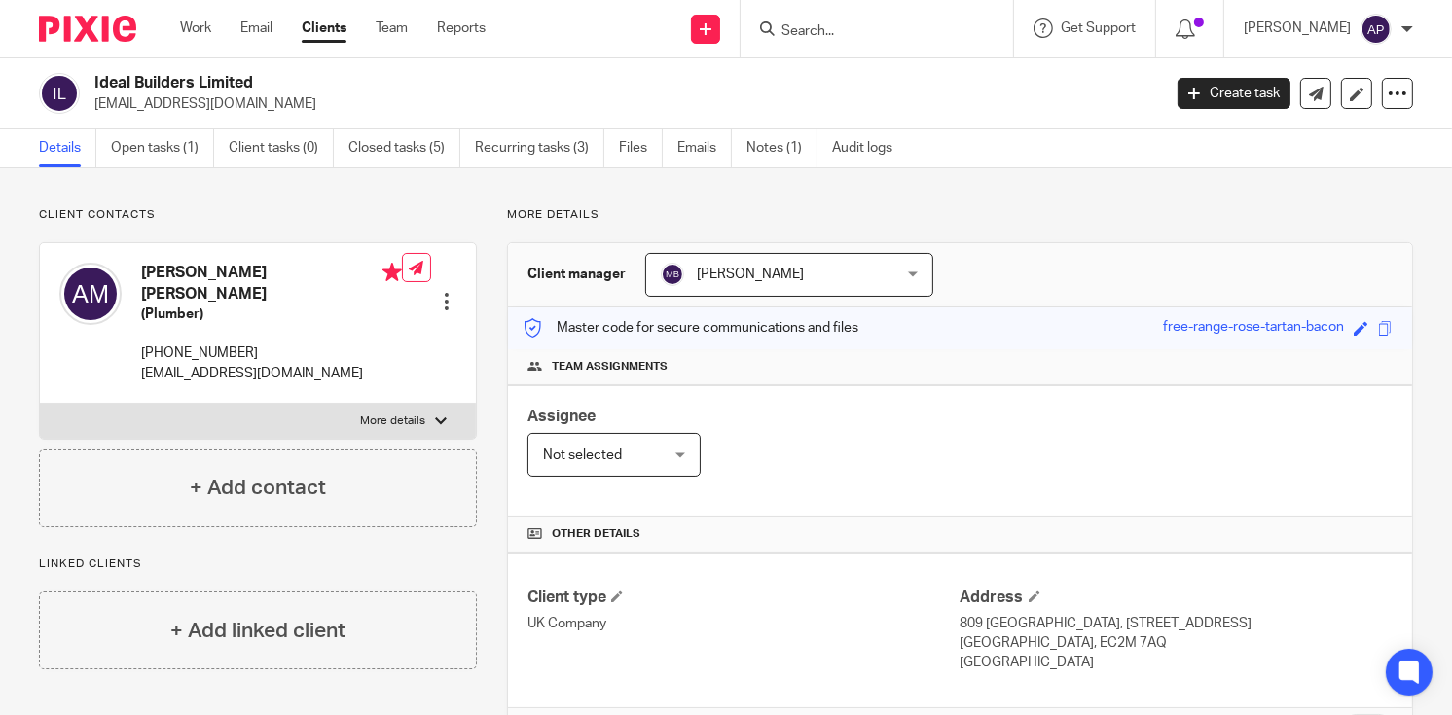
copy p "innovationbuilder234@gmail.com"
click at [165, 267] on h4 "Andre Dwayne Mcclymont" at bounding box center [271, 284] width 261 height 42
click at [165, 269] on h4 "Andre Dwayne Mcclymont" at bounding box center [271, 284] width 261 height 42
copy h4 "Andre"
click at [854, 30] on input "Search" at bounding box center [867, 32] width 175 height 18
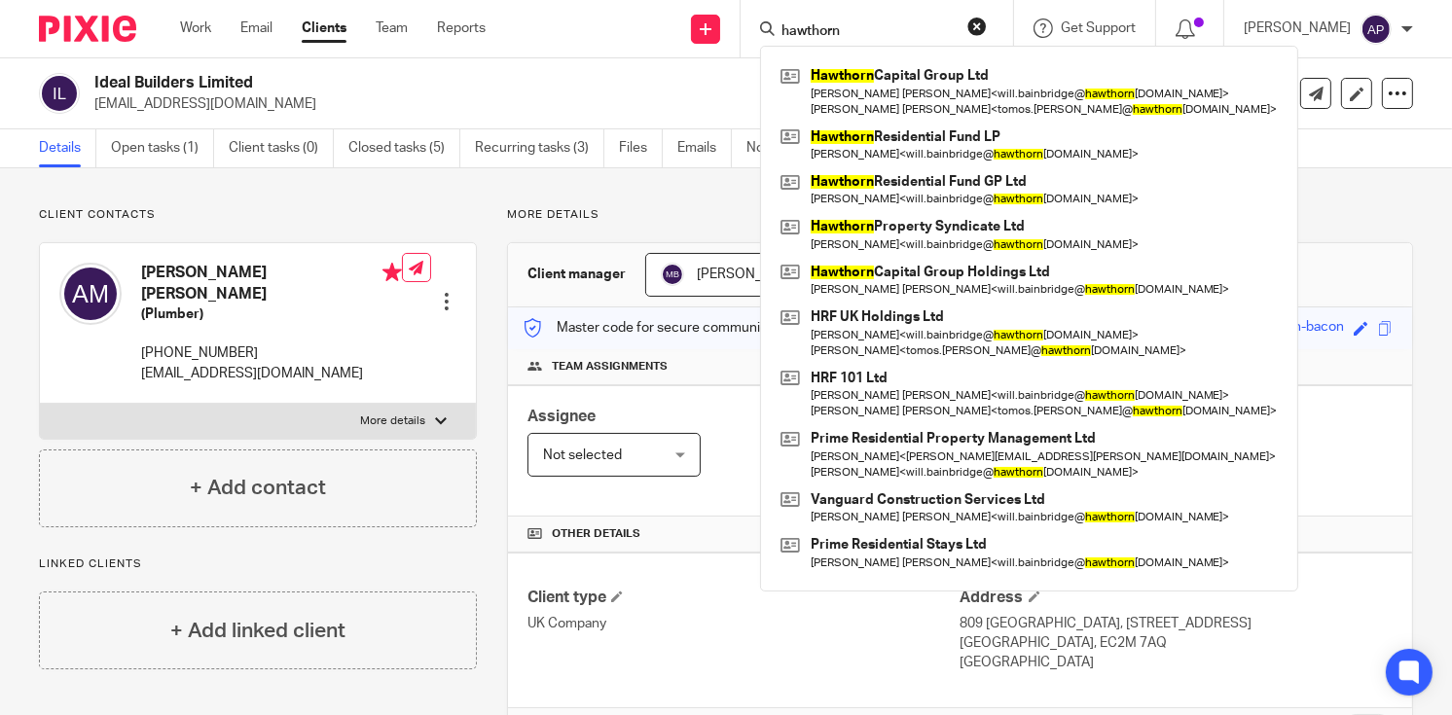
type input "hawthorn"
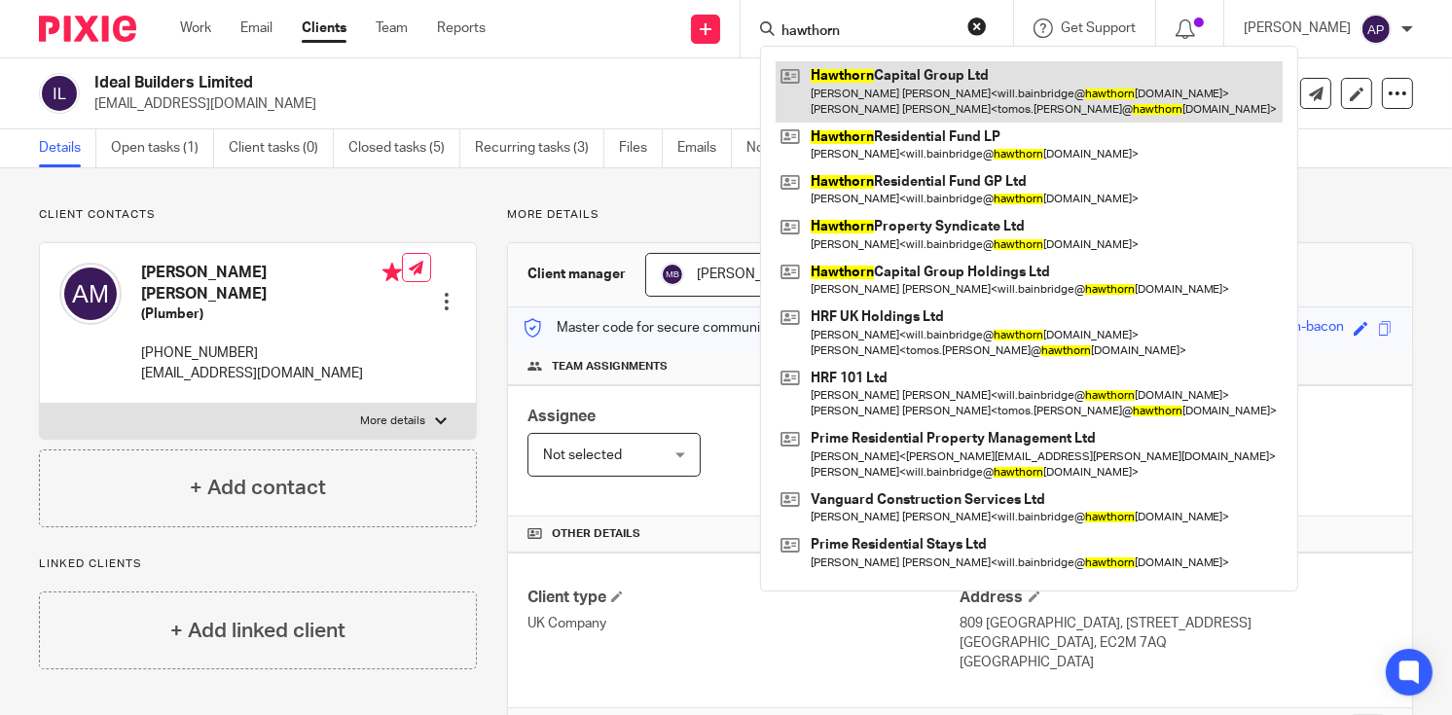
click at [917, 91] on link at bounding box center [1029, 91] width 507 height 60
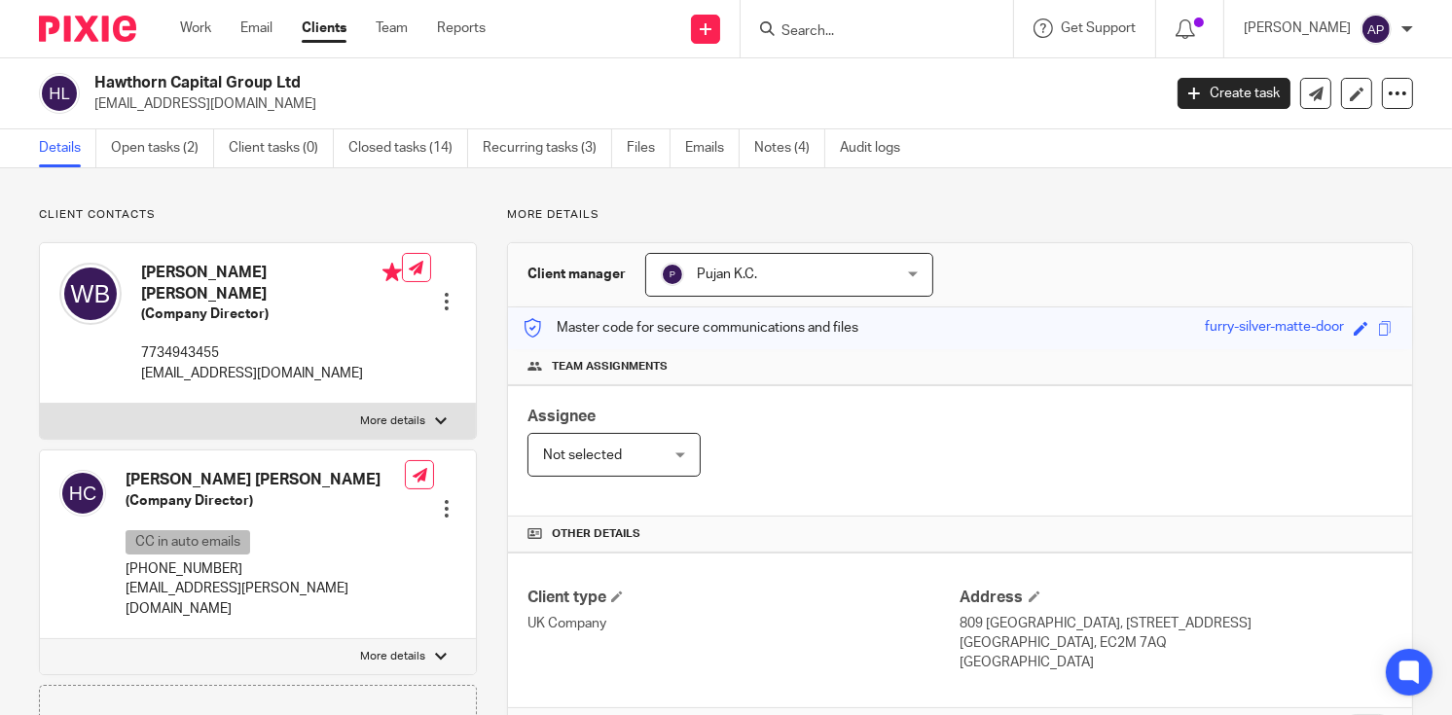
click at [310, 78] on h2 "Hawthorn Capital Group Ltd" at bounding box center [515, 83] width 843 height 20
click at [98, 101] on div "Hawthorn Capital Group Ltd will.bainbridge@hawthorncapgroup.com" at bounding box center [593, 93] width 1109 height 41
click at [818, 29] on input "Search" at bounding box center [867, 32] width 175 height 18
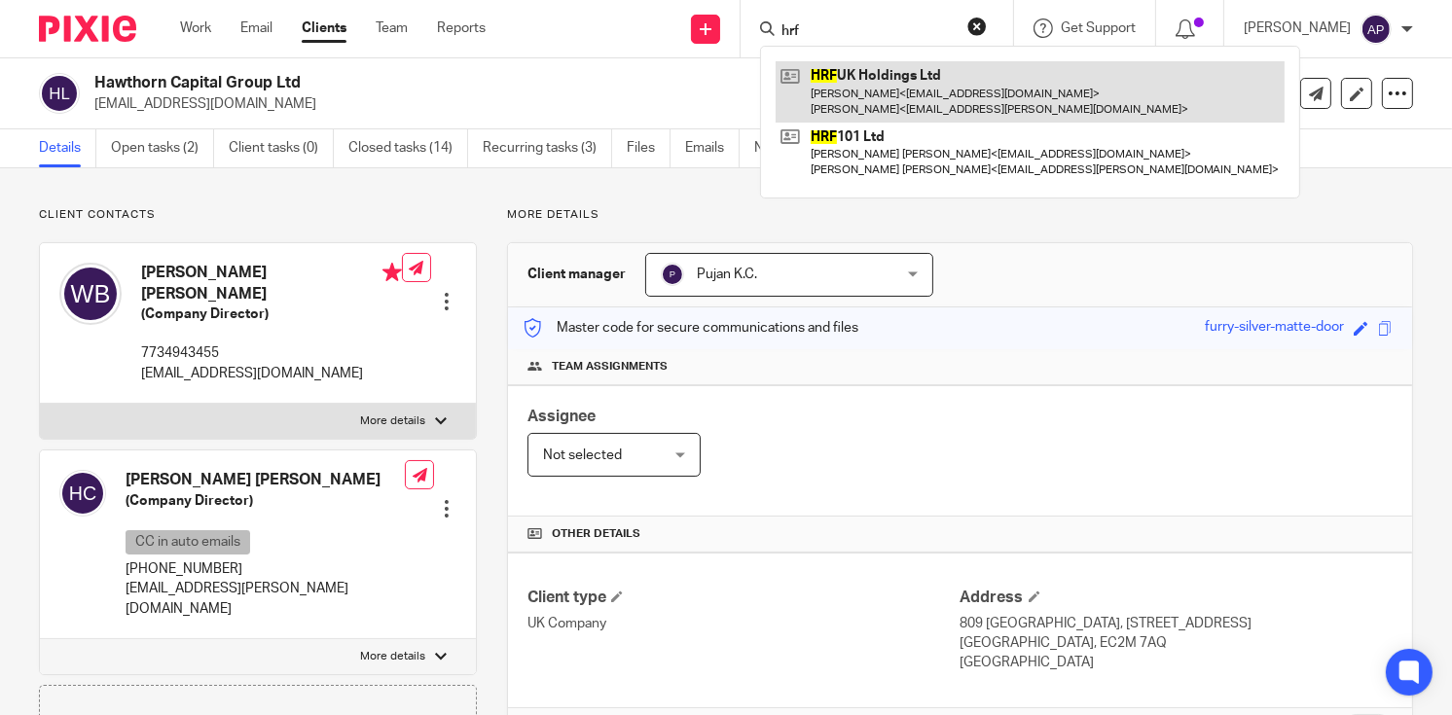
type input "hrf"
click at [928, 63] on link at bounding box center [1030, 91] width 509 height 60
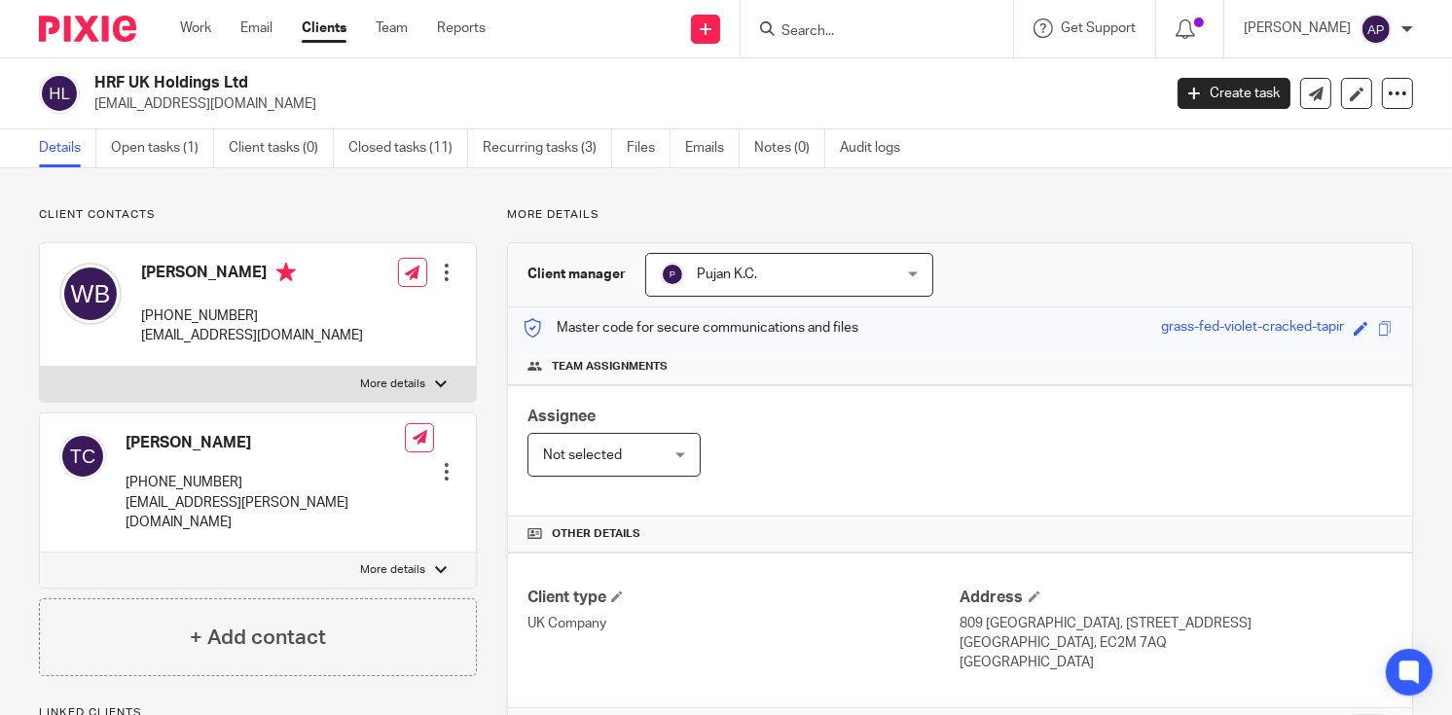
drag, startPoint x: 93, startPoint y: 84, endPoint x: 248, endPoint y: 75, distance: 155.0
click at [248, 75] on h2 "HRF UK Holdings Ltd" at bounding box center [515, 83] width 843 height 20
copy h2 "HRF UK Holdings Ltd"
click at [852, 27] on input "Search" at bounding box center [867, 32] width 175 height 18
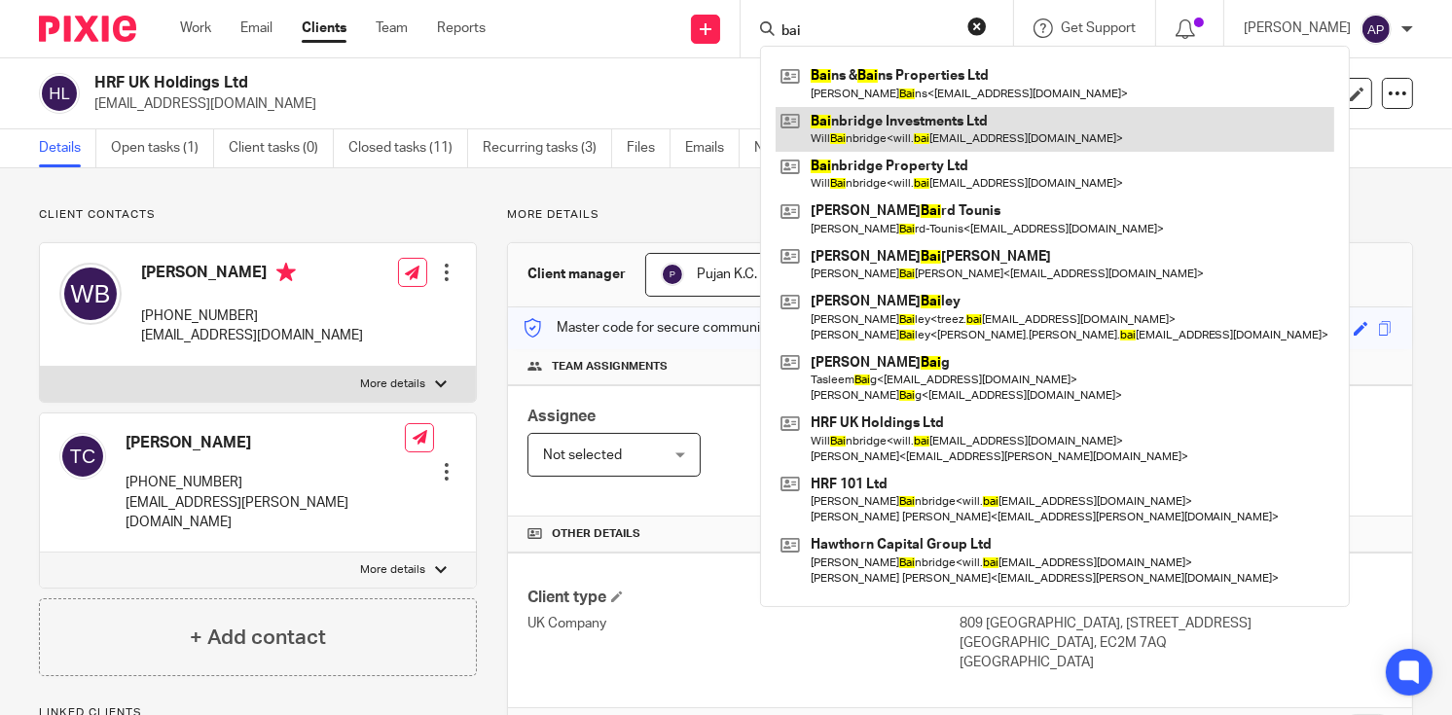
type input "bai"
click at [963, 124] on link at bounding box center [1055, 129] width 559 height 45
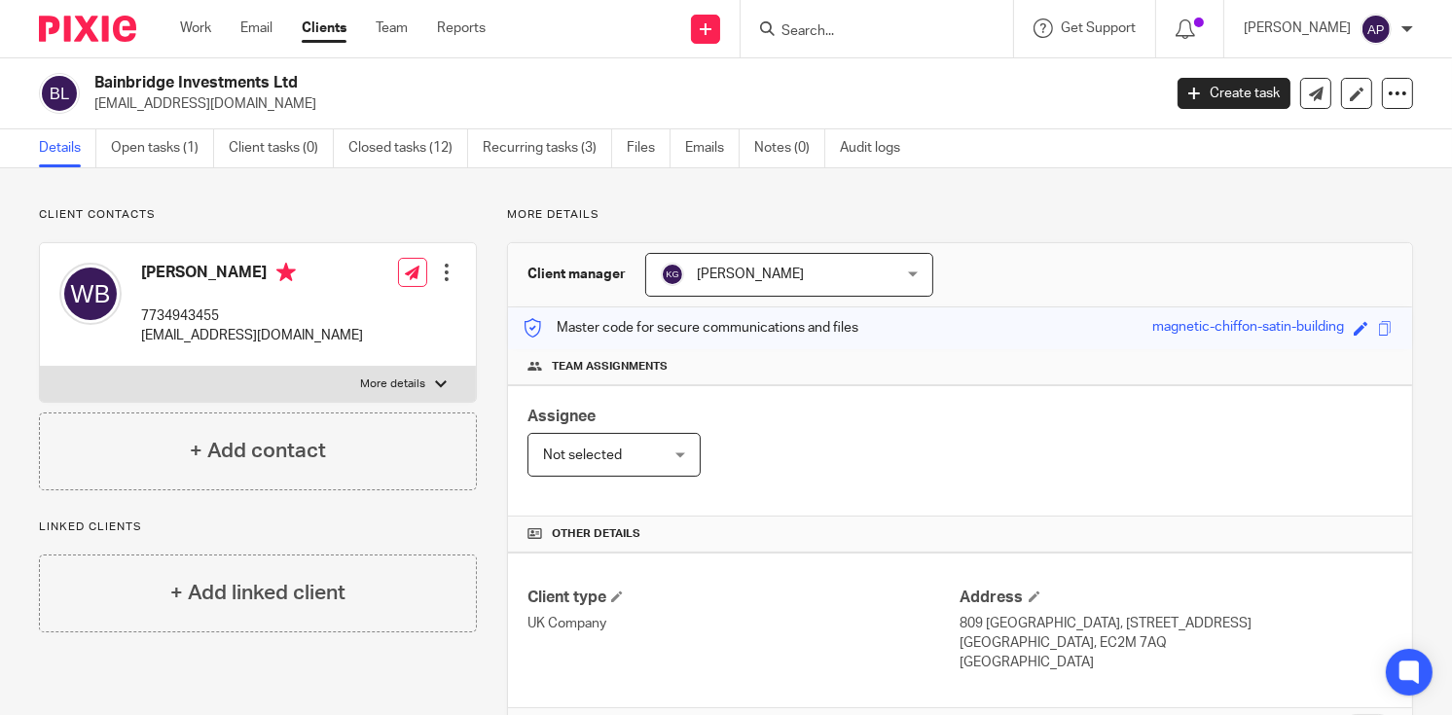
drag, startPoint x: 93, startPoint y: 80, endPoint x: 333, endPoint y: 79, distance: 239.4
click at [333, 79] on h2 "Bainbridge Investments Ltd" at bounding box center [515, 83] width 843 height 20
copy h2 "Bainbridge Investments Ltd"
click at [883, 34] on input "Search" at bounding box center [867, 32] width 175 height 18
paste input "E15 4JZ"
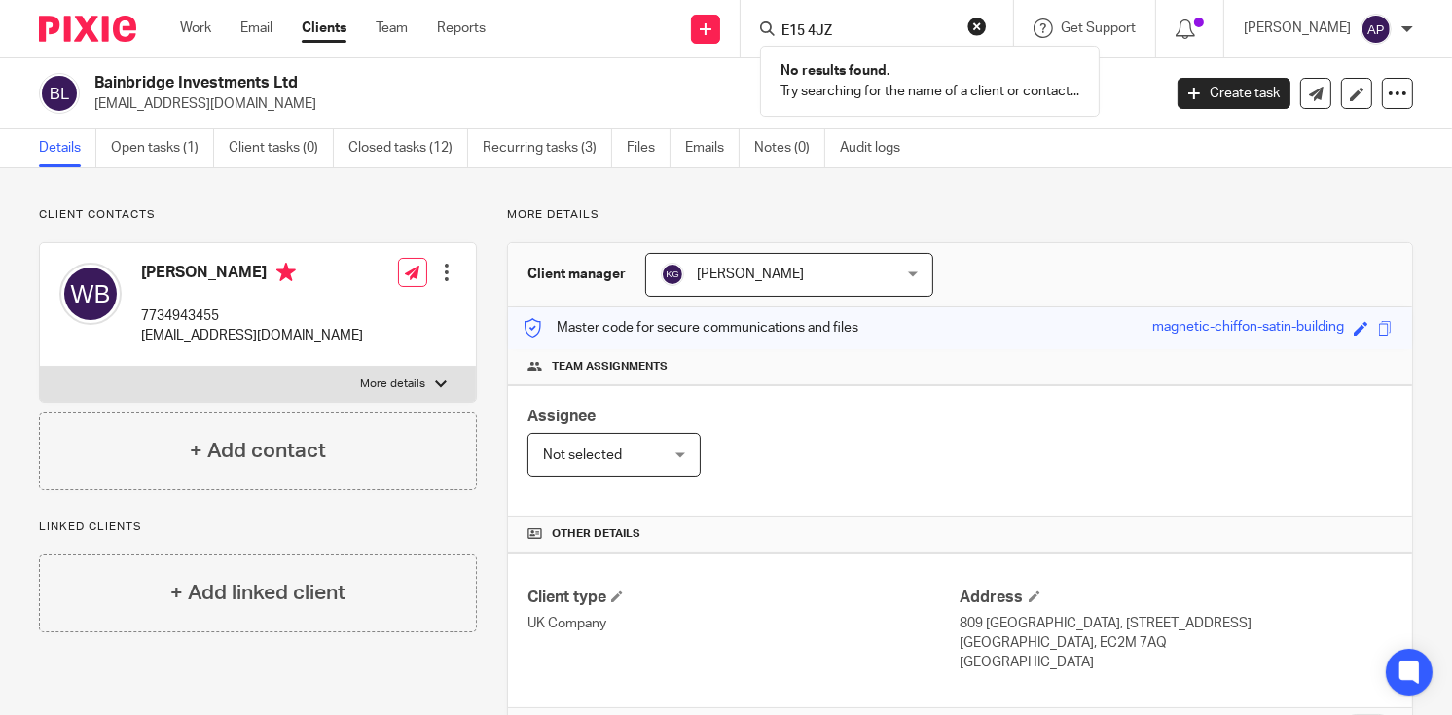
type input "E15 4JZ"
click at [987, 30] on button "reset" at bounding box center [976, 26] width 19 height 19
drag, startPoint x: 95, startPoint y: 81, endPoint x: 309, endPoint y: 80, distance: 214.1
click at [309, 80] on h2 "Bainbridge Investments Ltd" at bounding box center [515, 83] width 843 height 20
copy h2 "Bainbridge Investments Ltd"
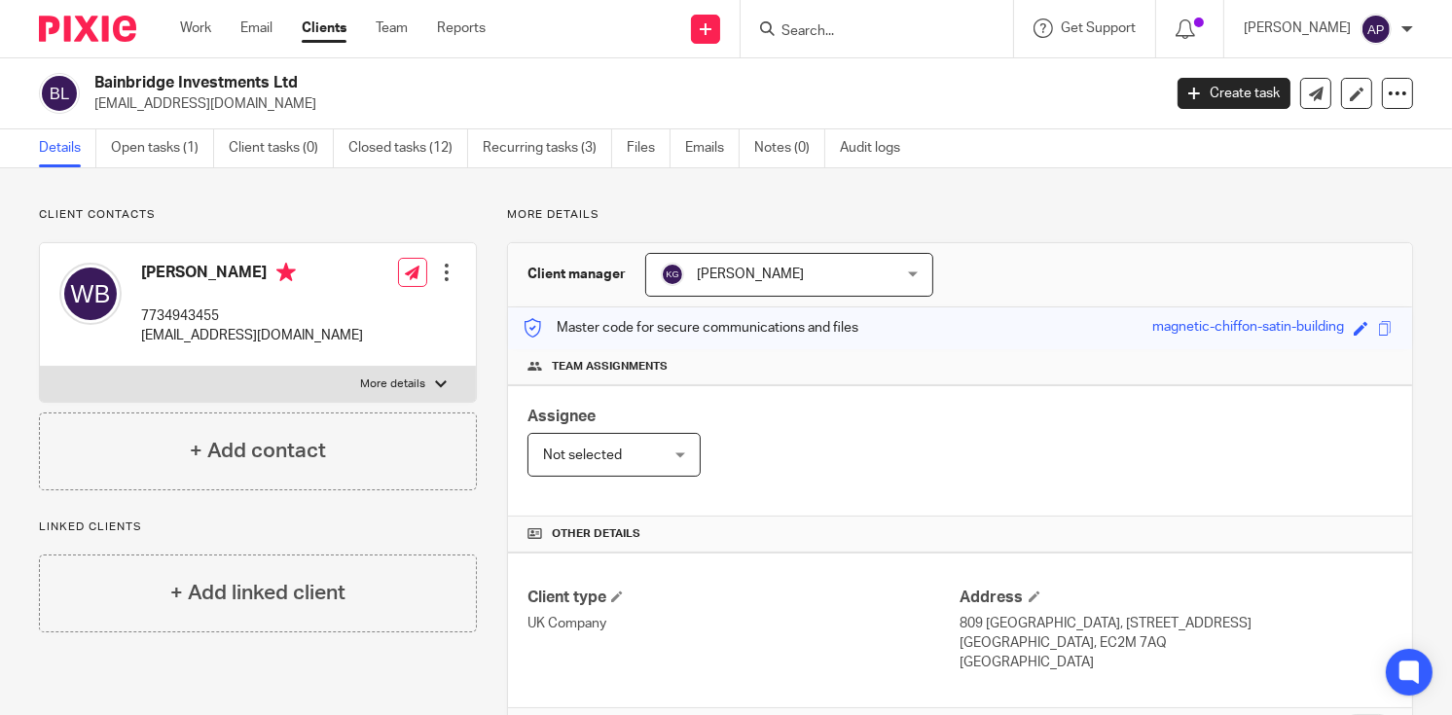
click at [802, 28] on input "Search" at bounding box center [867, 32] width 175 height 18
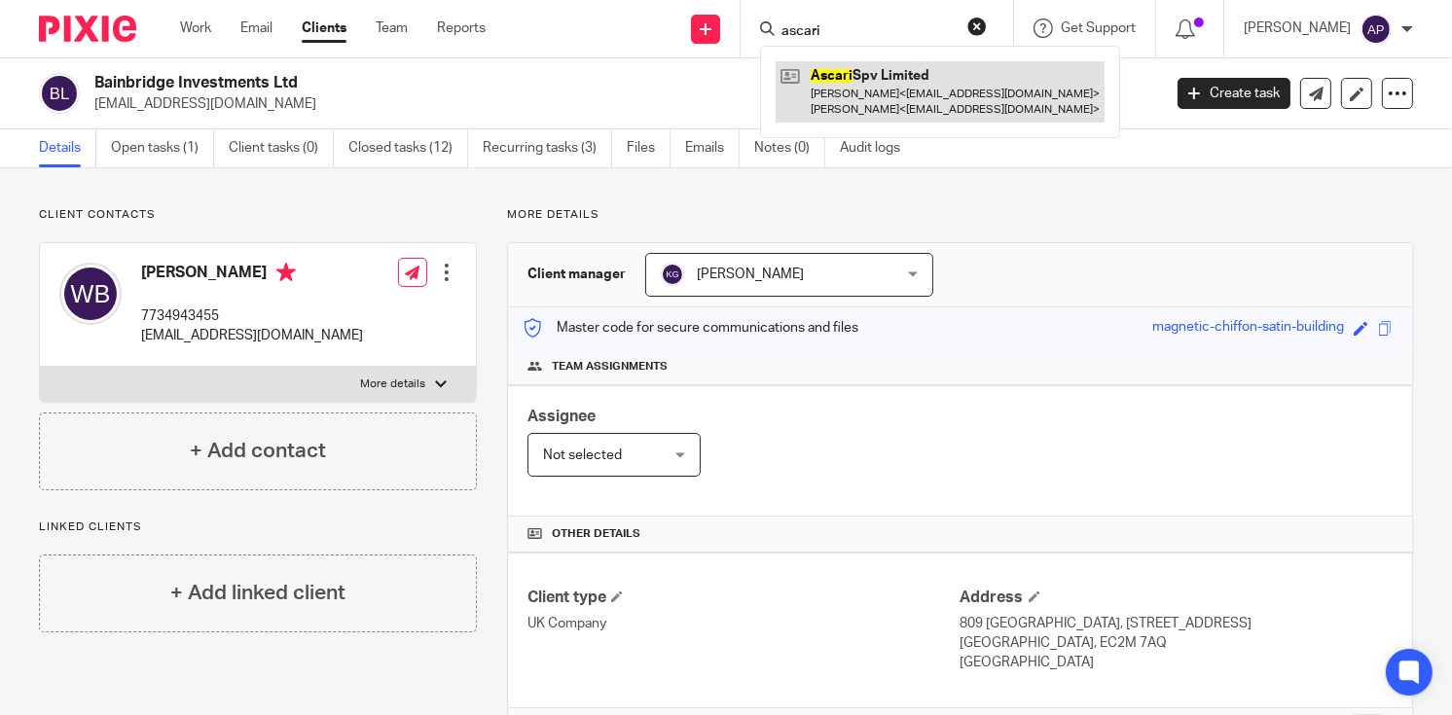
type input "ascari"
click at [882, 76] on link at bounding box center [940, 91] width 329 height 60
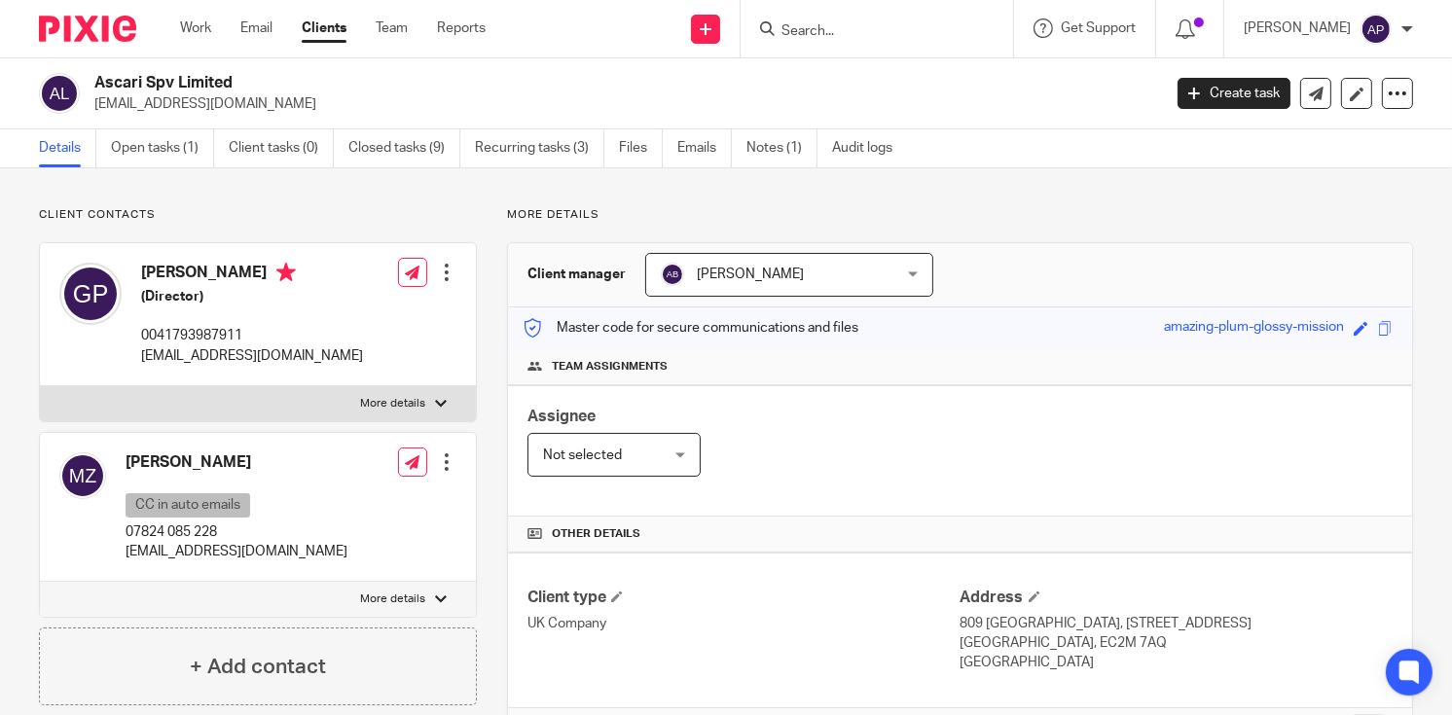
drag, startPoint x: 95, startPoint y: 82, endPoint x: 250, endPoint y: 74, distance: 154.9
click at [250, 74] on h2 "Ascari Spv Limited" at bounding box center [515, 83] width 843 height 20
copy h2 "Ascari Spv Limited"
drag, startPoint x: 857, startPoint y: 16, endPoint x: 854, endPoint y: 36, distance: 20.8
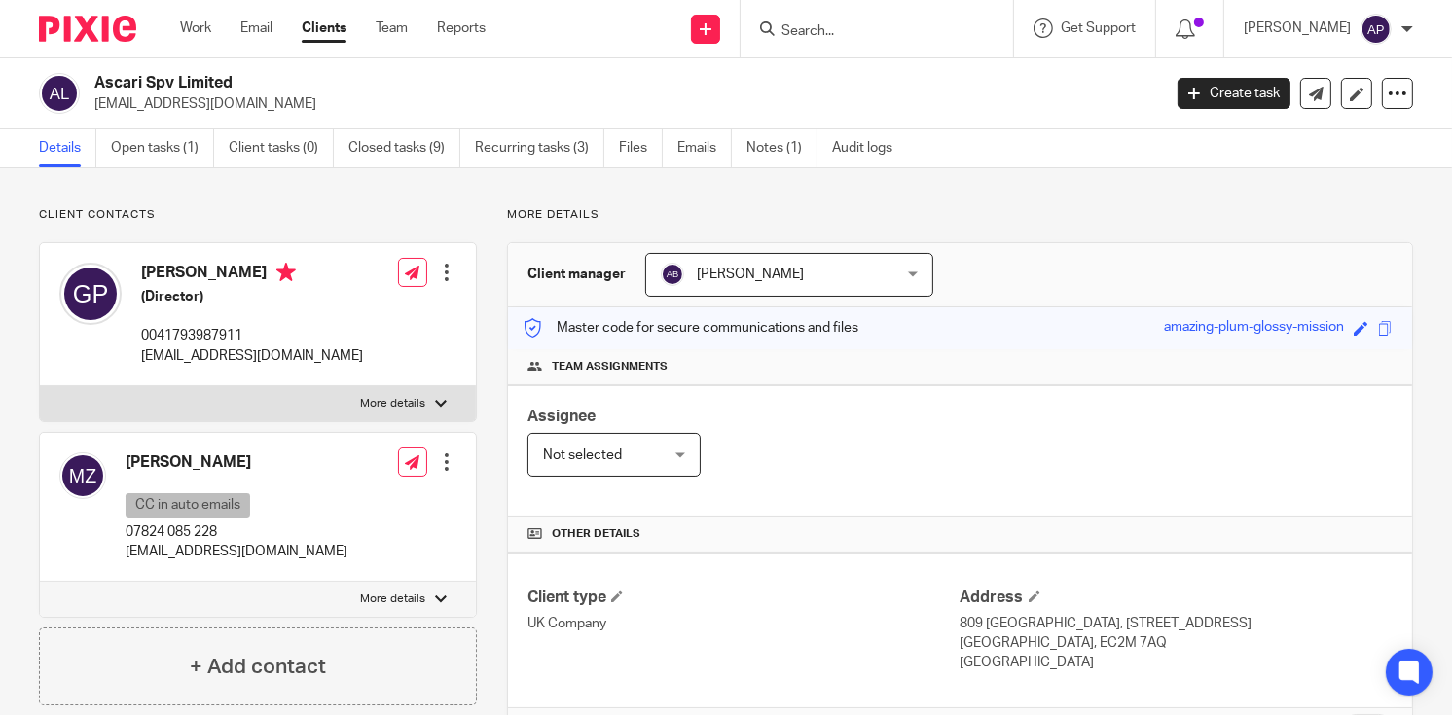
click at [855, 19] on form at bounding box center [883, 29] width 207 height 24
click at [852, 38] on input "Search" at bounding box center [867, 32] width 175 height 18
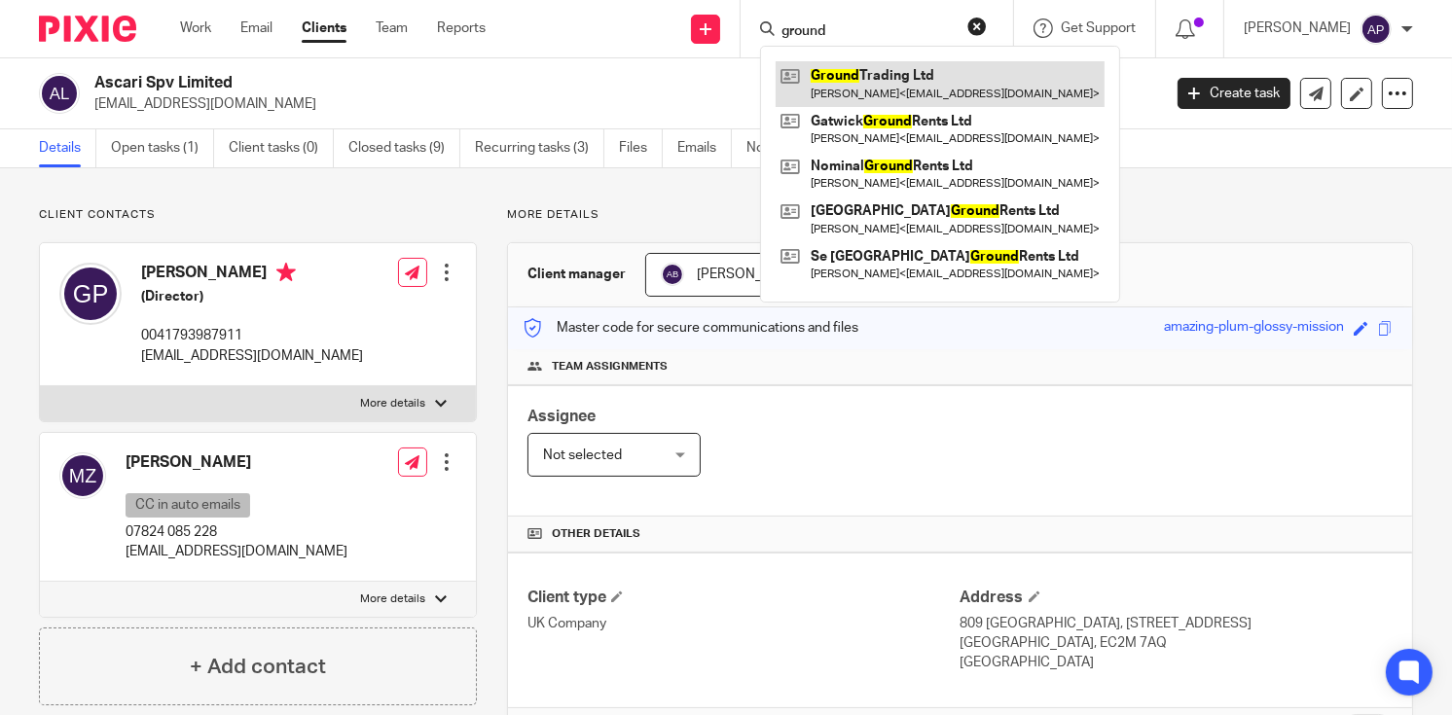
type input "ground"
click at [957, 71] on link at bounding box center [940, 83] width 329 height 45
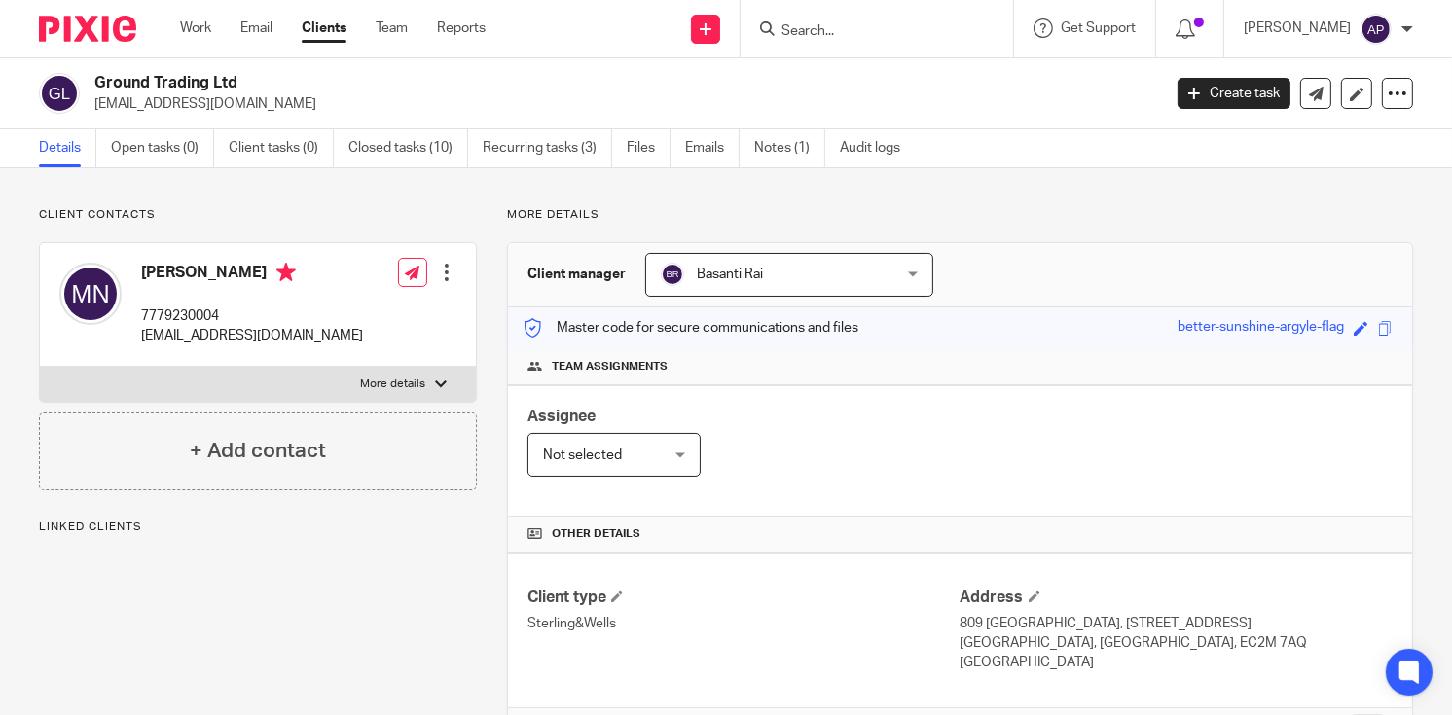
drag, startPoint x: 0, startPoint y: 0, endPoint x: 240, endPoint y: 79, distance: 253.0
click at [240, 79] on h2 "Ground Trading Ltd" at bounding box center [515, 83] width 843 height 20
copy h2 "Ground Trading Ltd"
click at [826, 28] on input "Search" at bounding box center [867, 32] width 175 height 18
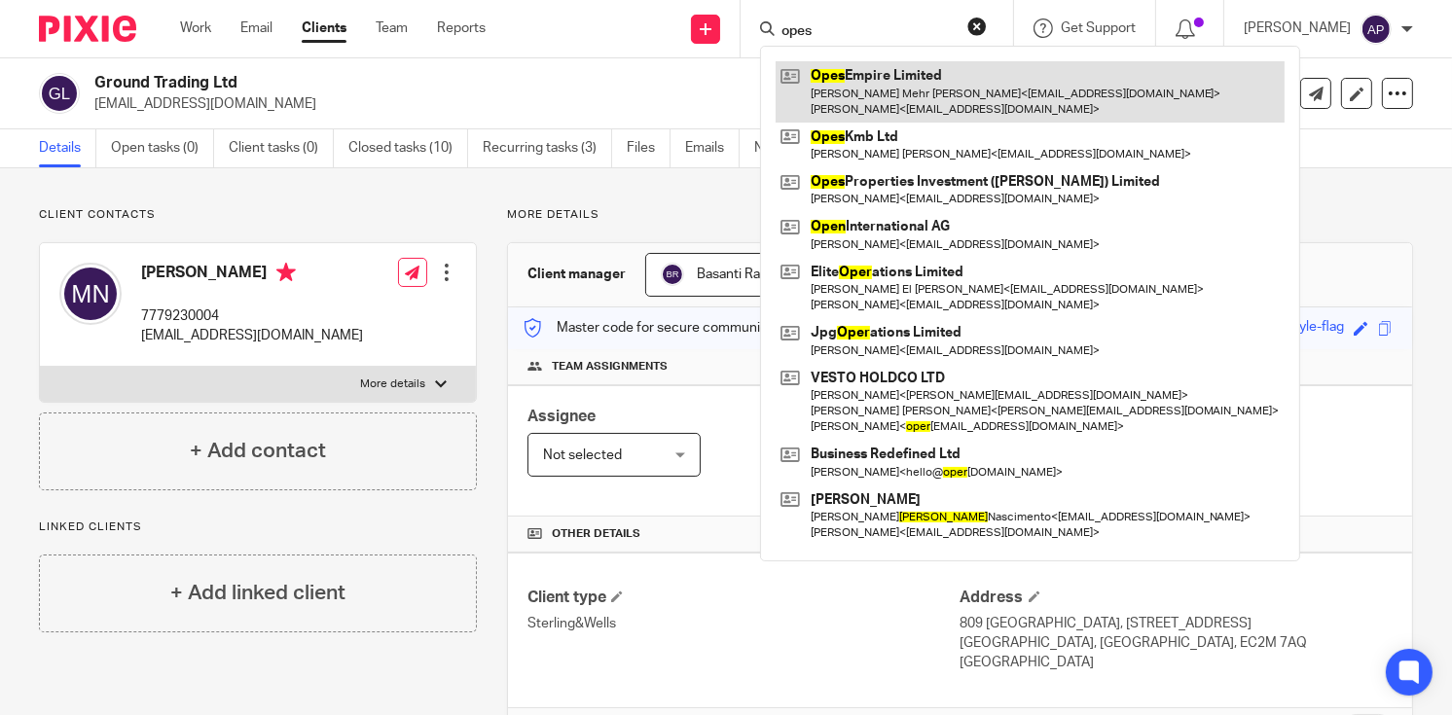
type input "opes"
click at [915, 81] on link at bounding box center [1030, 91] width 509 height 60
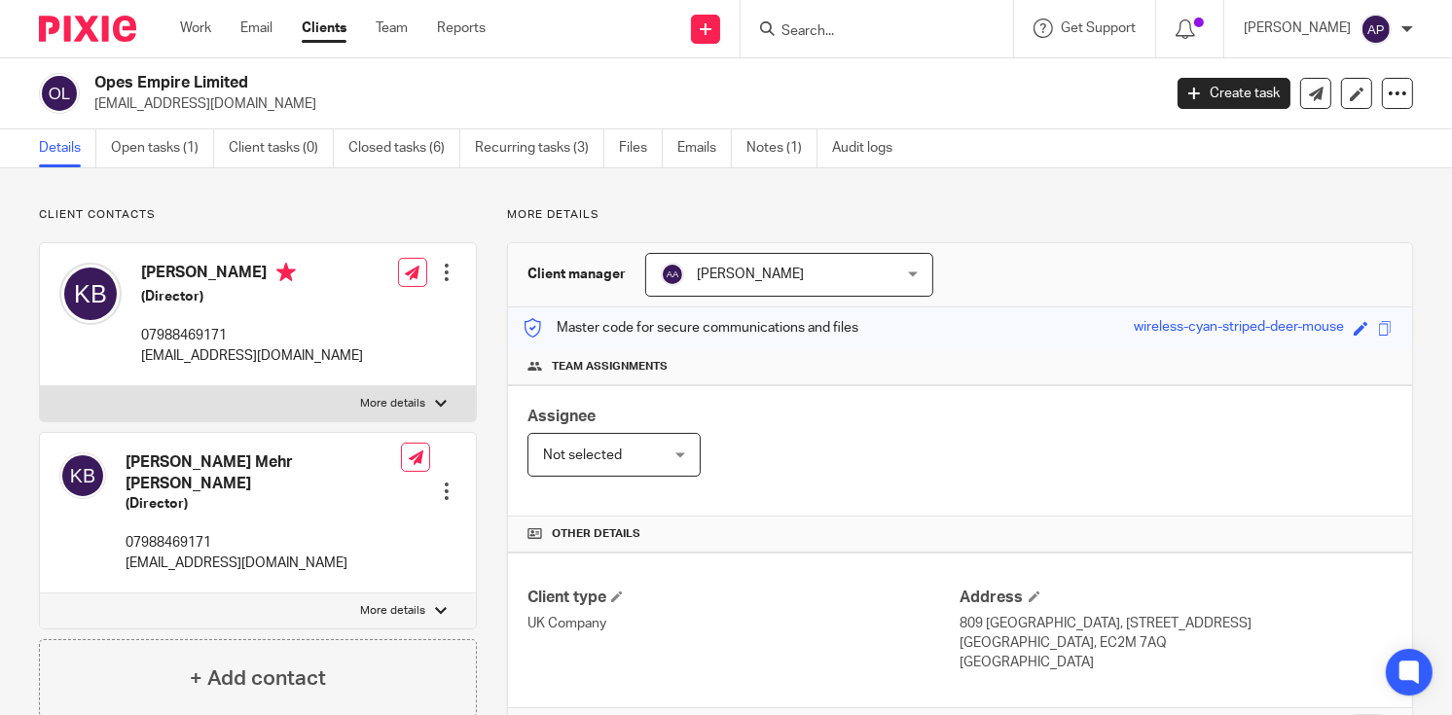
drag, startPoint x: 93, startPoint y: 78, endPoint x: 275, endPoint y: 78, distance: 182.0
click at [275, 78] on h2 "Opes Empire Limited" at bounding box center [515, 83] width 843 height 20
copy h2 "Opes Empire Limited"
click at [851, 31] on input "Search" at bounding box center [867, 32] width 175 height 18
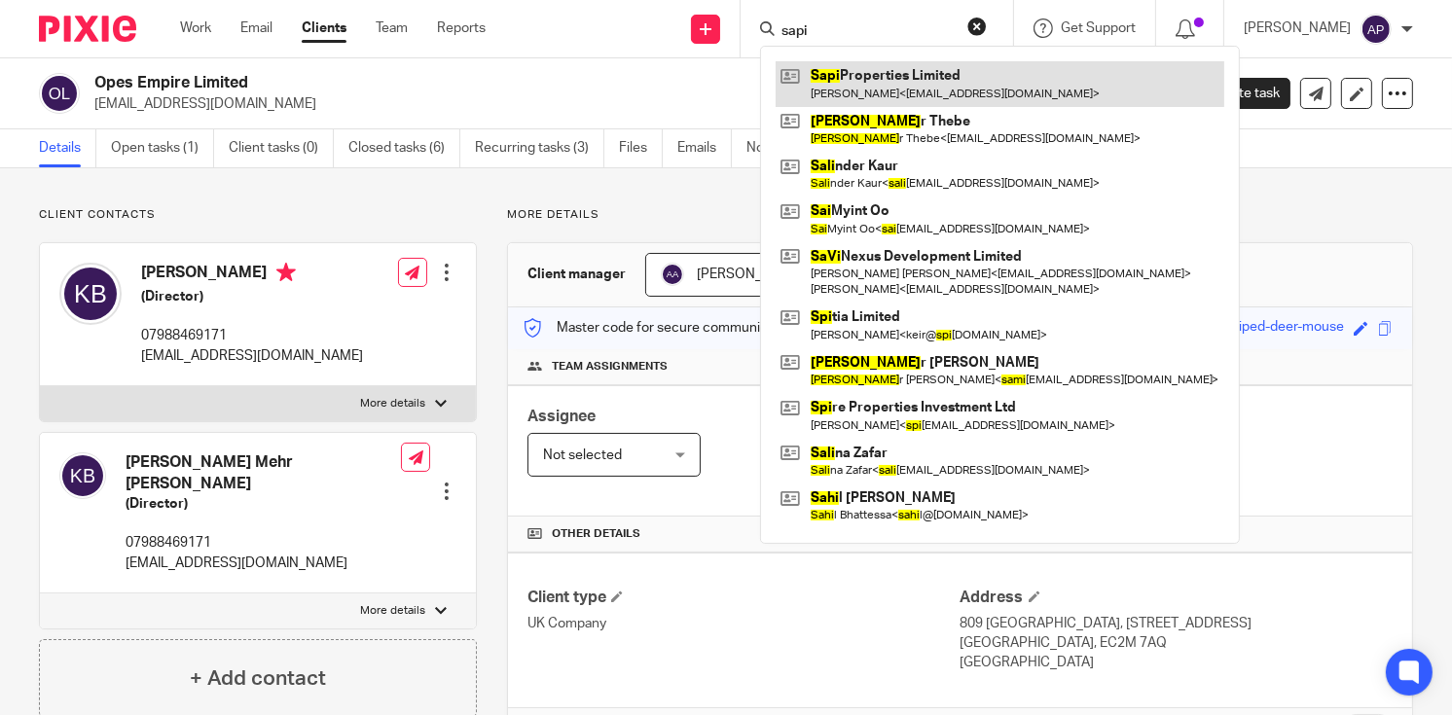
type input "sapi"
click at [976, 83] on link at bounding box center [1000, 83] width 449 height 45
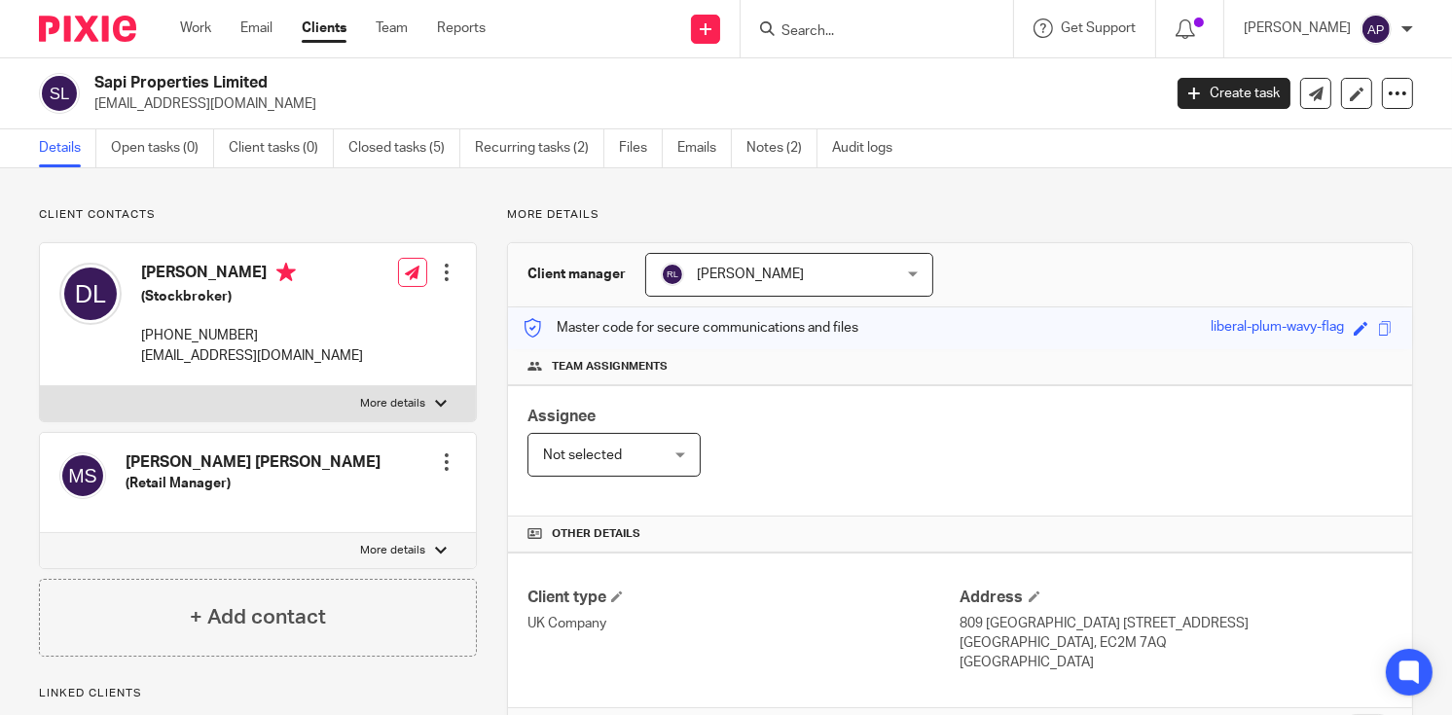
drag, startPoint x: 93, startPoint y: 82, endPoint x: 273, endPoint y: 78, distance: 179.1
click at [273, 78] on h2 "Sapi Properties Limited" at bounding box center [515, 83] width 843 height 20
copy h2 "Sapi Properties Limited"
click at [812, 26] on input "Search" at bounding box center [867, 32] width 175 height 18
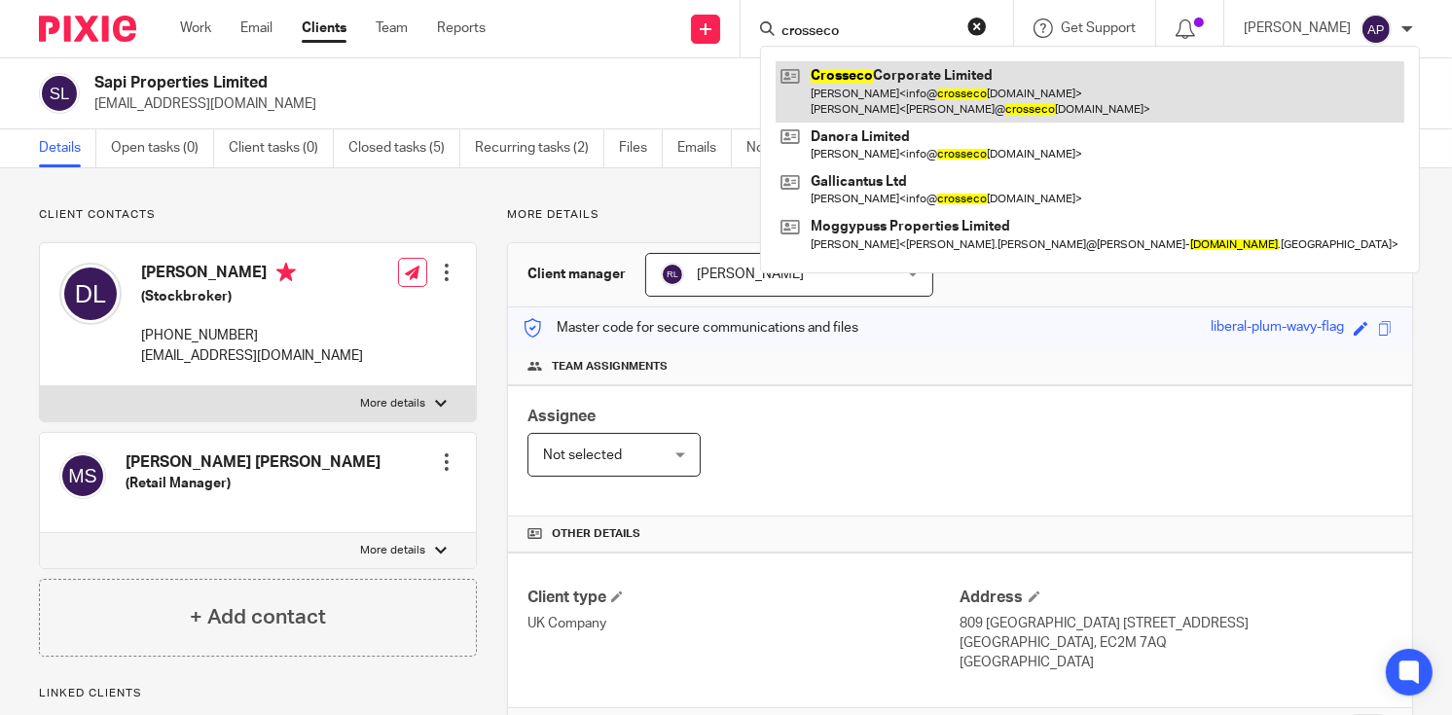
type input "crosseco"
click at [924, 91] on link at bounding box center [1090, 91] width 629 height 60
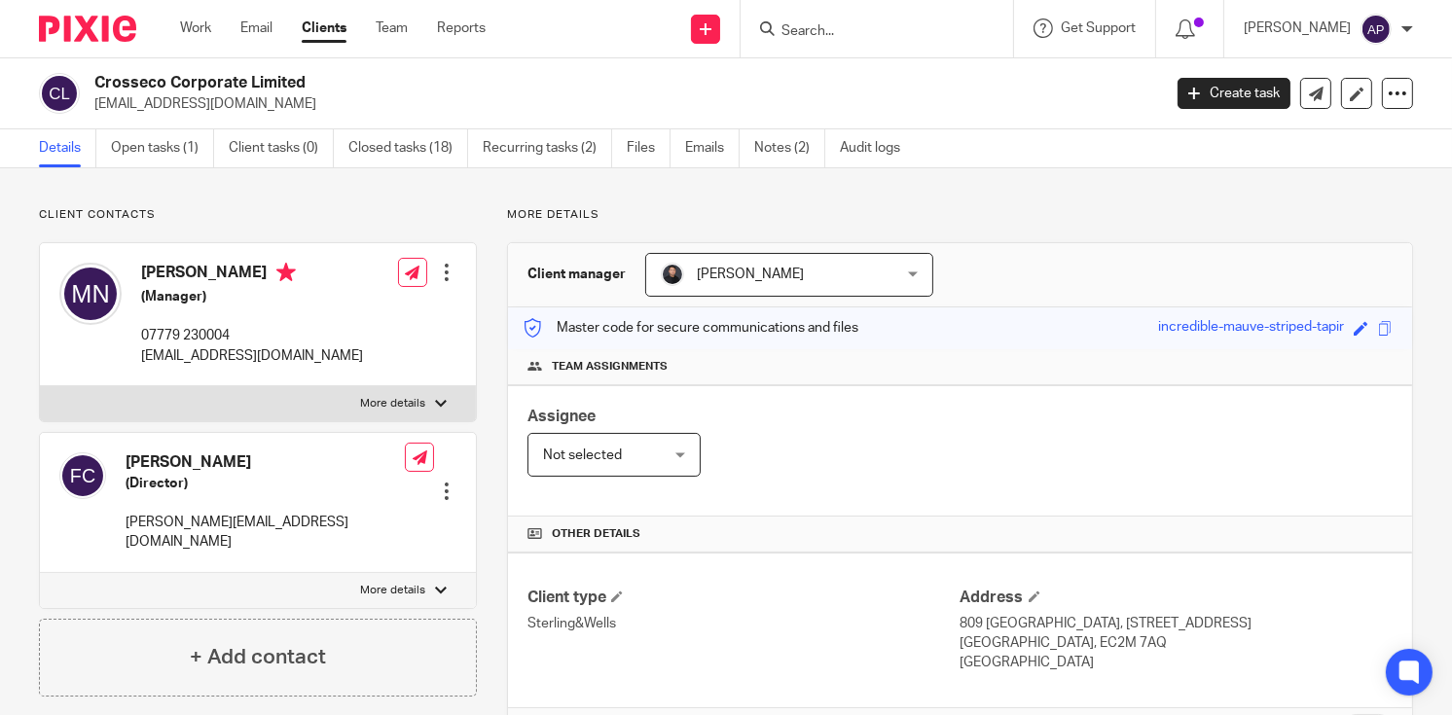
drag, startPoint x: 0, startPoint y: 0, endPoint x: 337, endPoint y: 81, distance: 346.3
click at [337, 81] on h2 "Crosseco Corporate Limited" at bounding box center [515, 83] width 843 height 20
copy h2 "Crosseco Corporate Limited"
click at [834, 33] on input "Search" at bounding box center [867, 32] width 175 height 18
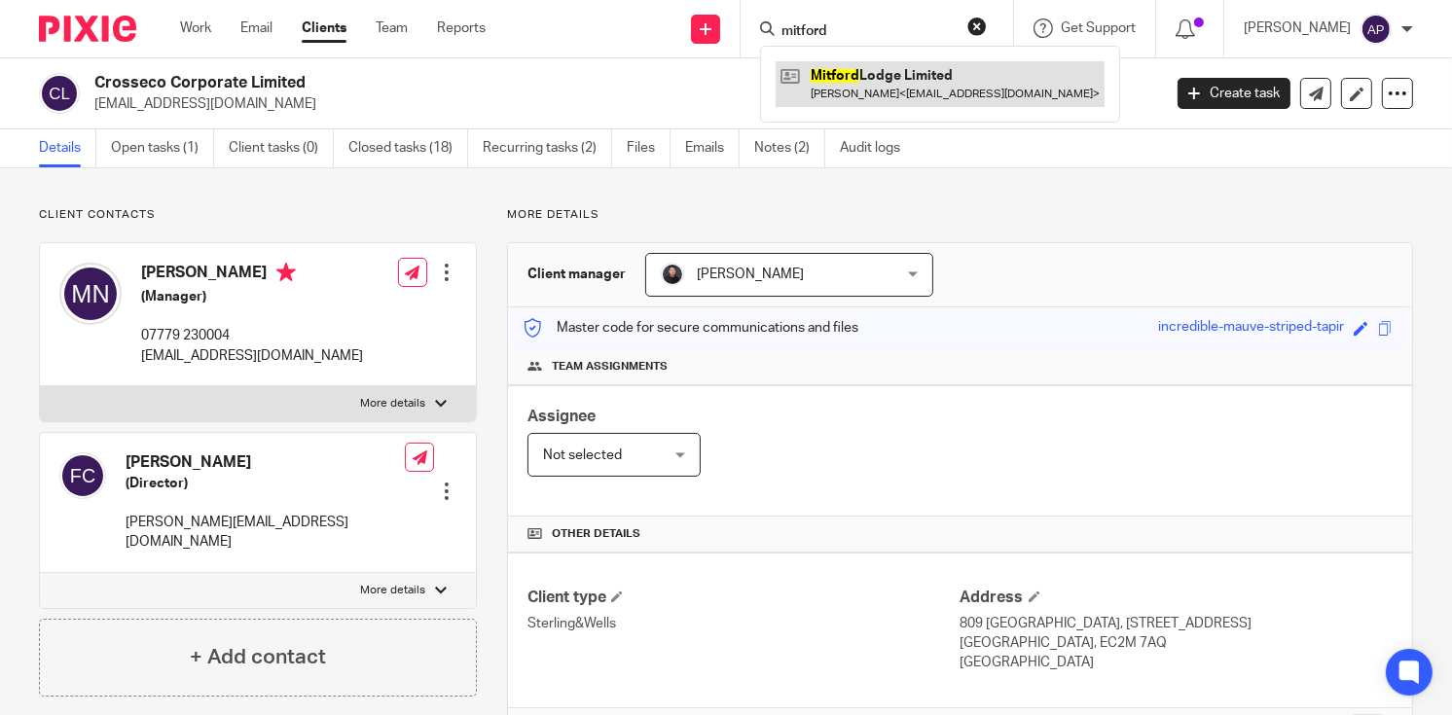
type input "mitford"
click at [893, 99] on link at bounding box center [940, 83] width 329 height 45
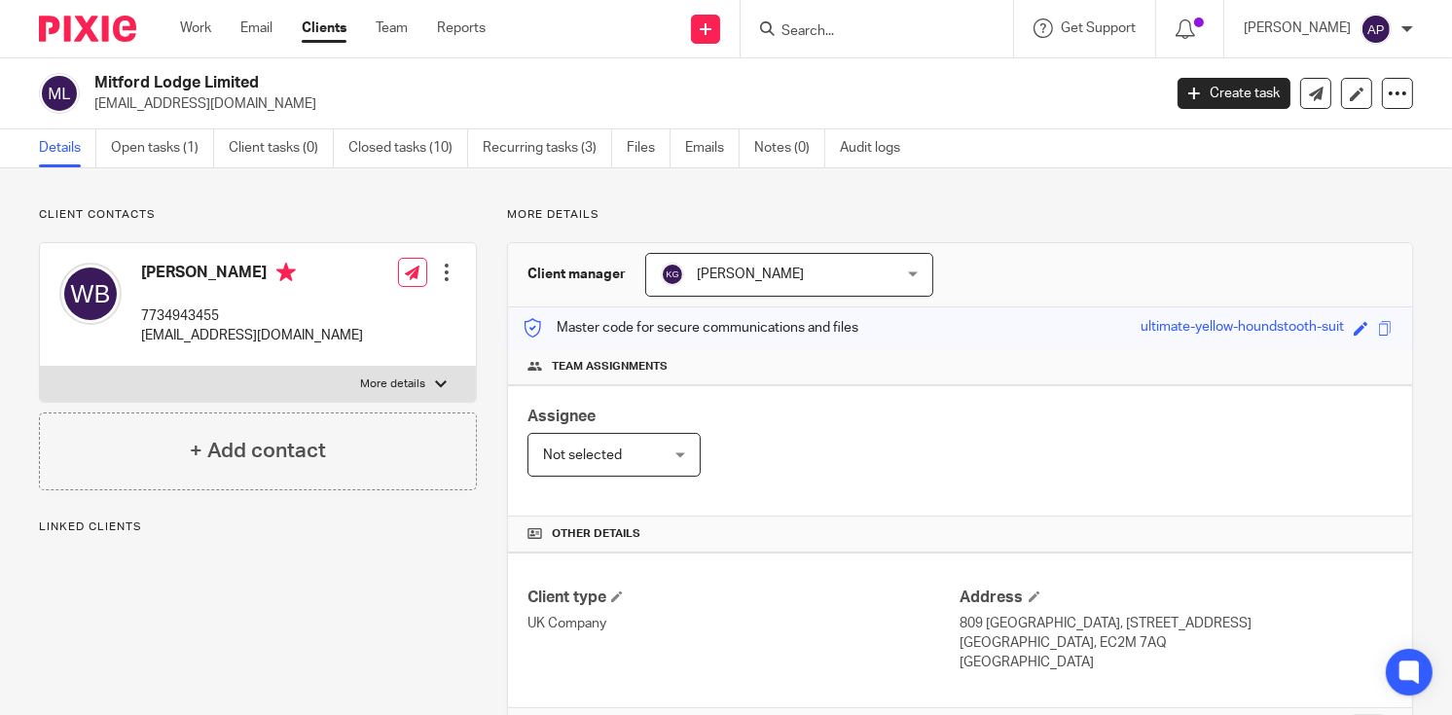
drag, startPoint x: 93, startPoint y: 80, endPoint x: 259, endPoint y: 75, distance: 165.5
click at [259, 75] on h2 "Mitford Lodge Limited" at bounding box center [515, 83] width 843 height 20
copy h2 "Mitford Lodge Limited"
click at [815, 35] on input "Search" at bounding box center [867, 32] width 175 height 18
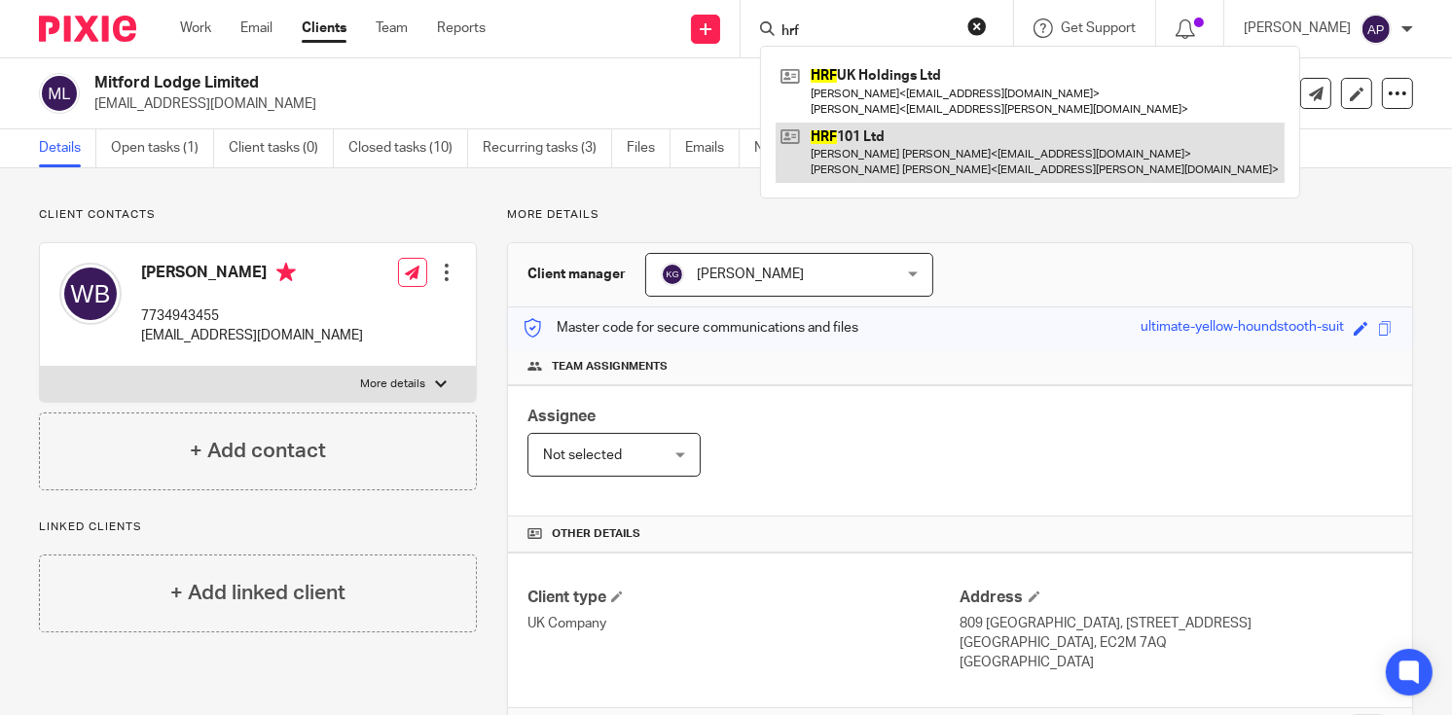
type input "hrf"
click at [902, 149] on link at bounding box center [1030, 153] width 509 height 60
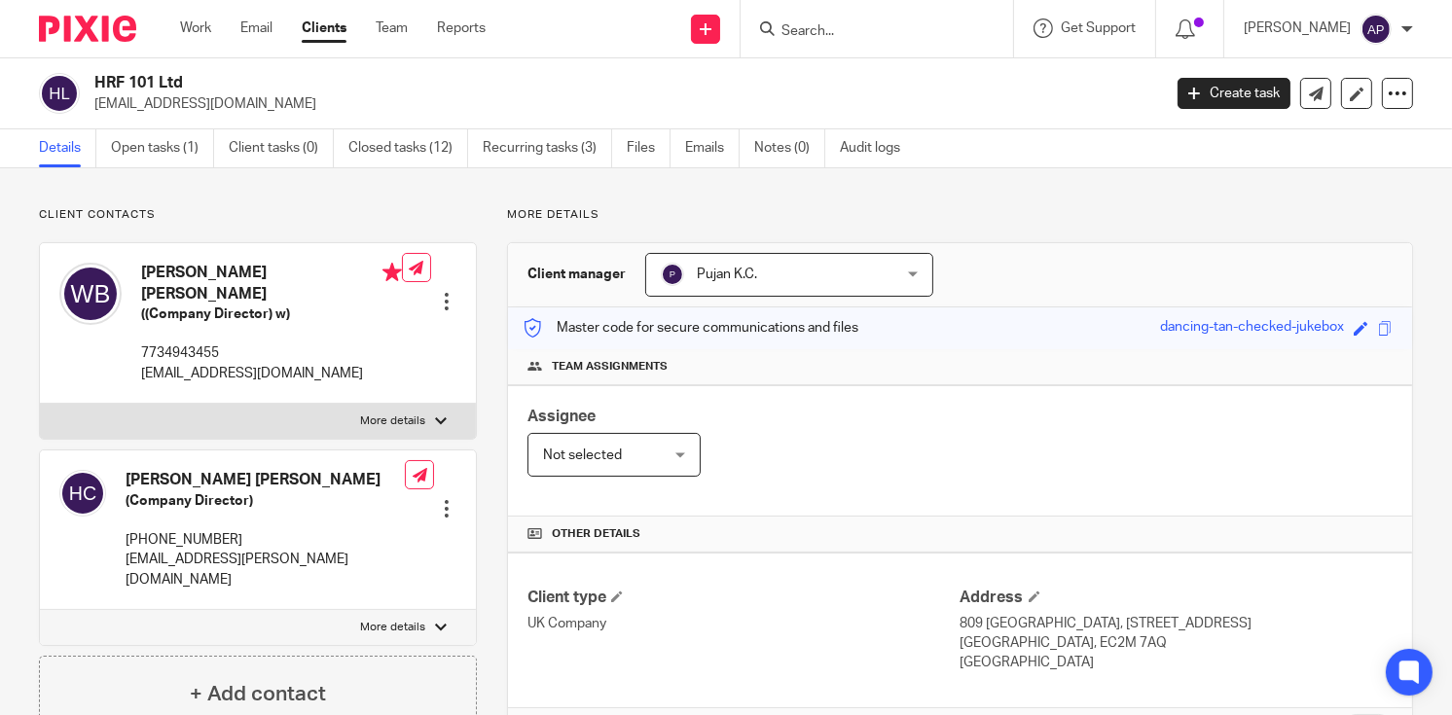
drag, startPoint x: 96, startPoint y: 78, endPoint x: 199, endPoint y: 83, distance: 102.3
click at [199, 83] on h2 "HRF 101 Ltd" at bounding box center [515, 83] width 843 height 20
copy h2 "HRF 101 Ltd"
click at [826, 23] on input "Search" at bounding box center [867, 32] width 175 height 18
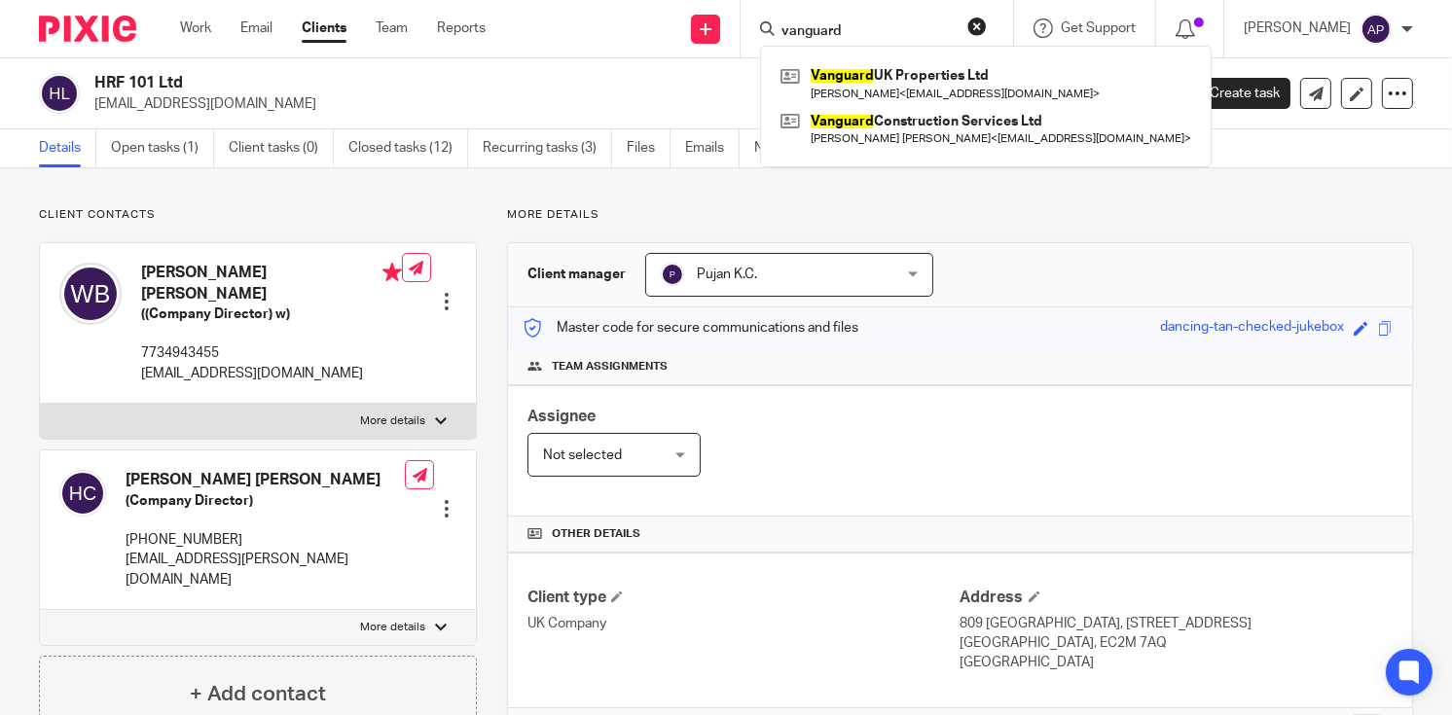
type input "vanguard"
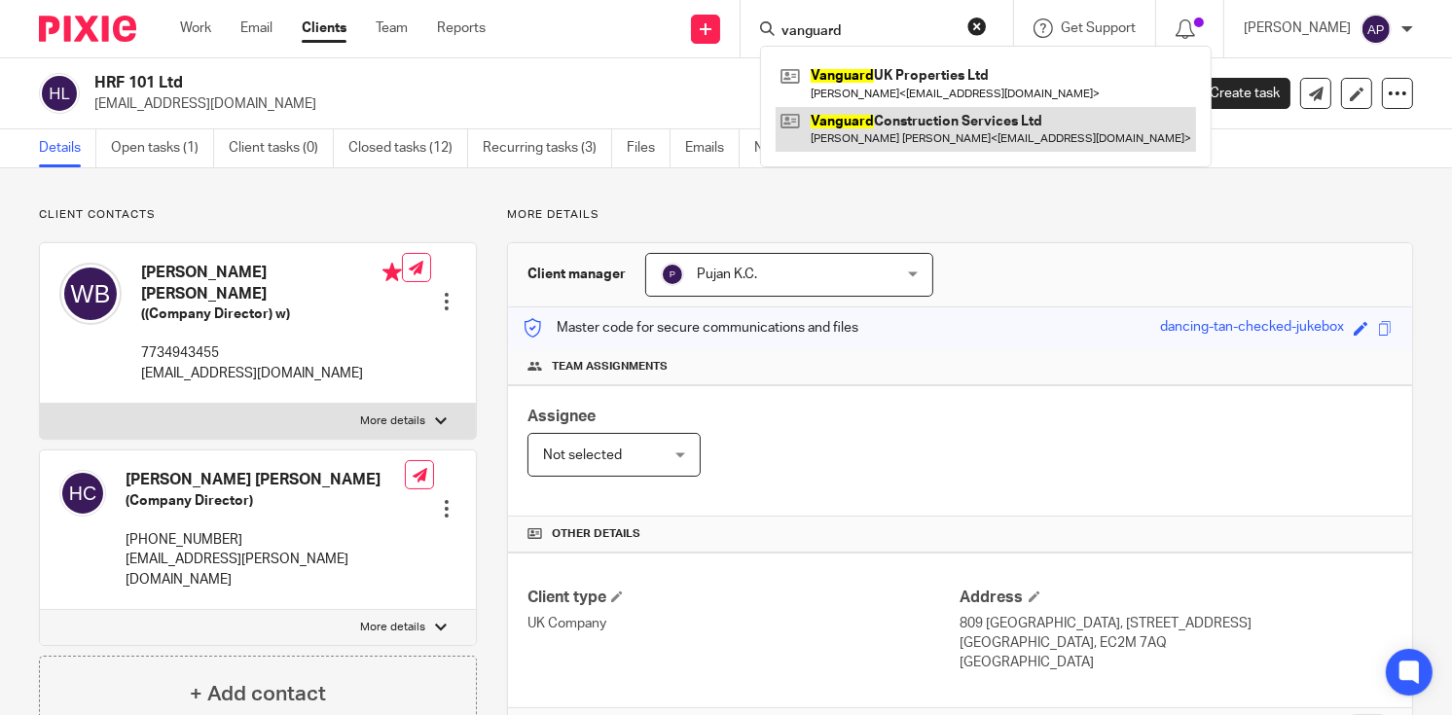
click at [959, 129] on link at bounding box center [986, 129] width 420 height 45
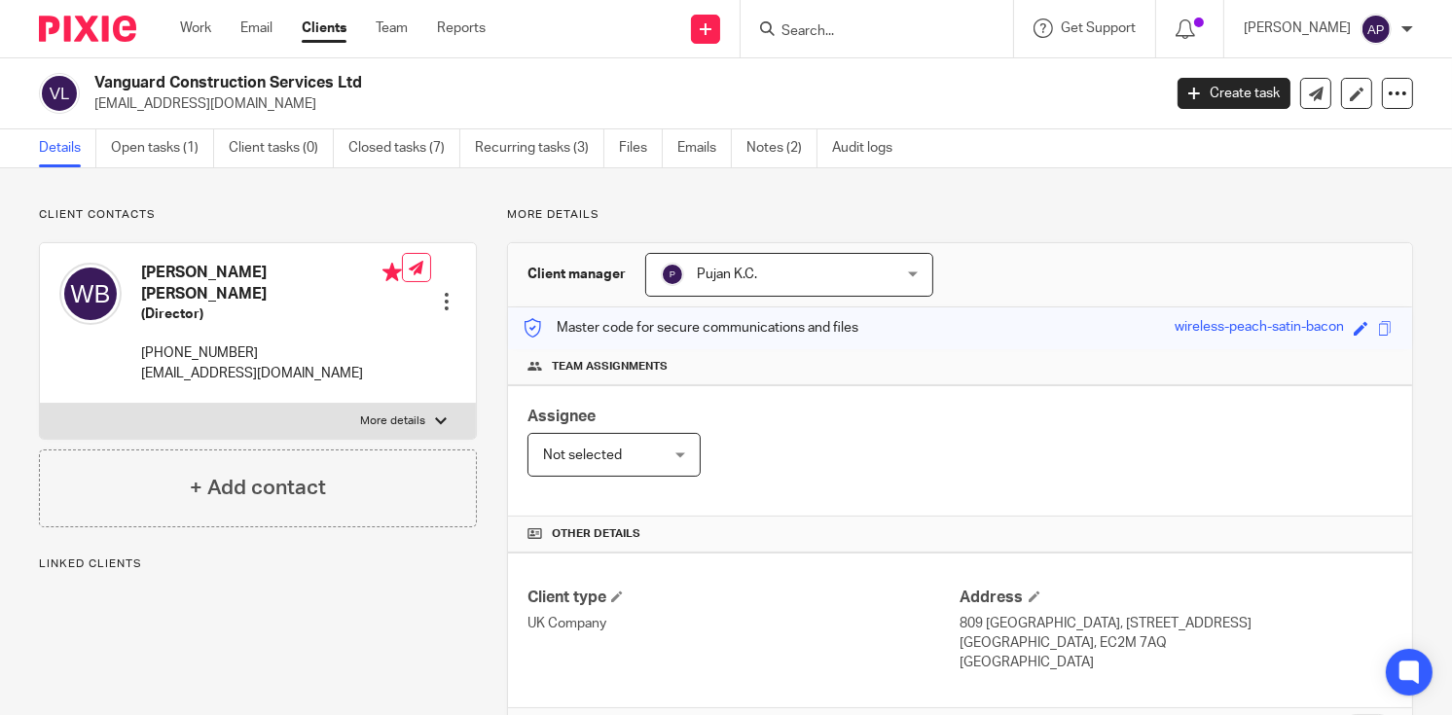
drag, startPoint x: 96, startPoint y: 79, endPoint x: 381, endPoint y: 74, distance: 284.2
click at [381, 74] on h2 "Vanguard Construction Services Ltd" at bounding box center [515, 83] width 843 height 20
copy h2 "Vanguard Construction Services Ltd"
click at [829, 37] on input "Search" at bounding box center [867, 32] width 175 height 18
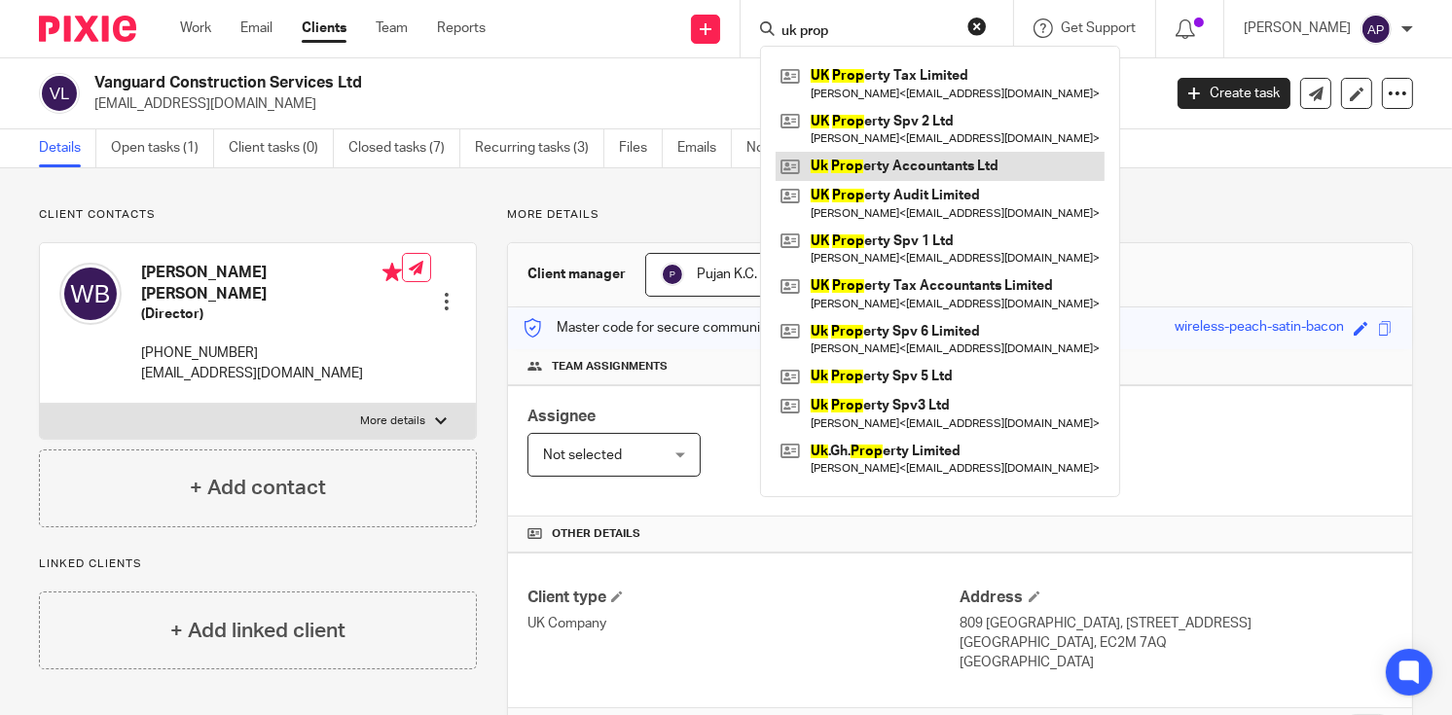
type input "uk prop"
click at [945, 164] on link at bounding box center [940, 166] width 329 height 29
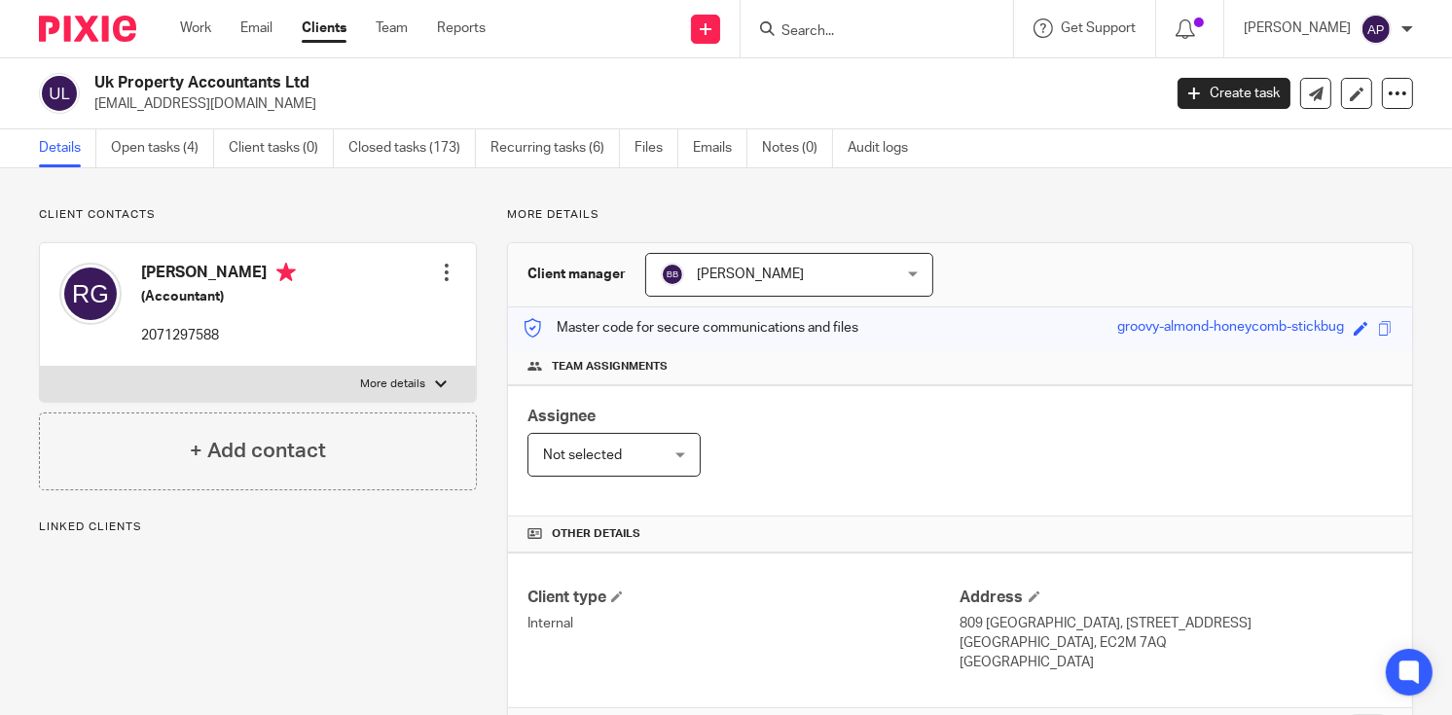
drag, startPoint x: 0, startPoint y: 0, endPoint x: 328, endPoint y: 81, distance: 337.8
click at [328, 81] on h2 "Uk Property Accountants Ltd" at bounding box center [515, 83] width 843 height 20
copy h2 "Uk Property Accountants Ltd"
click at [854, 26] on input "Search" at bounding box center [867, 32] width 175 height 18
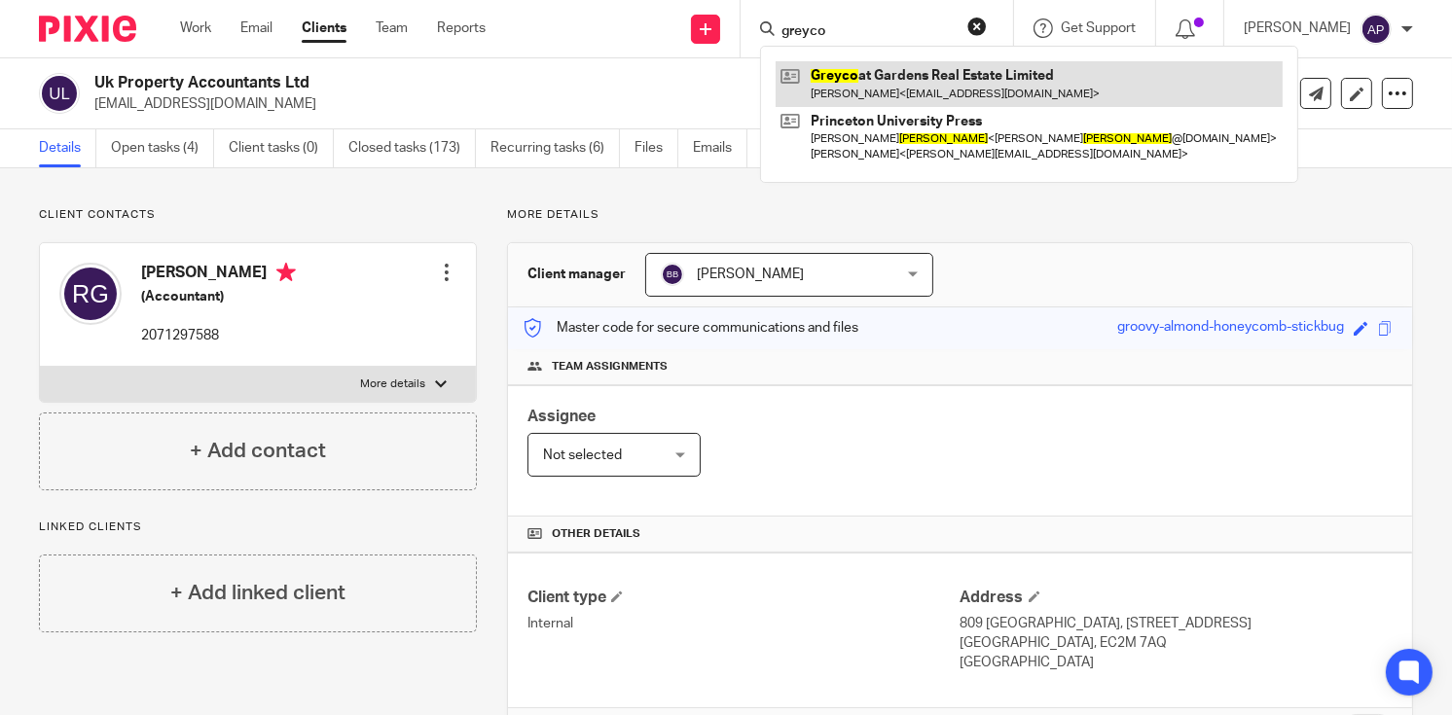
type input "greyco"
click at [1054, 83] on link at bounding box center [1029, 83] width 507 height 45
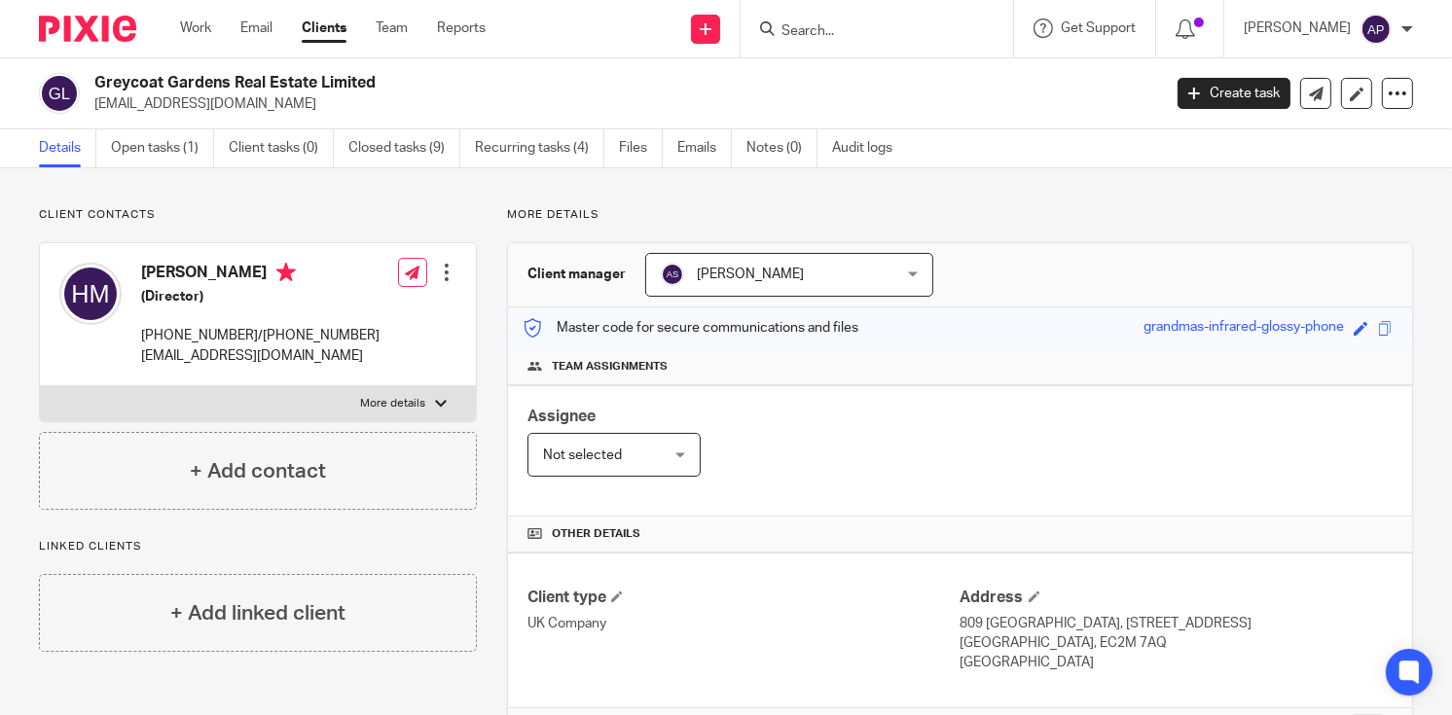
drag, startPoint x: 95, startPoint y: 81, endPoint x: 395, endPoint y: 81, distance: 299.8
click at [395, 81] on h2 "Greycoat Gardens Real Estate Limited" at bounding box center [515, 83] width 843 height 20
copy h2 "Greycoat Gardens Real Estate Limited"
click at [887, 25] on input "Search" at bounding box center [867, 32] width 175 height 18
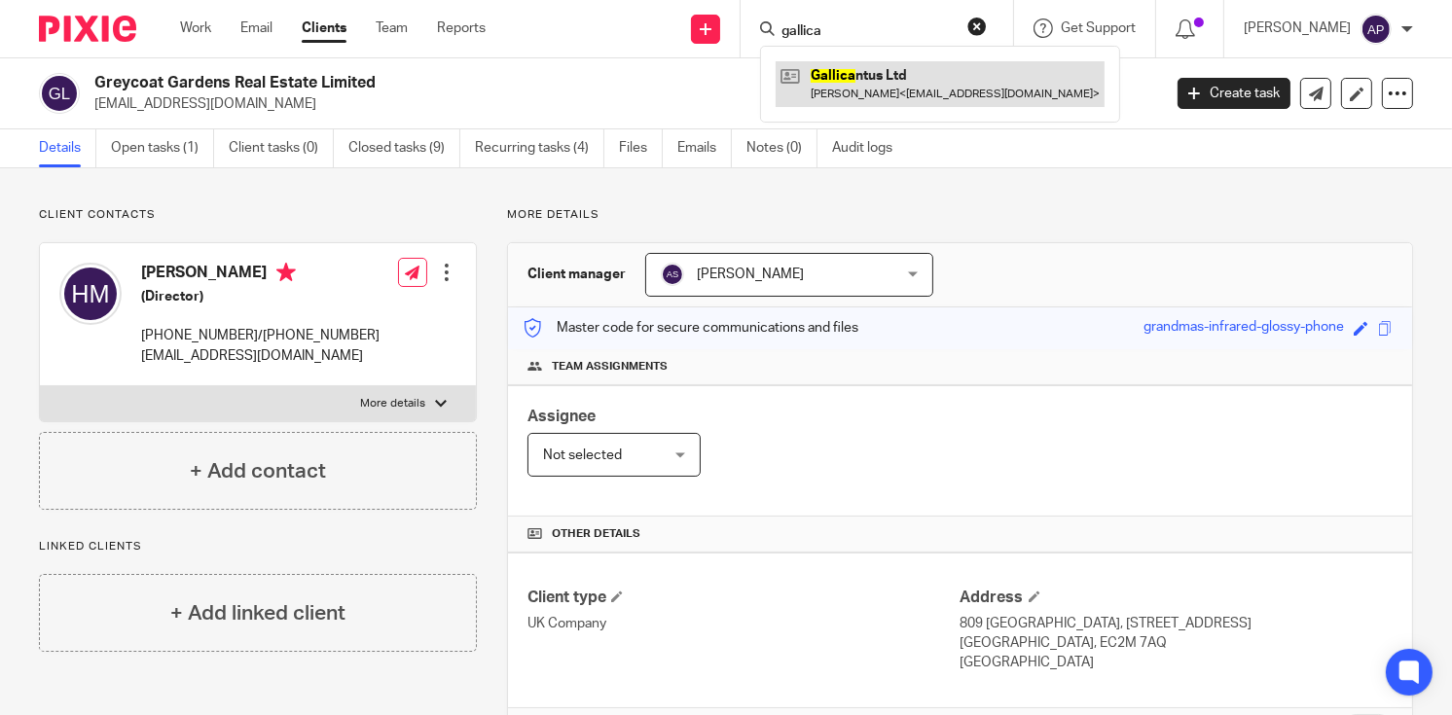
type input "gallica"
click at [900, 78] on link at bounding box center [940, 83] width 329 height 45
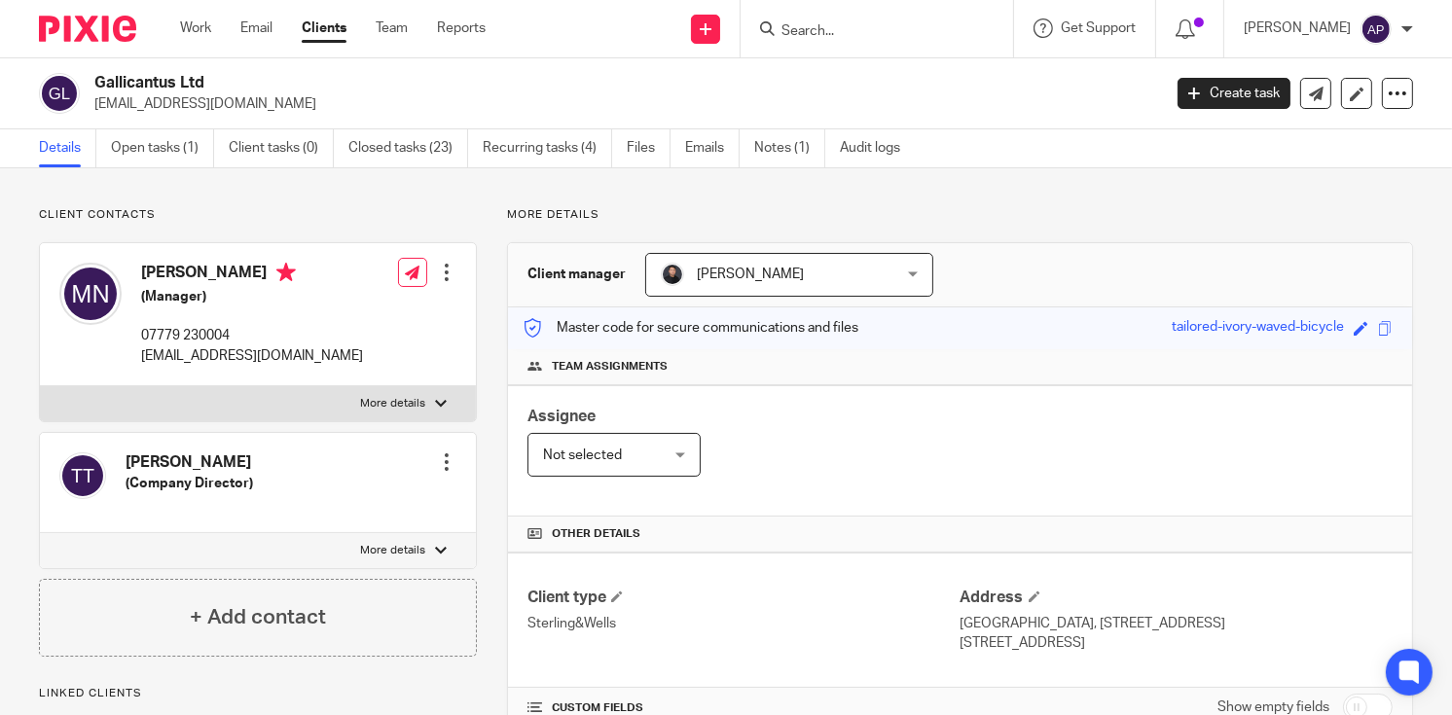
drag, startPoint x: 93, startPoint y: 78, endPoint x: 230, endPoint y: 84, distance: 136.4
click at [230, 84] on h2 "Gallicantus Ltd" at bounding box center [515, 83] width 843 height 20
copy h2 "Gallicantus Ltd"
click at [812, 30] on input "Search" at bounding box center [867, 32] width 175 height 18
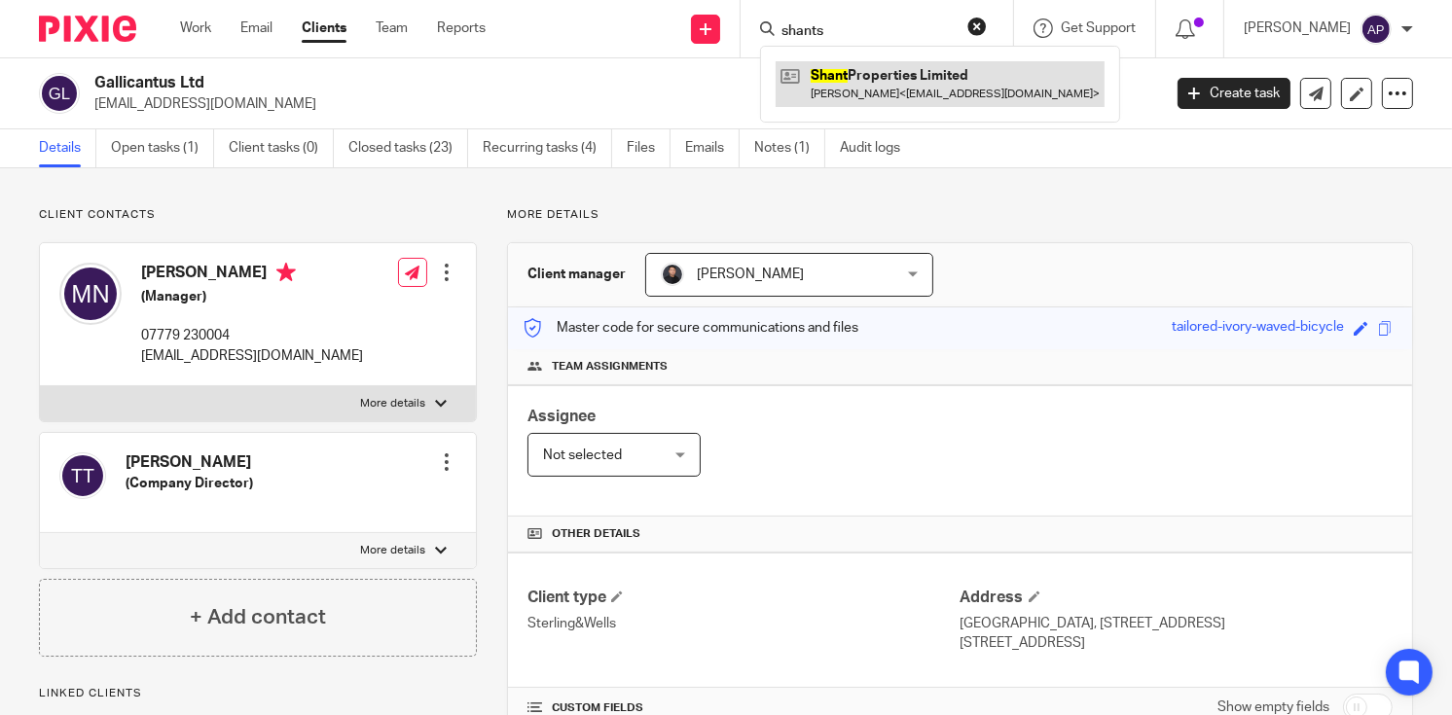
type input "shants"
click at [887, 74] on link at bounding box center [940, 83] width 329 height 45
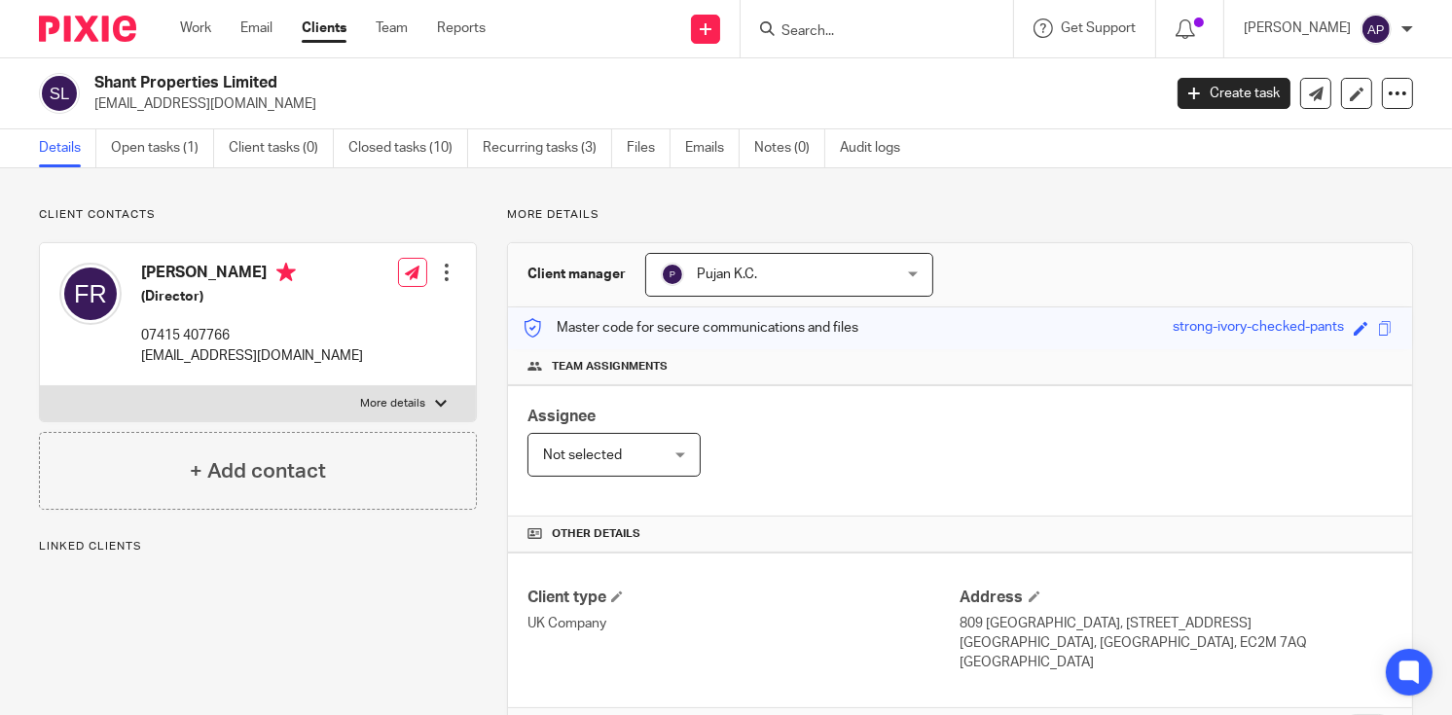
drag, startPoint x: 94, startPoint y: 80, endPoint x: 282, endPoint y: 79, distance: 187.8
click at [282, 79] on h2 "Shant Properties Limited" at bounding box center [515, 83] width 843 height 20
copy h2 "Shant Properties Limited"
click at [841, 35] on input "Search" at bounding box center [867, 32] width 175 height 18
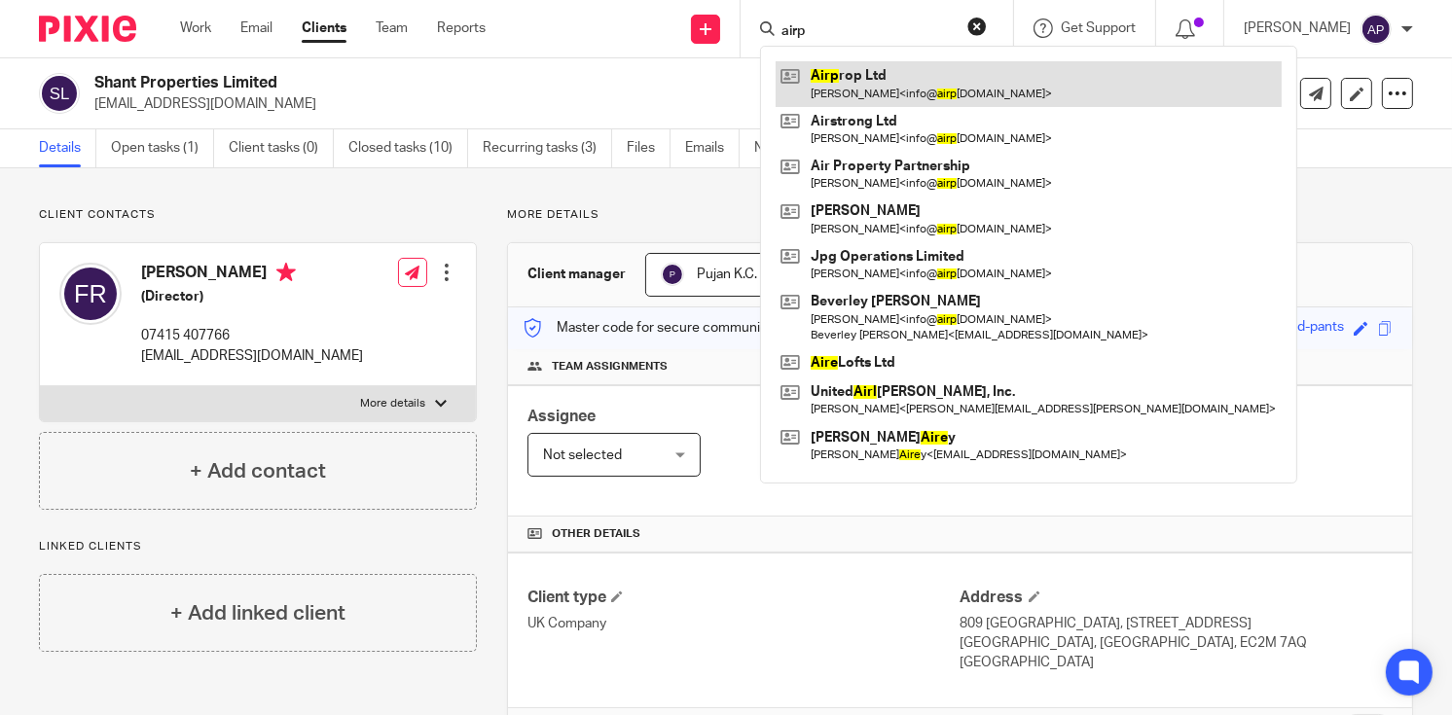
type input "airp"
click at [917, 77] on link at bounding box center [1029, 83] width 506 height 45
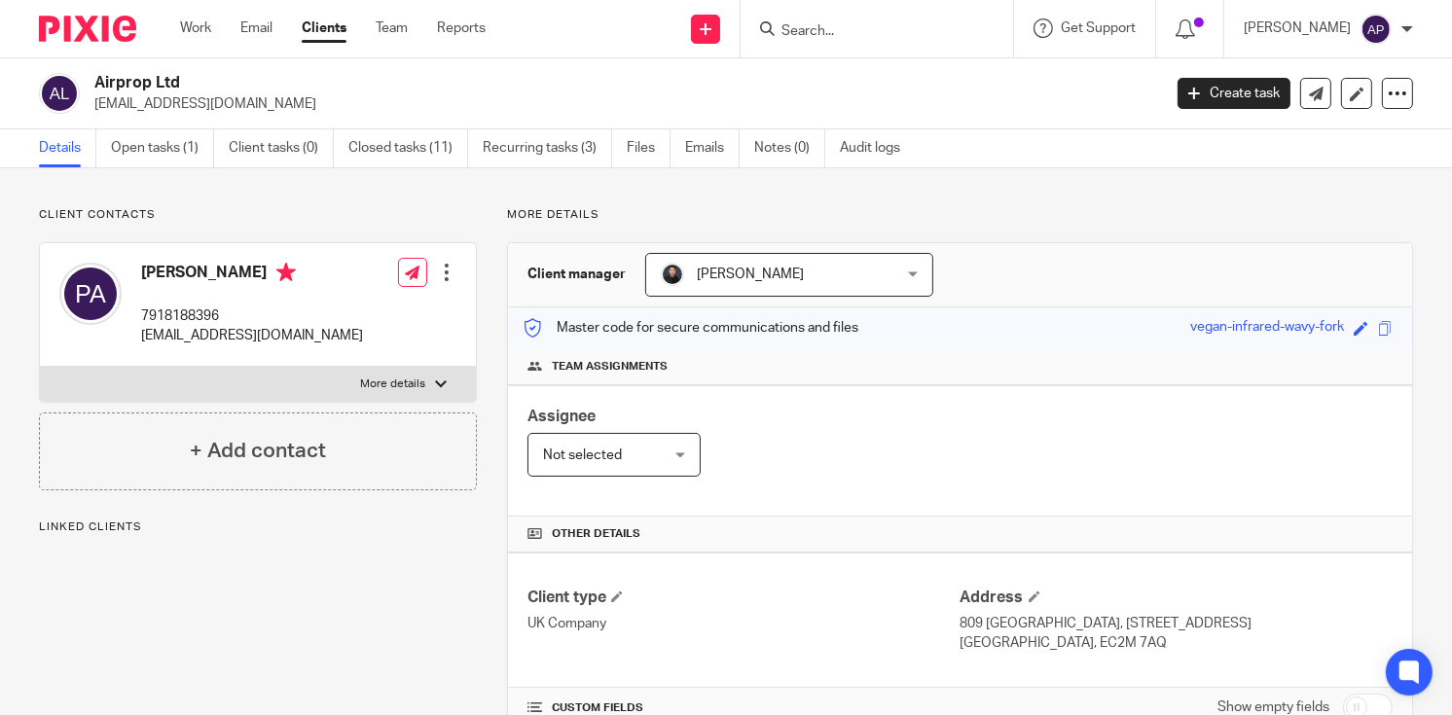
drag, startPoint x: 93, startPoint y: 81, endPoint x: 203, endPoint y: 81, distance: 110.0
click at [203, 81] on div "Airprop Ltd [EMAIL_ADDRESS][DOMAIN_NAME]" at bounding box center [593, 93] width 1109 height 41
copy h2 "Airprop Ltd"
click at [805, 29] on input "Search" at bounding box center [867, 32] width 175 height 18
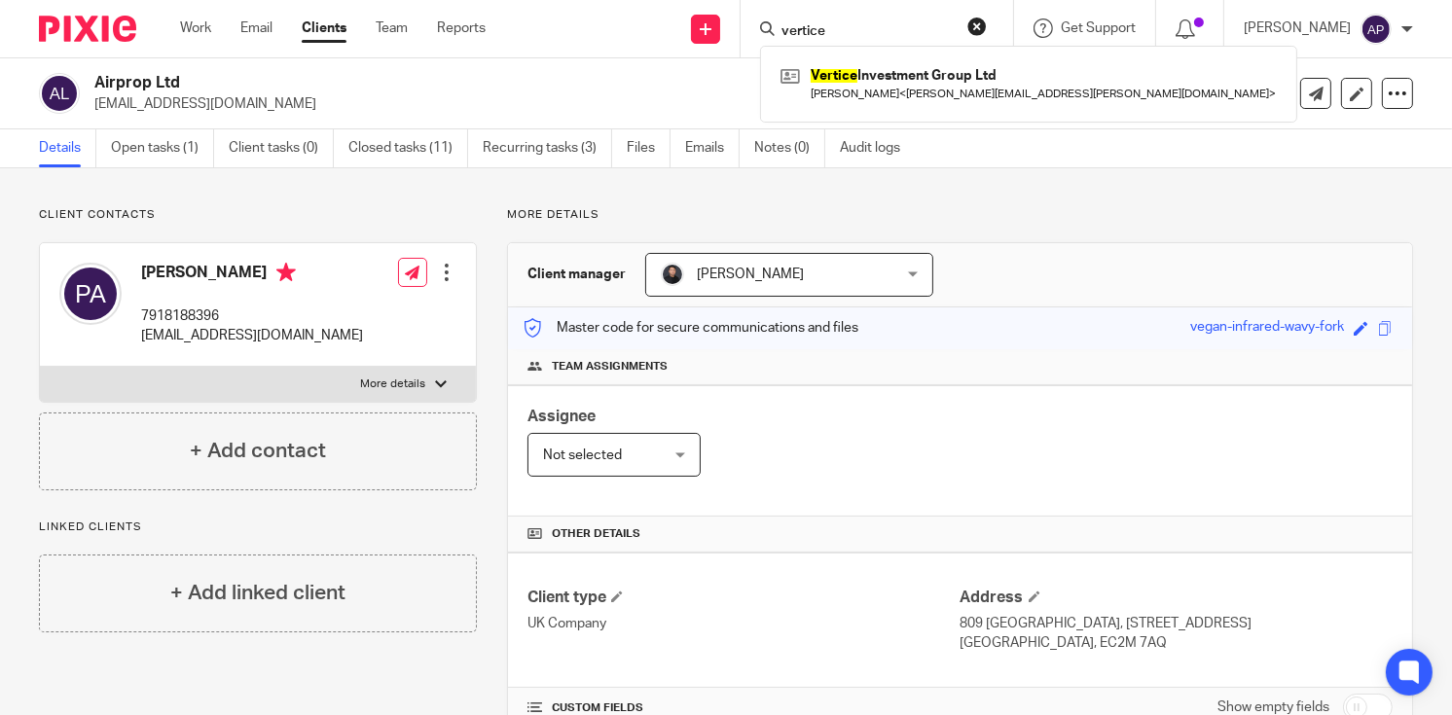
type input "vertice"
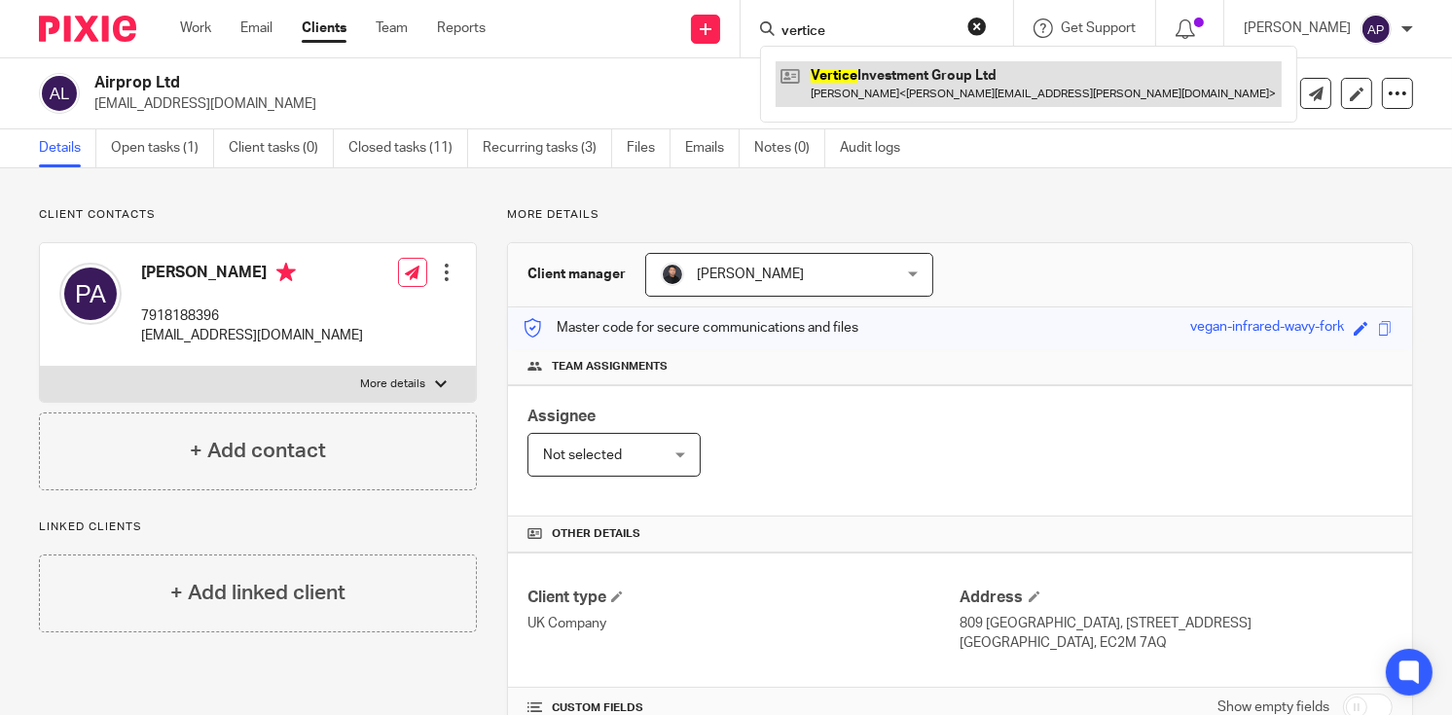
click at [969, 76] on link at bounding box center [1029, 83] width 506 height 45
click at [962, 81] on link at bounding box center [1029, 83] width 506 height 45
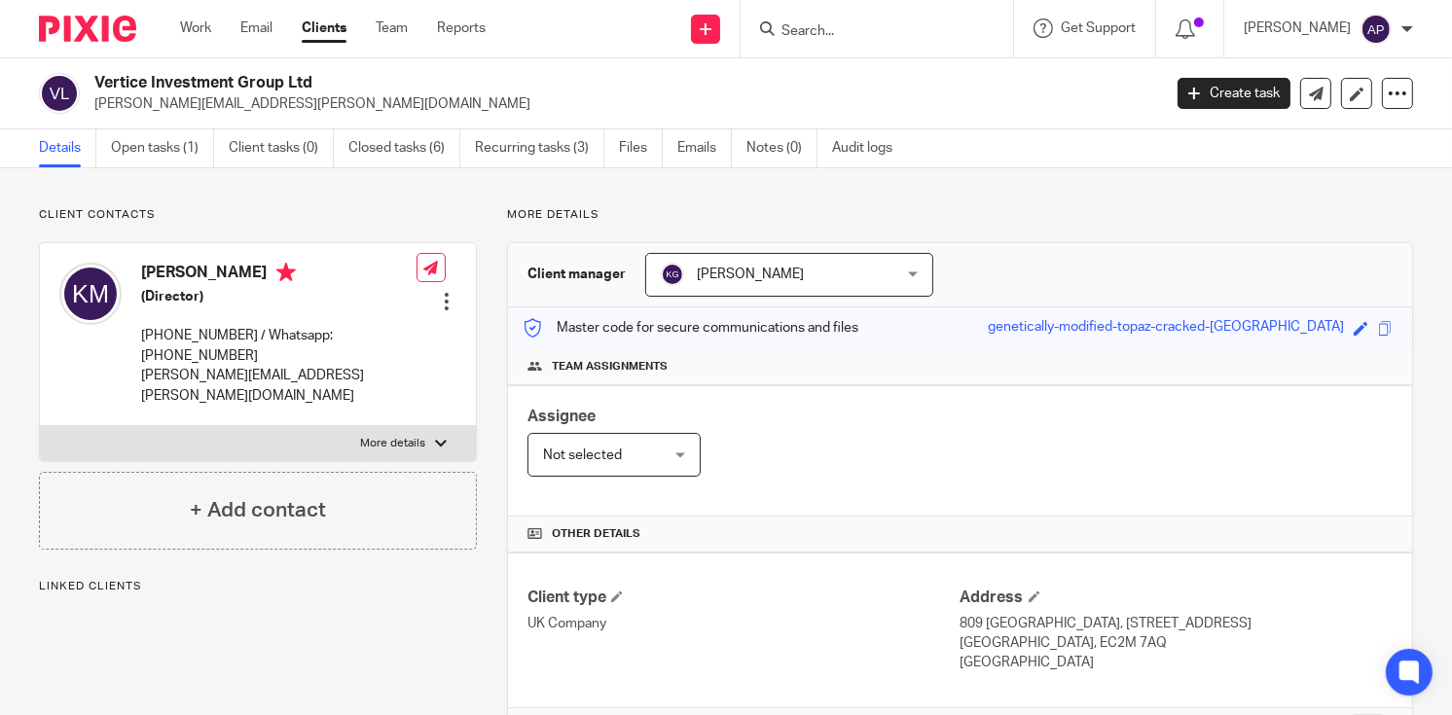
drag, startPoint x: 86, startPoint y: 75, endPoint x: 354, endPoint y: 76, distance: 268.6
click at [354, 76] on div "Vertice Investment Group Ltd karl.masi@yahoo.com" at bounding box center [593, 93] width 1109 height 41
copy div "Vertice Investment Group Ltd"
drag, startPoint x: 280, startPoint y: 83, endPoint x: 319, endPoint y: 84, distance: 38.9
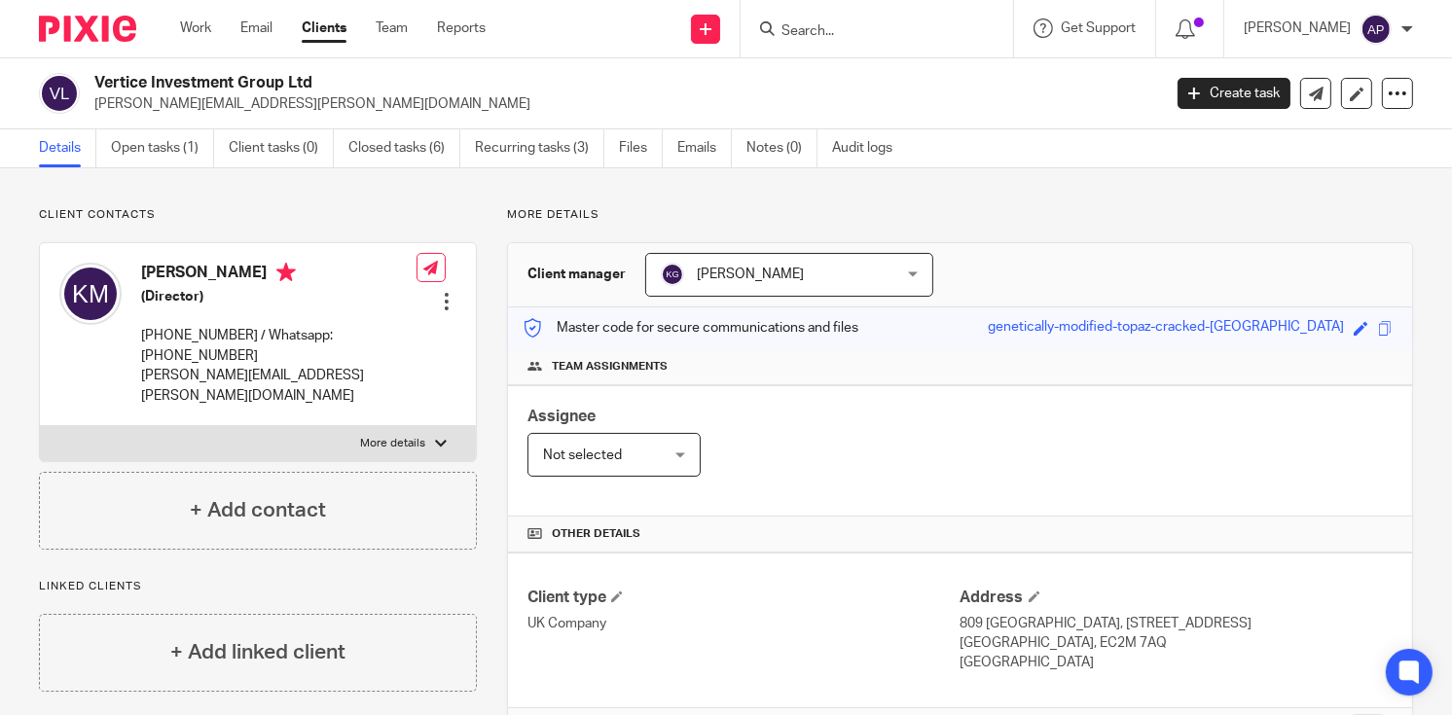
click at [280, 83] on h2 "Vertice Investment Group Ltd" at bounding box center [515, 83] width 843 height 20
drag, startPoint x: 96, startPoint y: 78, endPoint x: 325, endPoint y: 78, distance: 228.7
click at [325, 78] on h2 "Vertice Investment Group Ltd" at bounding box center [515, 83] width 843 height 20
copy h2 "Vertice Investment Group Ltd"
click at [830, 30] on input "Search" at bounding box center [867, 32] width 175 height 18
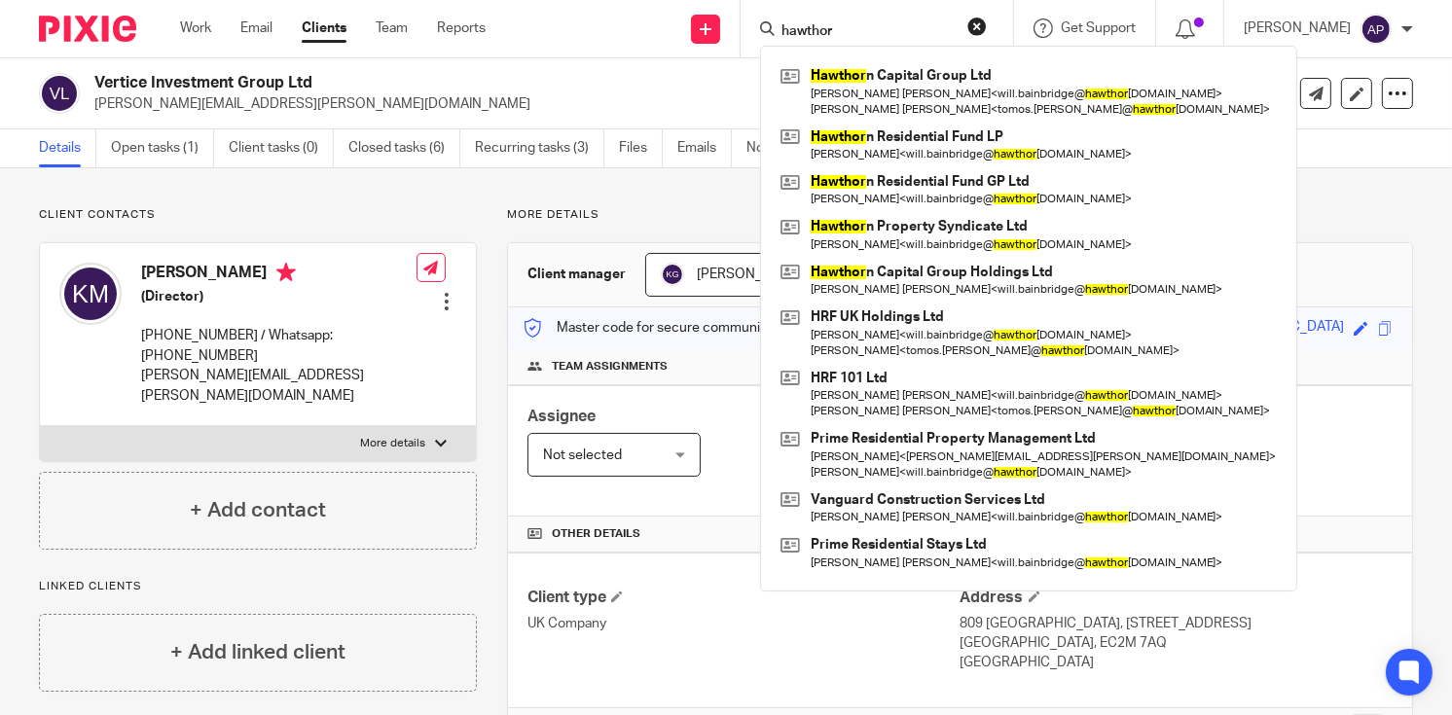
type input "hawthor"
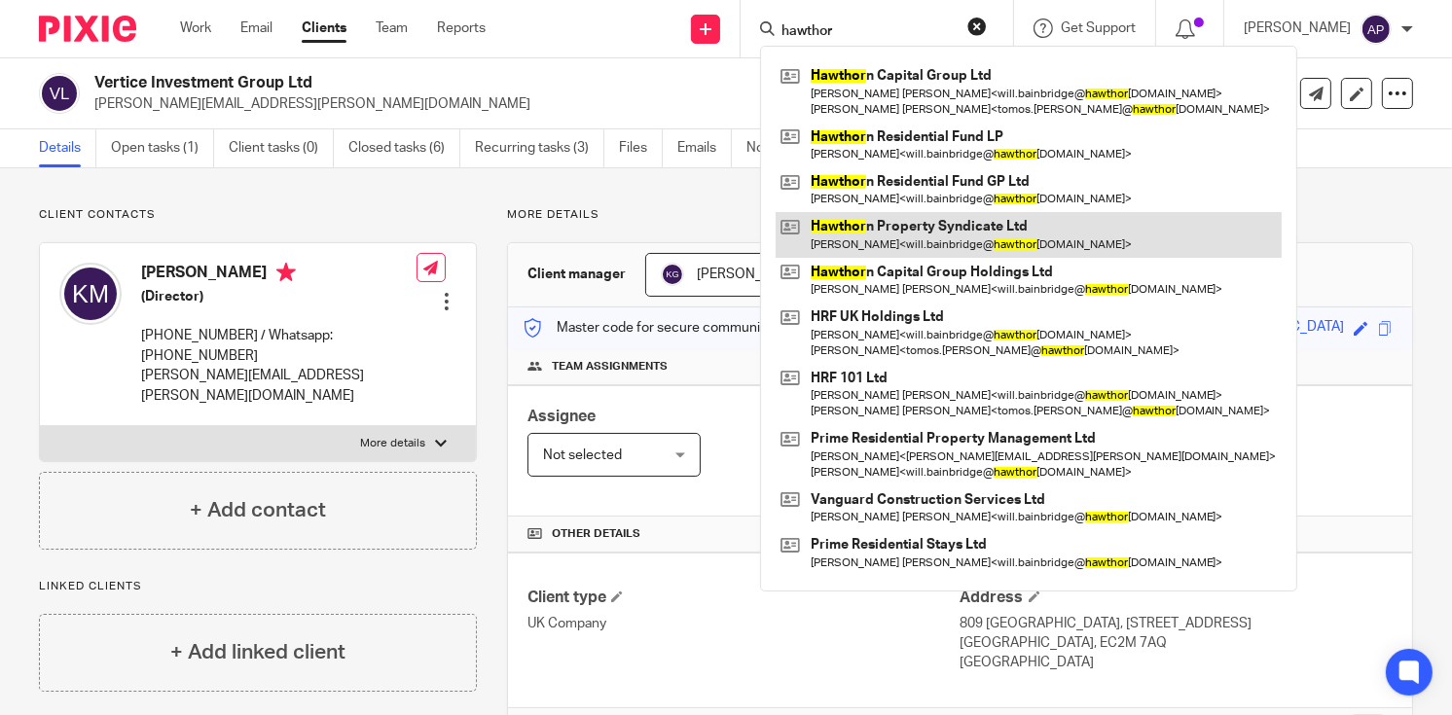
click at [967, 244] on link at bounding box center [1029, 234] width 506 height 45
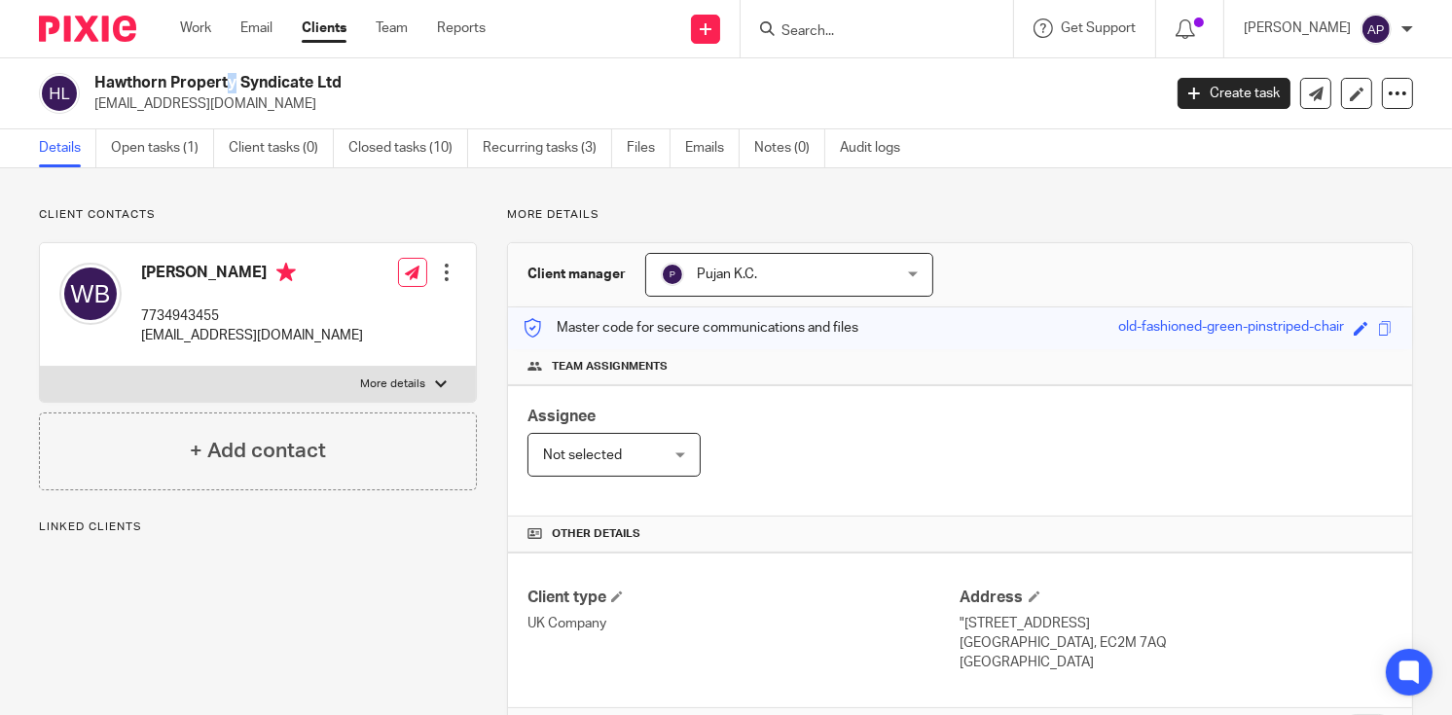
click at [120, 74] on h2 "Hawthorn Property Syndicate Ltd" at bounding box center [515, 83] width 843 height 20
drag, startPoint x: 120, startPoint y: 74, endPoint x: 96, endPoint y: 78, distance: 23.7
click at [96, 78] on h2 "Hawthorn Property Syndicate Ltd" at bounding box center [515, 83] width 843 height 20
drag, startPoint x: 94, startPoint y: 79, endPoint x: 368, endPoint y: 67, distance: 273.7
click at [368, 67] on div "Hawthorn Property Syndicate Ltd [EMAIL_ADDRESS][DOMAIN_NAME] Create task Update…" at bounding box center [726, 93] width 1452 height 71
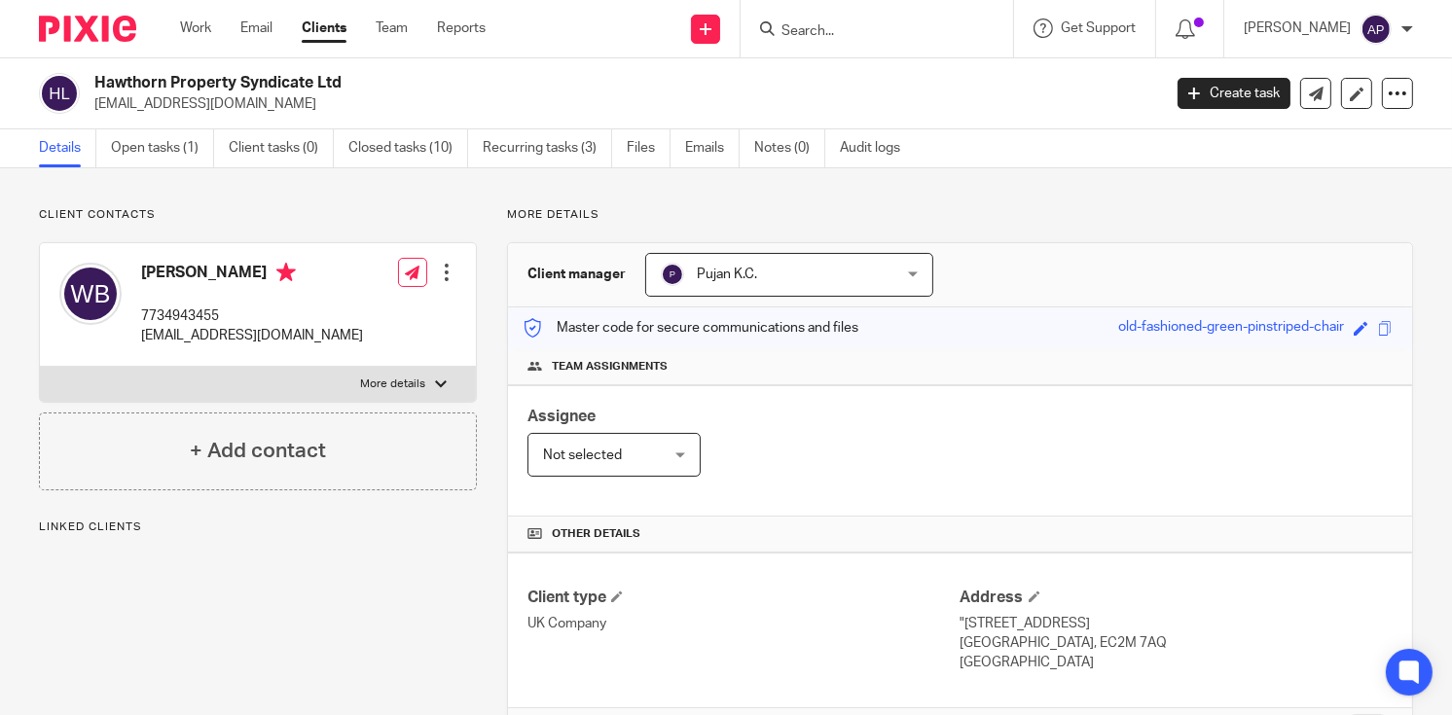
copy h2 "Hawthorn Property Syndicate Ltd"
click at [813, 25] on input "Search" at bounding box center [867, 32] width 175 height 18
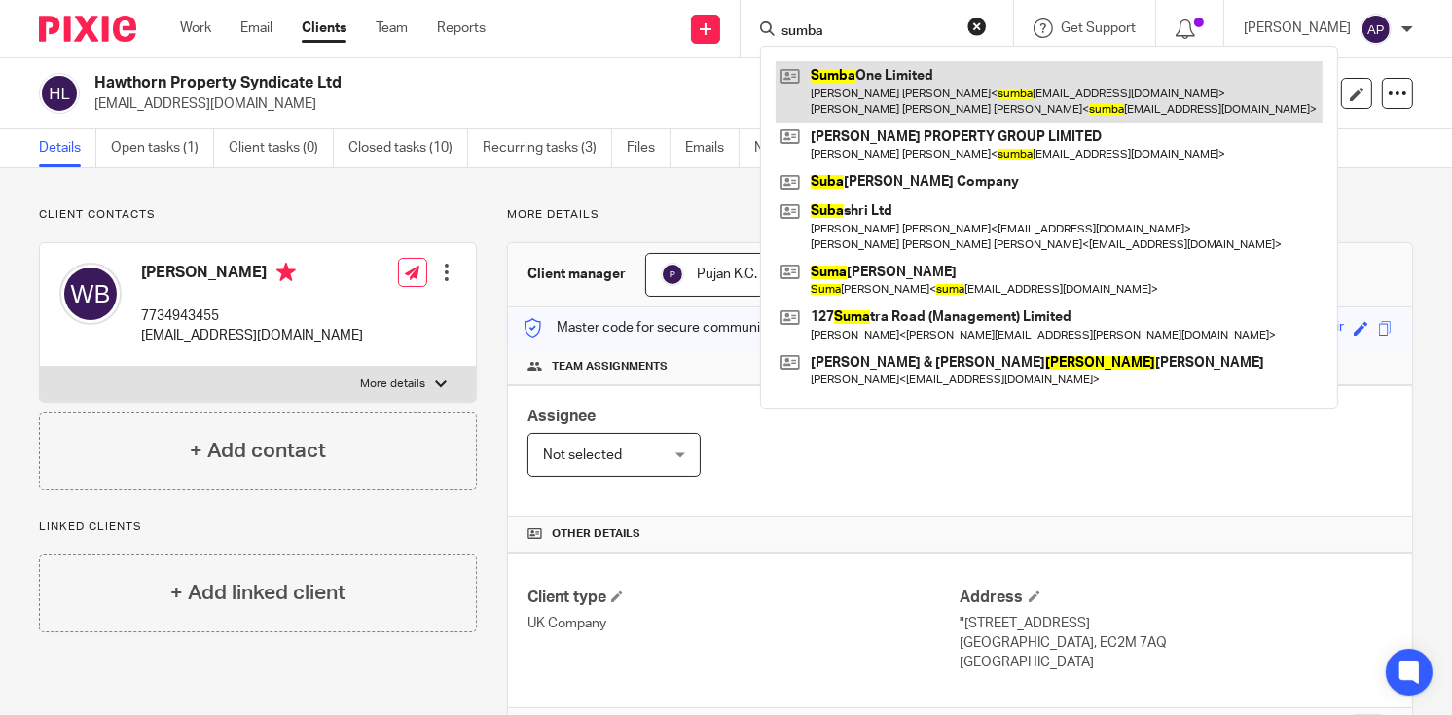
type input "sumba"
click at [912, 90] on link at bounding box center [1049, 91] width 547 height 60
